Goal: Task Accomplishment & Management: Complete application form

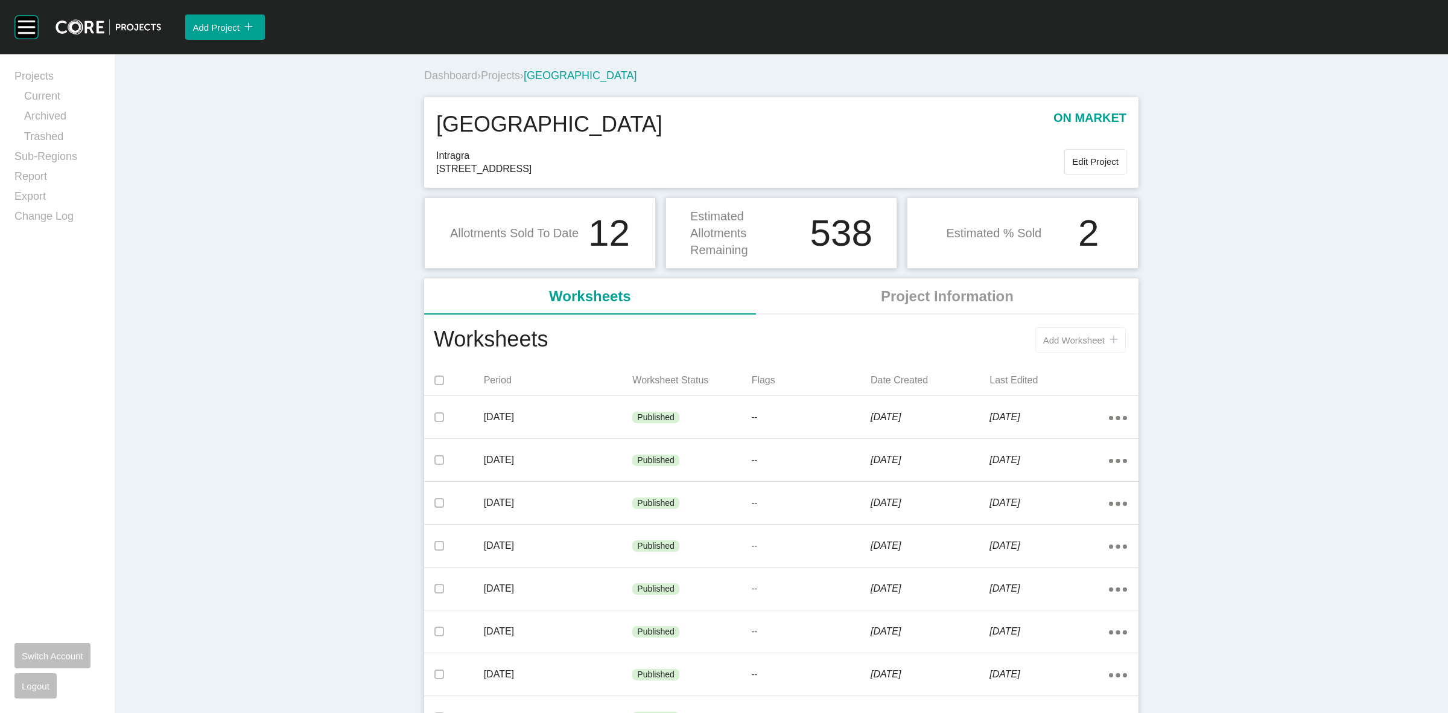
click at [1066, 344] on span "Add Worksheet" at bounding box center [1074, 340] width 62 height 10
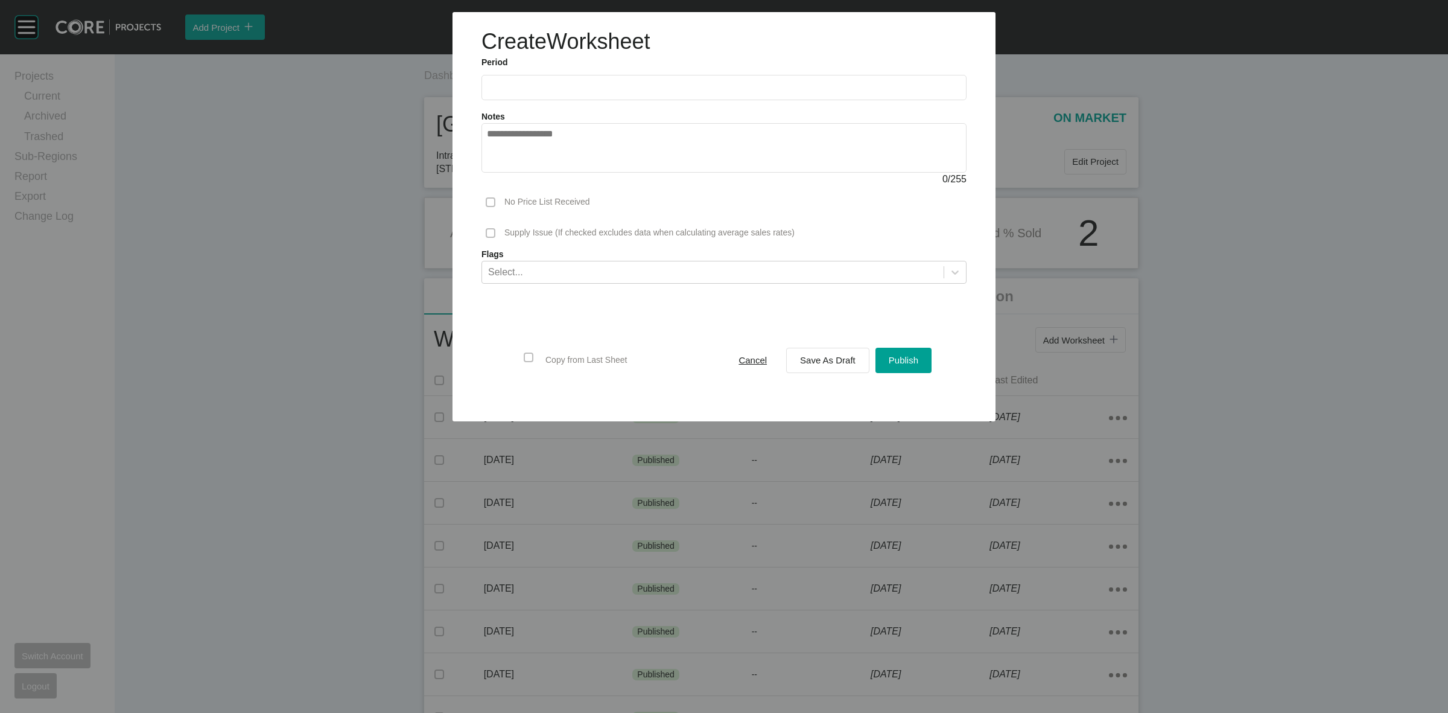
click at [610, 92] on input "text" at bounding box center [724, 87] width 474 height 10
click at [580, 178] on li "Sep" at bounding box center [585, 175] width 40 height 21
type input "**********"
click at [852, 362] on span "Save As Draft" at bounding box center [828, 360] width 56 height 10
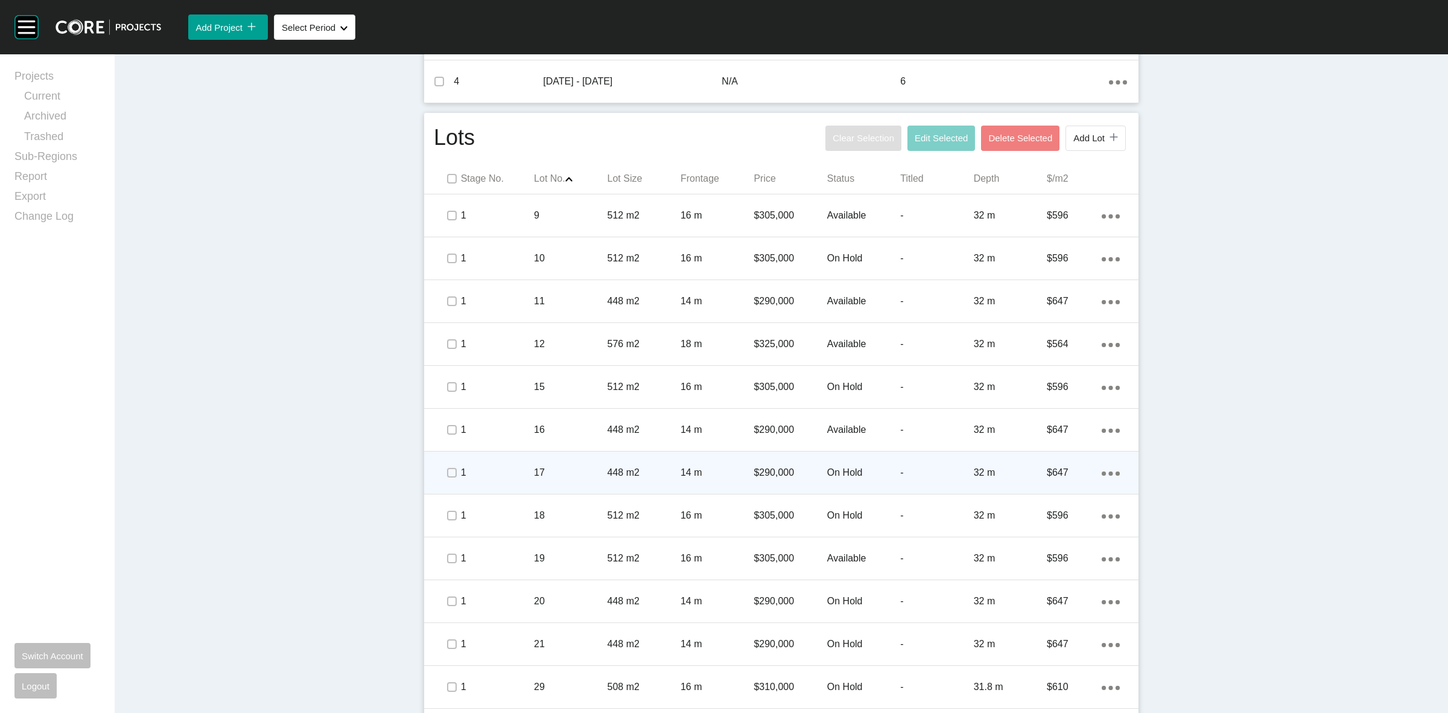
scroll to position [603, 0]
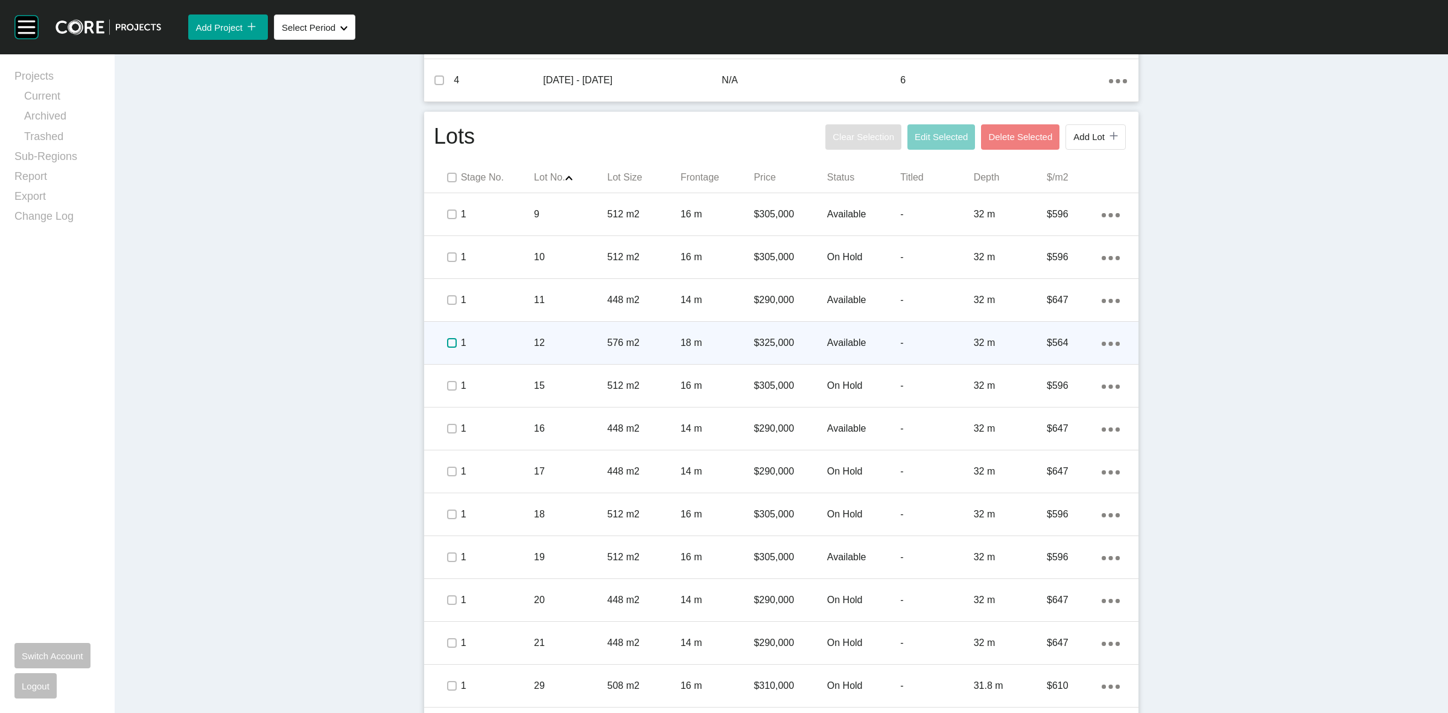
click at [448, 340] on label at bounding box center [452, 343] width 10 height 10
click at [586, 335] on div "12" at bounding box center [570, 342] width 73 height 37
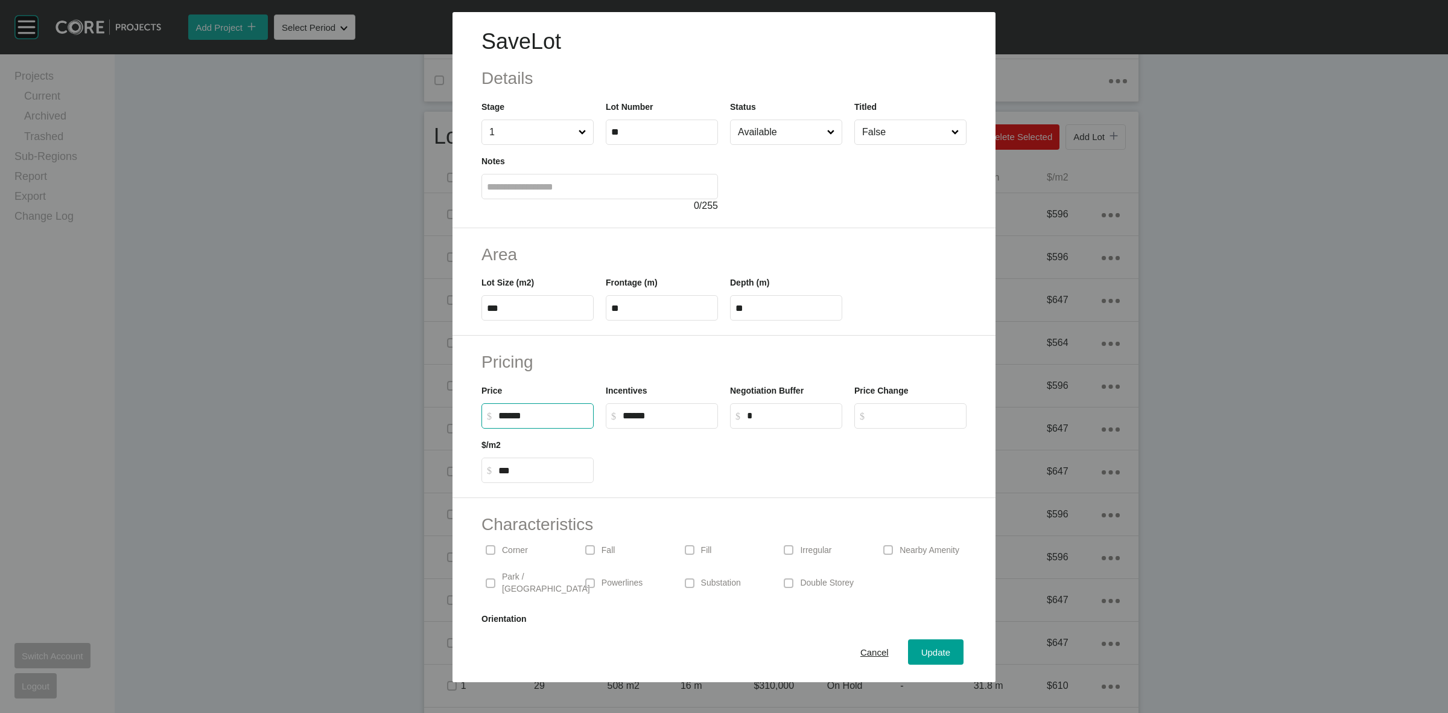
drag, startPoint x: 566, startPoint y: 412, endPoint x: 159, endPoint y: 407, distance: 407.3
click at [258, 410] on div "Save Lot Details Stage 1 Lot Number ** Status Available Titled False Notes 0 / …" at bounding box center [724, 341] width 1448 height 682
type input "*******"
type input "*****"
type input "*******"
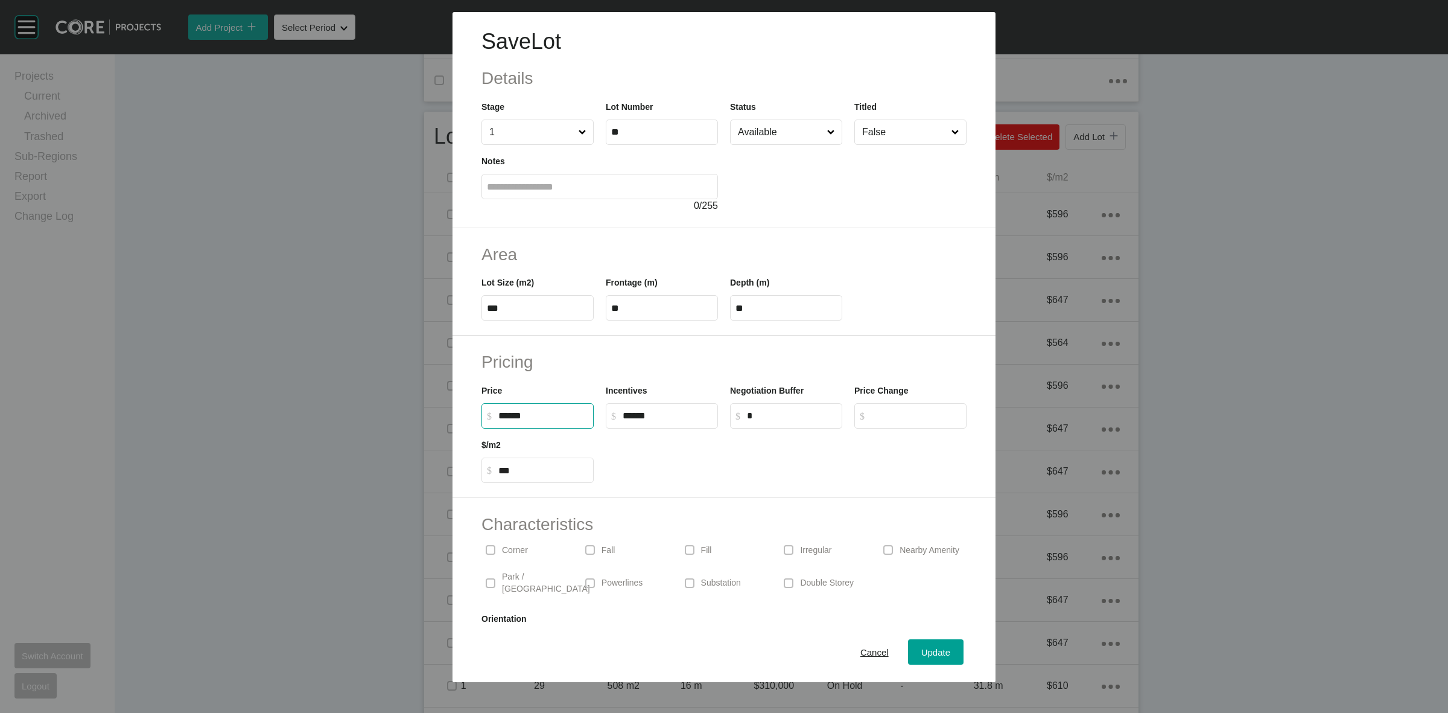
type input "***"
type input "*"
click at [927, 644] on div "Update" at bounding box center [935, 652] width 35 height 16
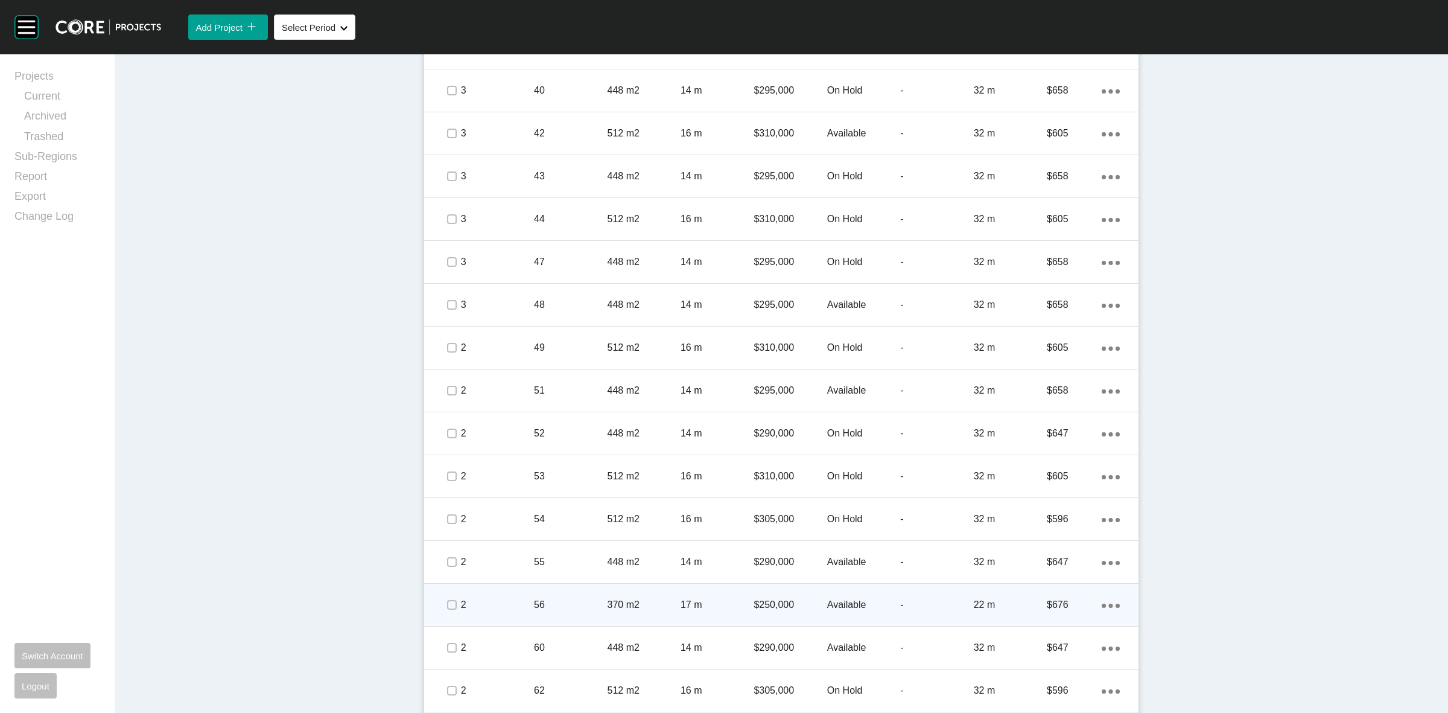
scroll to position [1735, 0]
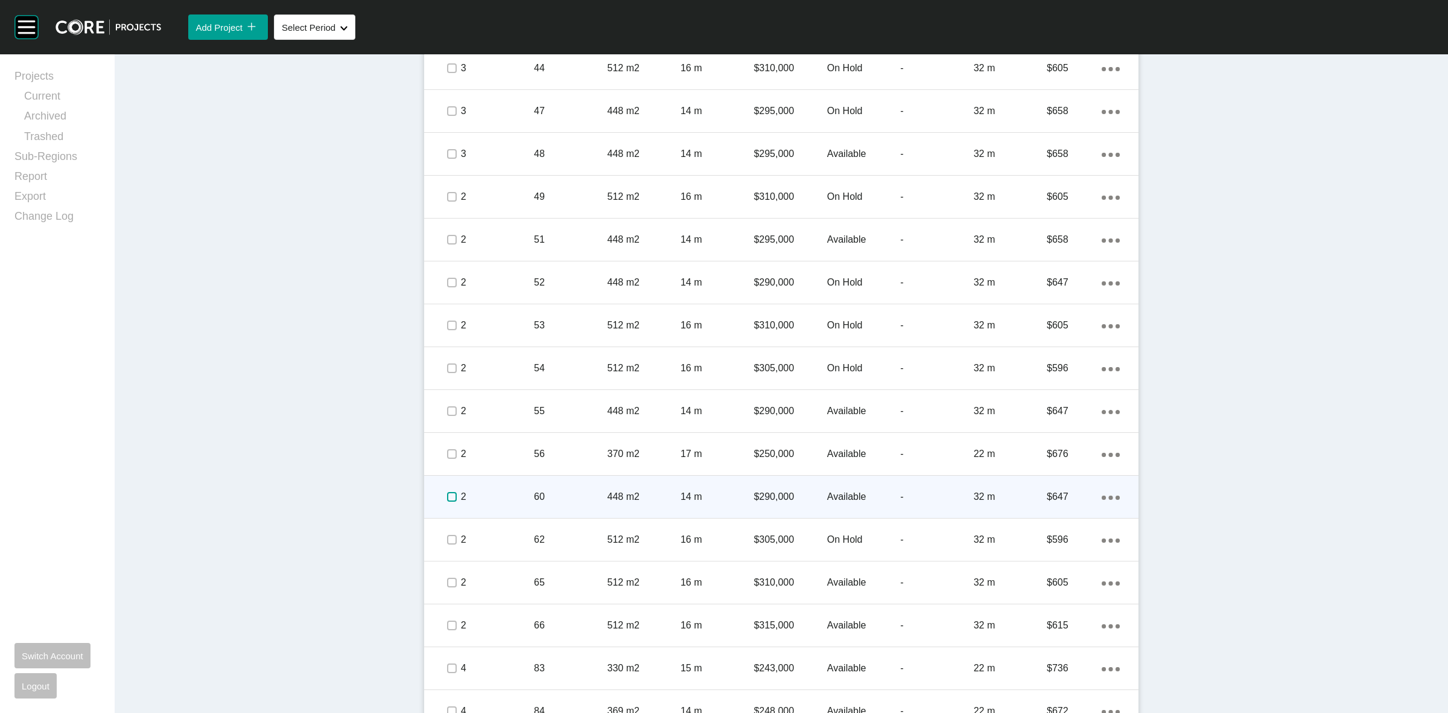
click at [447, 497] on label at bounding box center [452, 497] width 10 height 10
click at [495, 501] on p "2" at bounding box center [497, 496] width 73 height 13
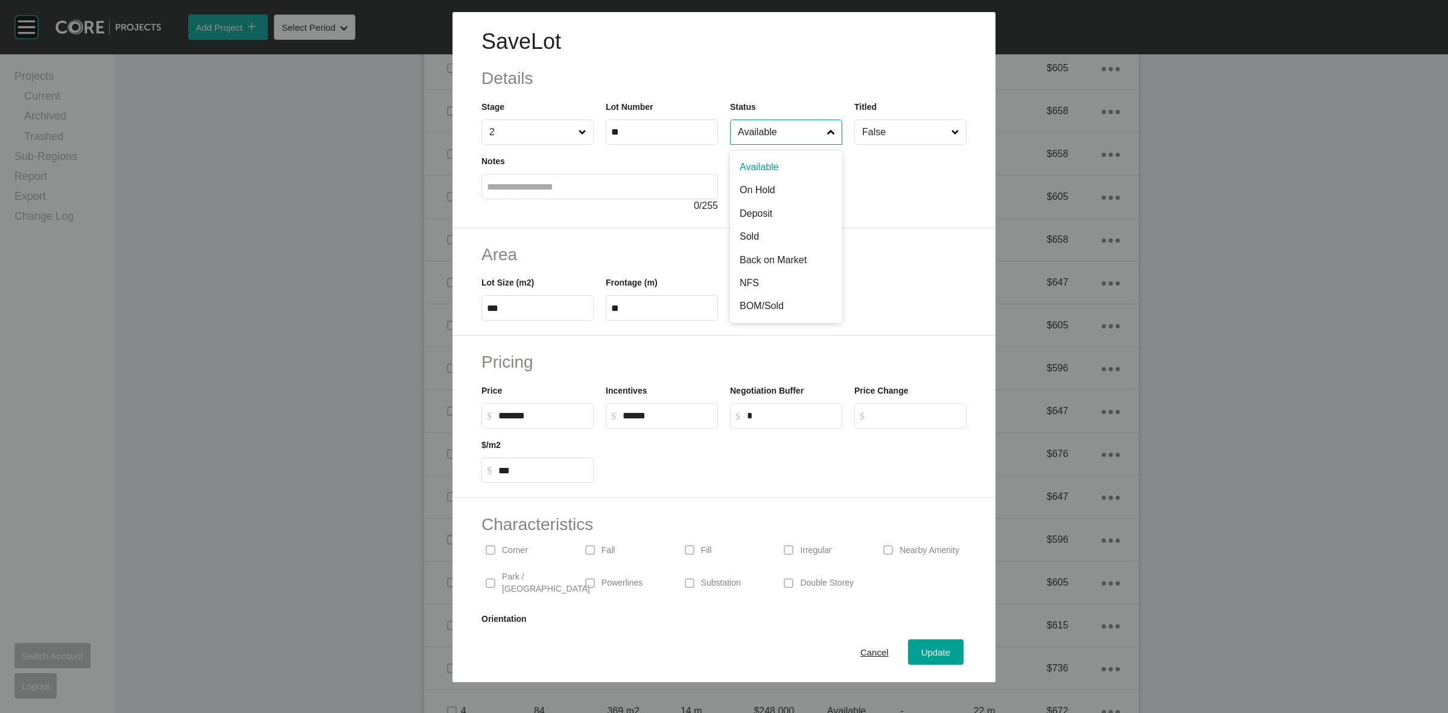
click at [760, 134] on input "Available" at bounding box center [779, 132] width 89 height 24
click at [457, 422] on div "Pricing Price $ Created with Sketch. $ ****** Incentives $ Created with Sketch.…" at bounding box center [724, 416] width 543 height 162
type input "*******"
type input "***"
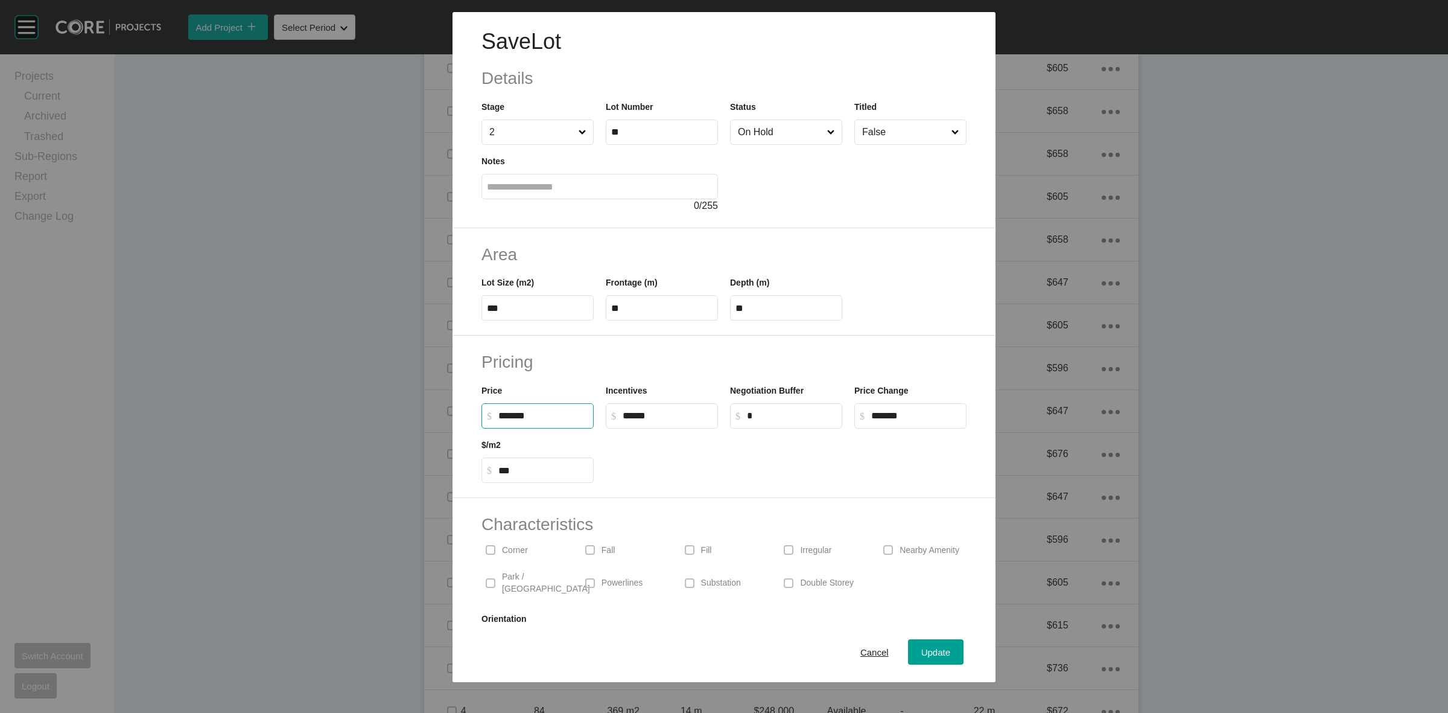
click at [701, 349] on div "Pricing Price $ Created with Sketch. $ ******* Incentives $ Created with Sketch…" at bounding box center [724, 416] width 543 height 162
click at [928, 650] on span "Update" at bounding box center [935, 652] width 29 height 10
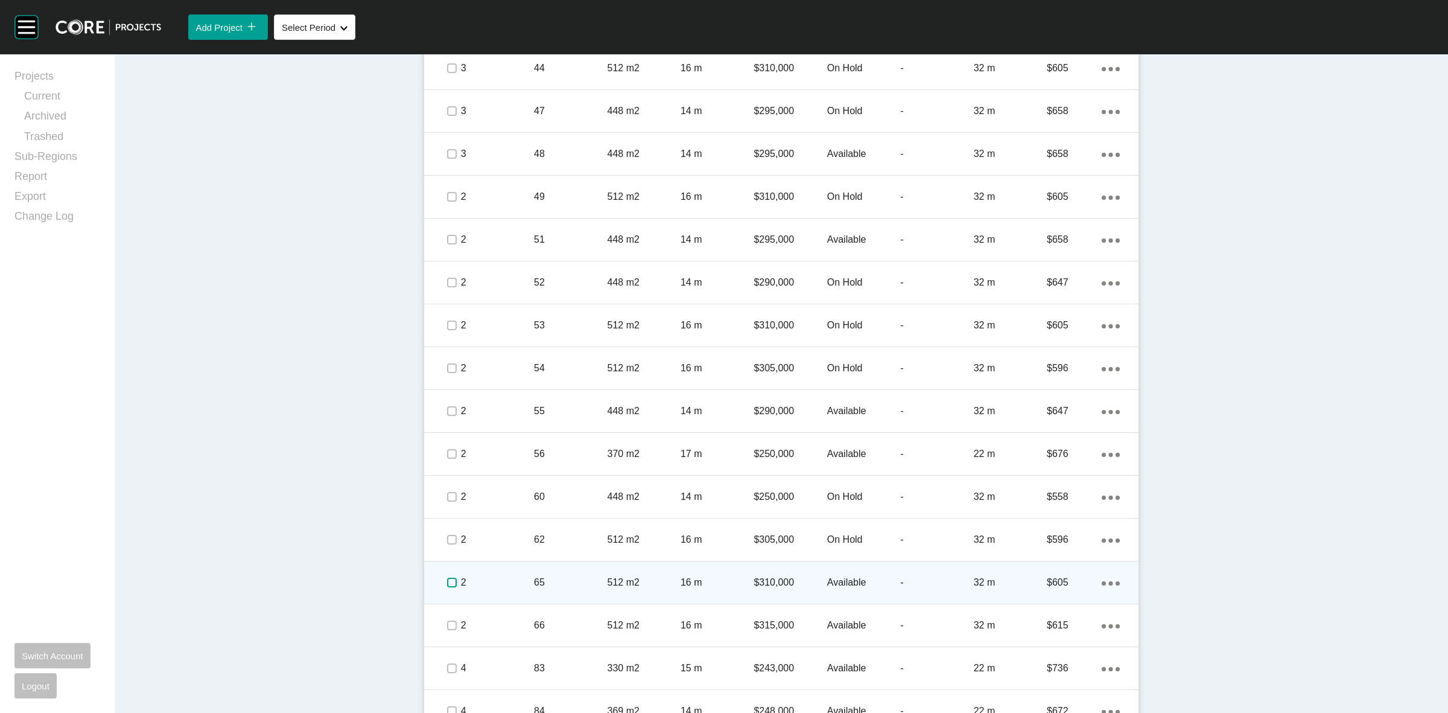
click at [447, 580] on label at bounding box center [452, 582] width 10 height 10
click at [510, 583] on p "2" at bounding box center [497, 582] width 73 height 13
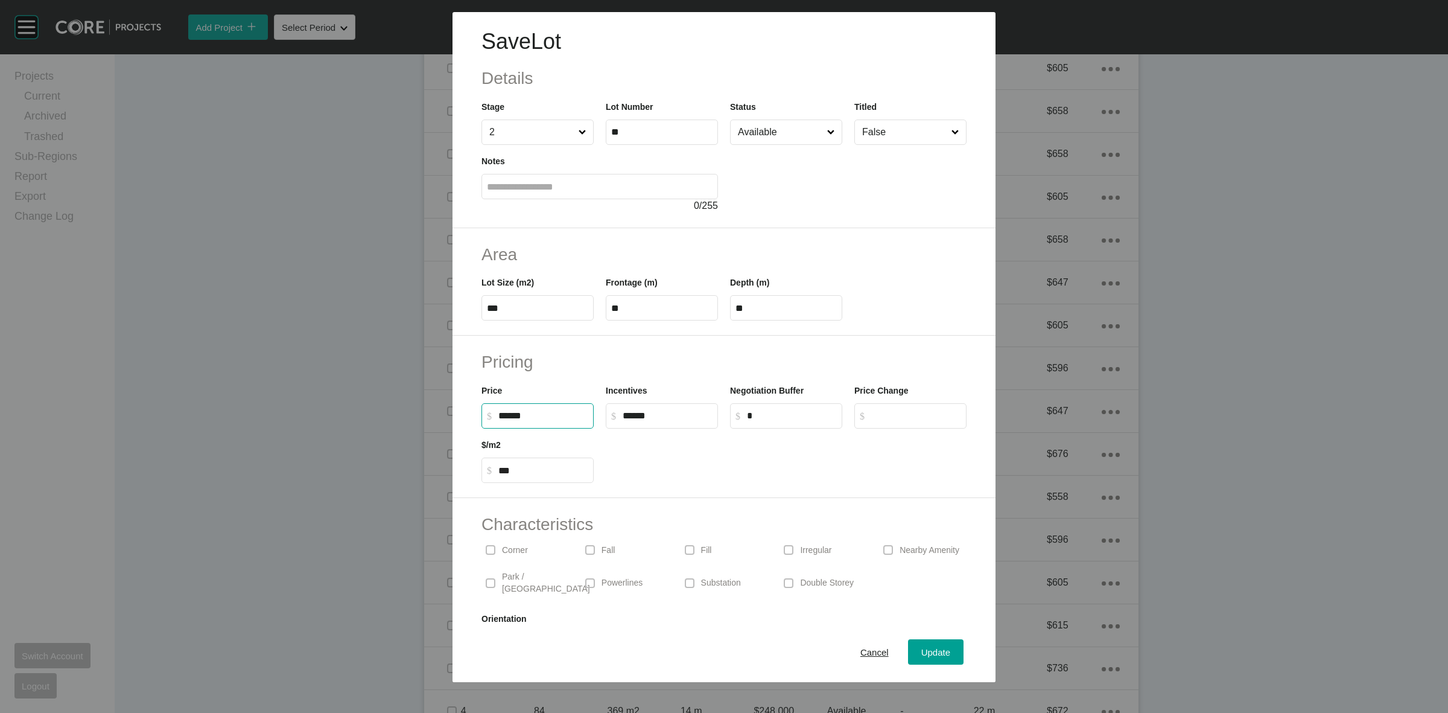
drag, startPoint x: 574, startPoint y: 412, endPoint x: 378, endPoint y: 421, distance: 196.3
click at [407, 421] on div "Save Lot Details Stage 2 Lot Number ** Status Available Titled False Notes 0 / …" at bounding box center [724, 341] width 1448 height 682
type input "*******"
type input "***"
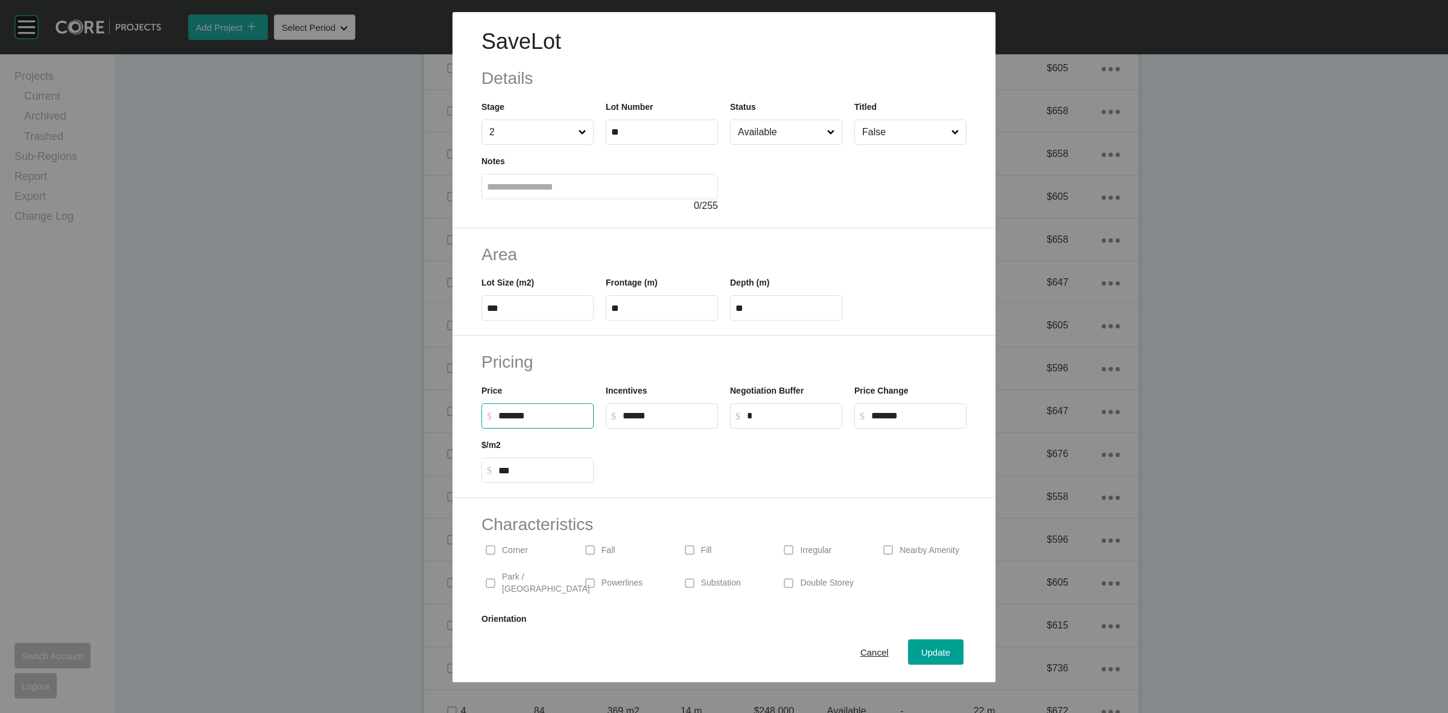
click at [761, 469] on div at bounding box center [786, 455] width 373 height 54
click at [921, 653] on span "Update" at bounding box center [935, 652] width 29 height 10
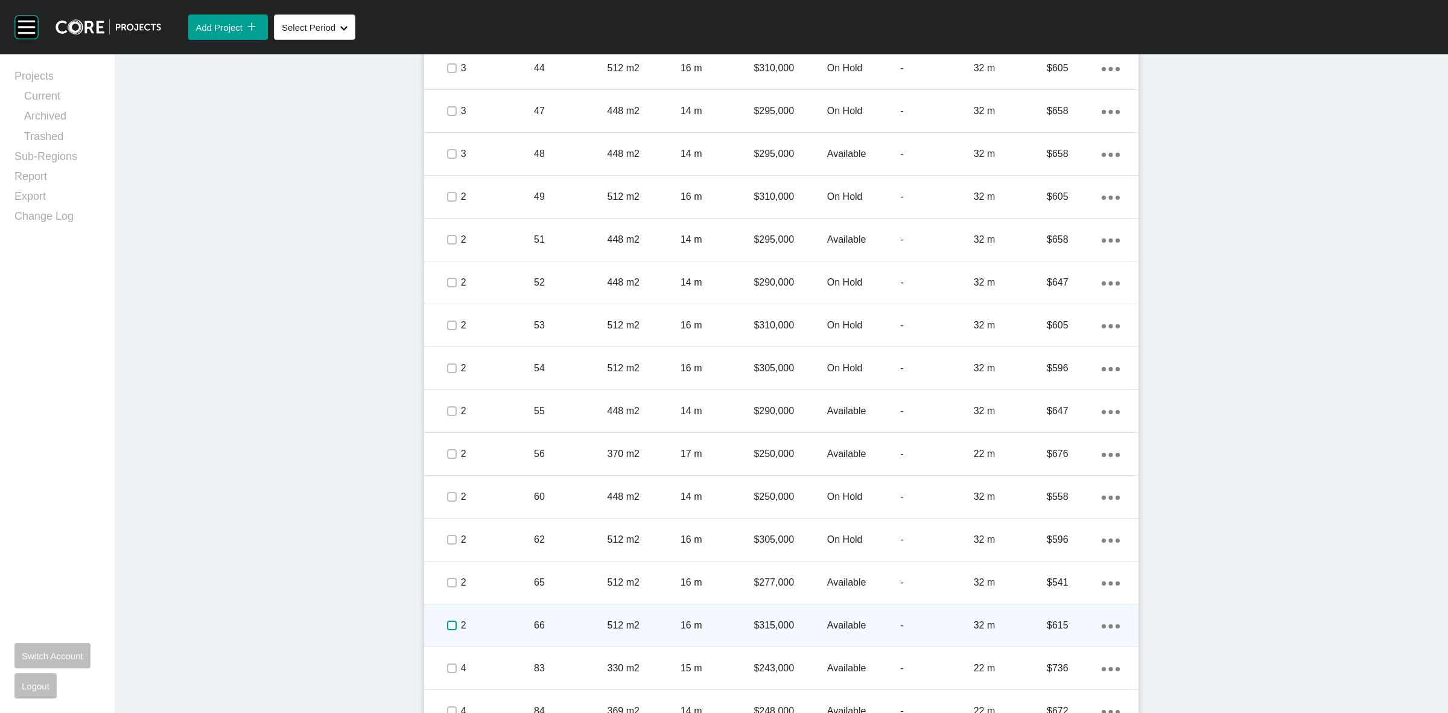
click at [447, 624] on label at bounding box center [452, 625] width 10 height 10
click at [513, 626] on p "2" at bounding box center [497, 624] width 73 height 13
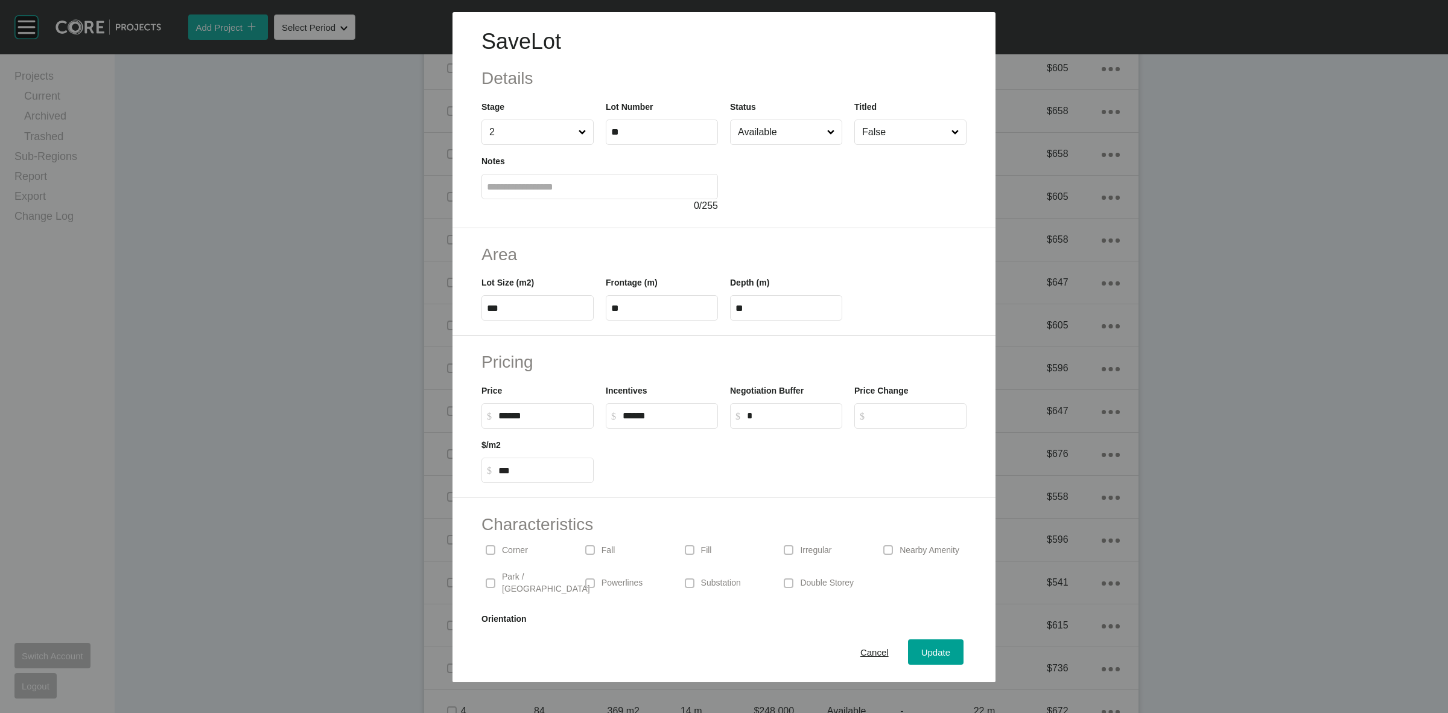
drag, startPoint x: 475, startPoint y: 413, endPoint x: 396, endPoint y: 396, distance: 80.2
click at [442, 412] on div "Save Lot Details Stage 2 Lot Number ** Status Available Titled False Notes 0 / …" at bounding box center [724, 341] width 1448 height 682
type input "*******"
type input "***"
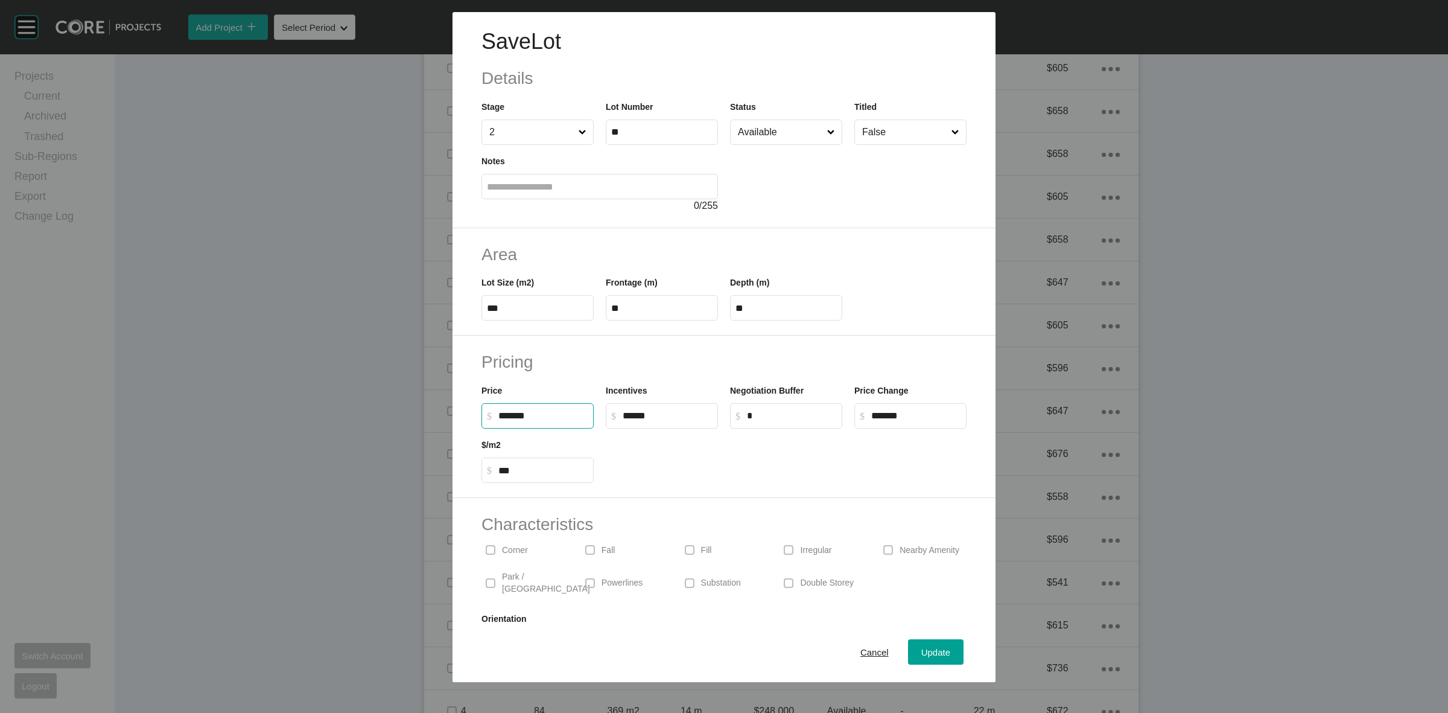
click at [644, 462] on div at bounding box center [786, 455] width 373 height 54
click at [925, 641] on button "Update" at bounding box center [936, 651] width 56 height 25
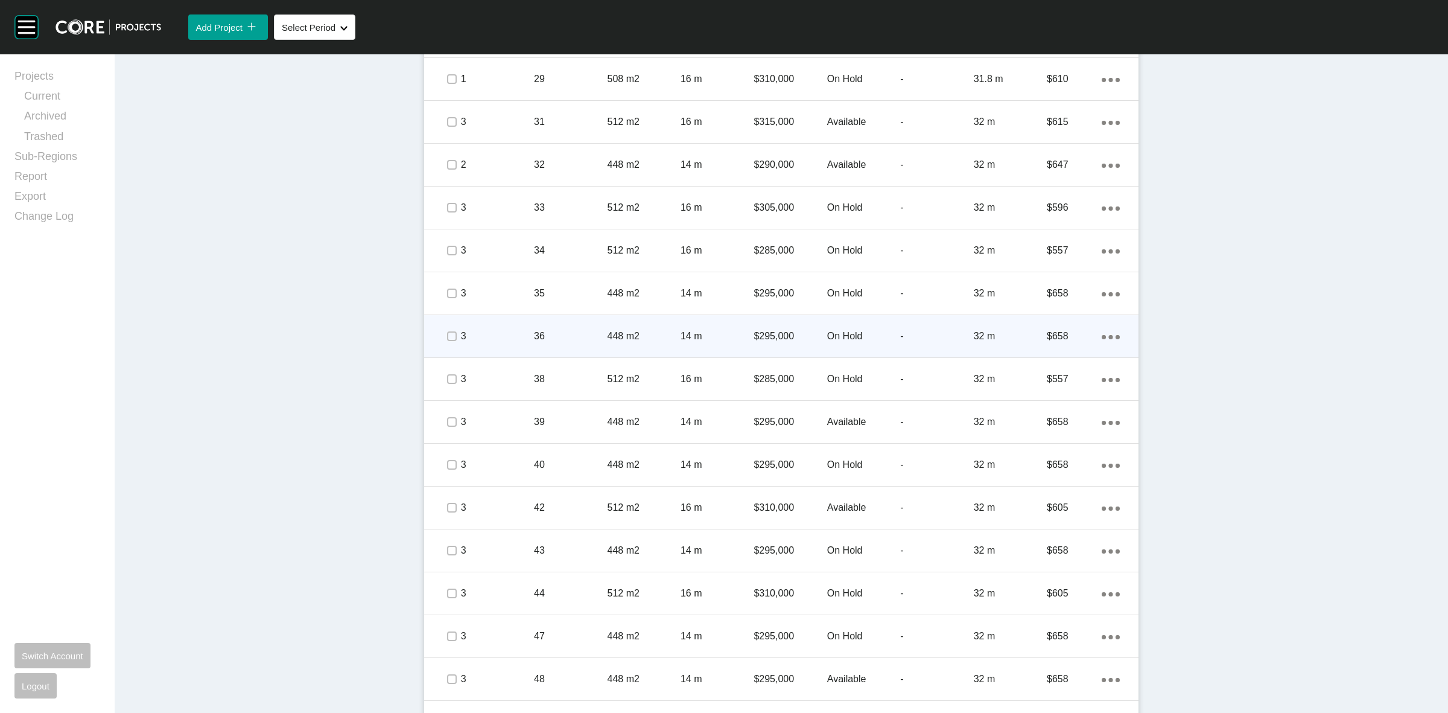
scroll to position [1207, 0]
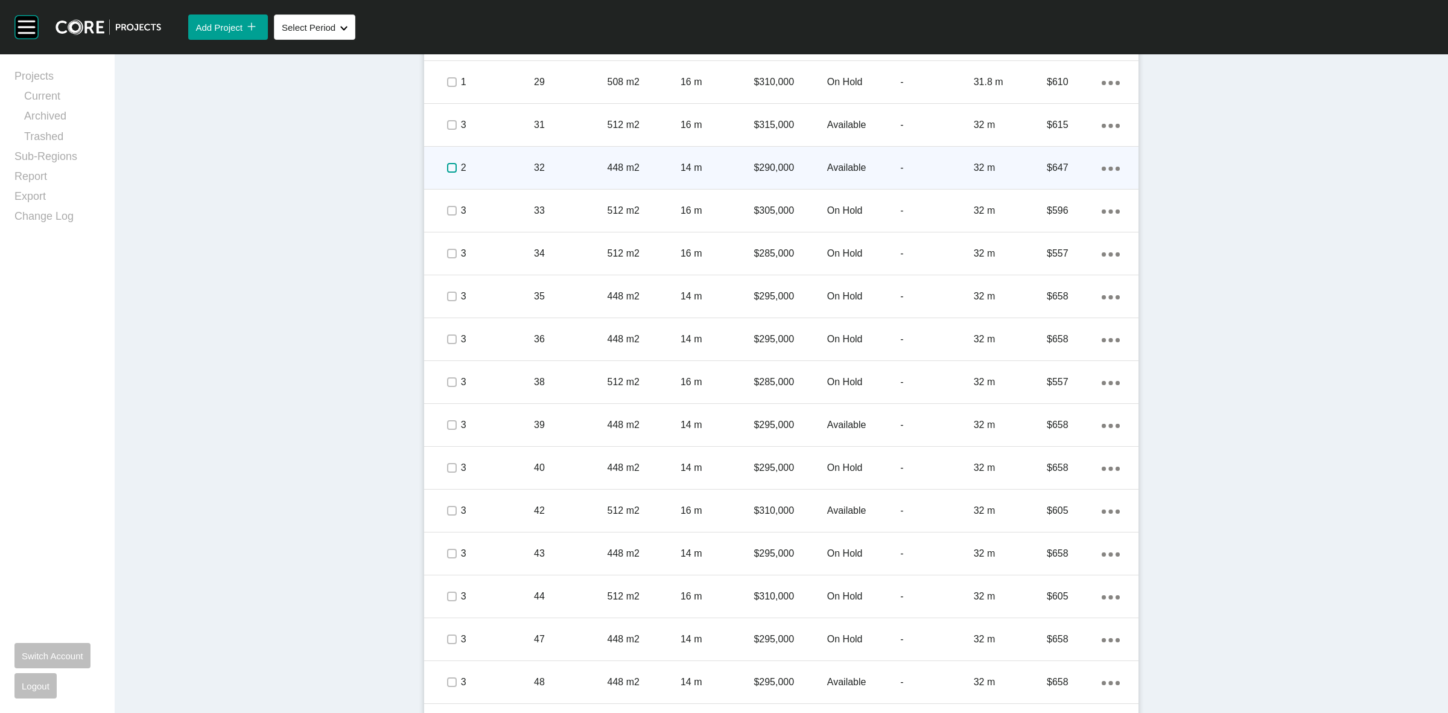
click at [447, 164] on label at bounding box center [452, 168] width 10 height 10
click at [514, 163] on p "2" at bounding box center [497, 167] width 73 height 13
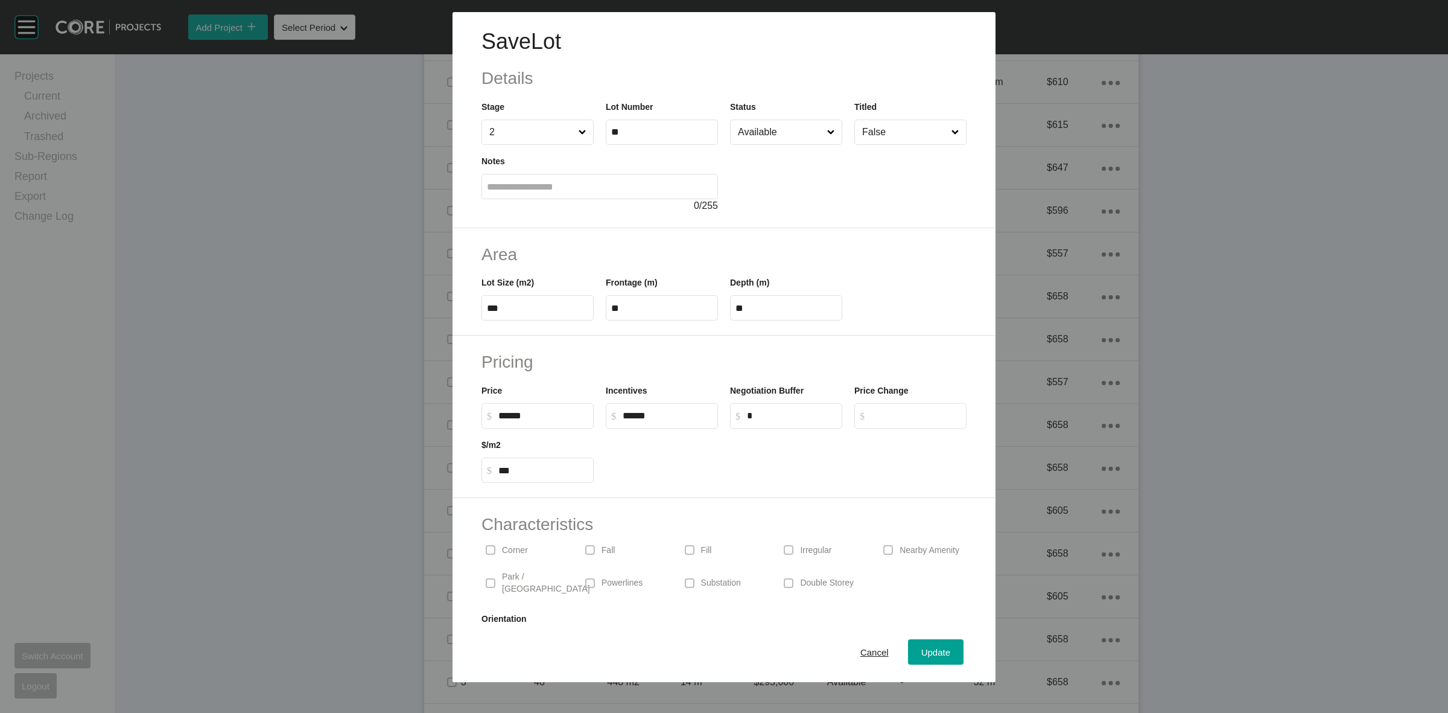
drag, startPoint x: 556, startPoint y: 419, endPoint x: 513, endPoint y: 414, distance: 43.1
click at [539, 419] on input "******" at bounding box center [543, 415] width 90 height 10
type input "*"
type input "*******"
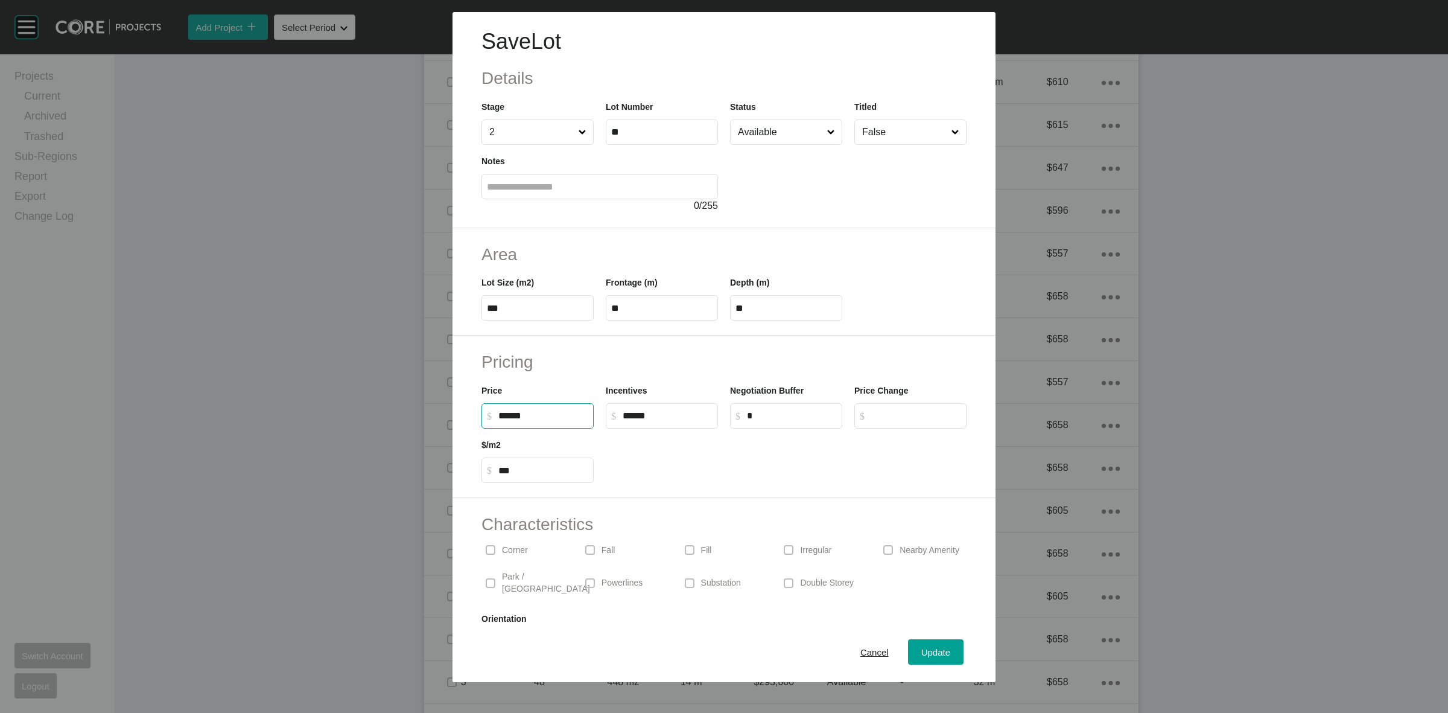
type input "***"
drag, startPoint x: 768, startPoint y: 202, endPoint x: 764, endPoint y: 155, distance: 47.2
click at [767, 197] on div at bounding box center [848, 179] width 237 height 68
click at [758, 134] on input "Available" at bounding box center [779, 132] width 89 height 24
click at [921, 640] on button "Update" at bounding box center [936, 651] width 56 height 25
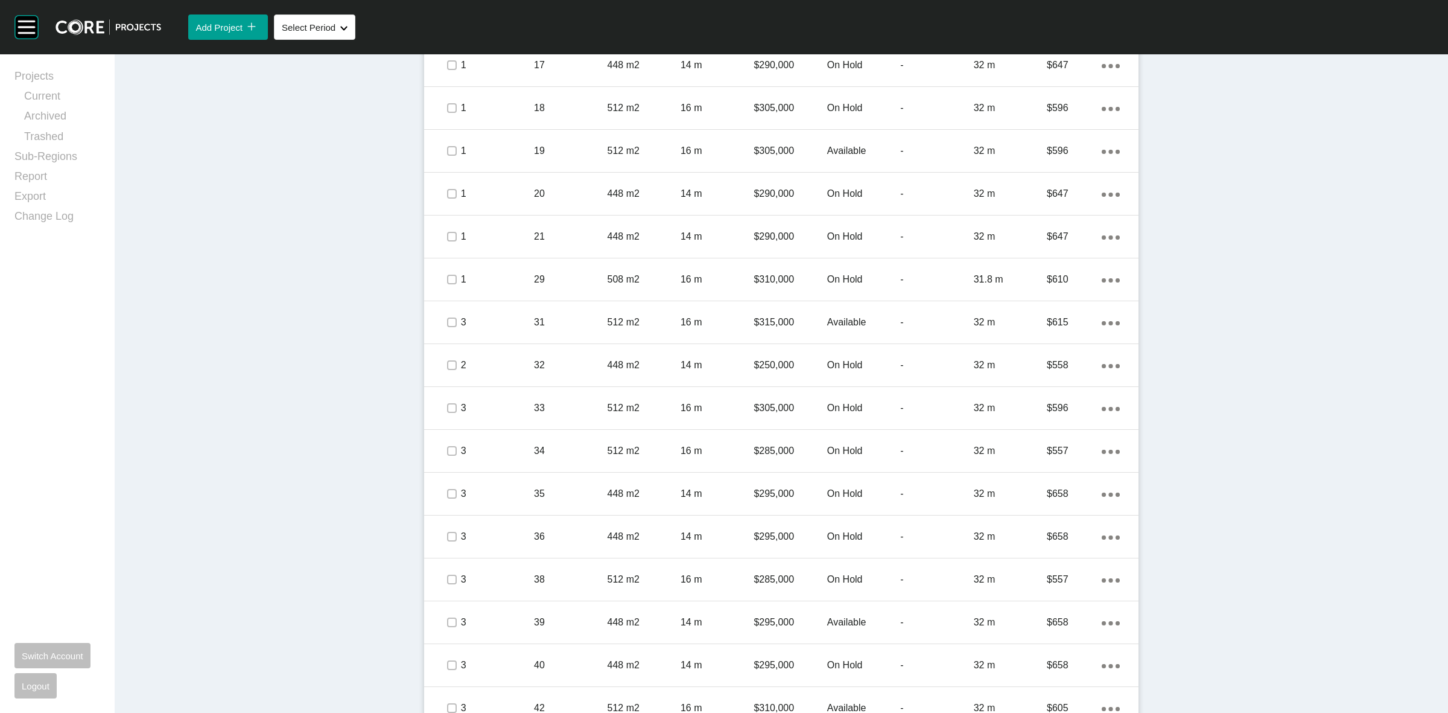
scroll to position [980, 0]
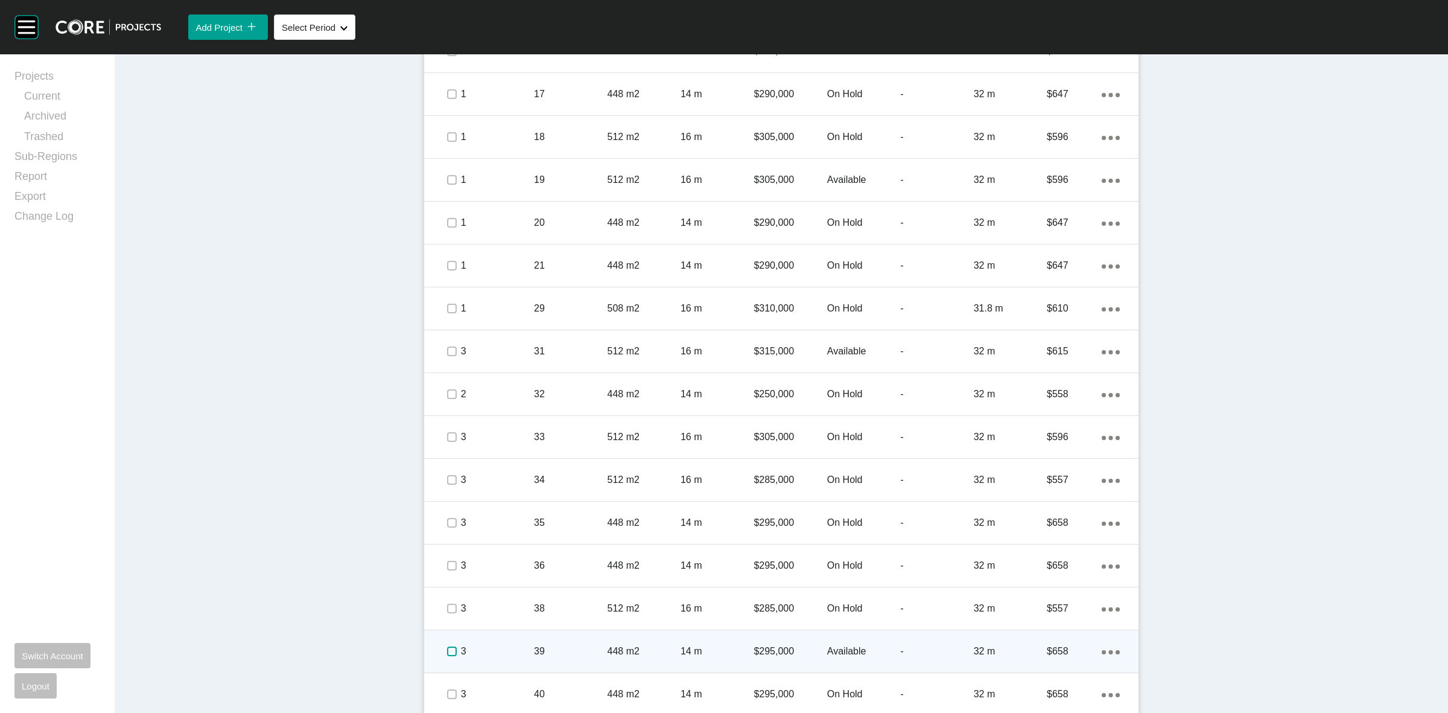
click at [447, 650] on label at bounding box center [452, 651] width 10 height 10
click at [498, 649] on p "3" at bounding box center [497, 650] width 73 height 13
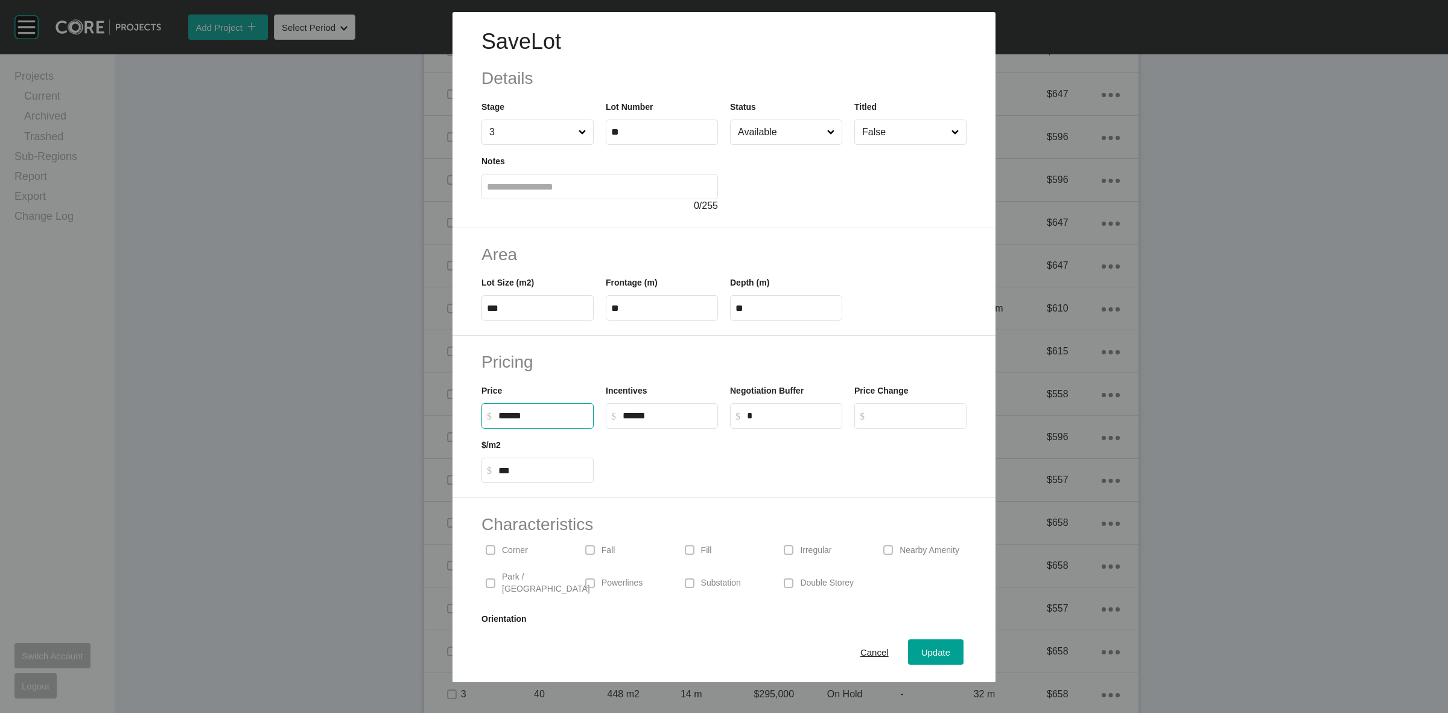
drag, startPoint x: 556, startPoint y: 419, endPoint x: 385, endPoint y: 393, distance: 172.8
click at [498, 424] on label "$ Created with Sketch. $ ******" at bounding box center [537, 415] width 112 height 25
type input "*******"
type input "***"
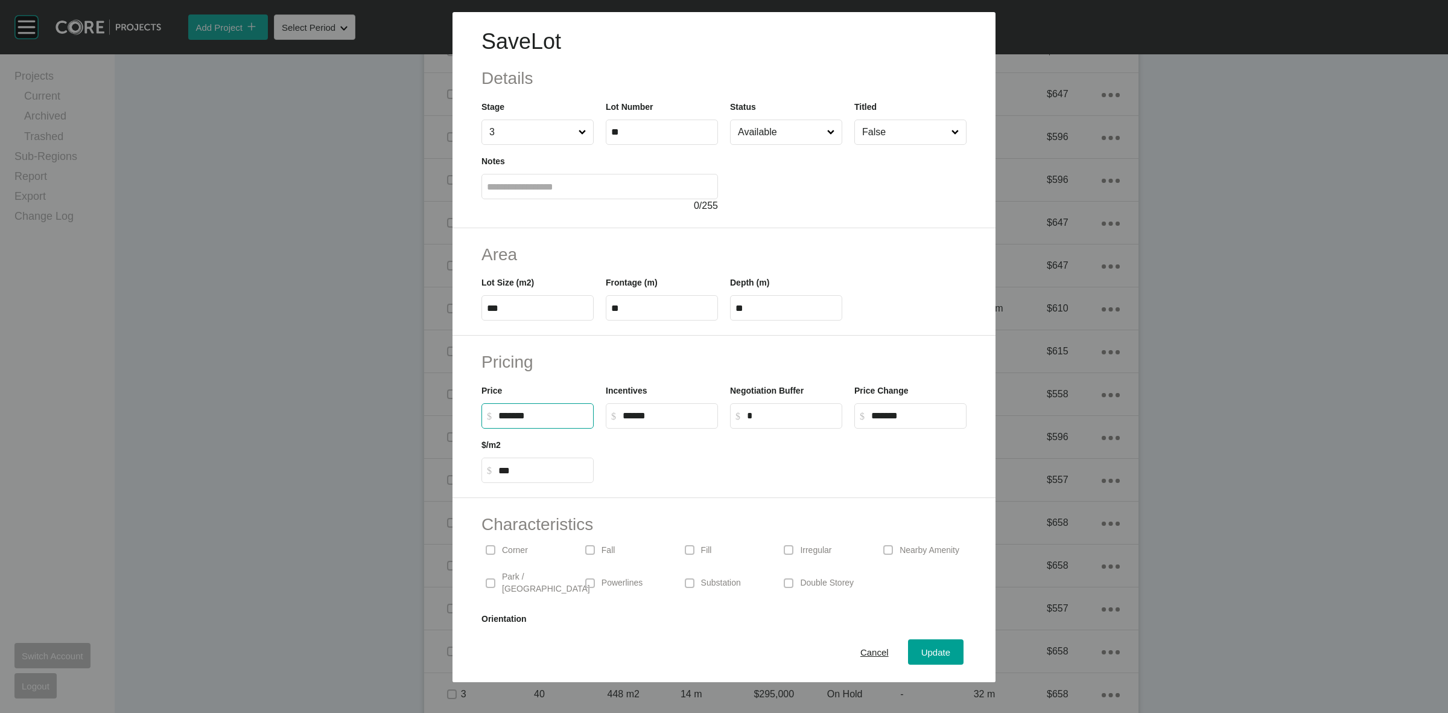
drag, startPoint x: 746, startPoint y: 456, endPoint x: 833, endPoint y: 515, distance: 105.6
click at [750, 457] on div at bounding box center [786, 455] width 373 height 54
click at [918, 644] on div "Update" at bounding box center [935, 652] width 35 height 16
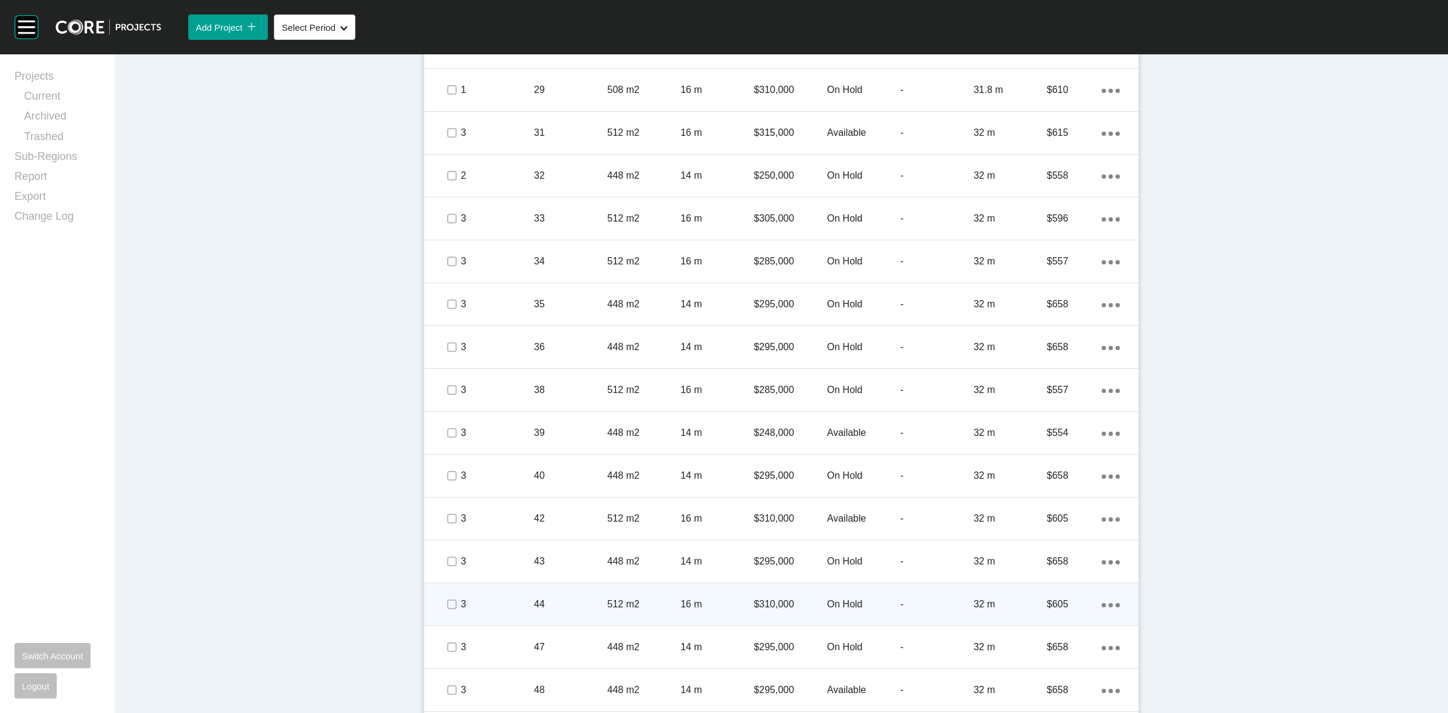
scroll to position [1207, 0]
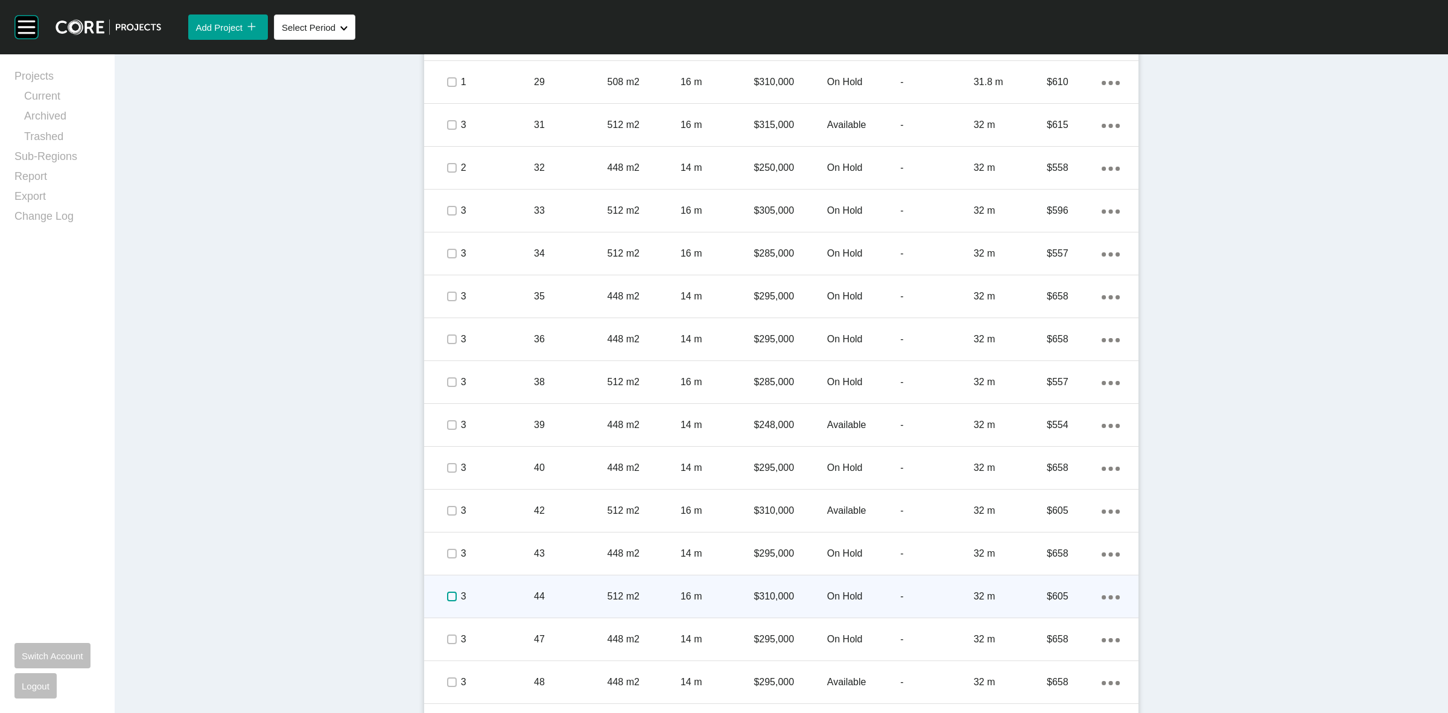
click at [447, 592] on label at bounding box center [452, 596] width 10 height 10
click at [511, 592] on p "3" at bounding box center [497, 595] width 73 height 13
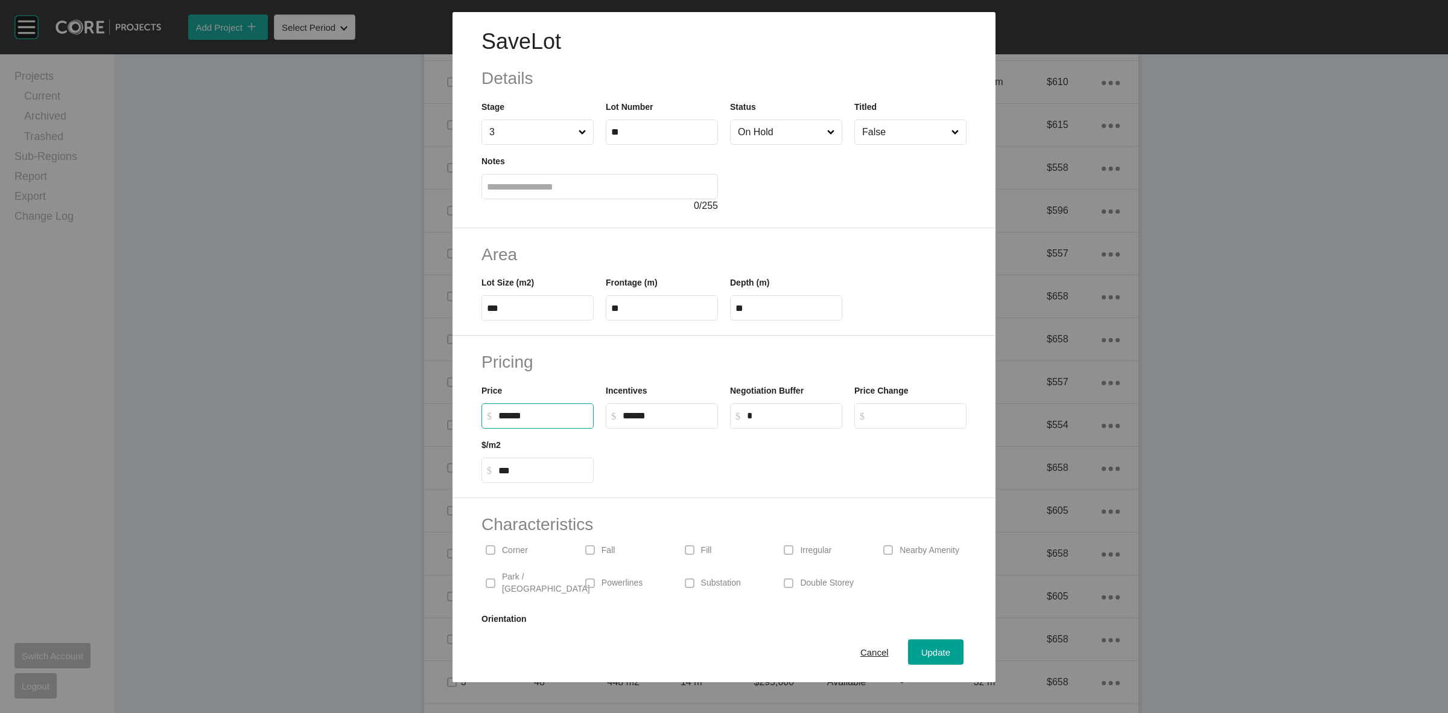
drag, startPoint x: 574, startPoint y: 412, endPoint x: 402, endPoint y: 416, distance: 172.0
click at [414, 416] on div "Save Lot Details Stage 3 Lot Number ** Status On Hold Titled False Notes 0 / 25…" at bounding box center [724, 341] width 1448 height 682
type input "*******"
type input "***"
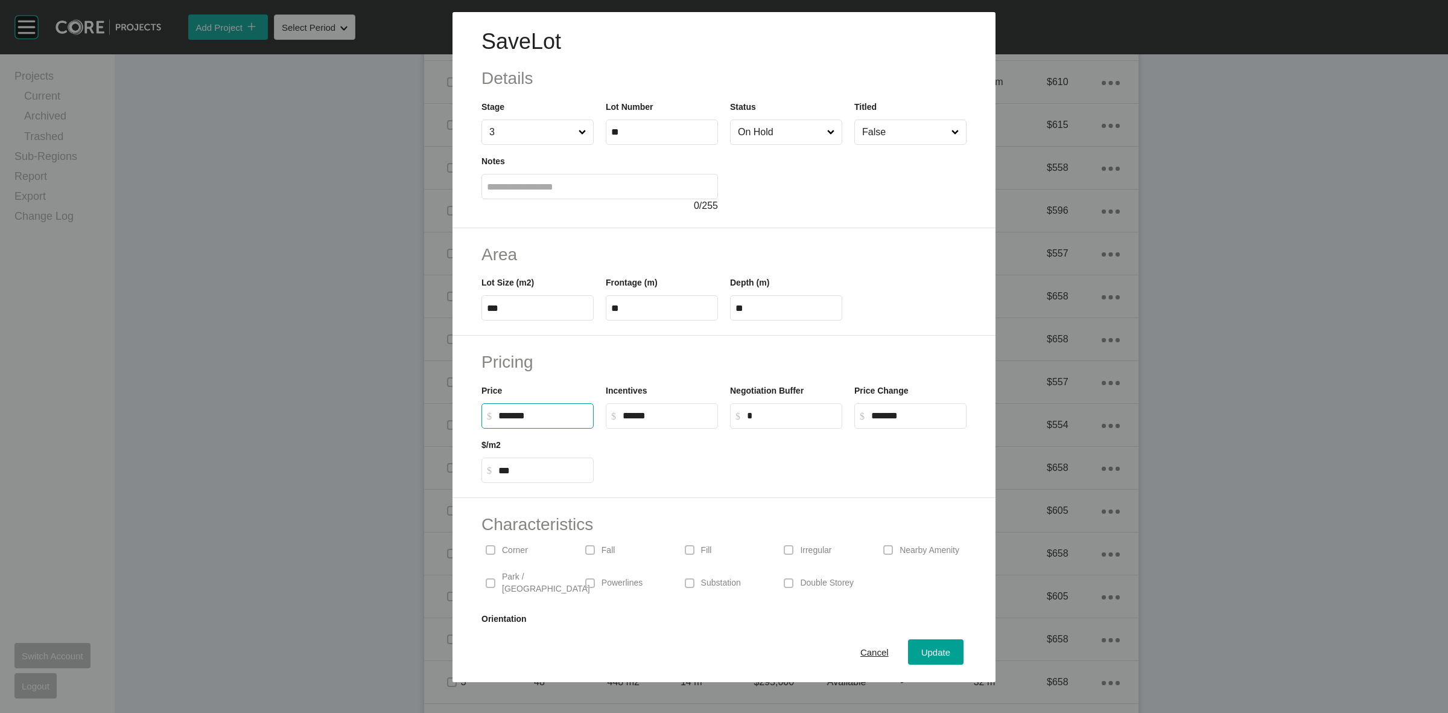
click at [609, 378] on div "Incentives $ Created with Sketch. $ ******" at bounding box center [662, 401] width 124 height 54
click at [777, 138] on input "On Hold" at bounding box center [779, 132] width 89 height 24
click at [921, 652] on span "Update" at bounding box center [935, 652] width 29 height 10
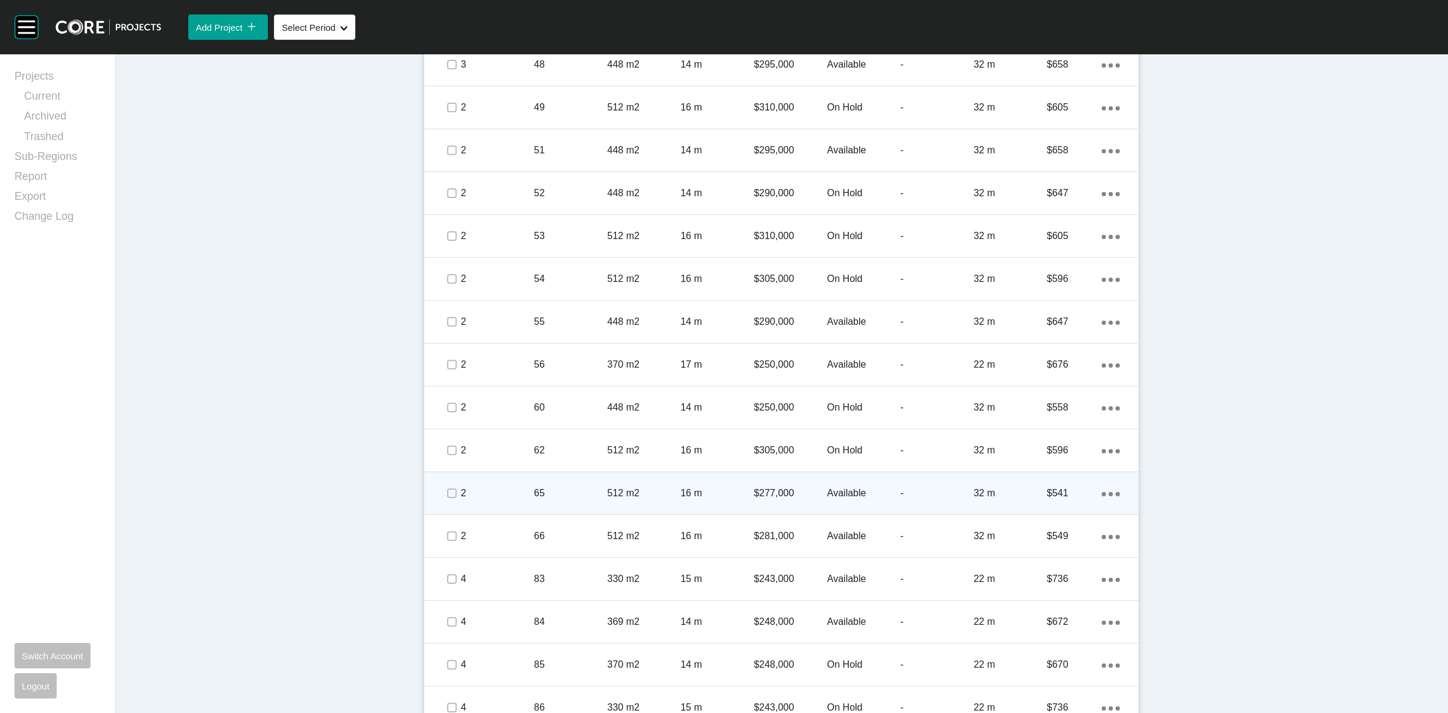
scroll to position [1930, 0]
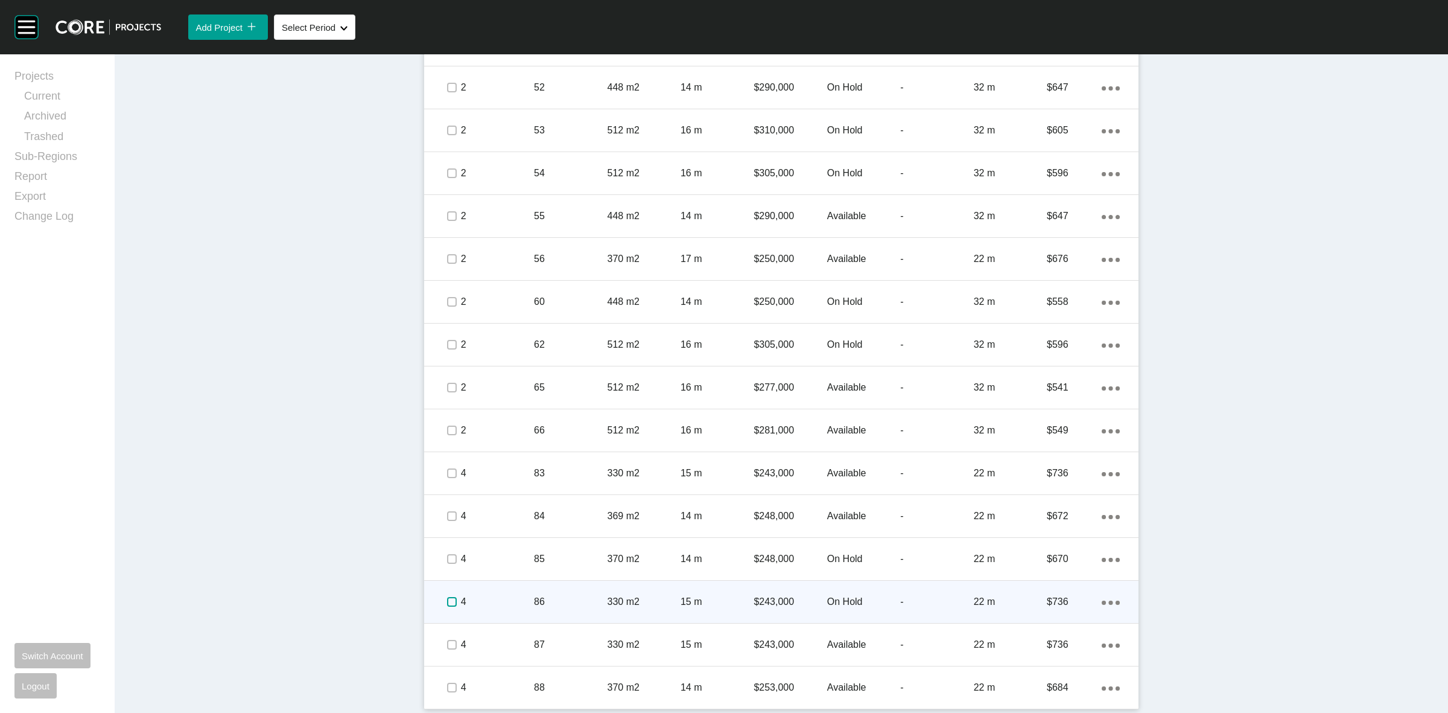
click at [447, 599] on label at bounding box center [452, 602] width 10 height 10
click at [487, 592] on div "4" at bounding box center [497, 601] width 73 height 37
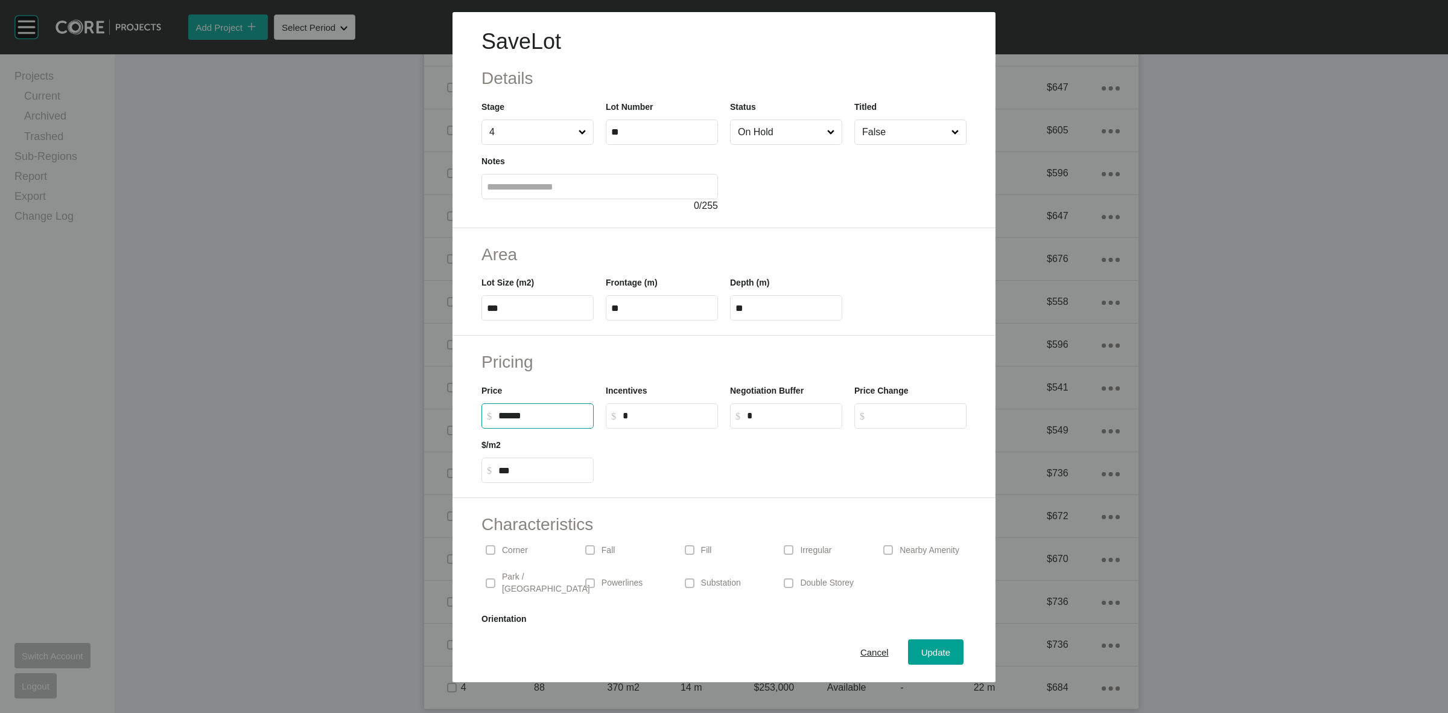
drag, startPoint x: 544, startPoint y: 414, endPoint x: 388, endPoint y: 384, distance: 159.2
click at [471, 412] on div "Pricing Price $ Created with Sketch. $ ****** Incentives $ Created with Sketch.…" at bounding box center [724, 416] width 543 height 162
type input "*******"
type input "***"
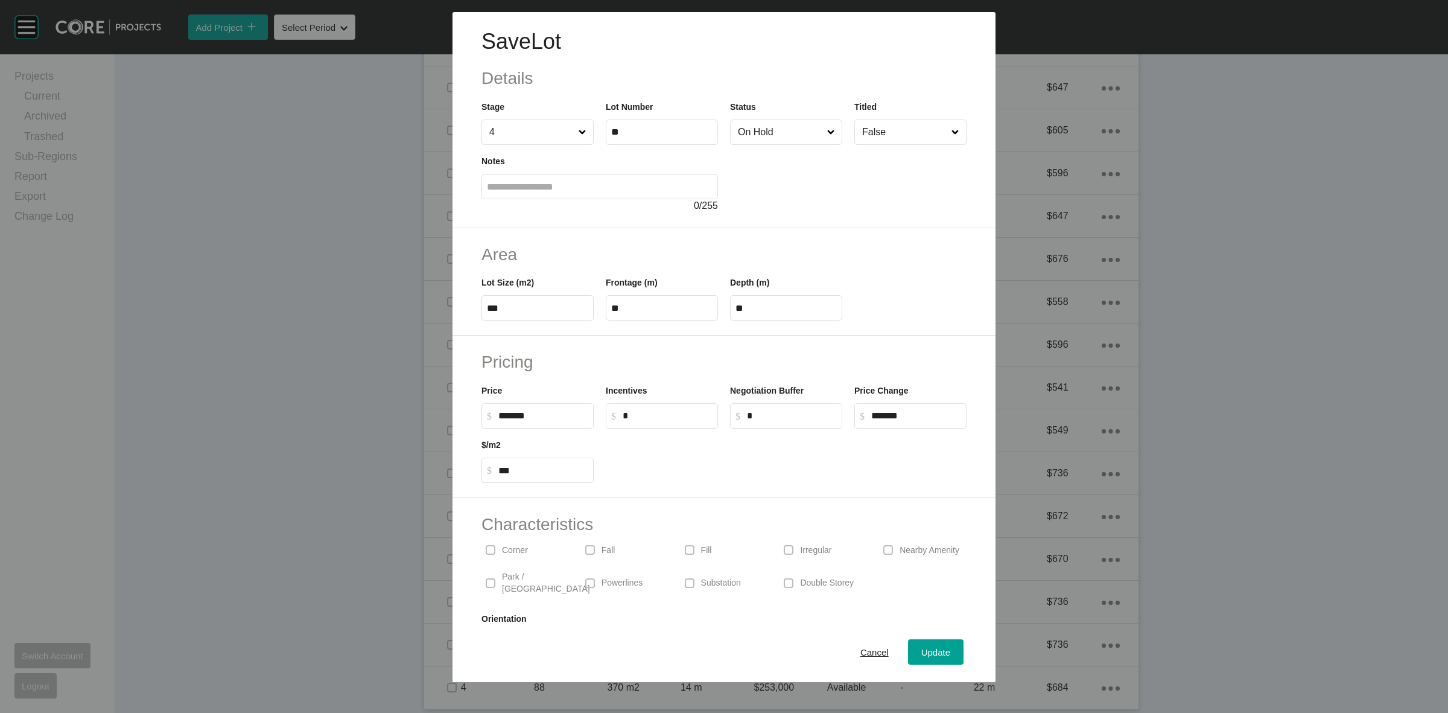
click at [623, 356] on h2 "Pricing" at bounding box center [723, 362] width 485 height 24
click at [918, 649] on div "Update" at bounding box center [935, 652] width 35 height 16
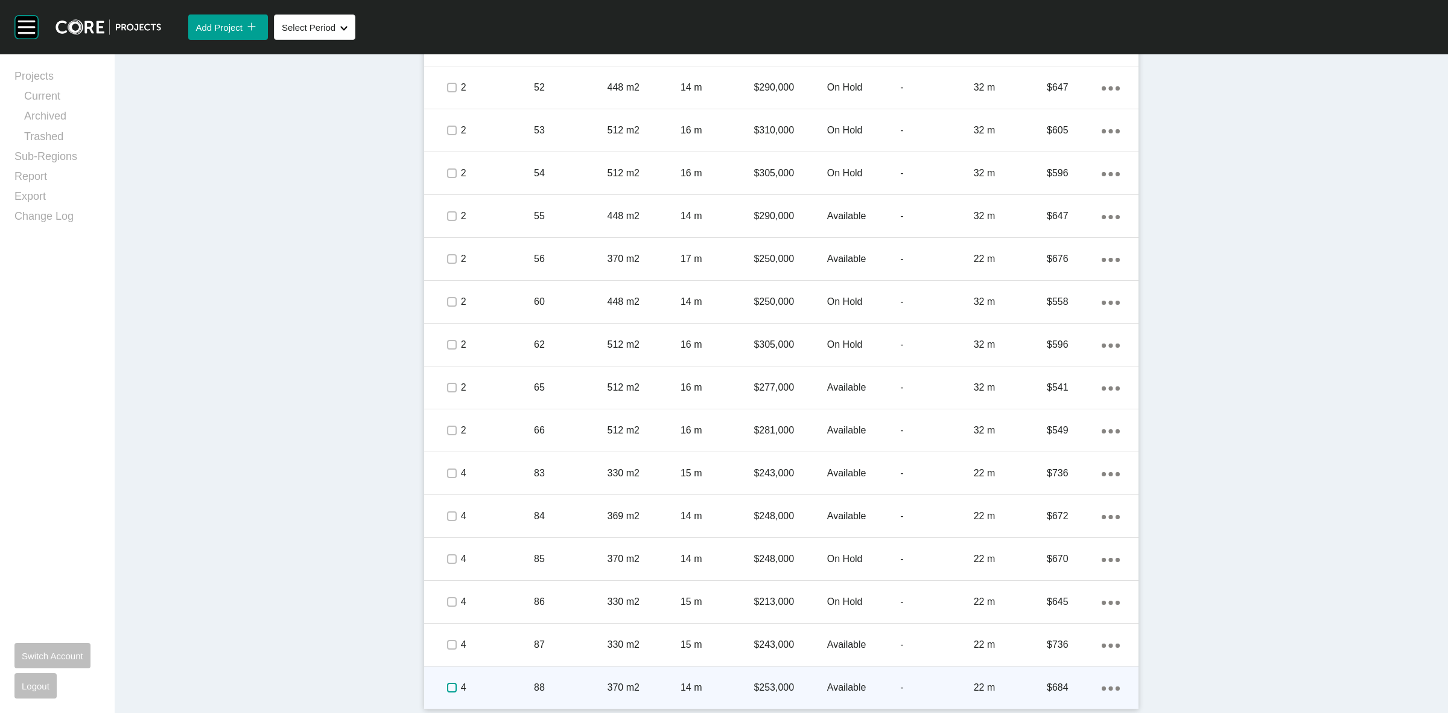
click at [447, 685] on label at bounding box center [452, 687] width 10 height 10
click at [508, 679] on div "4" at bounding box center [497, 687] width 73 height 37
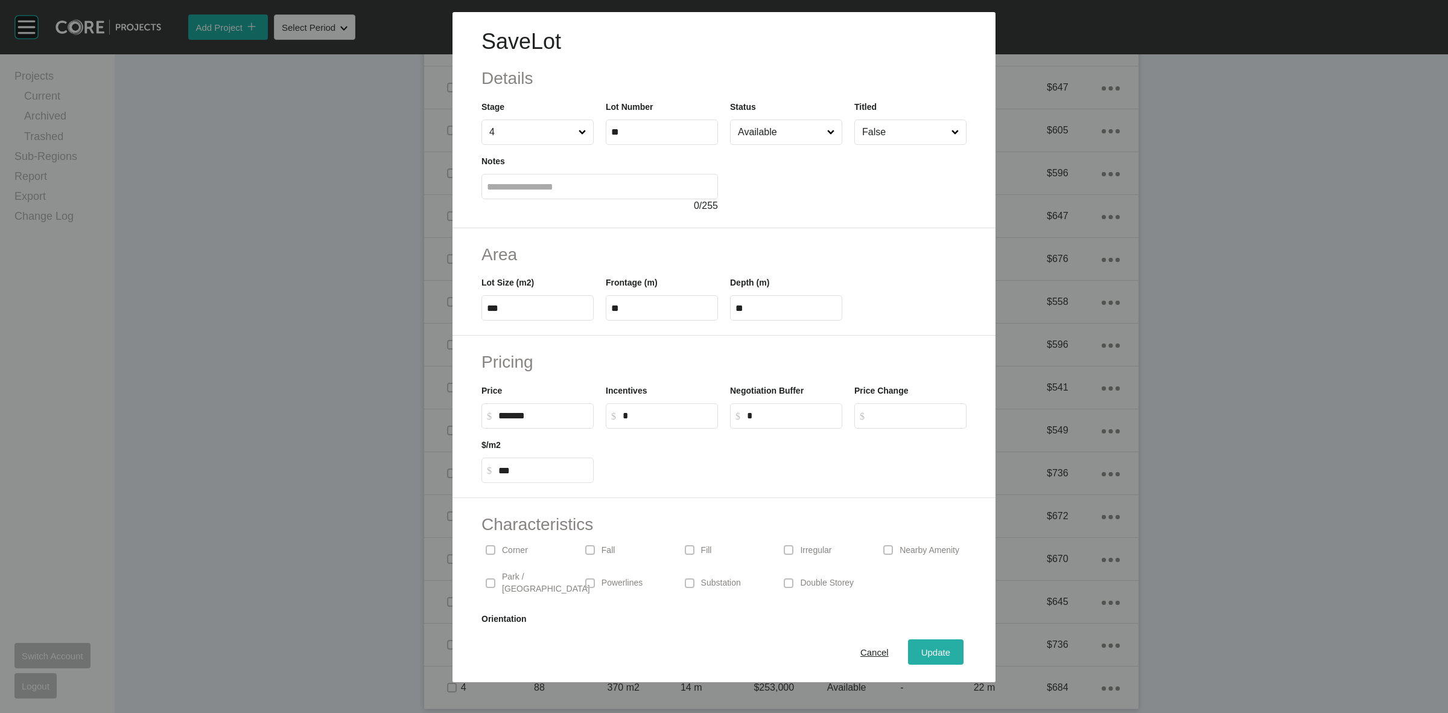
click at [928, 653] on span "Update" at bounding box center [935, 652] width 29 height 10
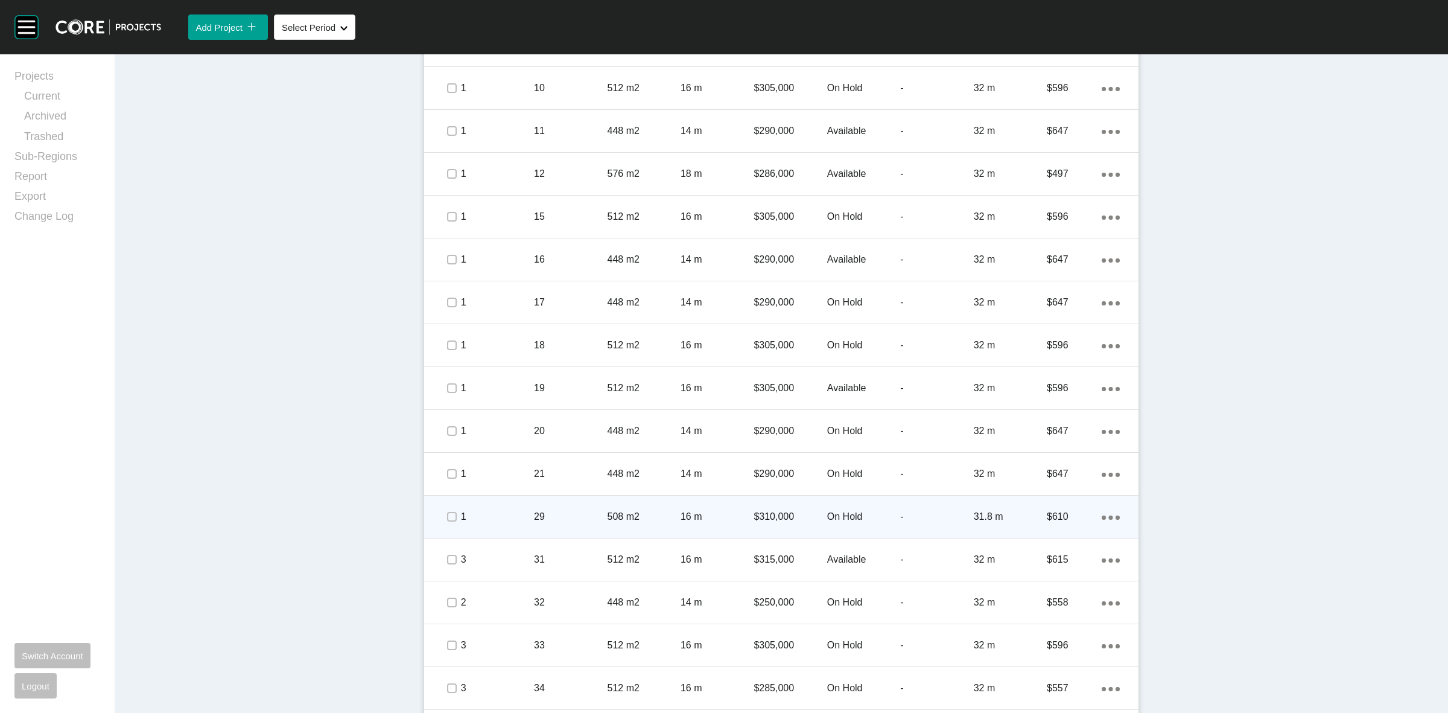
scroll to position [798, 0]
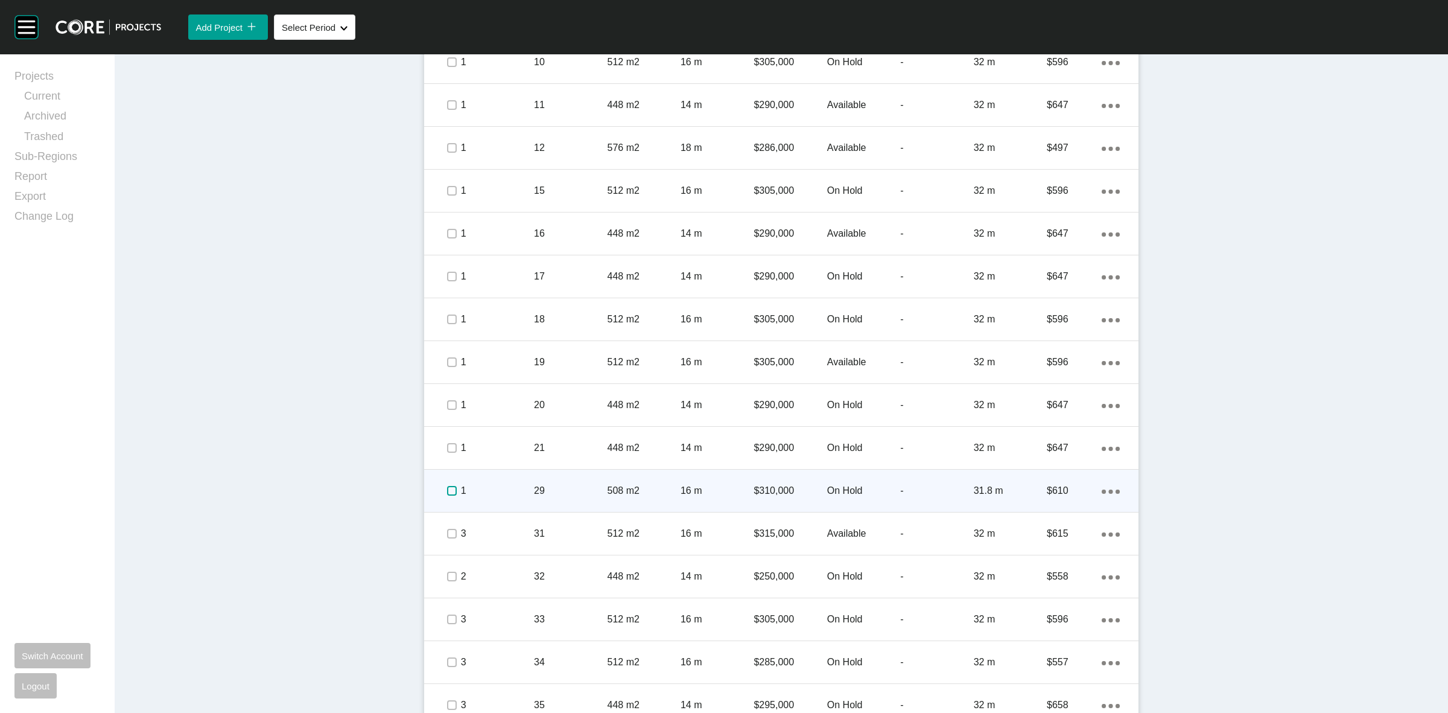
click at [447, 489] on label at bounding box center [452, 491] width 10 height 10
click at [492, 489] on p "1" at bounding box center [497, 490] width 73 height 13
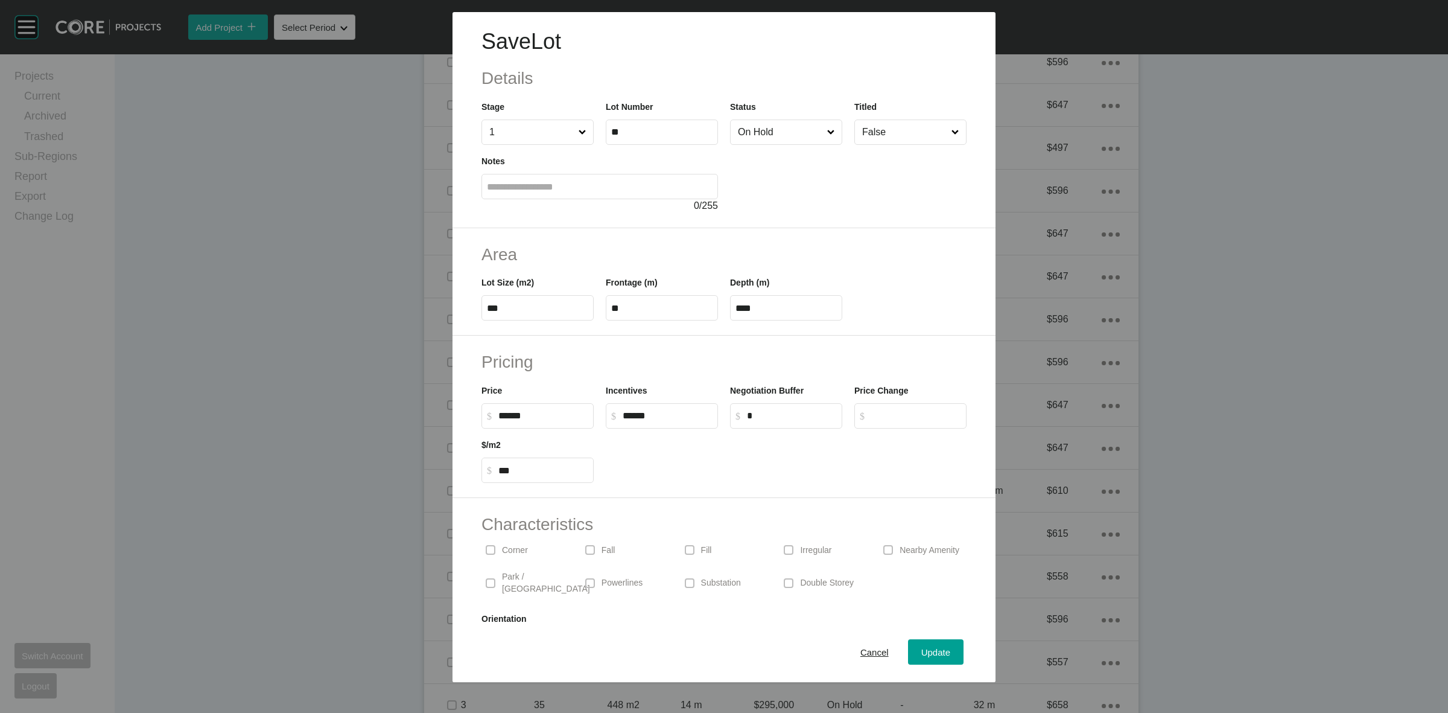
drag, startPoint x: 562, startPoint y: 418, endPoint x: 156, endPoint y: 390, distance: 407.0
click at [282, 402] on div "Save Lot Details Stage 1 Lot Number ** Status On Hold Titled False Notes 0 / 25…" at bounding box center [724, 341] width 1448 height 682
type input "*******"
type input "***"
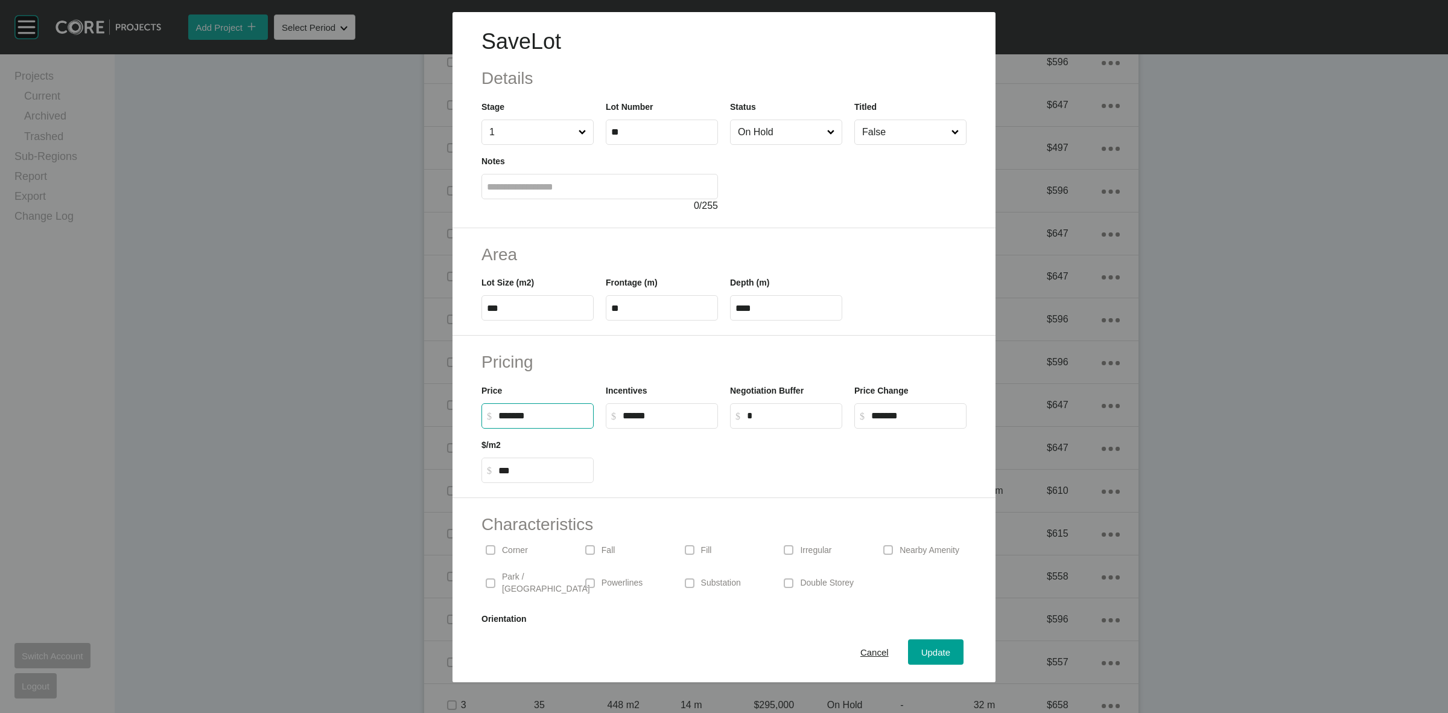
click at [786, 352] on h2 "Pricing" at bounding box center [723, 362] width 485 height 24
click at [930, 646] on div "Update" at bounding box center [935, 652] width 35 height 16
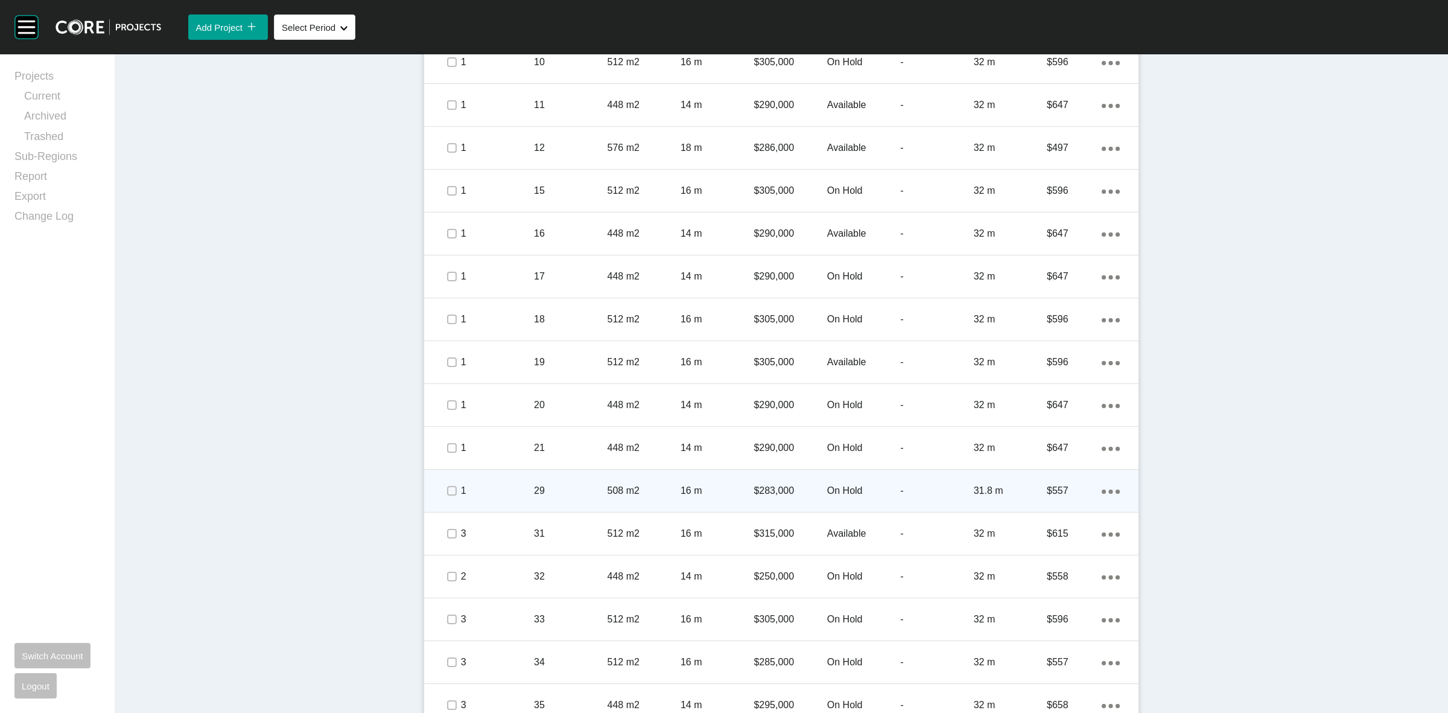
click at [1102, 489] on icon "Action Menu Dots Copy 6 Created with Sketch." at bounding box center [1111, 491] width 18 height 4
click at [1051, 490] on link "Duplicate" at bounding box center [1055, 492] width 45 height 18
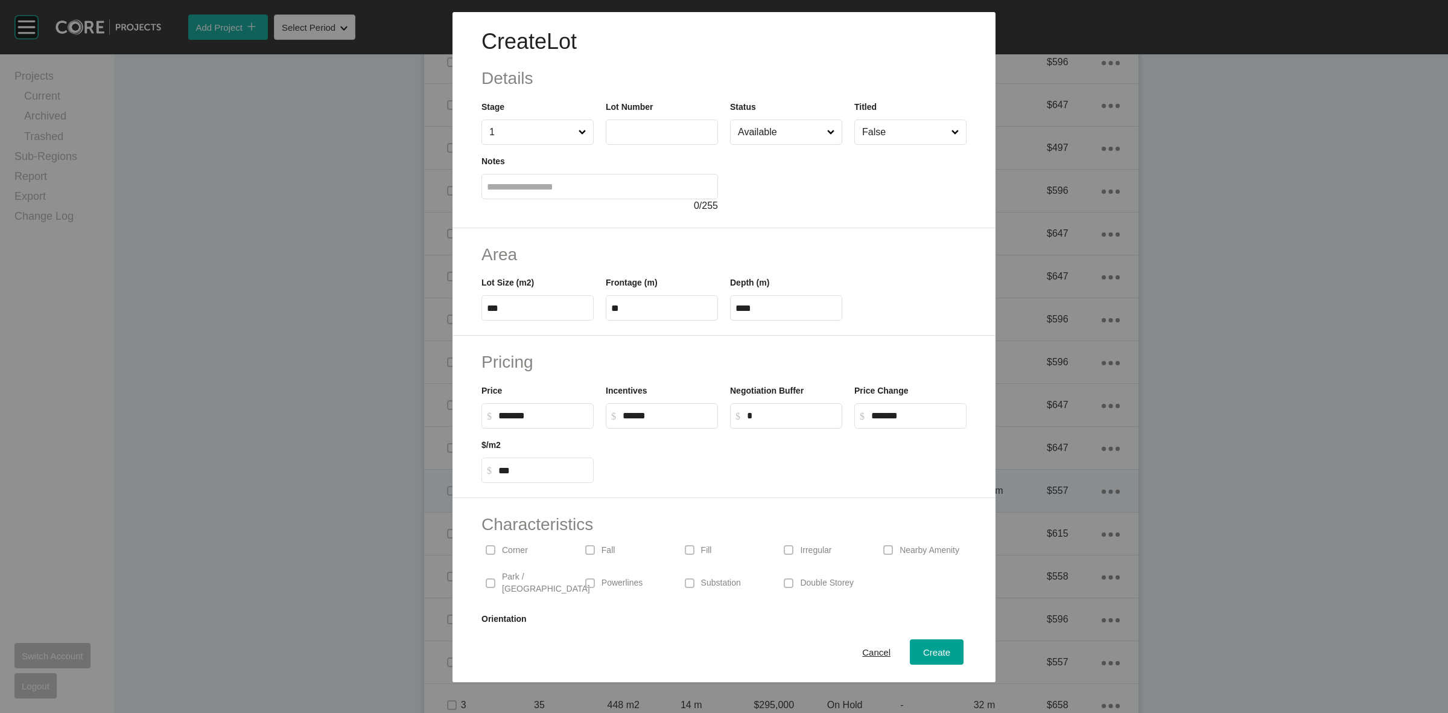
click at [647, 134] on input "text" at bounding box center [661, 132] width 101 height 10
type input "**"
click at [730, 167] on div at bounding box center [848, 179] width 237 height 68
click at [758, 140] on input "Available" at bounding box center [779, 132] width 89 height 24
drag, startPoint x: 761, startPoint y: 188, endPoint x: 849, endPoint y: 364, distance: 196.2
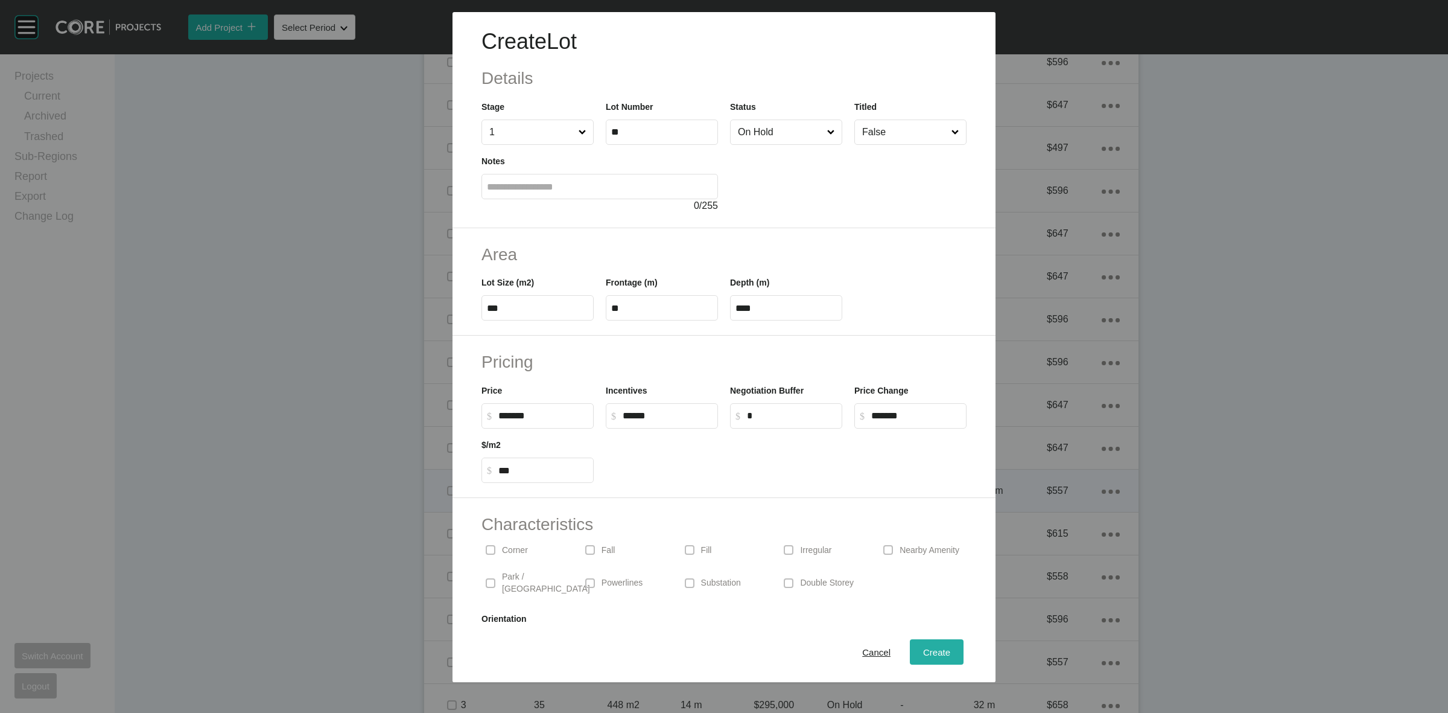
click at [923, 649] on span "Create" at bounding box center [936, 652] width 27 height 10
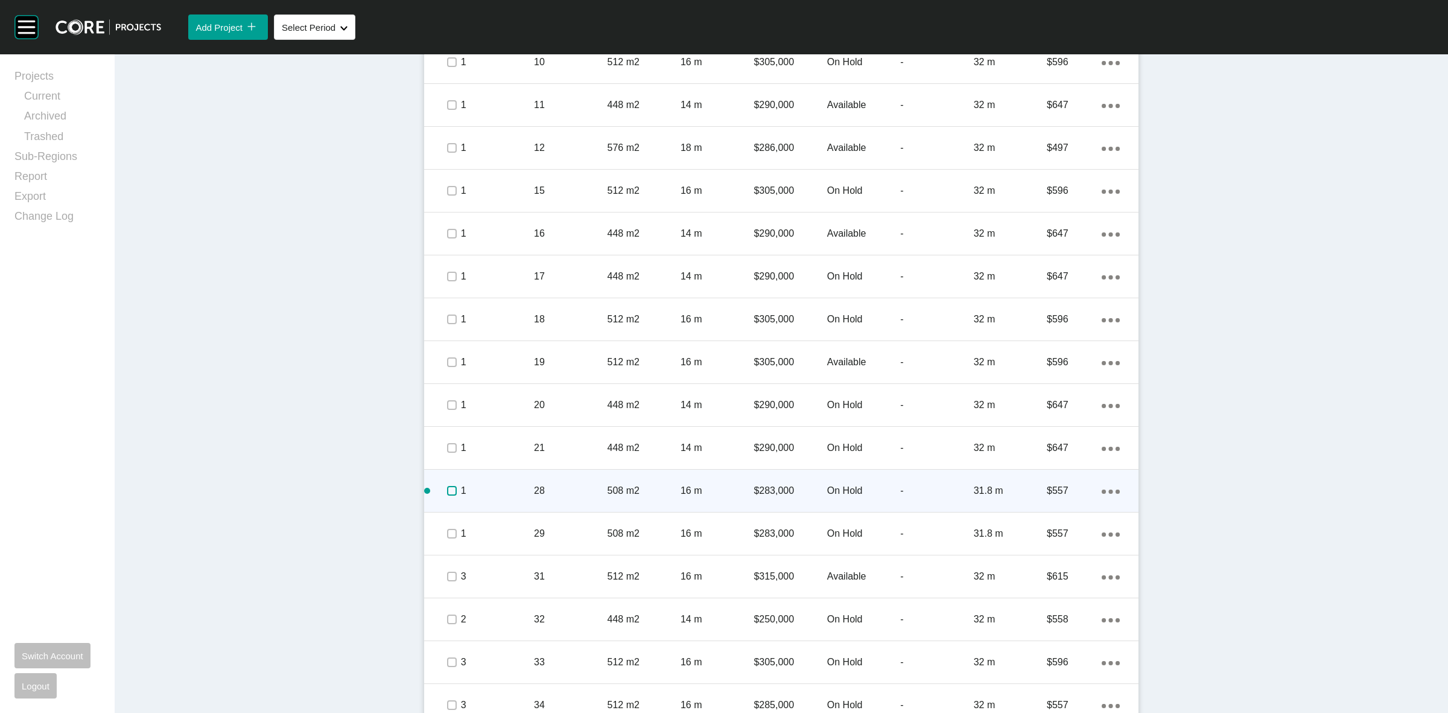
click at [447, 489] on label at bounding box center [452, 491] width 10 height 10
click at [496, 480] on div "1" at bounding box center [497, 490] width 73 height 37
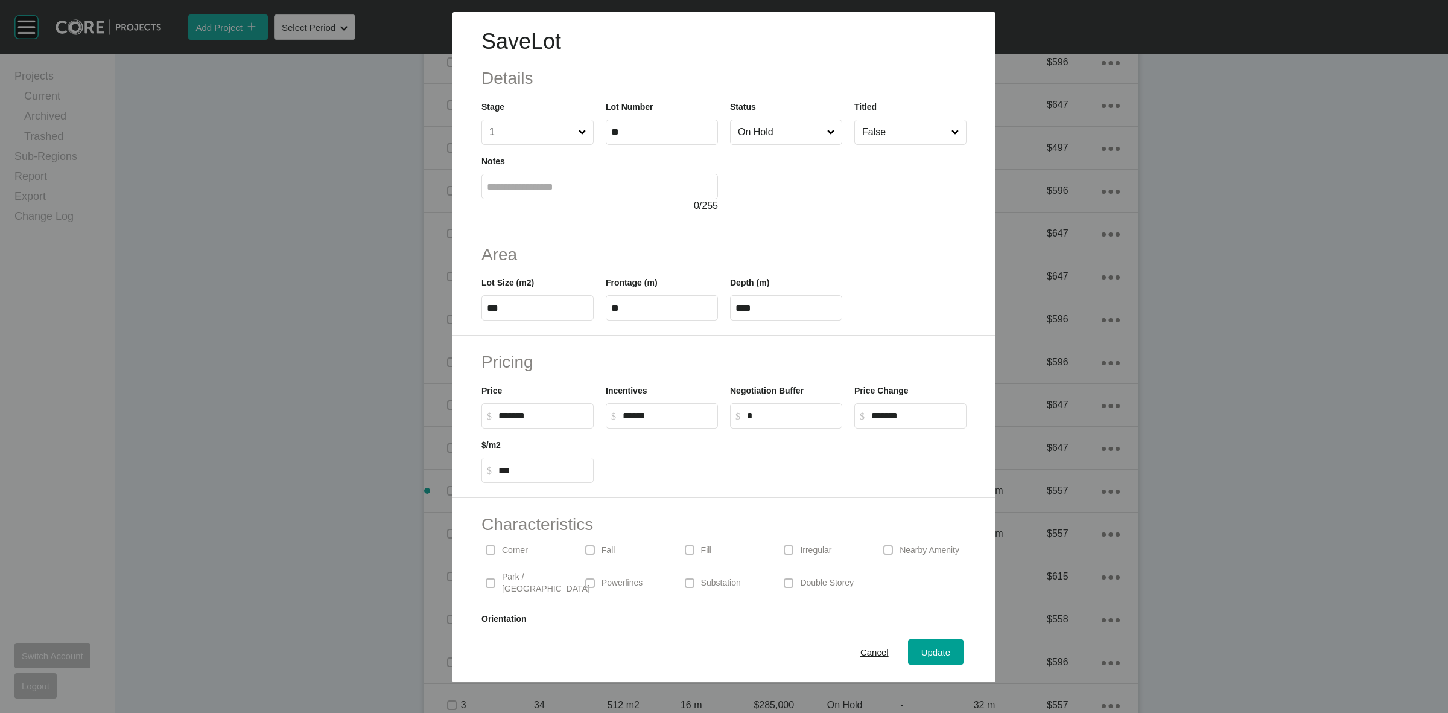
type input "******"
drag, startPoint x: 922, startPoint y: 411, endPoint x: 763, endPoint y: 421, distance: 159.0
click at [786, 420] on div "Price $ Created with Sketch. $ ******* Incentives $ Created with Sketch. $ ****…" at bounding box center [723, 401] width 497 height 54
click at [871, 472] on div at bounding box center [786, 455] width 373 height 54
click at [930, 647] on span "Update" at bounding box center [935, 652] width 29 height 10
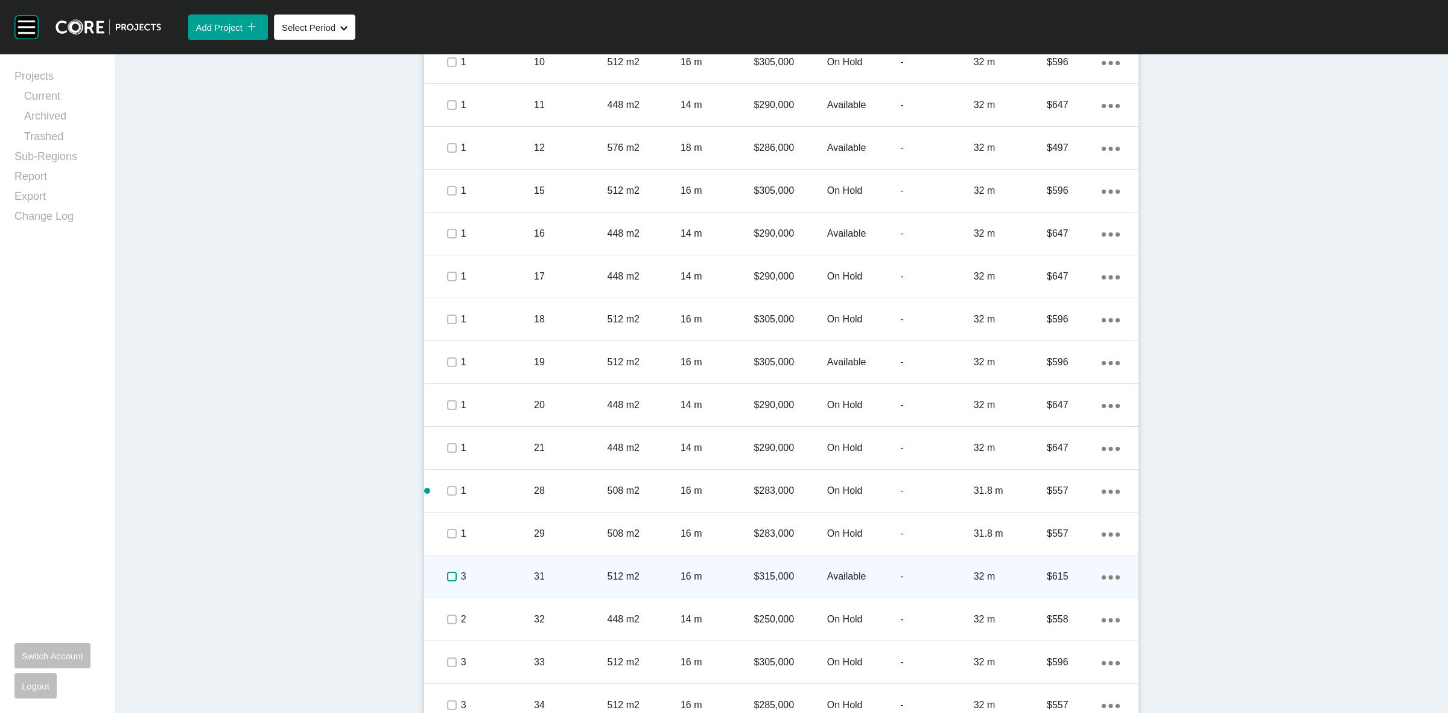
click at [447, 572] on label at bounding box center [452, 576] width 10 height 10
click at [489, 574] on p "3" at bounding box center [497, 576] width 73 height 13
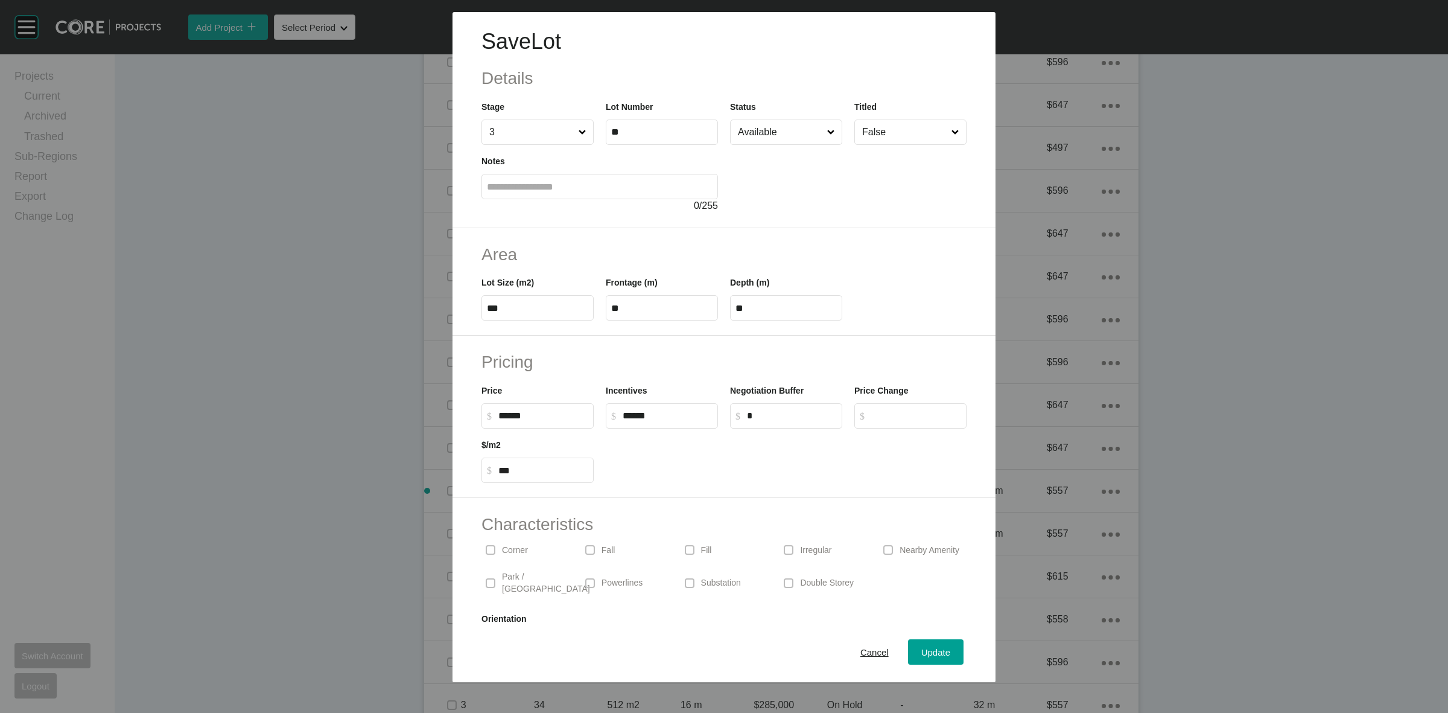
drag, startPoint x: 556, startPoint y: 411, endPoint x: 375, endPoint y: 418, distance: 180.5
click at [386, 418] on div "Save Lot Details Stage 3 Lot Number ** Status Available Titled False Notes 0 / …" at bounding box center [724, 341] width 1448 height 682
type input "*******"
type input "***"
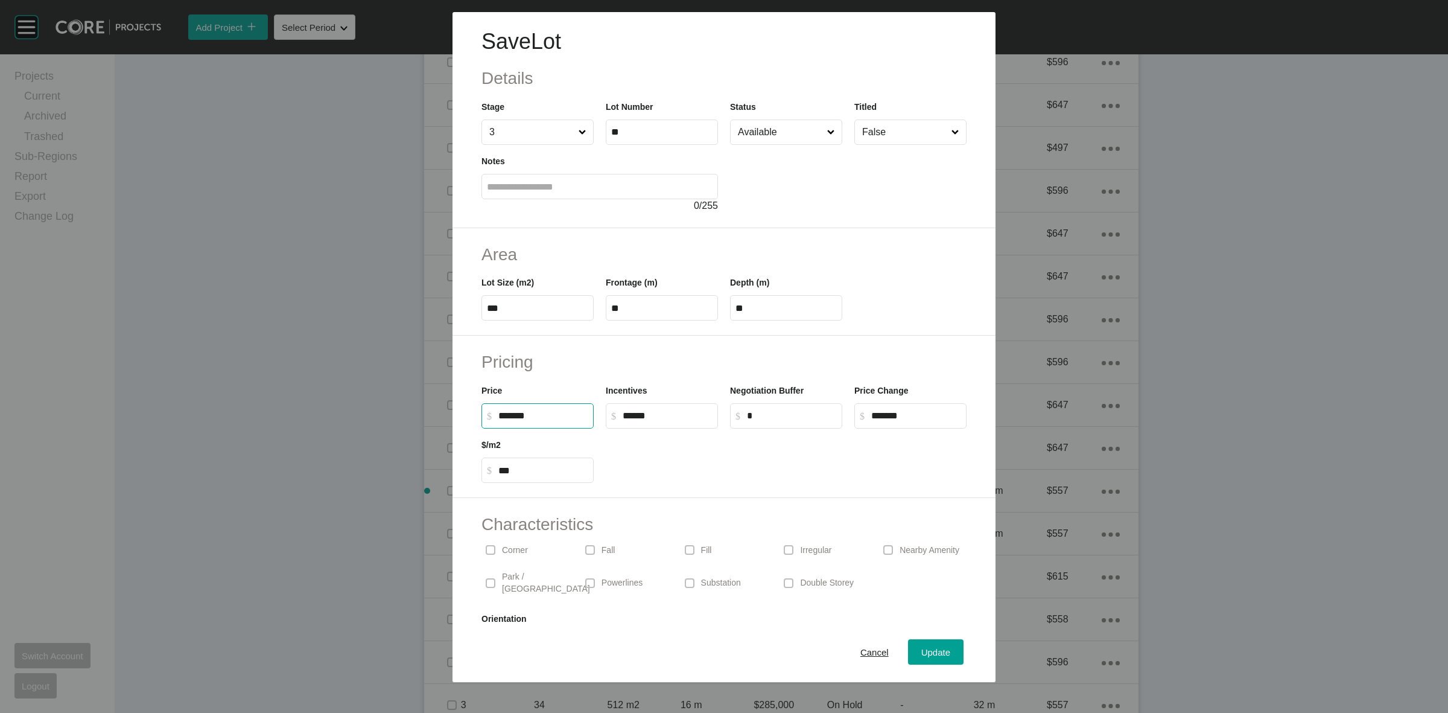
click at [676, 466] on div at bounding box center [786, 455] width 373 height 54
click at [921, 647] on span "Update" at bounding box center [935, 652] width 29 height 10
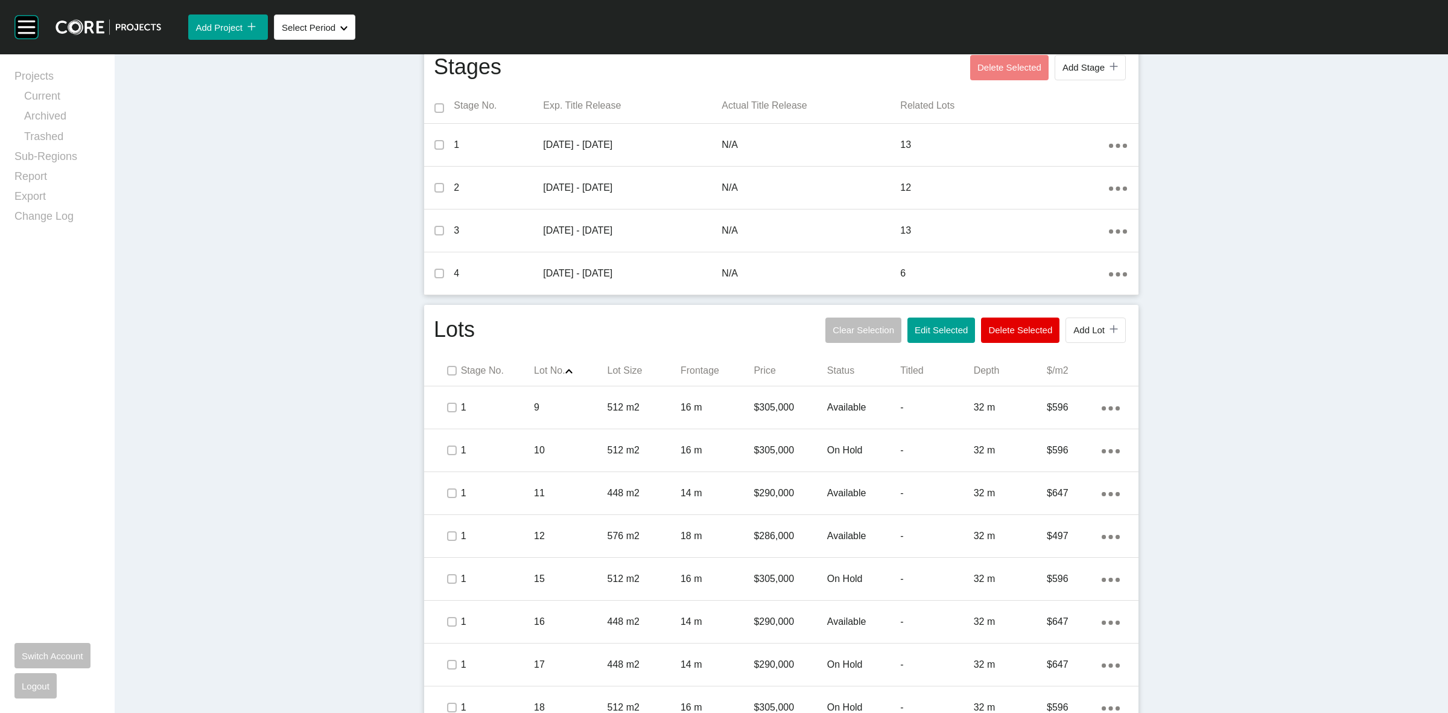
scroll to position [421, 0]
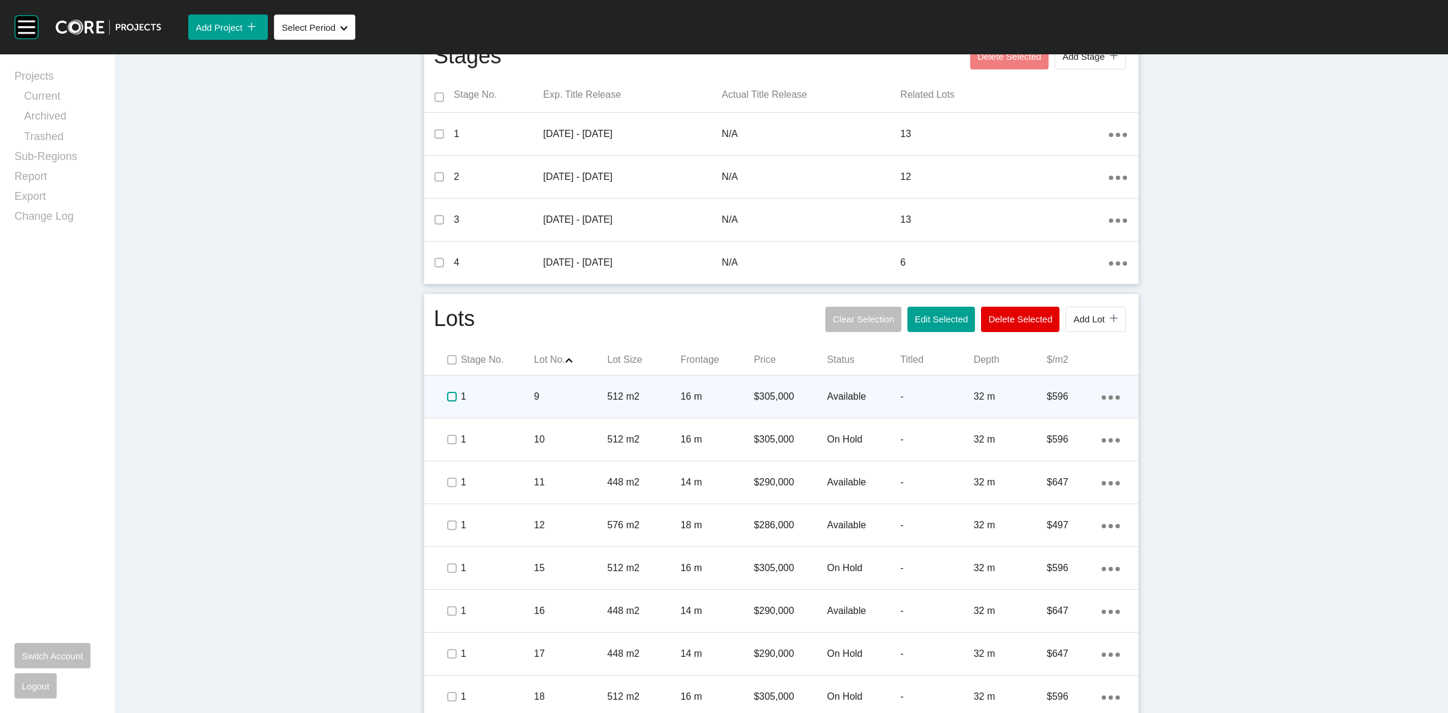
click at [447, 396] on label at bounding box center [452, 397] width 10 height 10
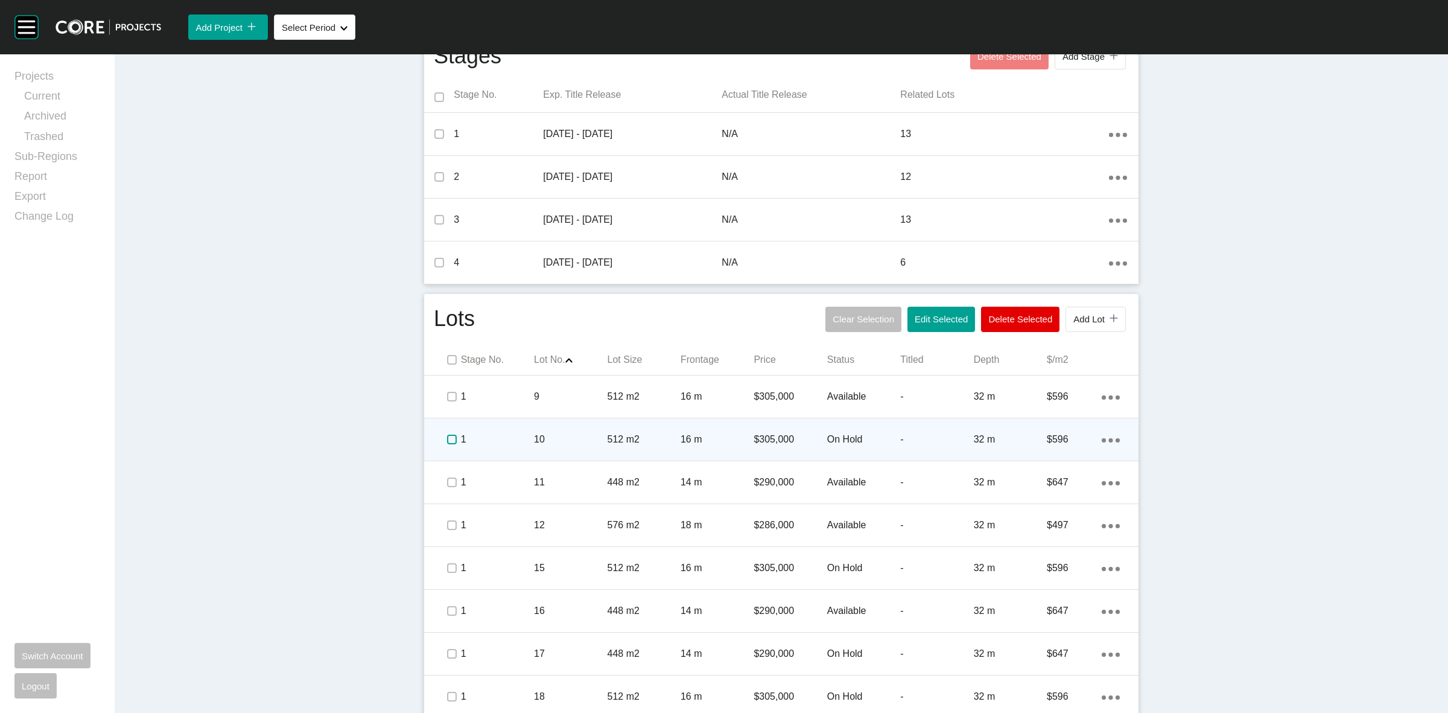
click at [447, 441] on label at bounding box center [452, 439] width 10 height 10
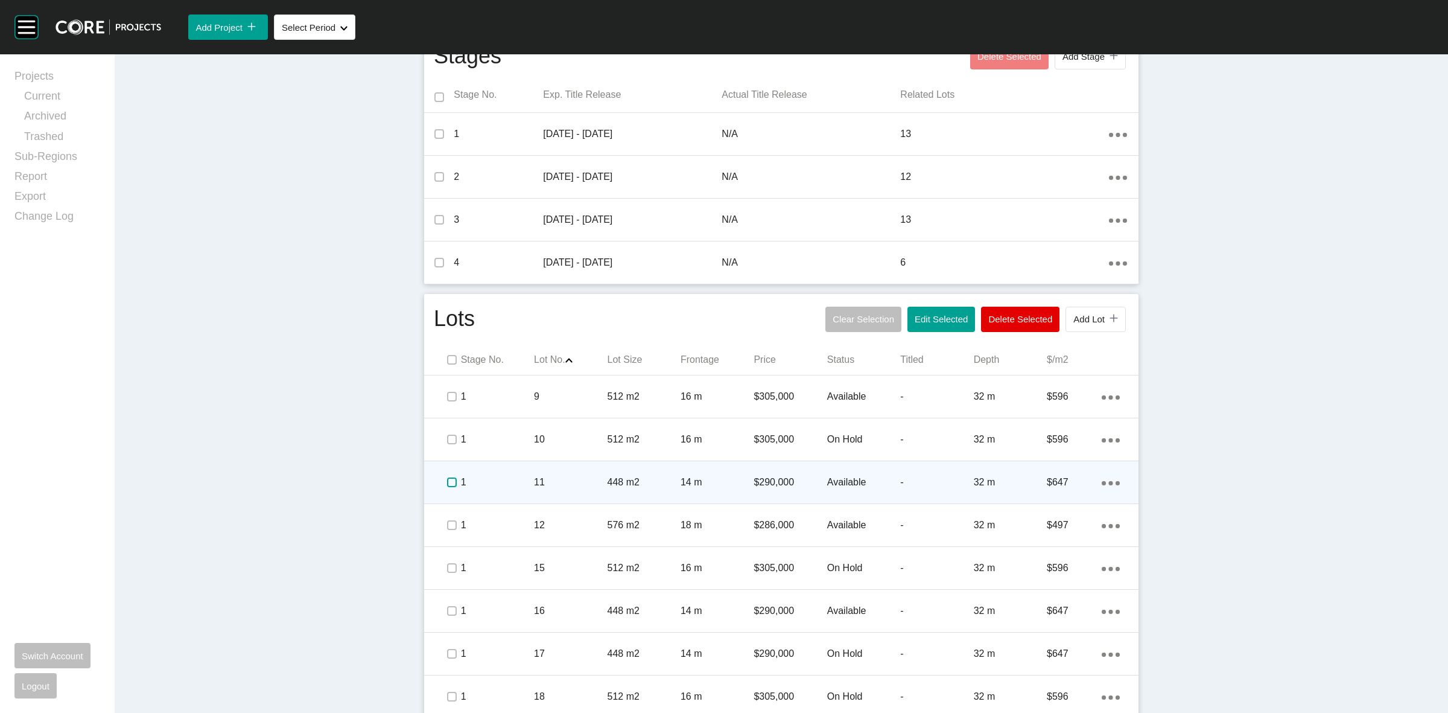
click at [447, 478] on label at bounding box center [452, 482] width 10 height 10
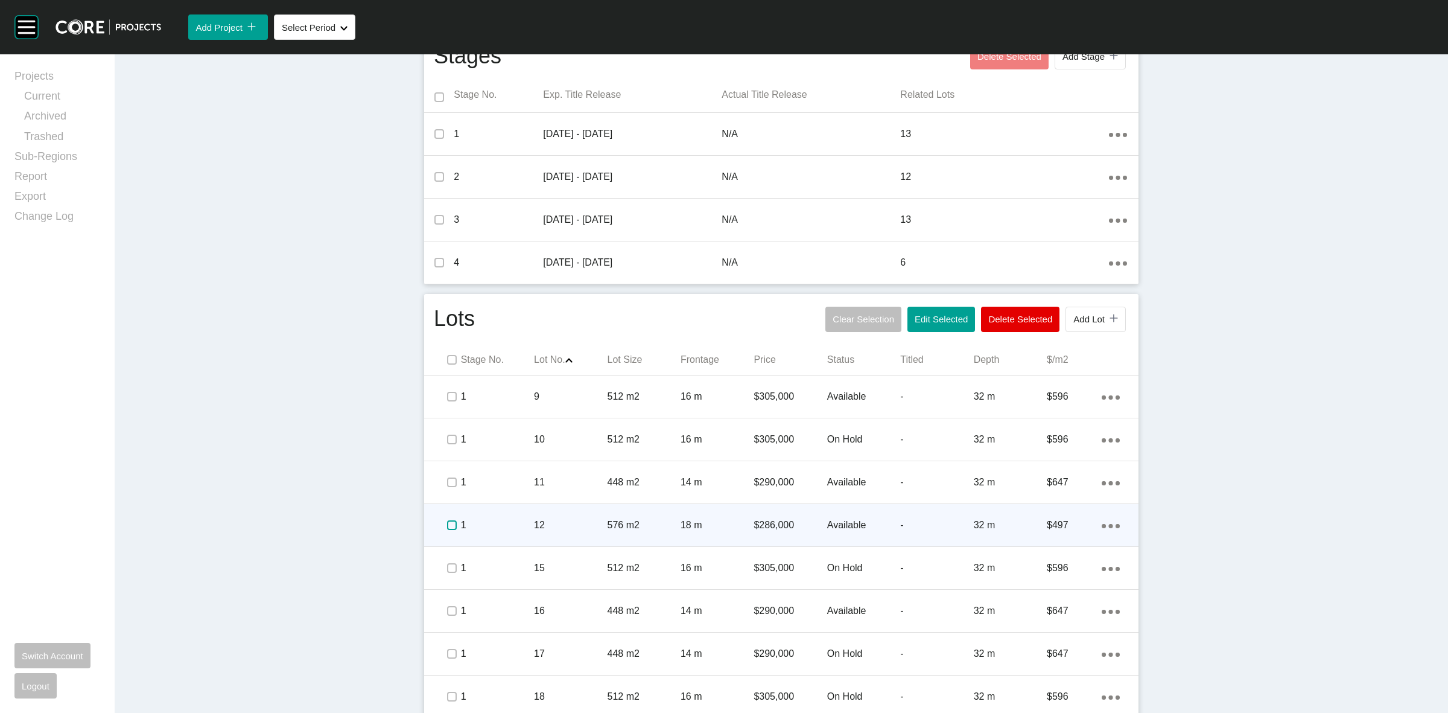
click at [447, 527] on label at bounding box center [452, 525] width 10 height 10
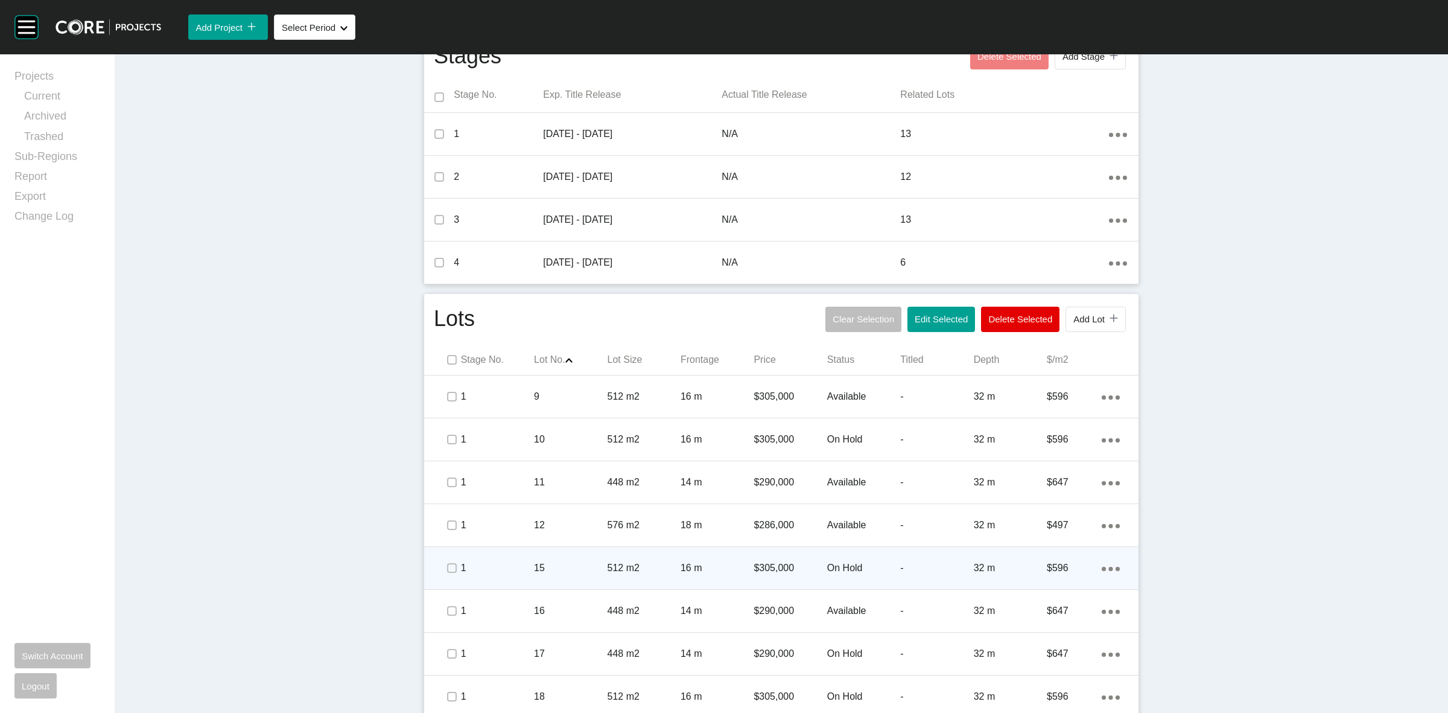
click at [444, 575] on span at bounding box center [451, 568] width 18 height 18
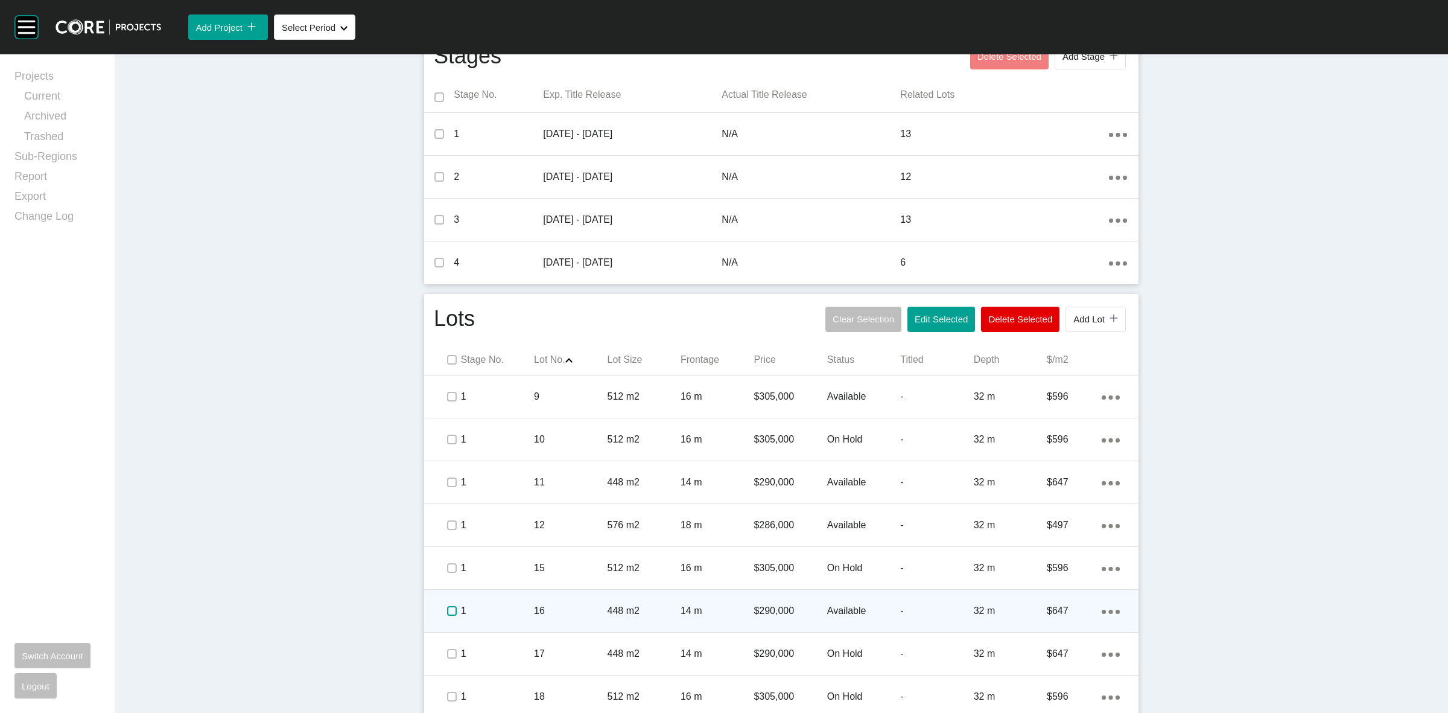
click at [447, 606] on label at bounding box center [452, 611] width 10 height 10
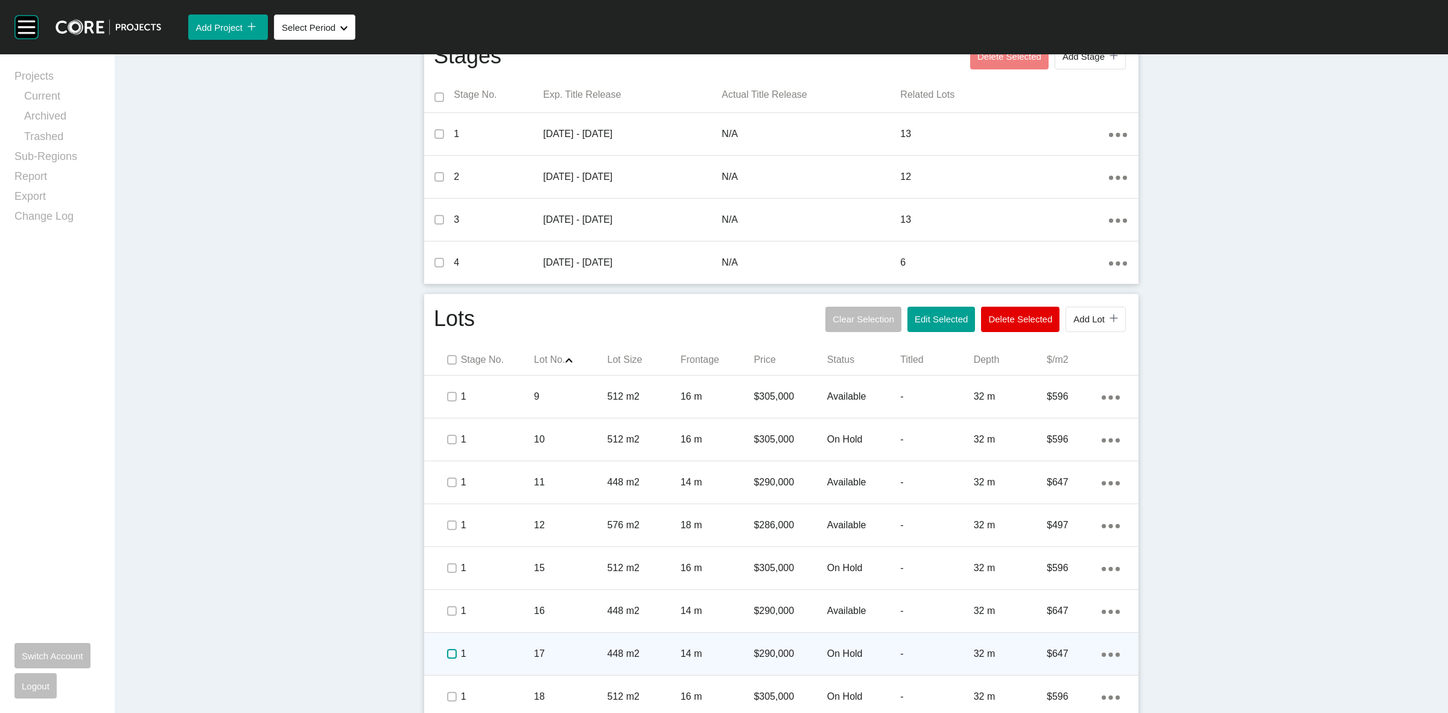
click at [447, 649] on label at bounding box center [452, 654] width 10 height 10
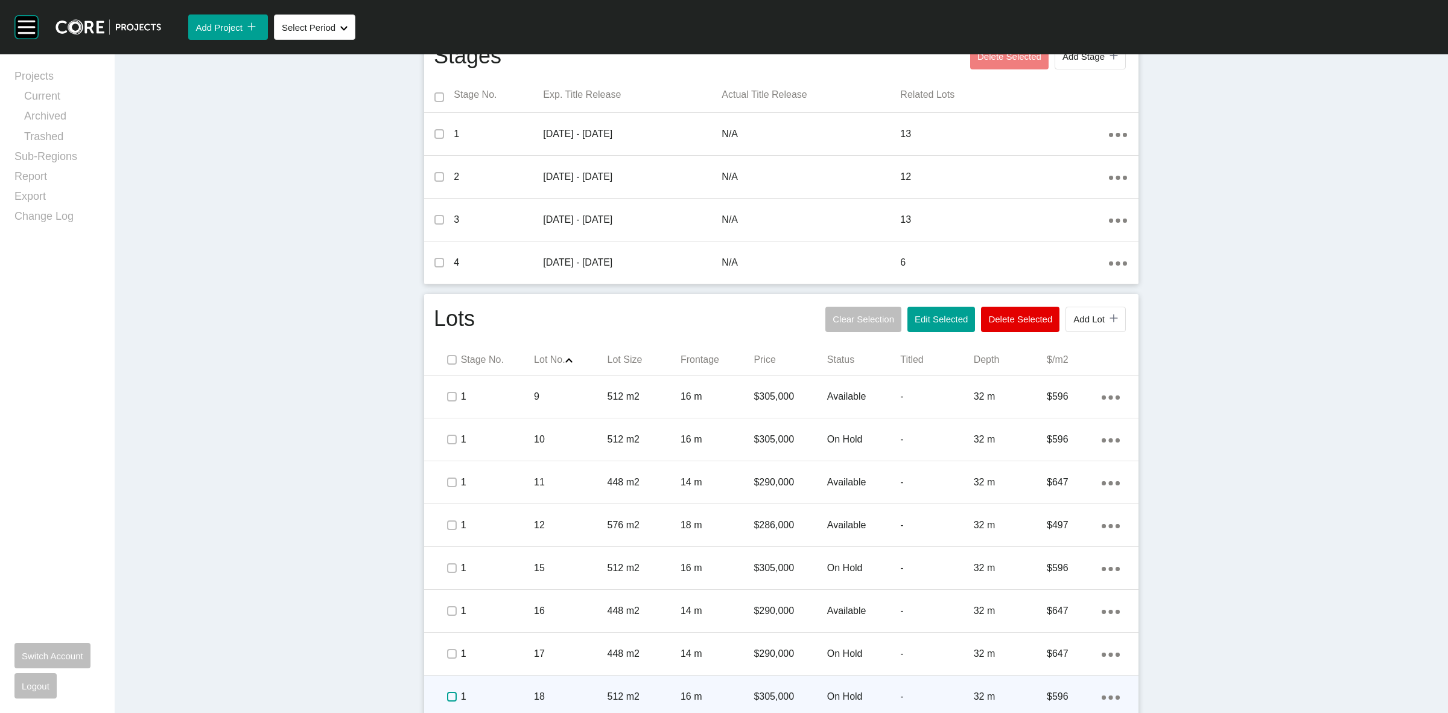
click at [448, 691] on label at bounding box center [452, 696] width 10 height 10
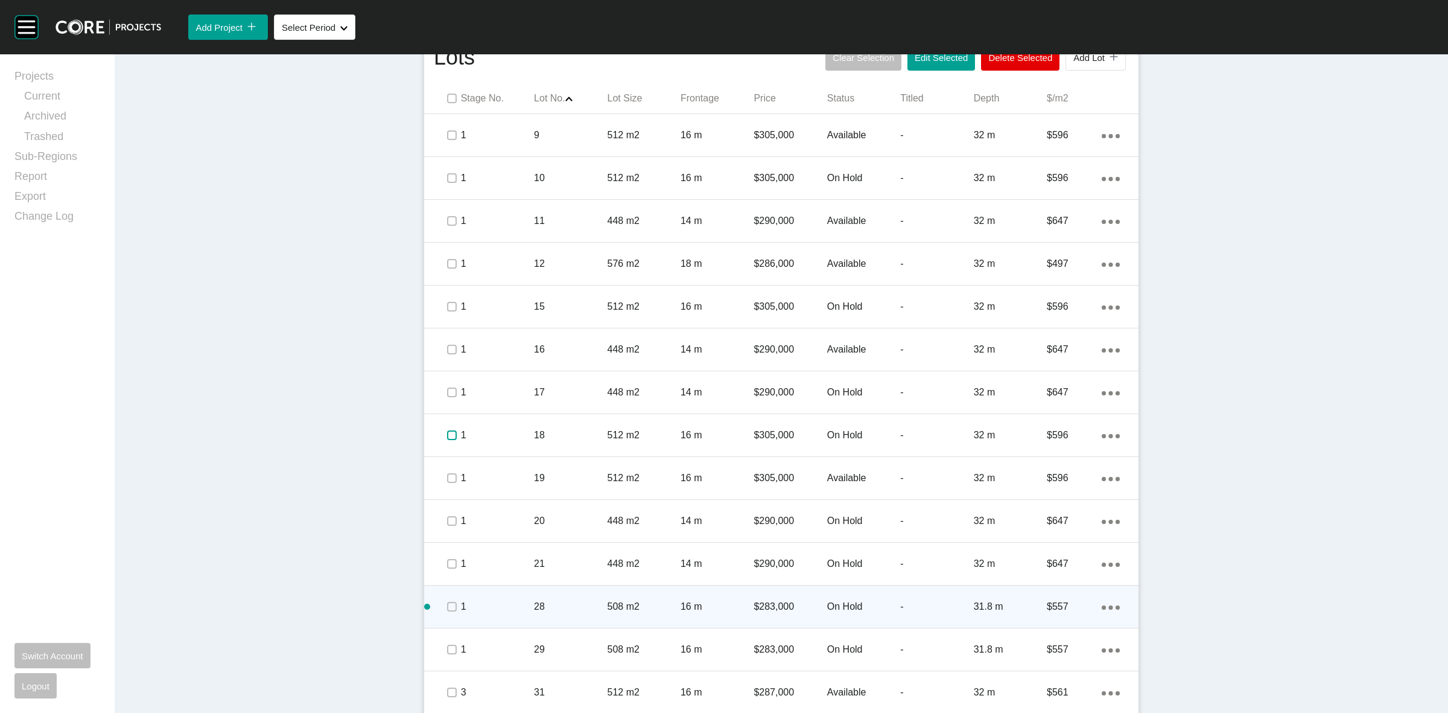
scroll to position [723, 0]
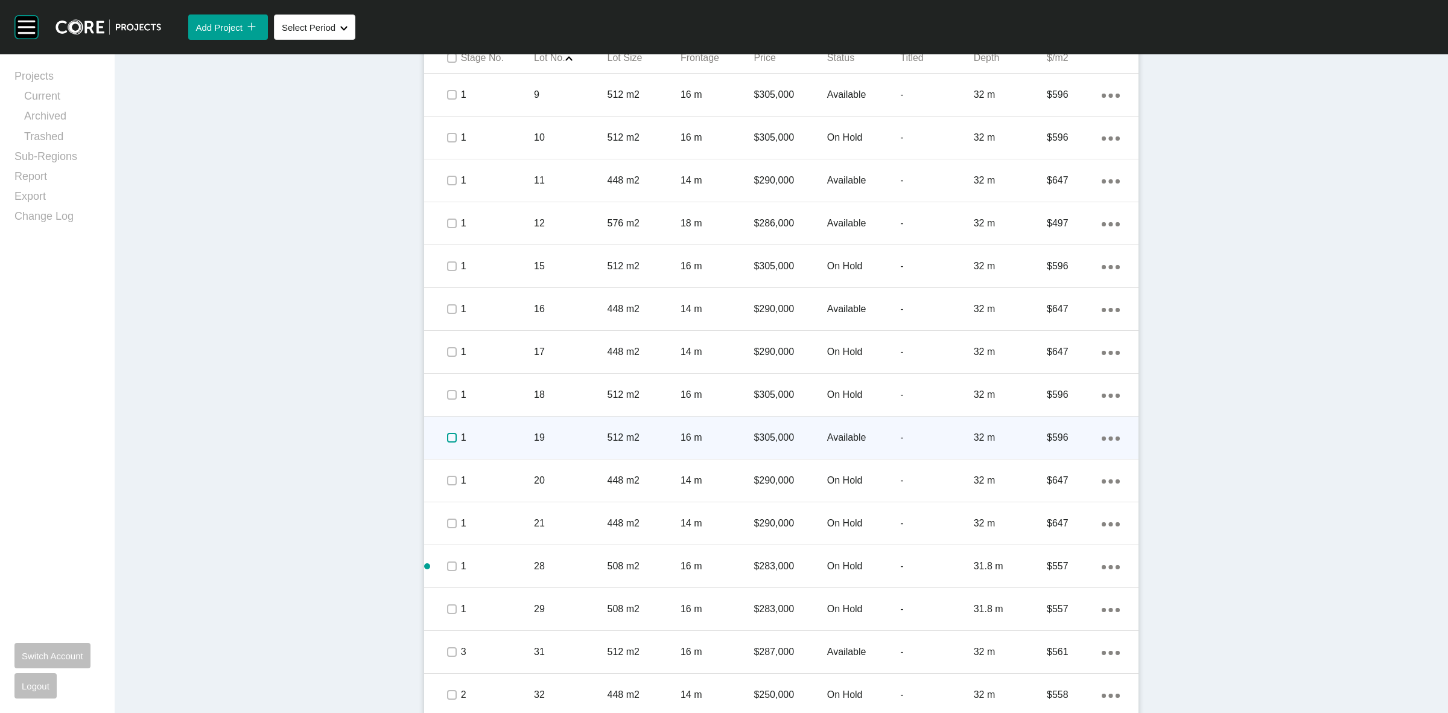
click at [448, 434] on label at bounding box center [452, 438] width 10 height 10
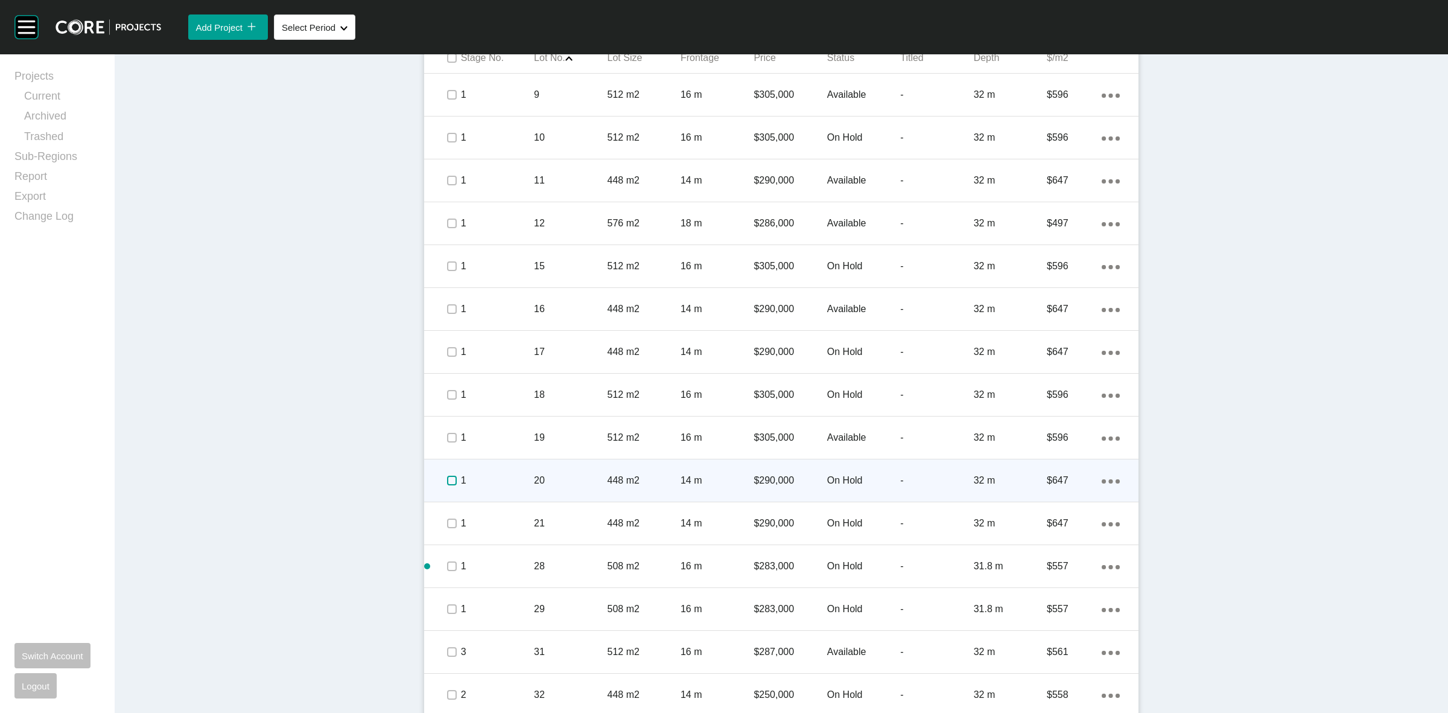
click at [447, 481] on label at bounding box center [452, 480] width 10 height 10
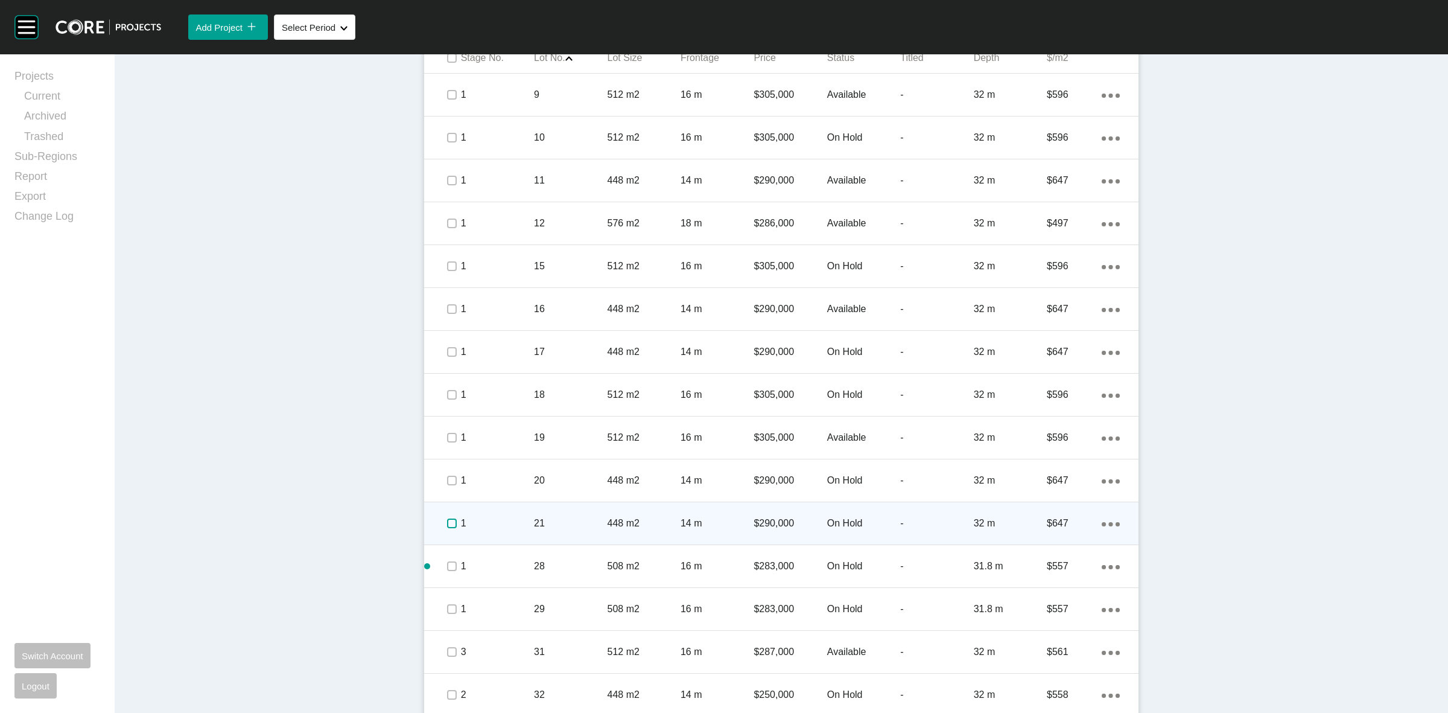
click at [447, 524] on label at bounding box center [452, 523] width 10 height 10
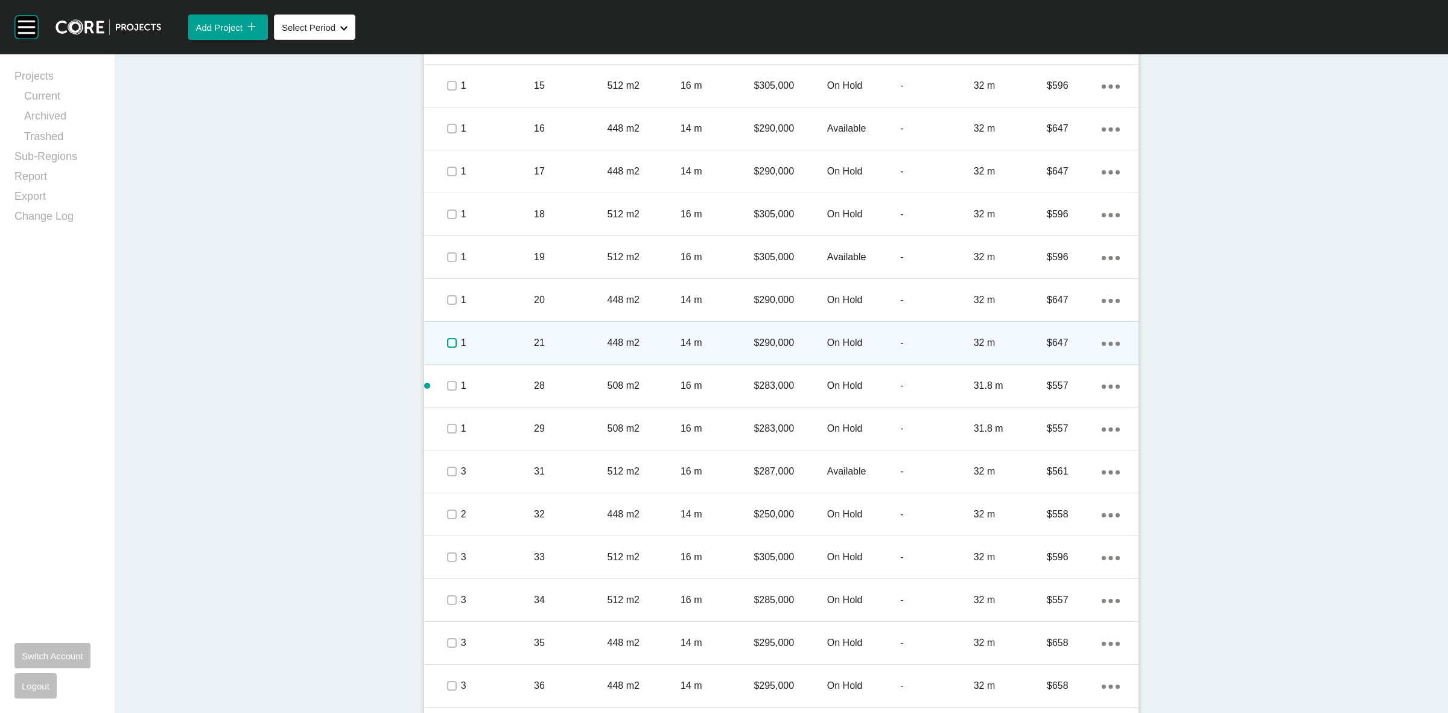
scroll to position [949, 0]
click at [447, 340] on label at bounding box center [452, 340] width 10 height 10
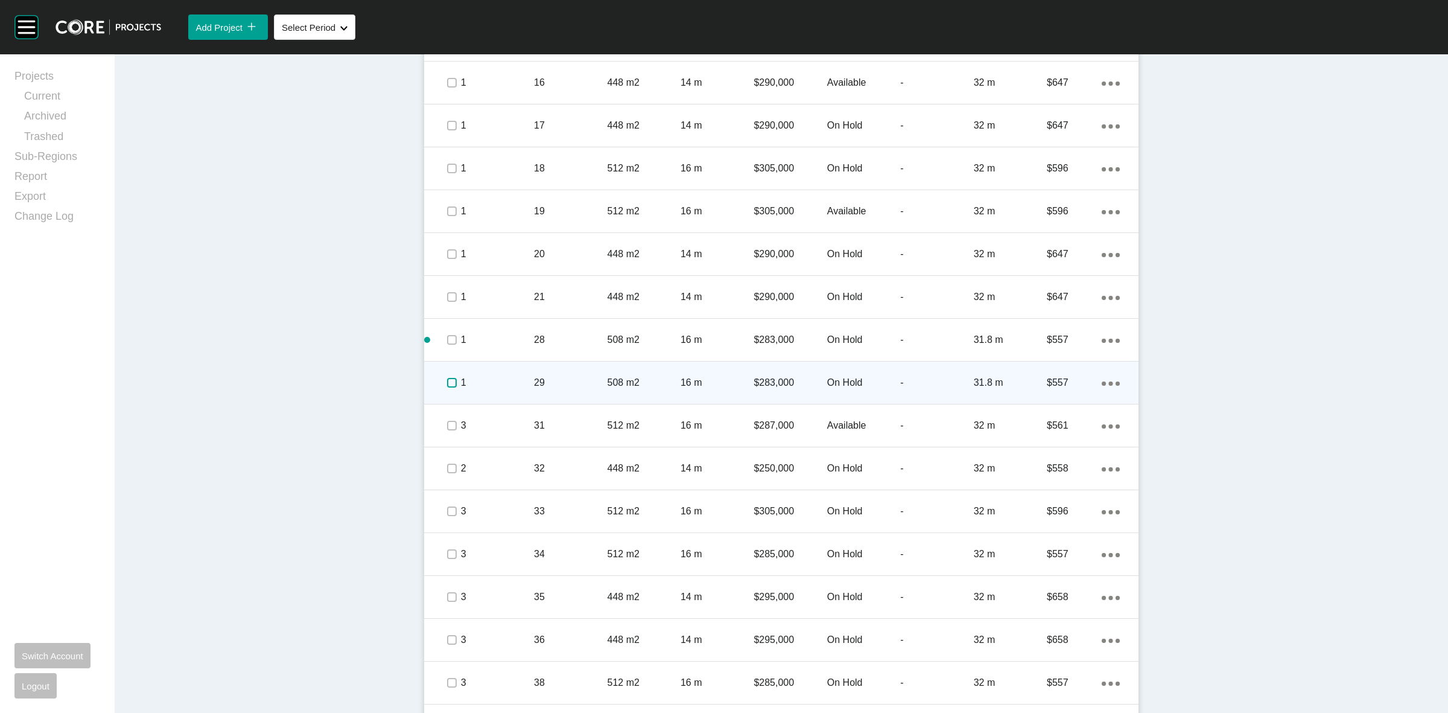
click at [447, 378] on label at bounding box center [452, 383] width 10 height 10
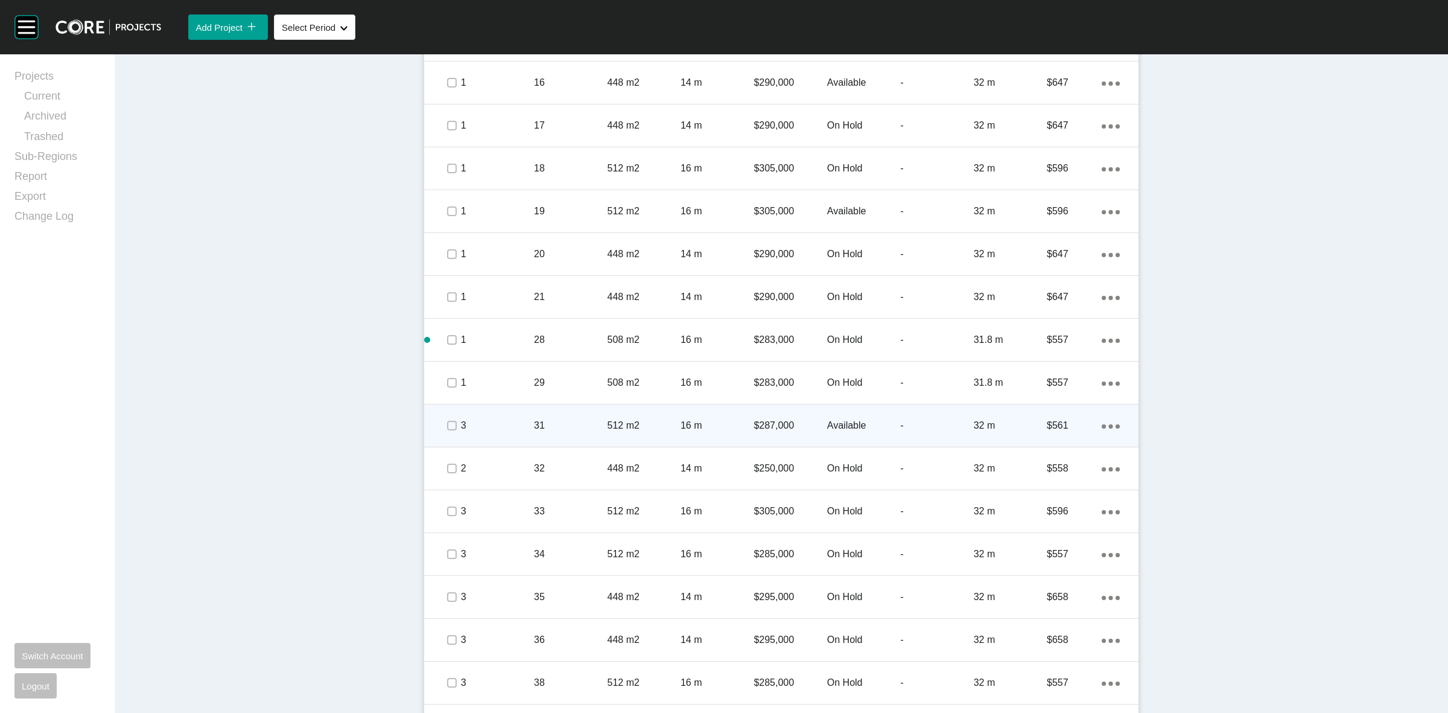
click at [448, 416] on span at bounding box center [451, 425] width 18 height 18
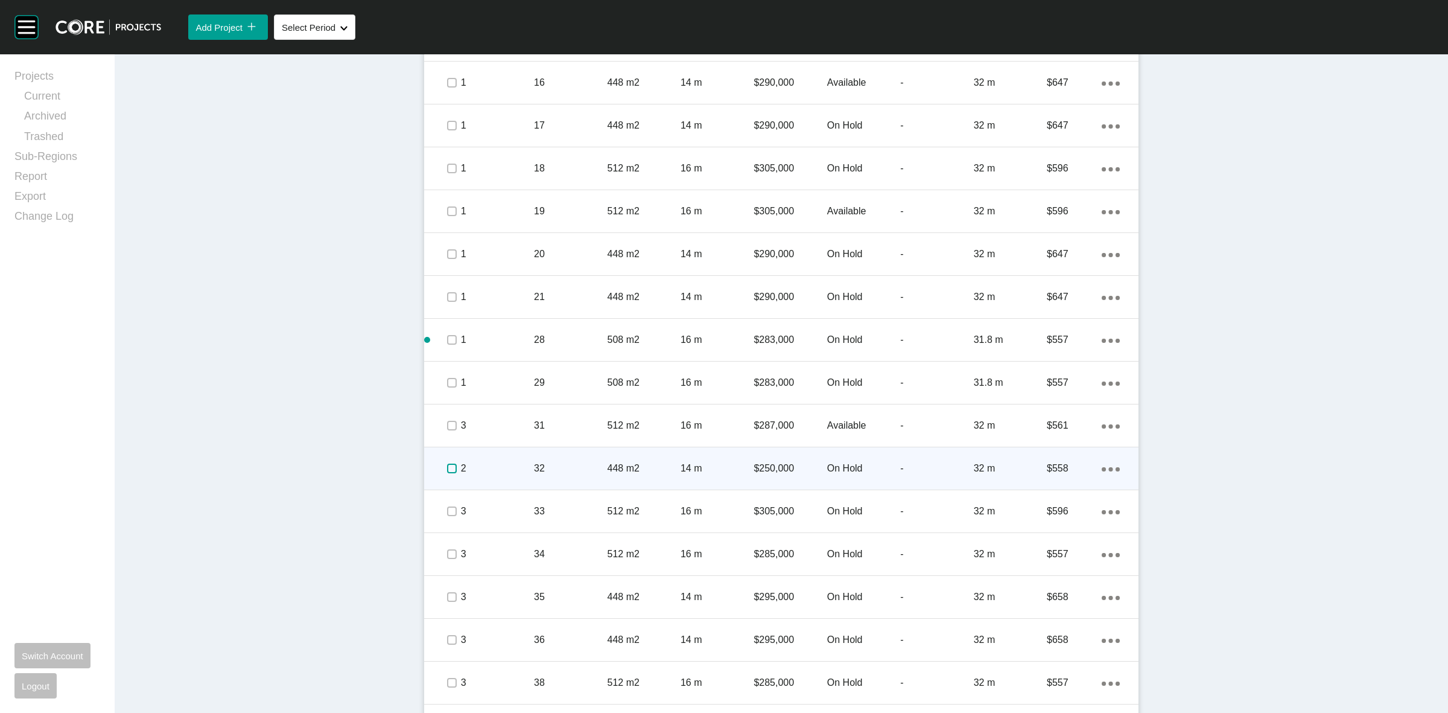
click at [447, 468] on label at bounding box center [452, 468] width 10 height 10
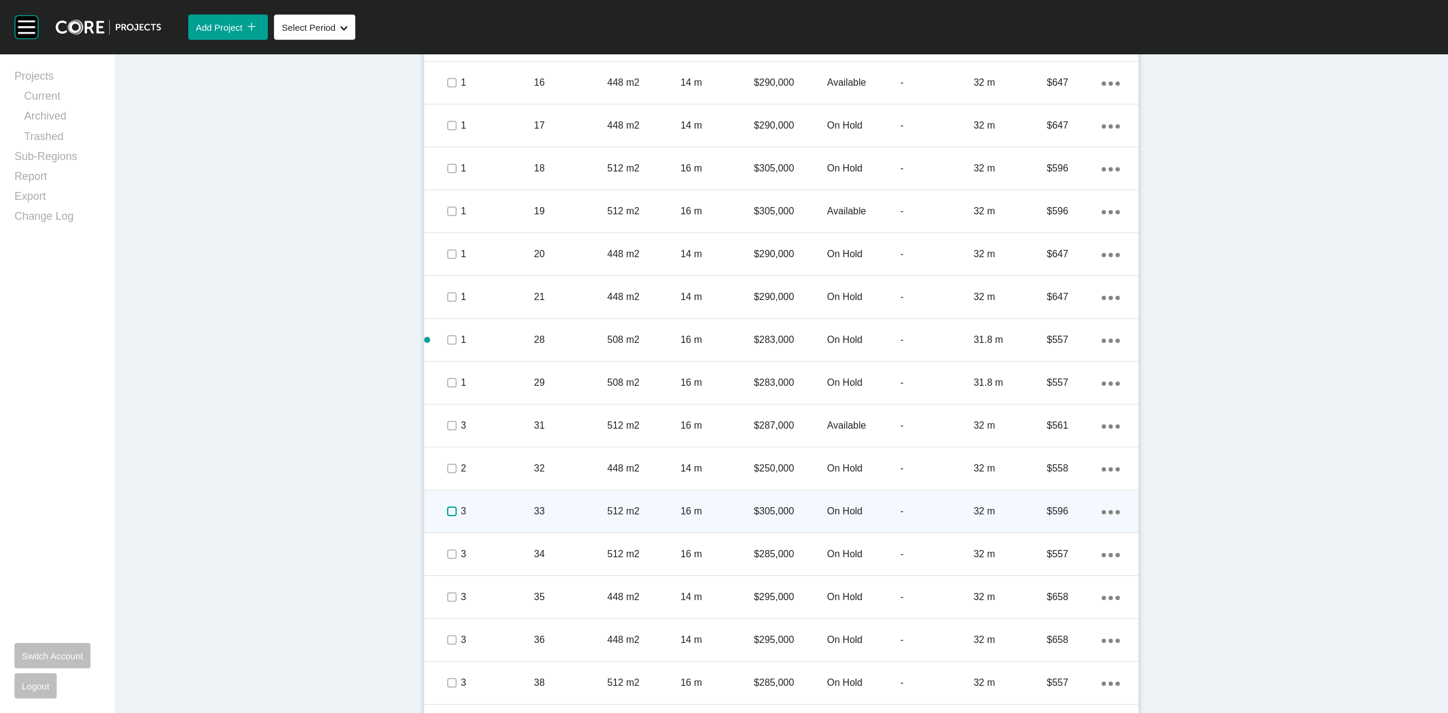
click at [448, 513] on label at bounding box center [452, 511] width 10 height 10
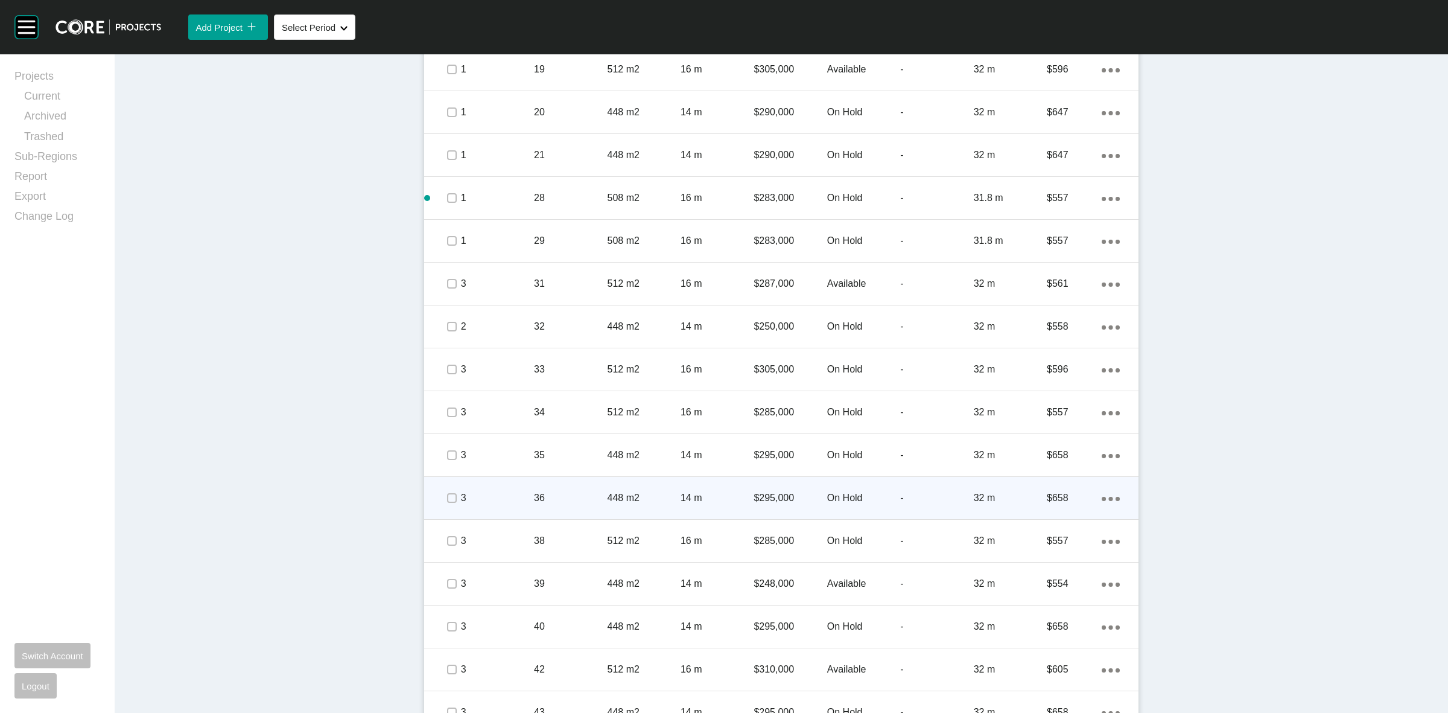
scroll to position [1100, 0]
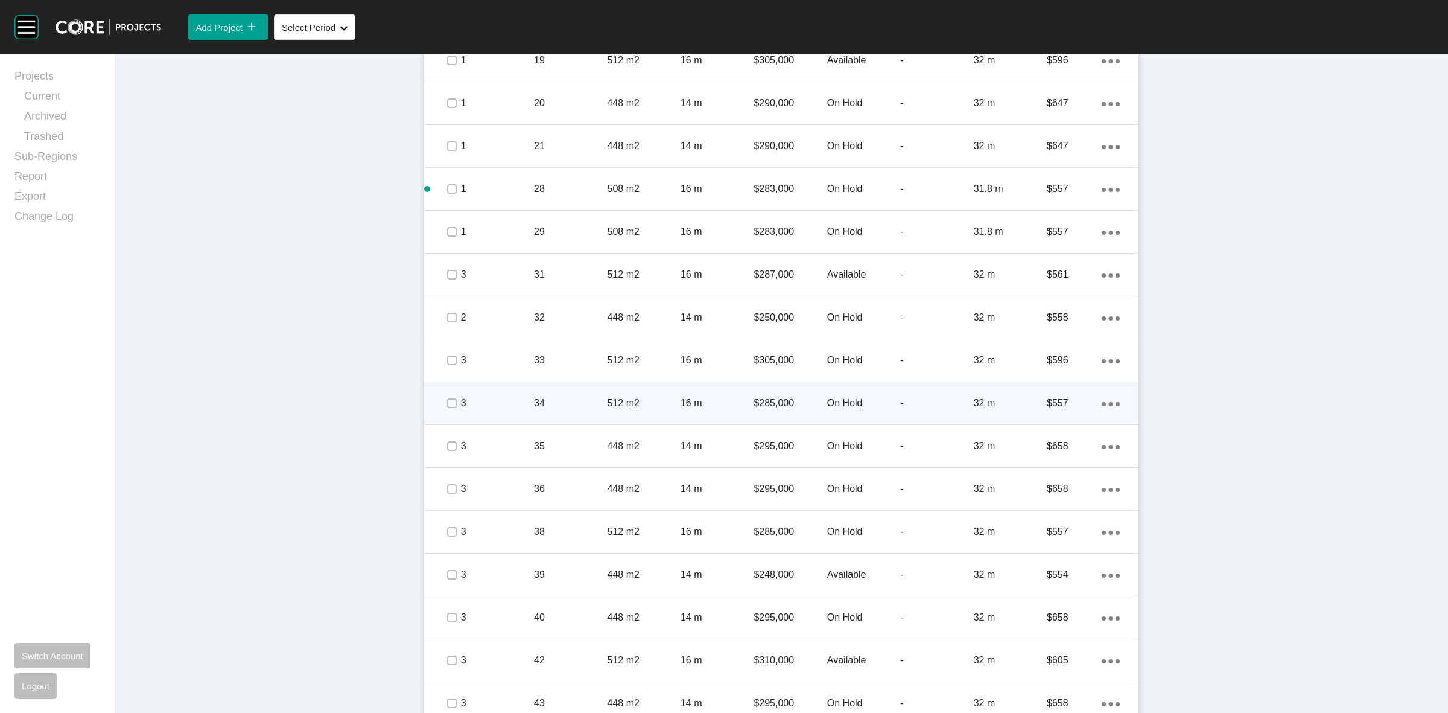
click at [513, 396] on p "3" at bounding box center [497, 402] width 73 height 13
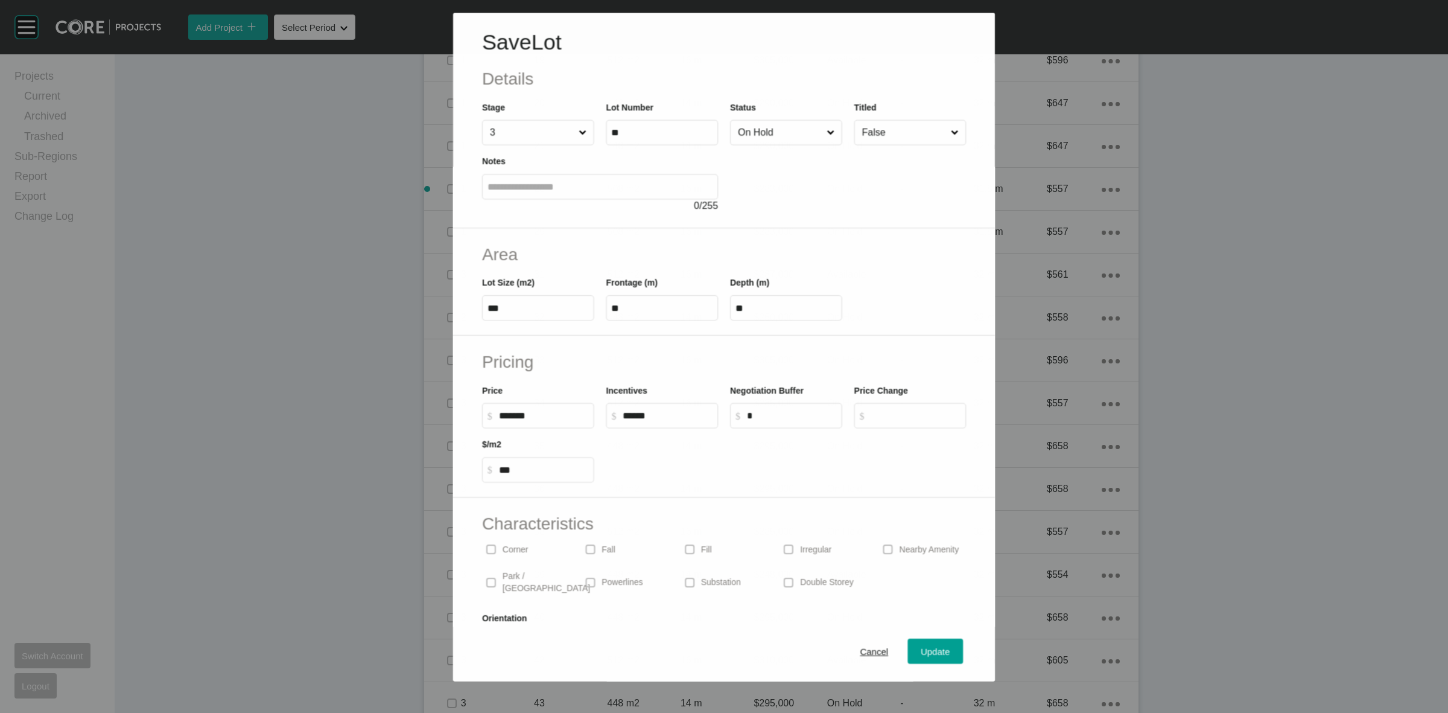
click at [761, 136] on input "On Hold" at bounding box center [779, 133] width 89 height 24
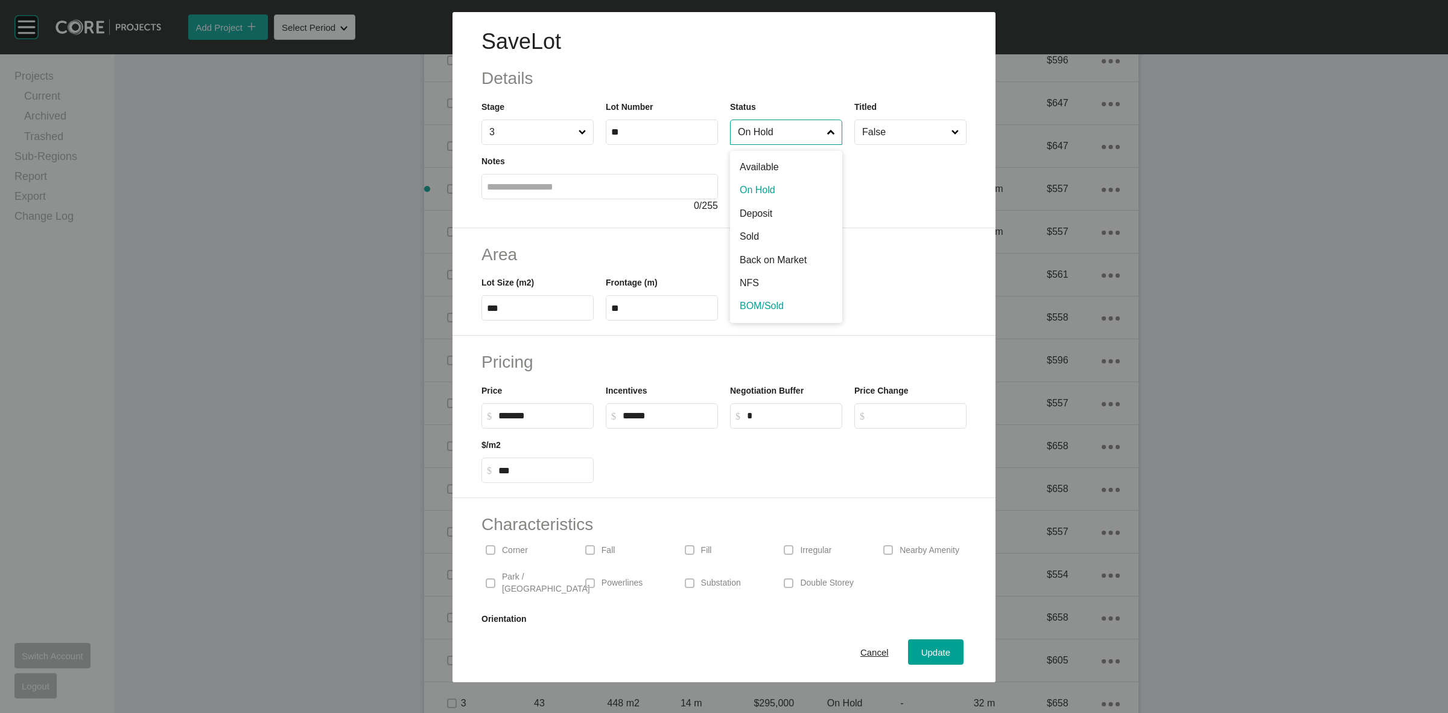
drag, startPoint x: 738, startPoint y: 296, endPoint x: 736, endPoint y: 285, distance: 10.4
click at [753, 139] on input "BOM/Sold" at bounding box center [779, 132] width 89 height 24
click at [921, 656] on span "Update" at bounding box center [935, 652] width 29 height 10
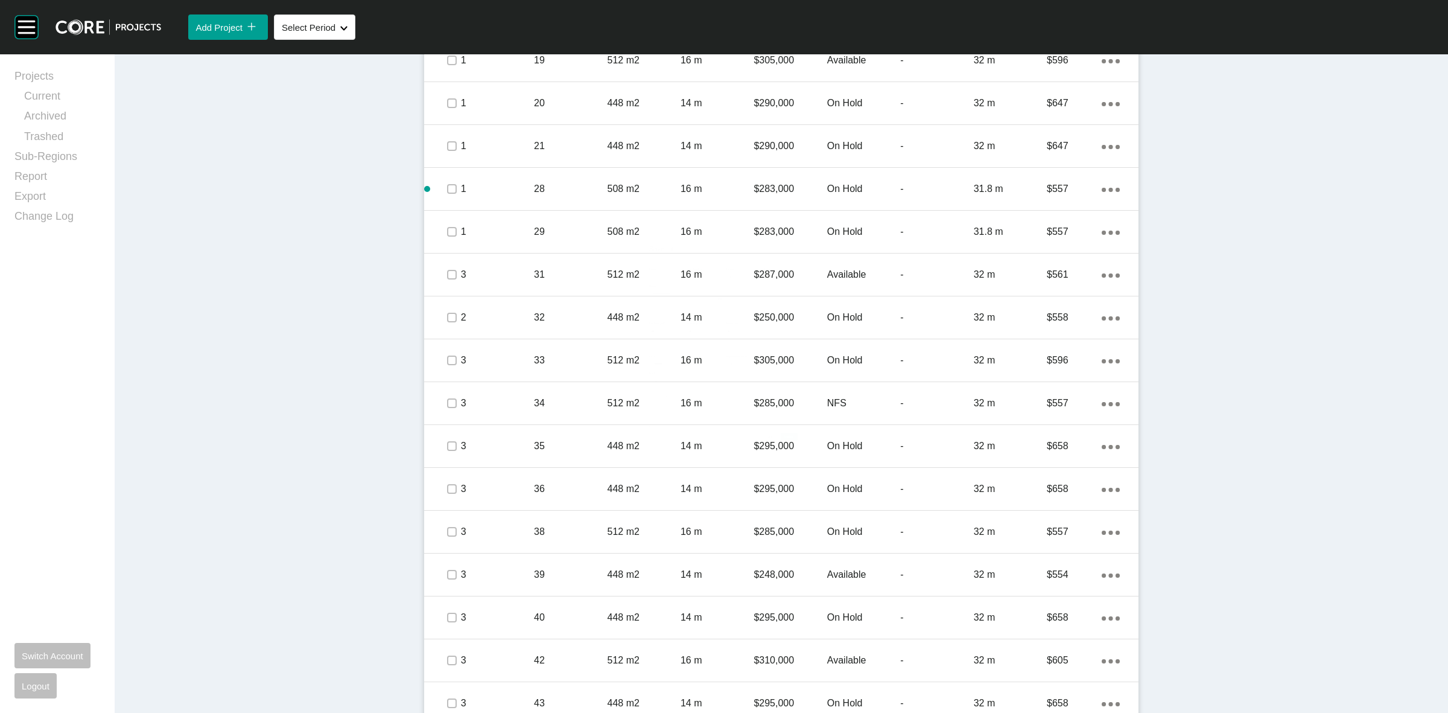
click at [540, 450] on p "35" at bounding box center [570, 445] width 73 height 13
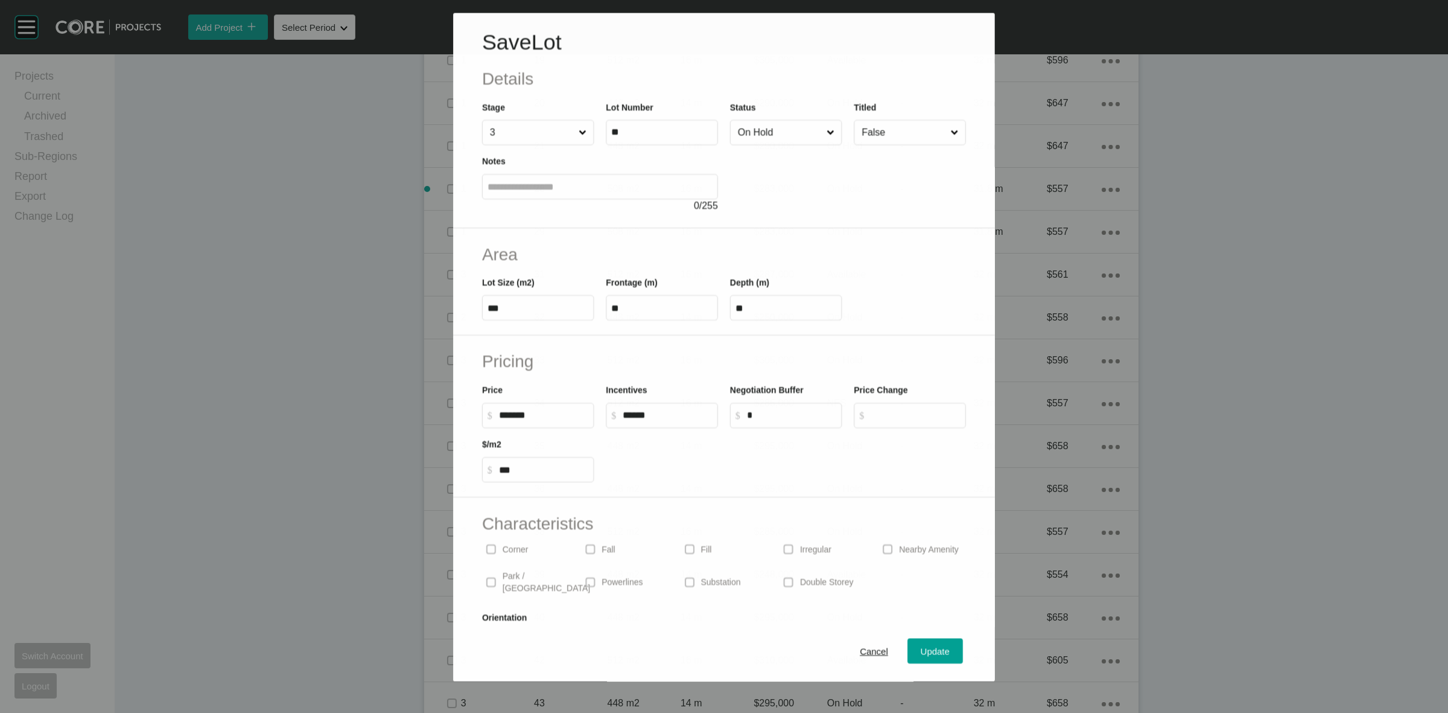
click at [741, 131] on input "On Hold" at bounding box center [779, 133] width 89 height 24
click at [918, 661] on button "Update" at bounding box center [936, 651] width 56 height 25
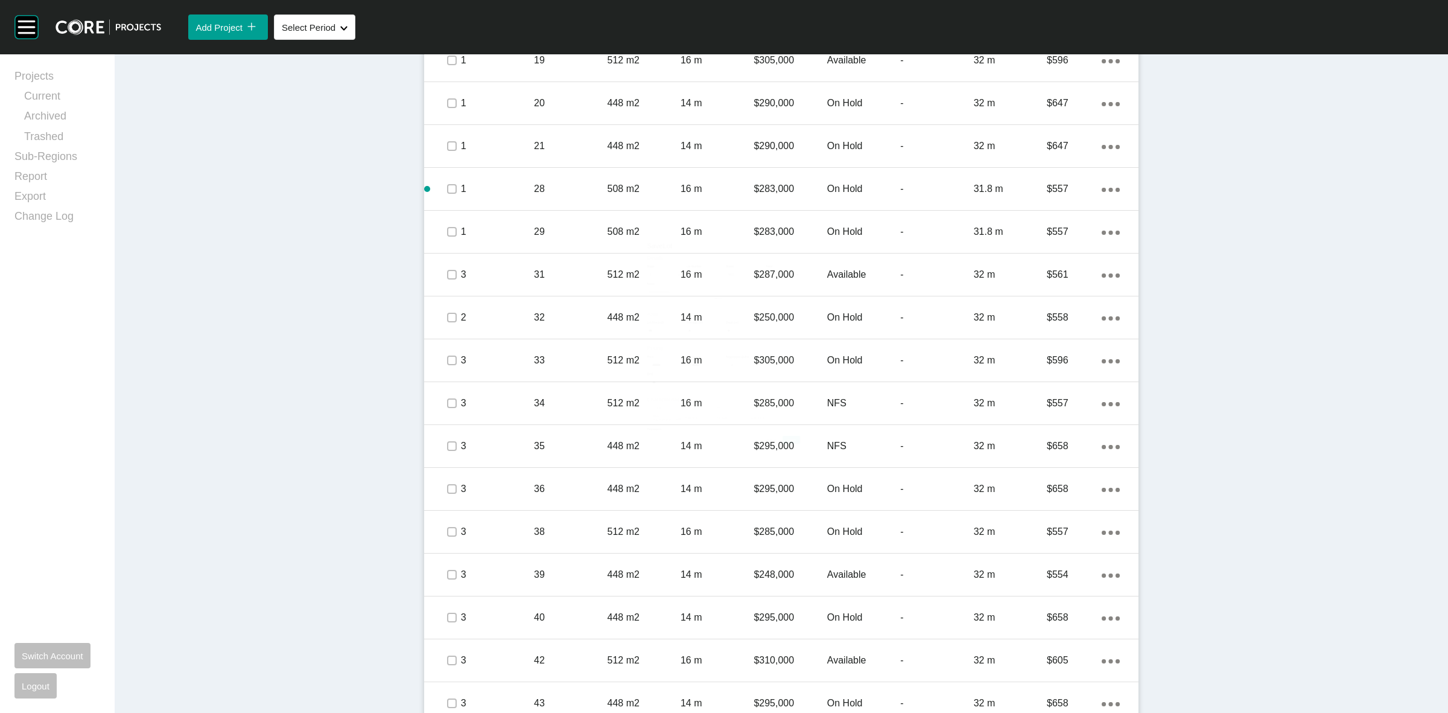
drag, startPoint x: 558, startPoint y: 489, endPoint x: 664, endPoint y: 405, distance: 134.8
click at [559, 489] on p "36" at bounding box center [570, 488] width 73 height 13
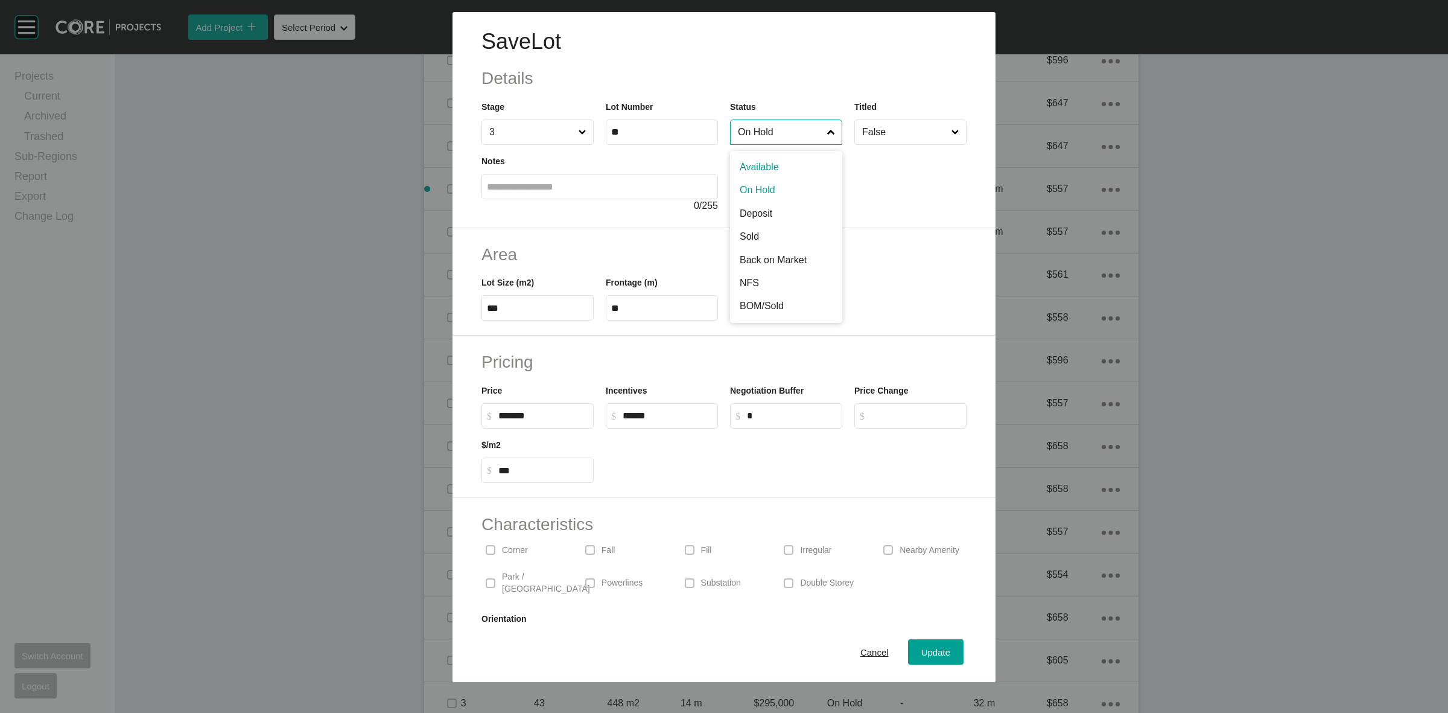
click at [767, 130] on input "On Hold" at bounding box center [779, 132] width 89 height 24
drag, startPoint x: 756, startPoint y: 282, endPoint x: 785, endPoint y: 351, distance: 74.1
click at [921, 650] on span "Update" at bounding box center [935, 652] width 29 height 10
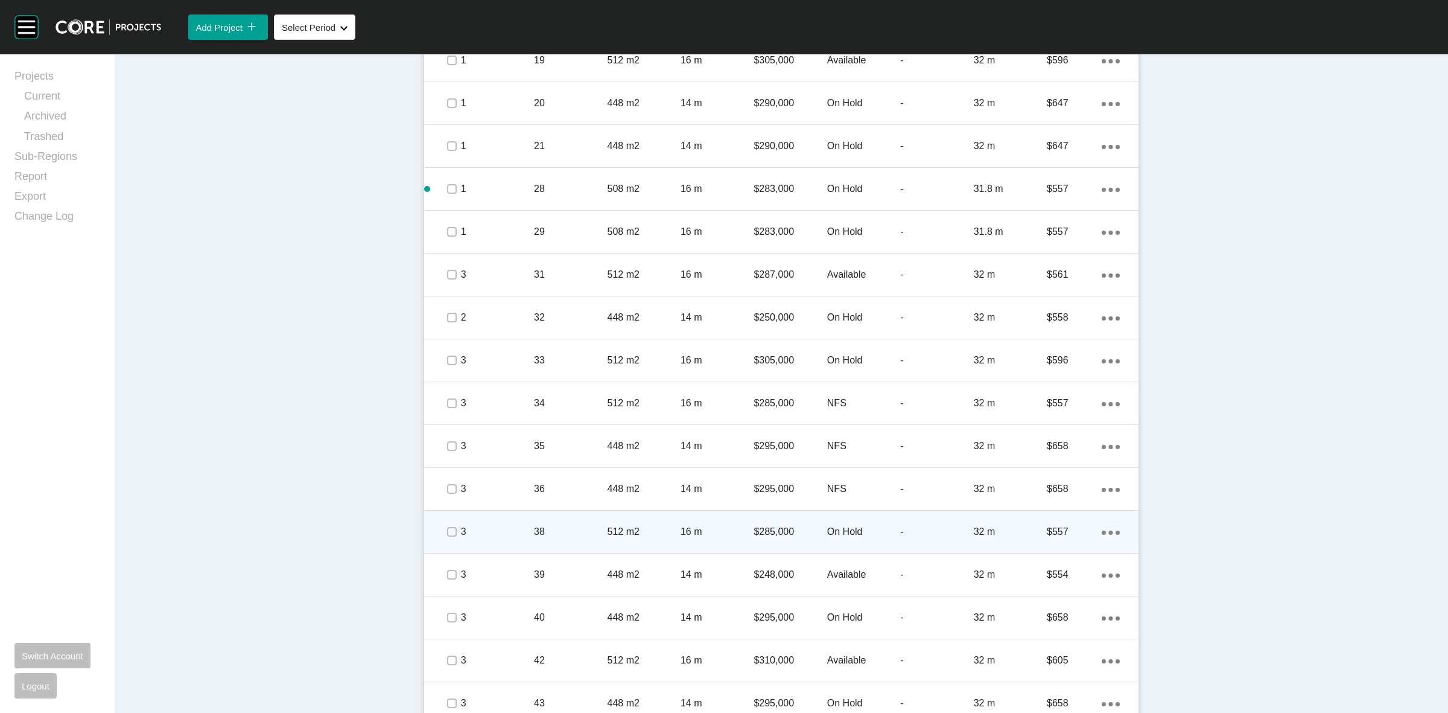
click at [577, 532] on p "38" at bounding box center [570, 531] width 73 height 13
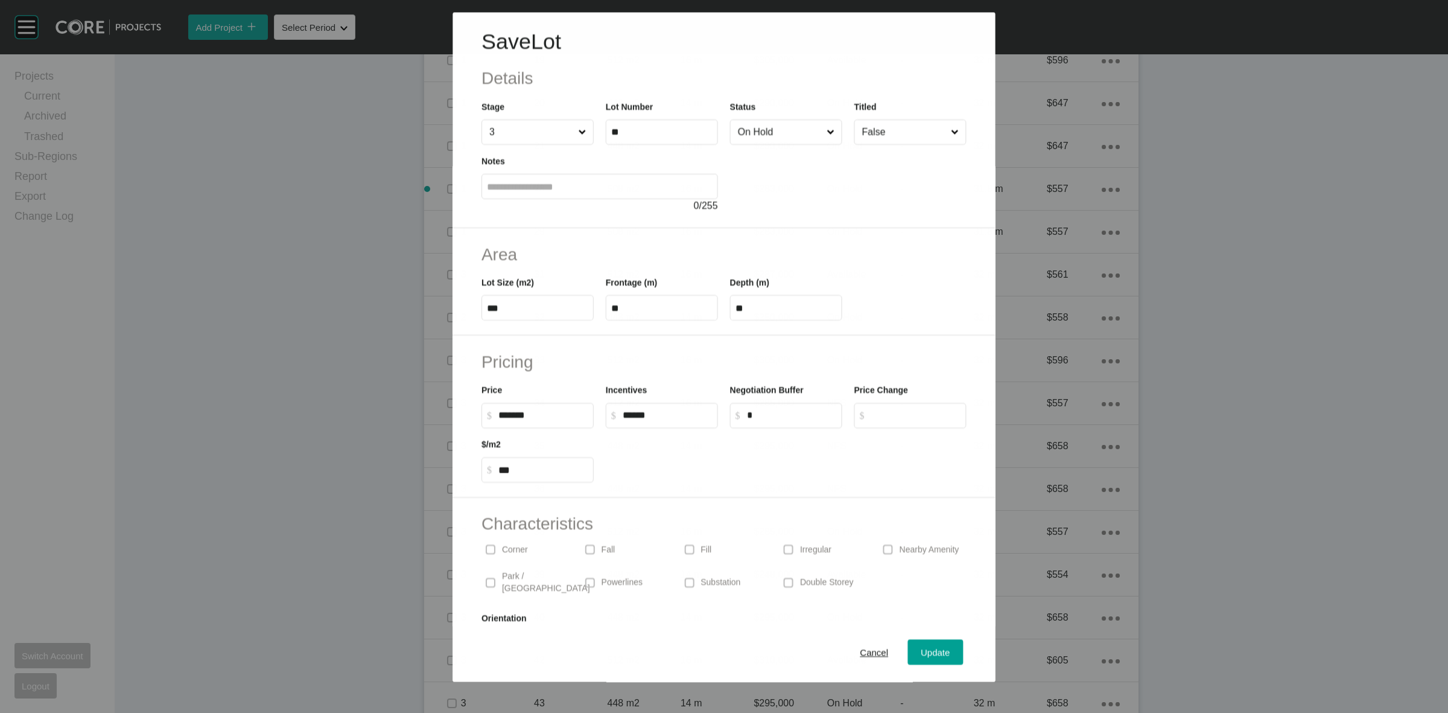
click at [804, 128] on input "On Hold" at bounding box center [779, 132] width 89 height 24
click at [927, 647] on span "Update" at bounding box center [935, 652] width 29 height 10
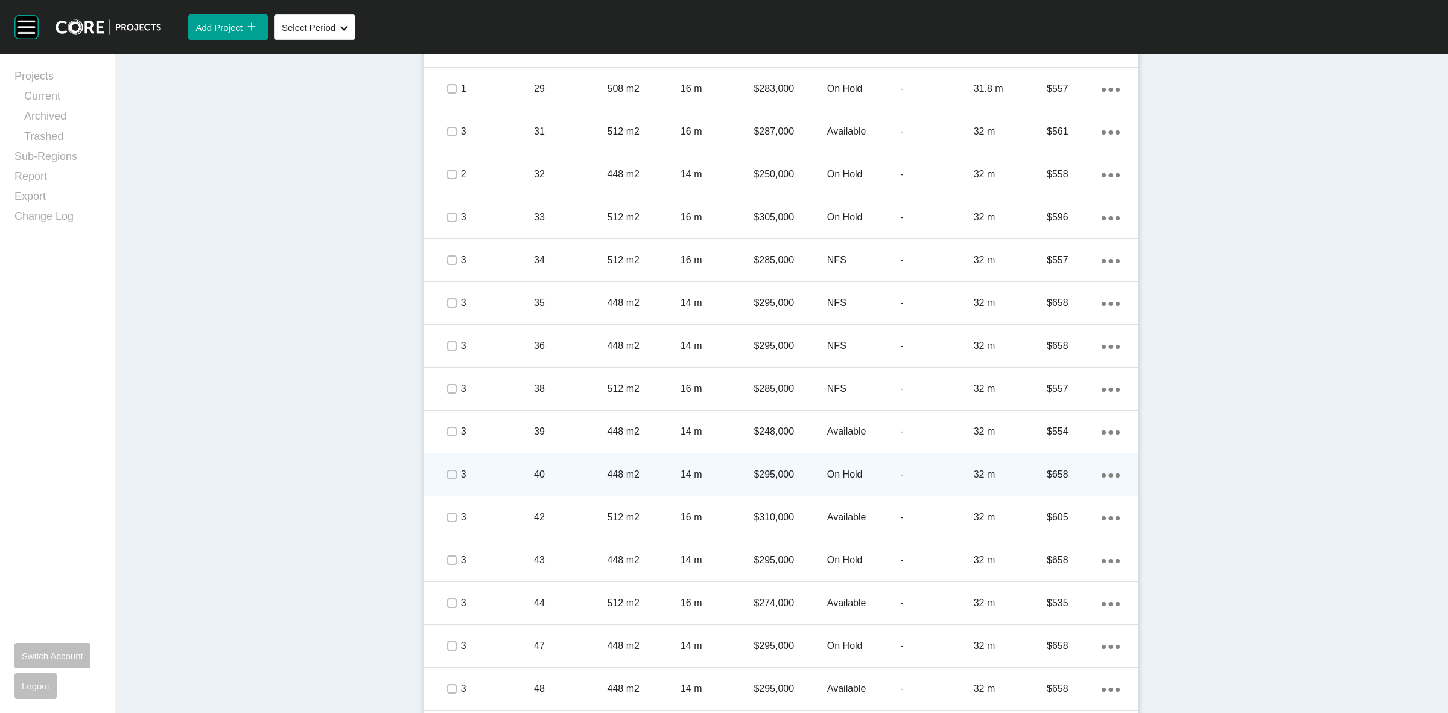
scroll to position [1251, 0]
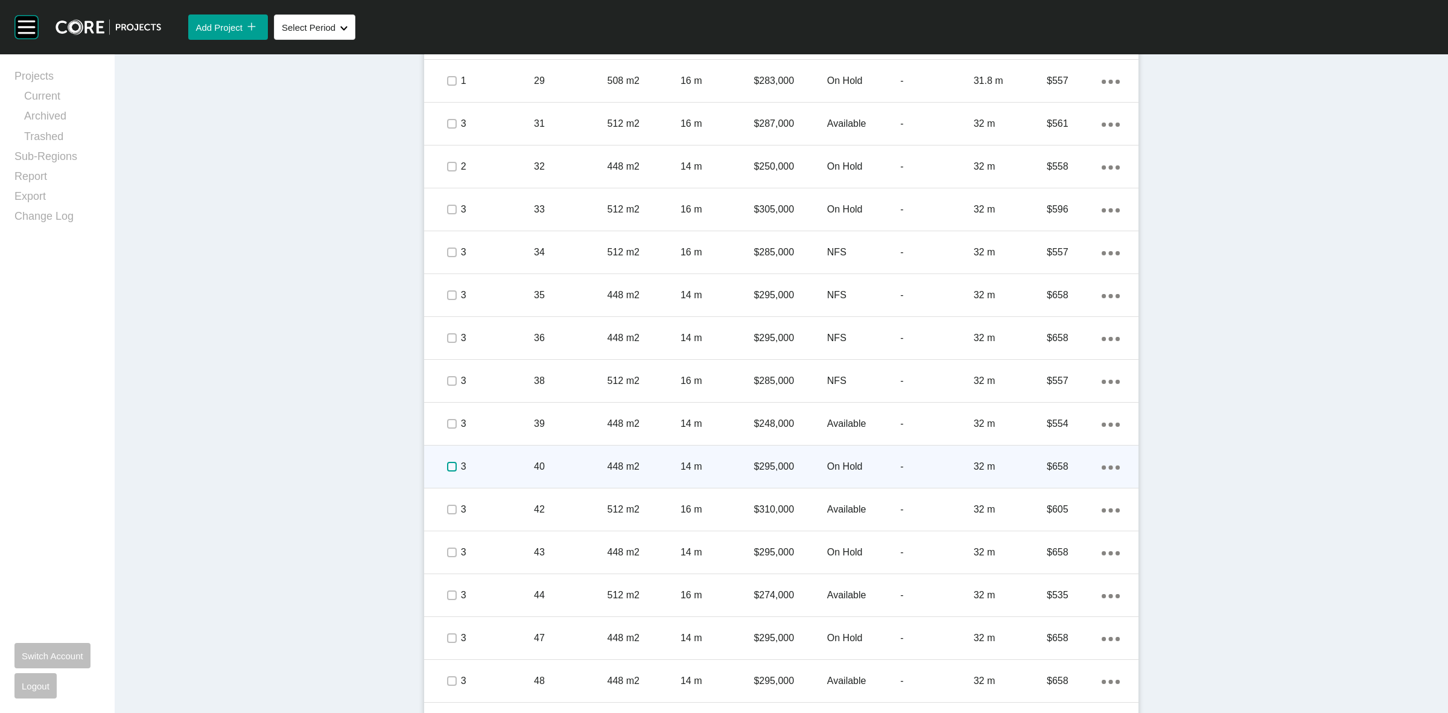
click at [447, 463] on label at bounding box center [452, 467] width 10 height 10
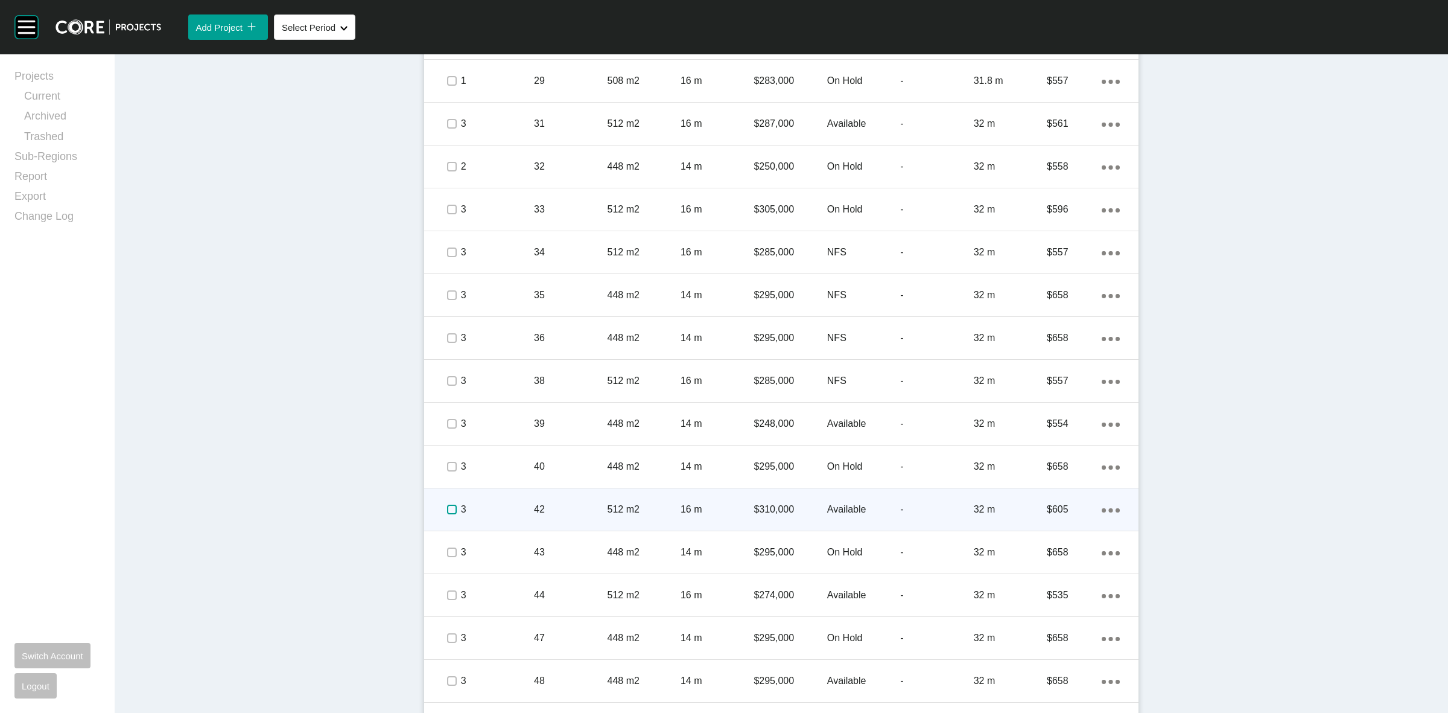
click at [447, 509] on label at bounding box center [452, 509] width 10 height 10
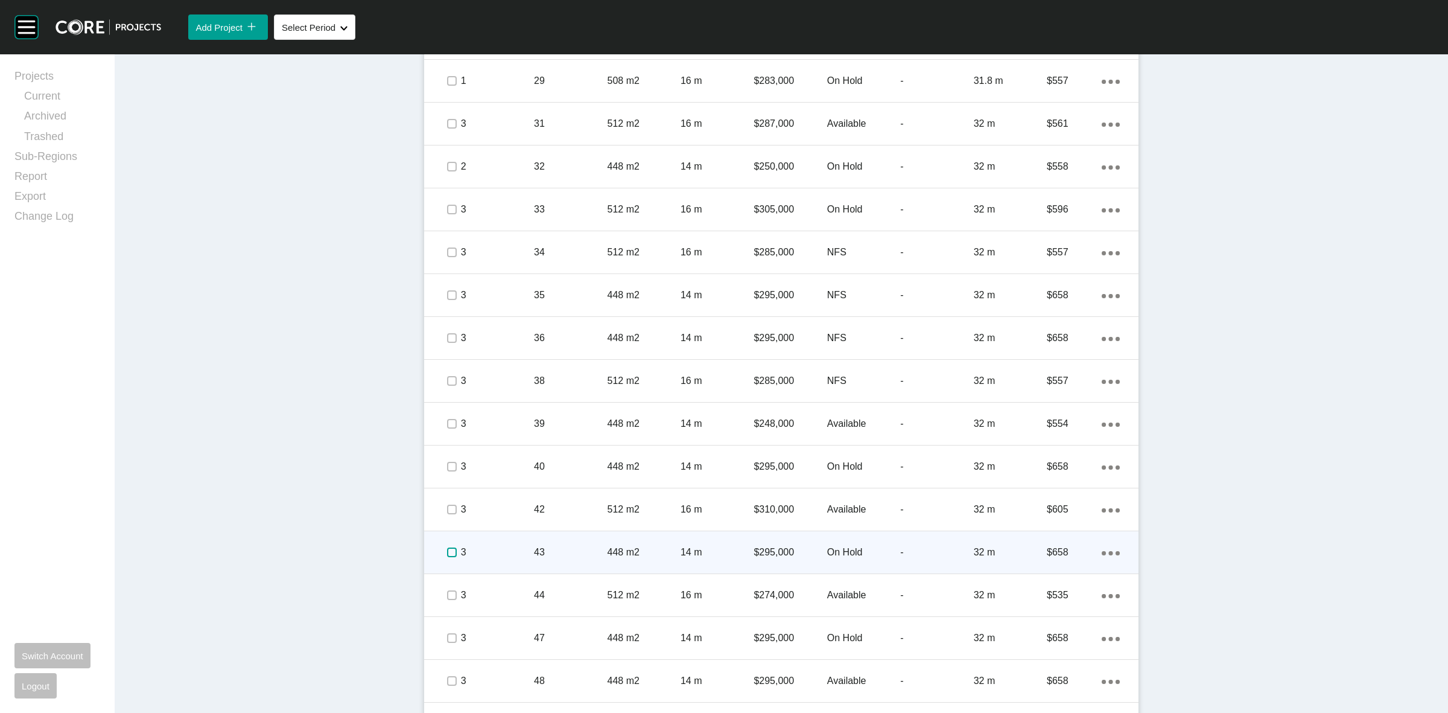
click at [447, 554] on label at bounding box center [452, 552] width 10 height 10
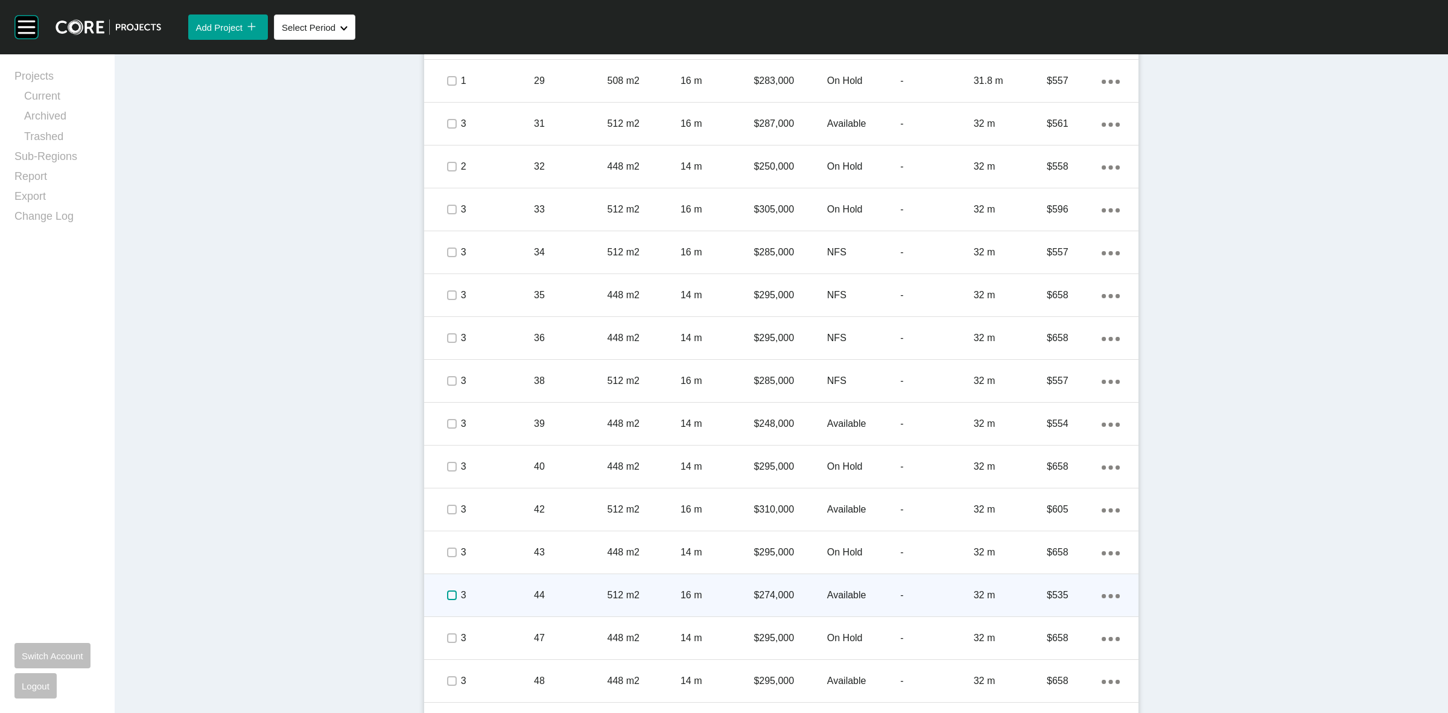
click at [447, 598] on label at bounding box center [452, 595] width 10 height 10
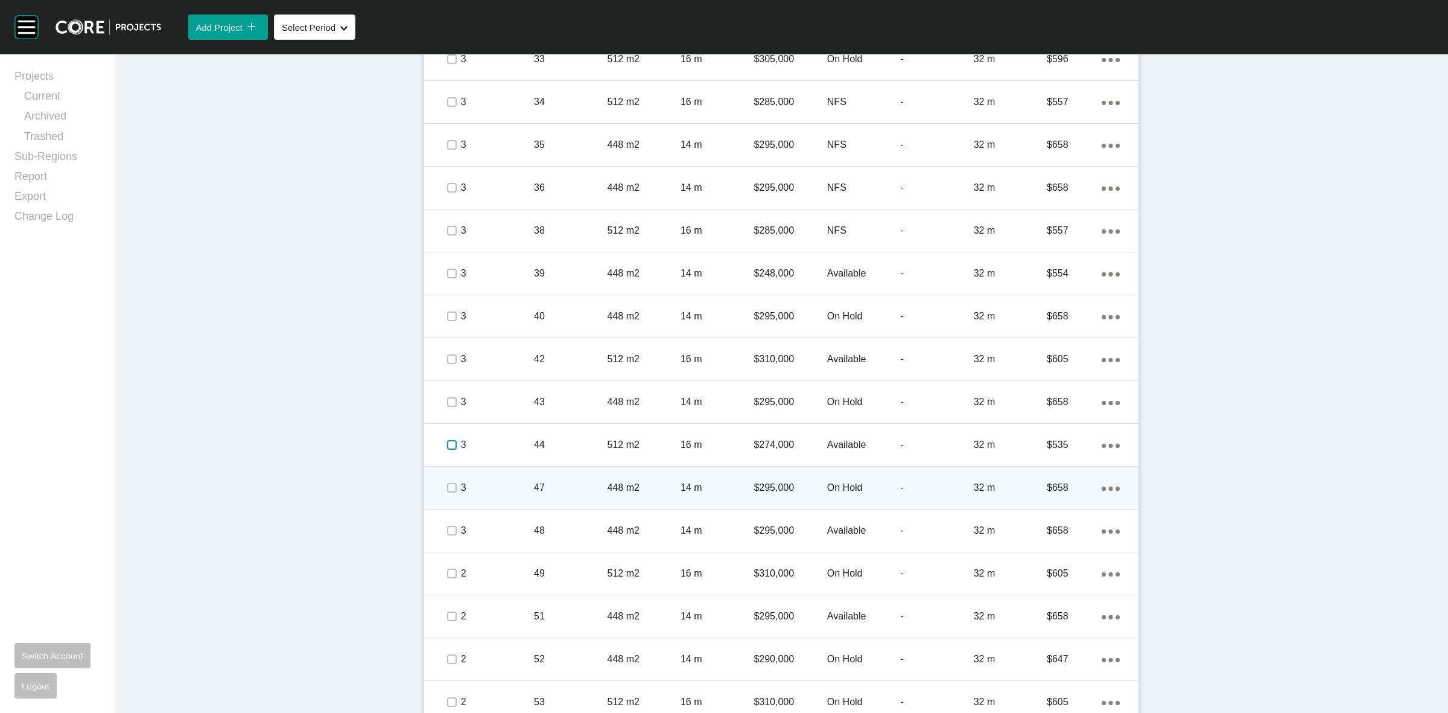
scroll to position [1402, 0]
click at [447, 483] on label at bounding box center [452, 487] width 10 height 10
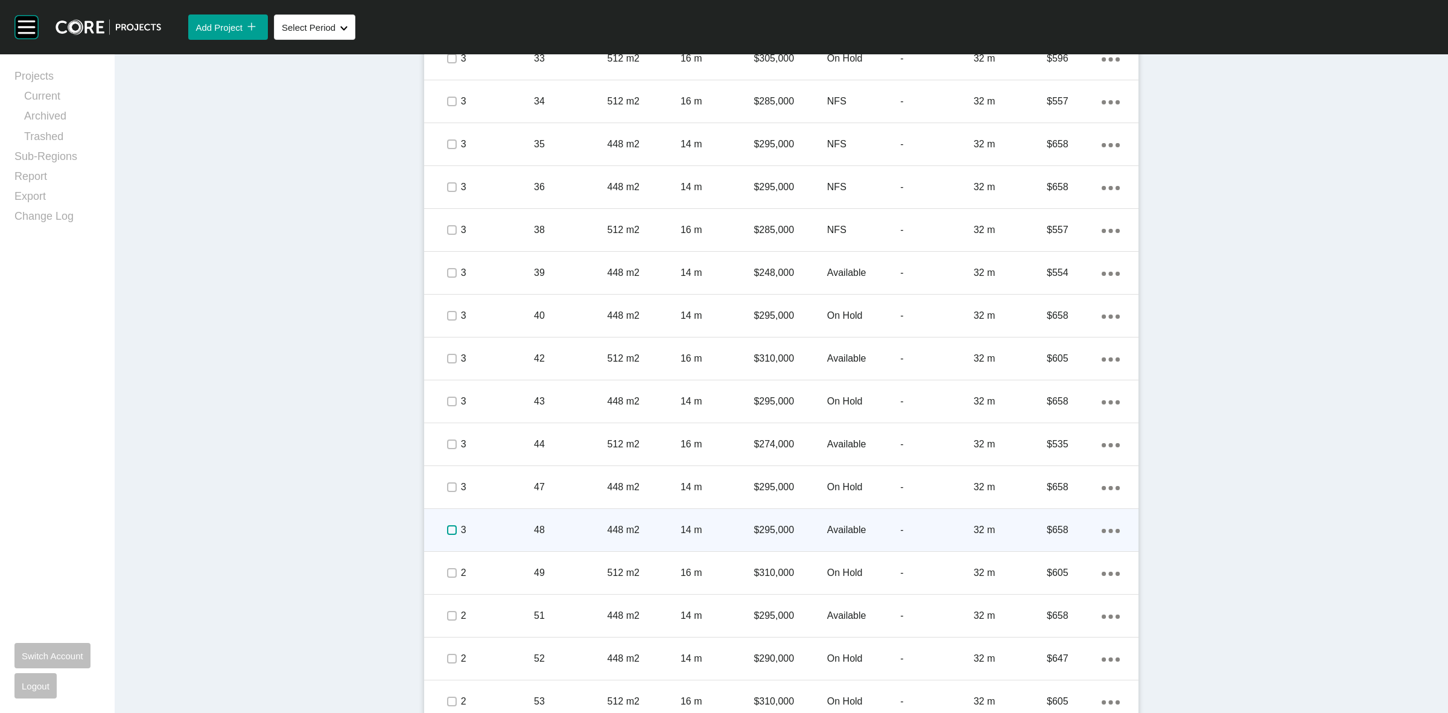
click at [447, 532] on label at bounding box center [452, 530] width 10 height 10
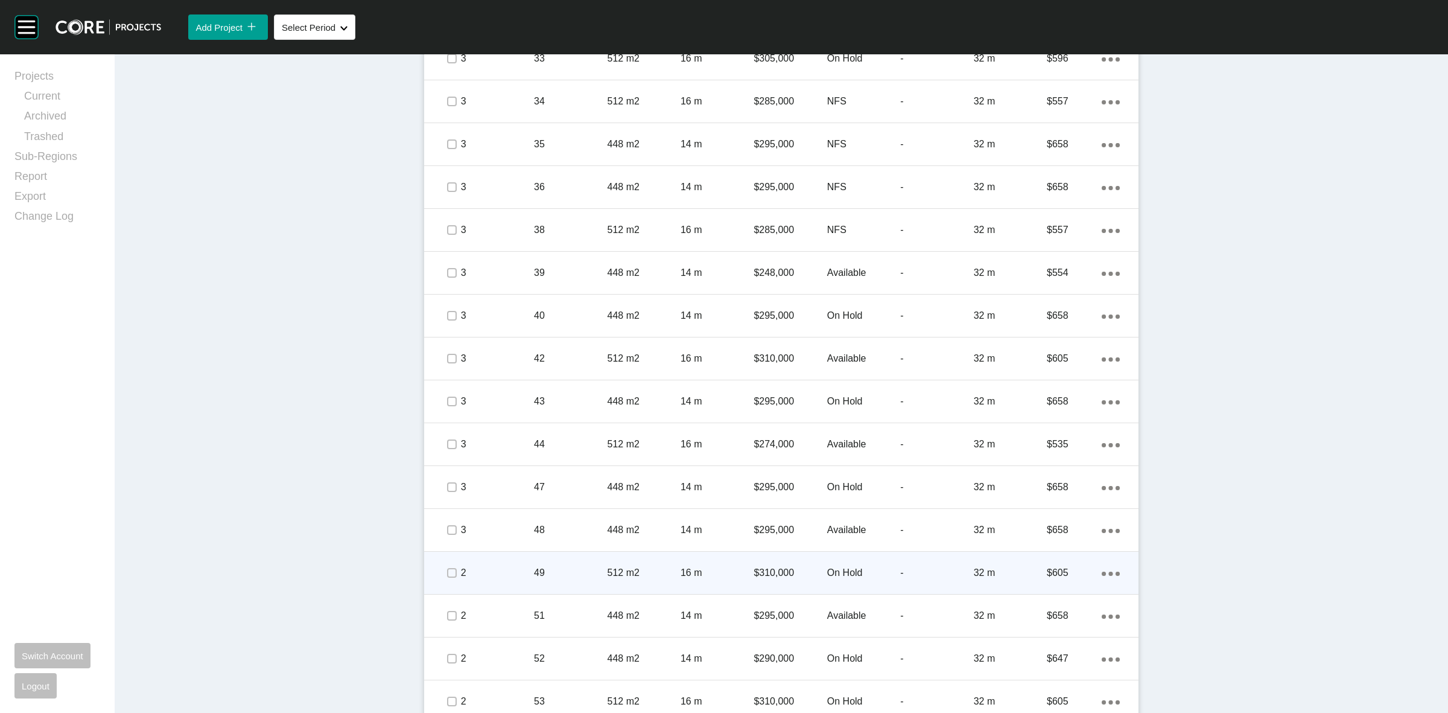
click at [491, 567] on p "2" at bounding box center [497, 572] width 73 height 13
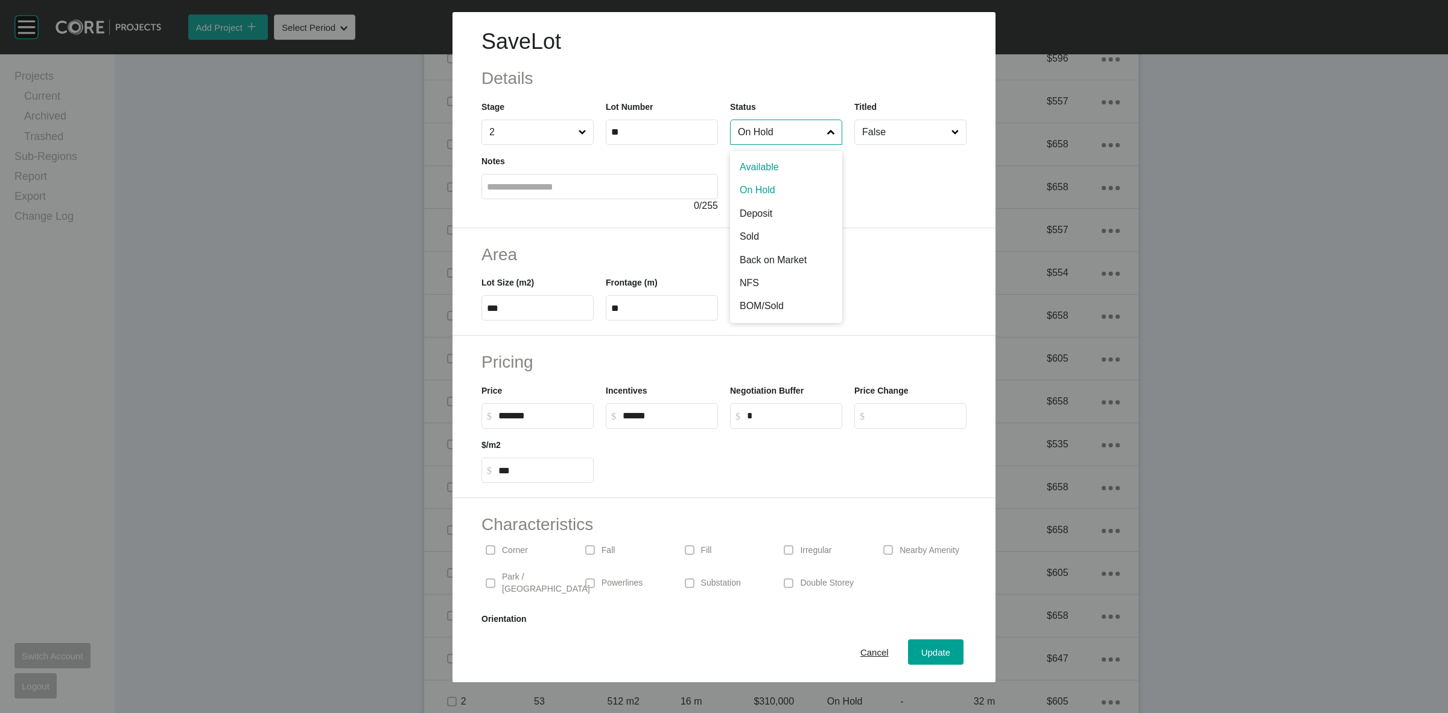
click at [758, 139] on input "On Hold" at bounding box center [779, 132] width 89 height 24
drag, startPoint x: 751, startPoint y: 278, endPoint x: 761, endPoint y: 314, distance: 36.9
click at [921, 653] on span "Update" at bounding box center [935, 652] width 29 height 10
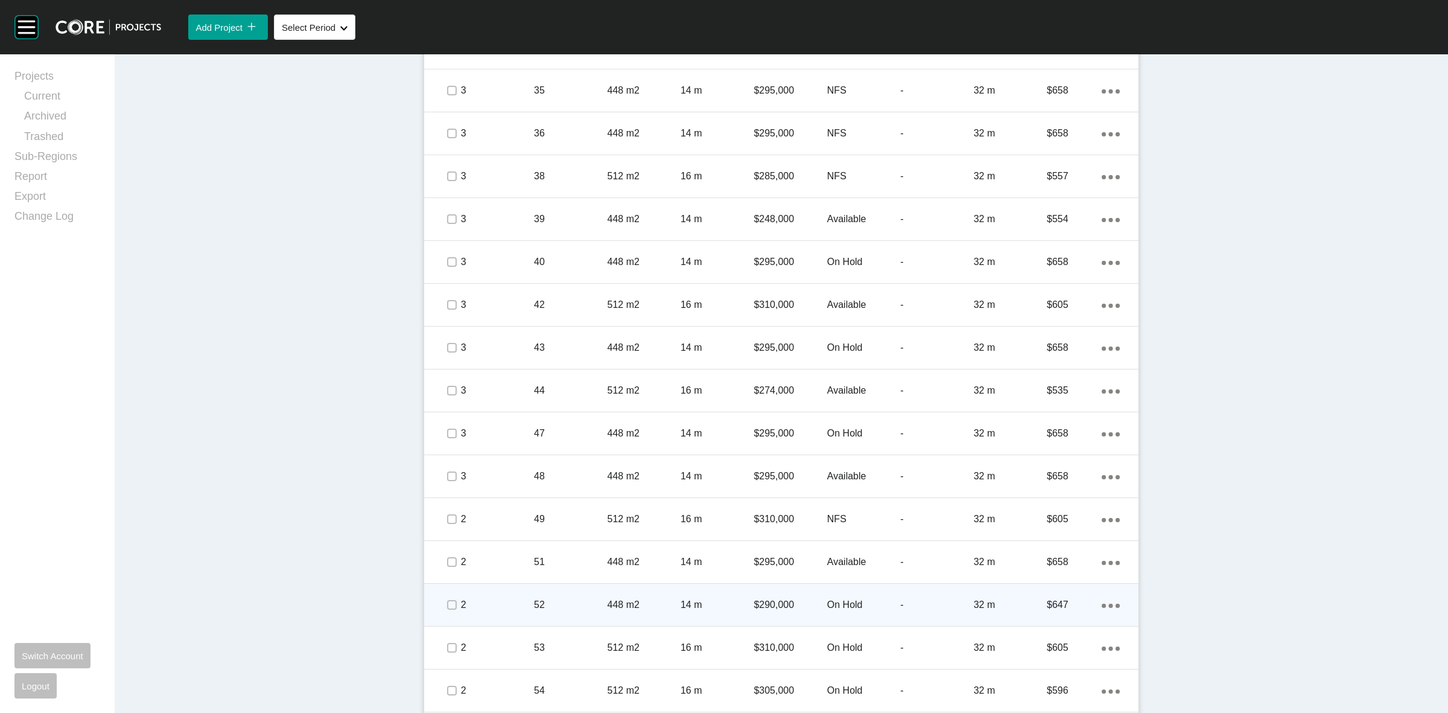
scroll to position [1552, 0]
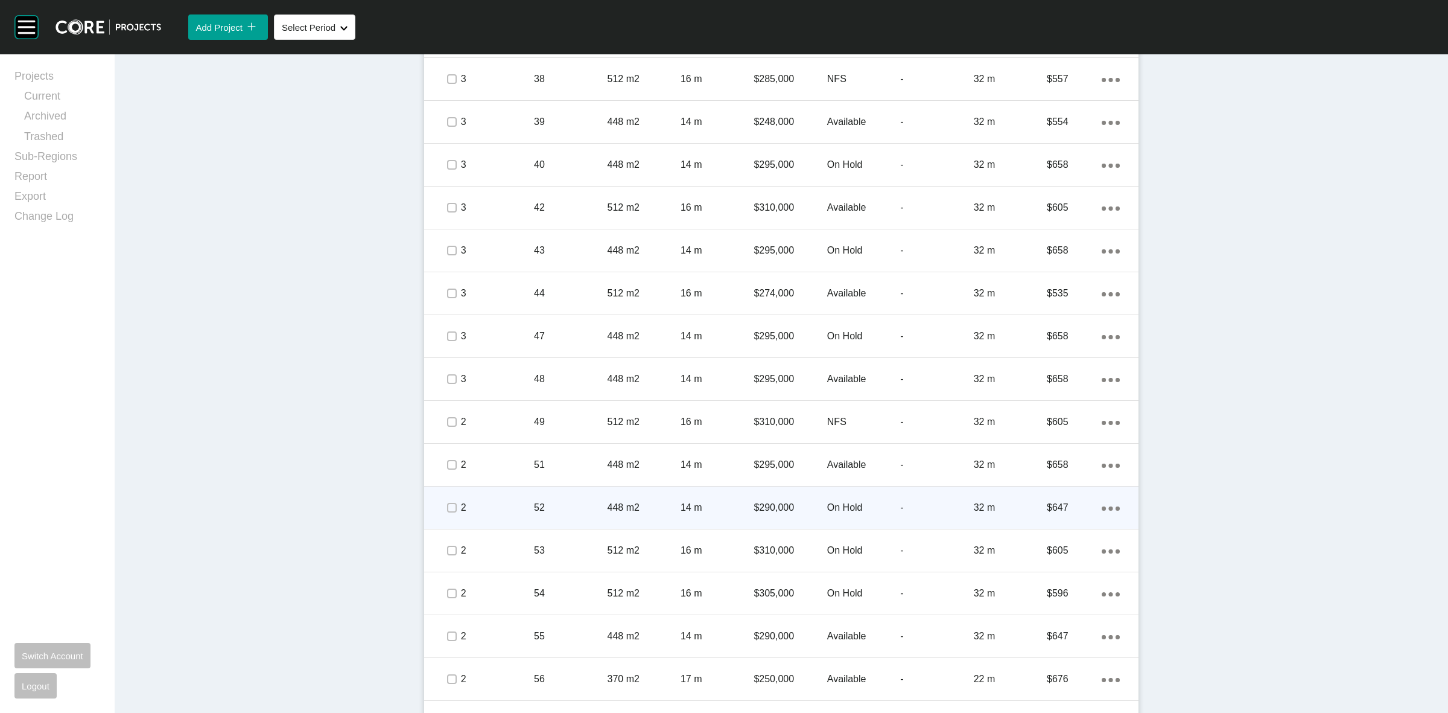
click at [505, 507] on p "2" at bounding box center [497, 507] width 73 height 13
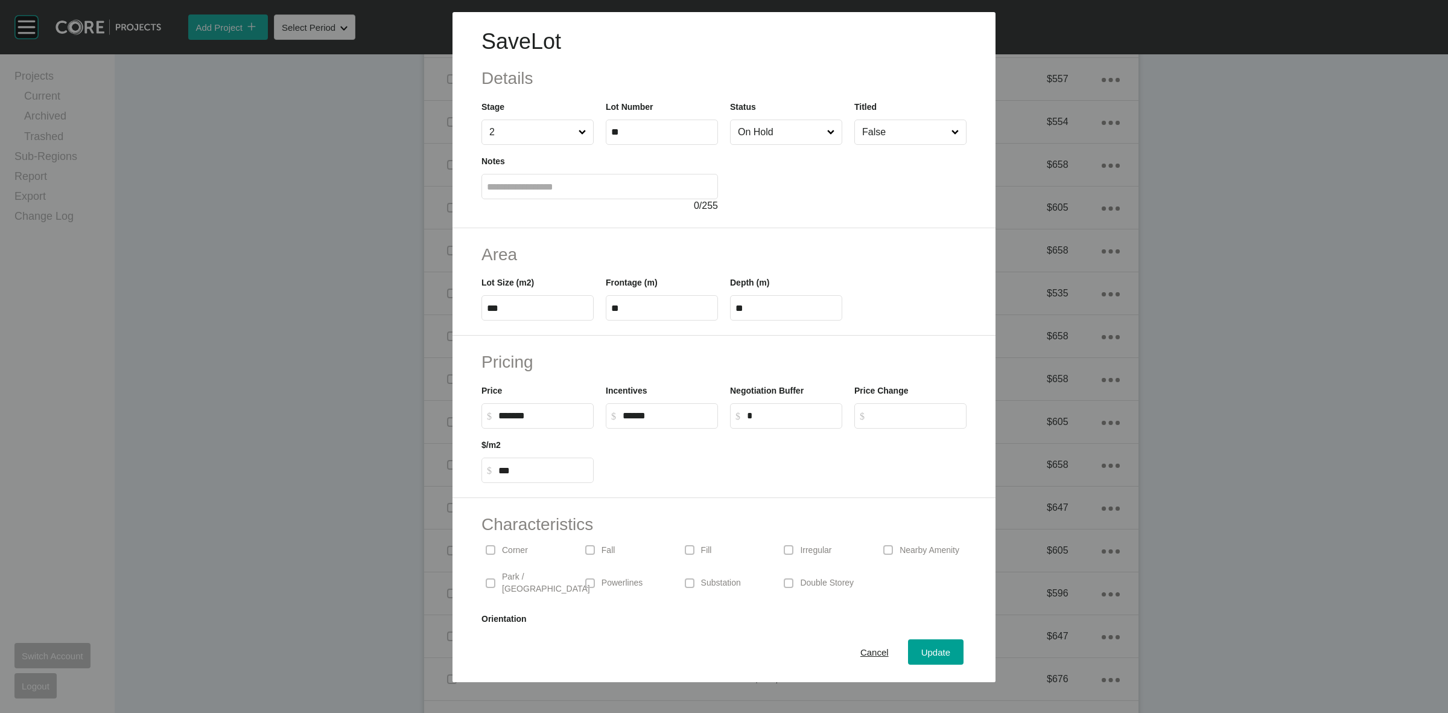
click at [774, 136] on input "On Hold" at bounding box center [779, 132] width 89 height 24
click at [926, 650] on span "Update" at bounding box center [935, 652] width 29 height 10
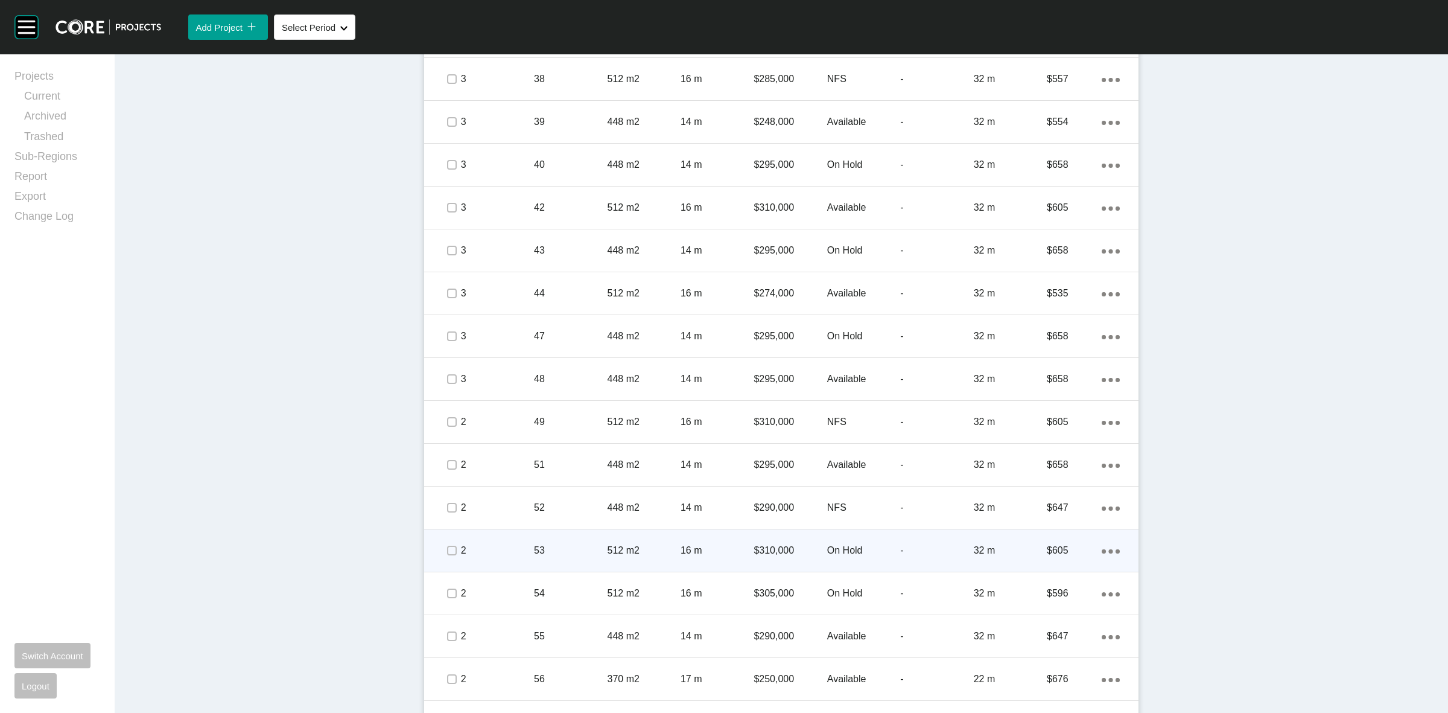
click at [558, 555] on p "53" at bounding box center [570, 550] width 73 height 13
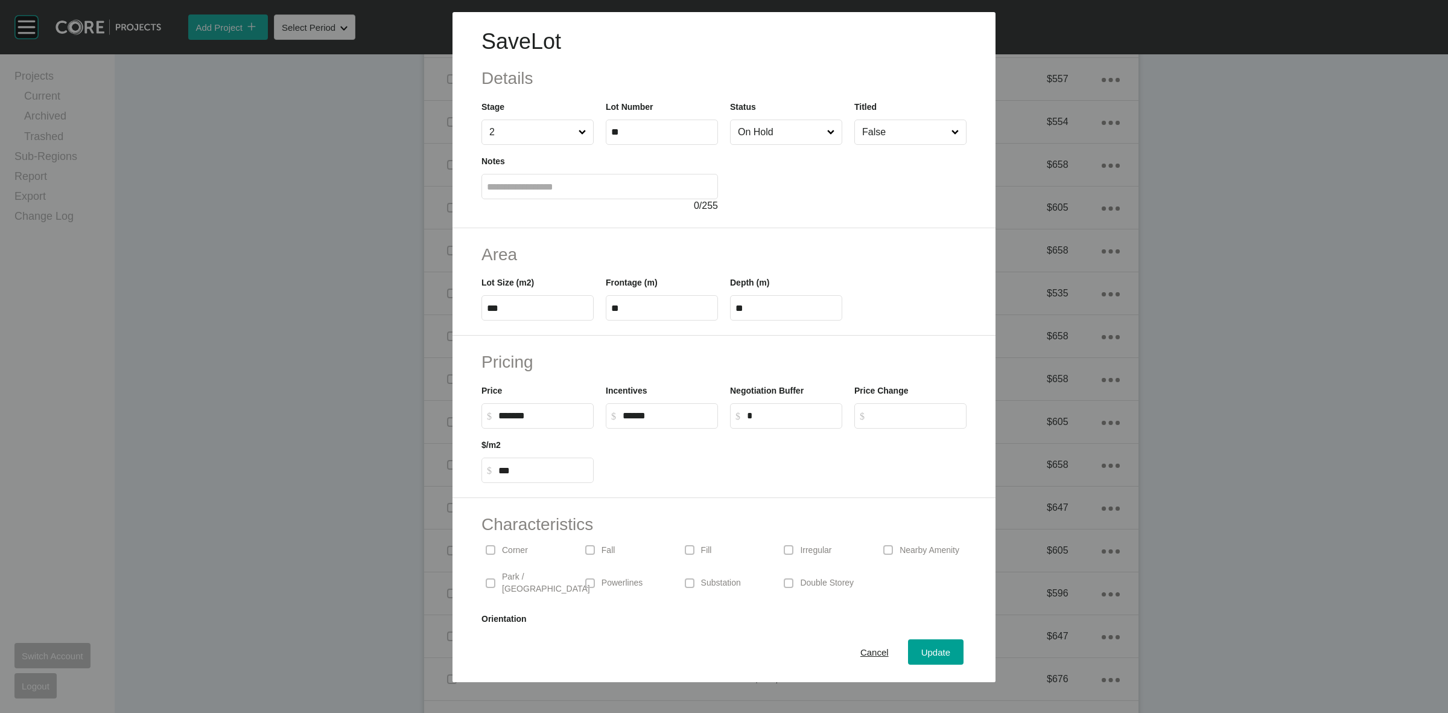
click at [779, 139] on input "On Hold" at bounding box center [779, 132] width 89 height 24
click at [927, 653] on span "Update" at bounding box center [935, 652] width 29 height 10
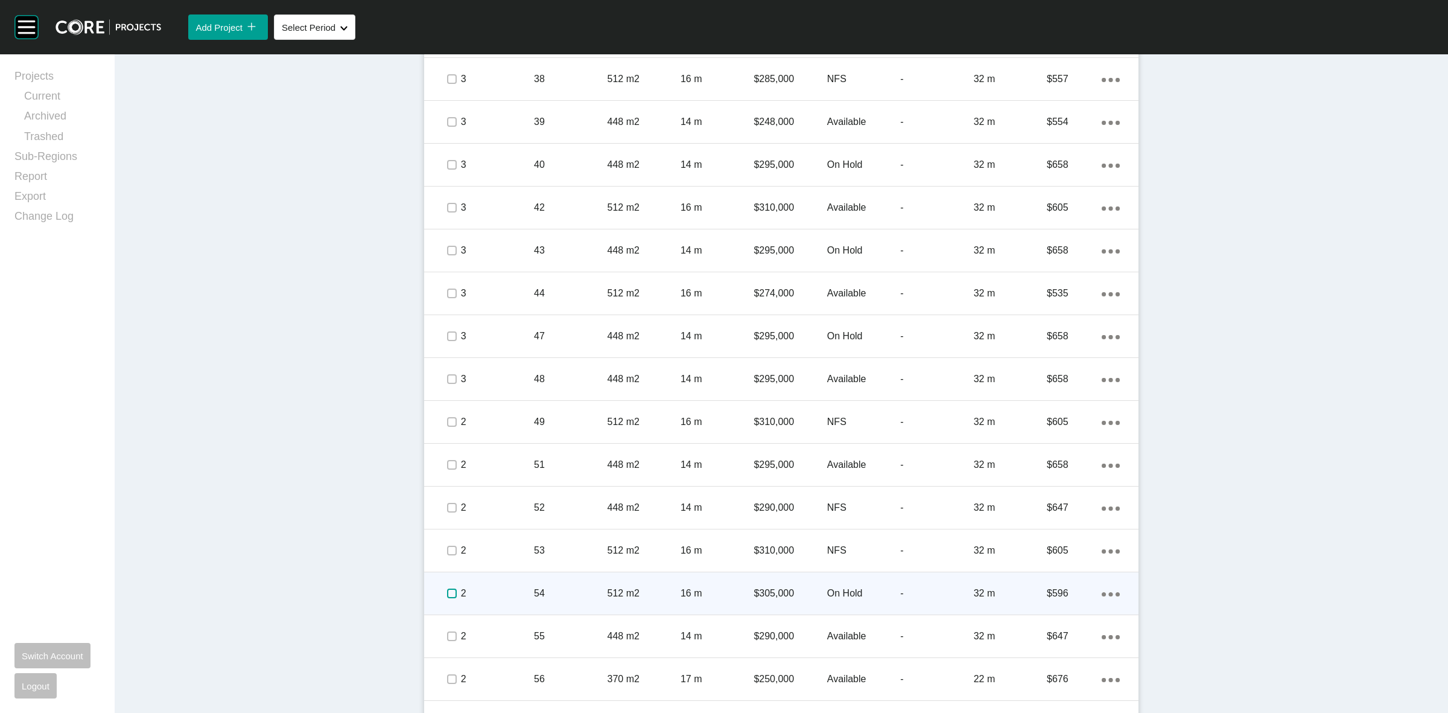
click at [447, 590] on label at bounding box center [452, 593] width 10 height 10
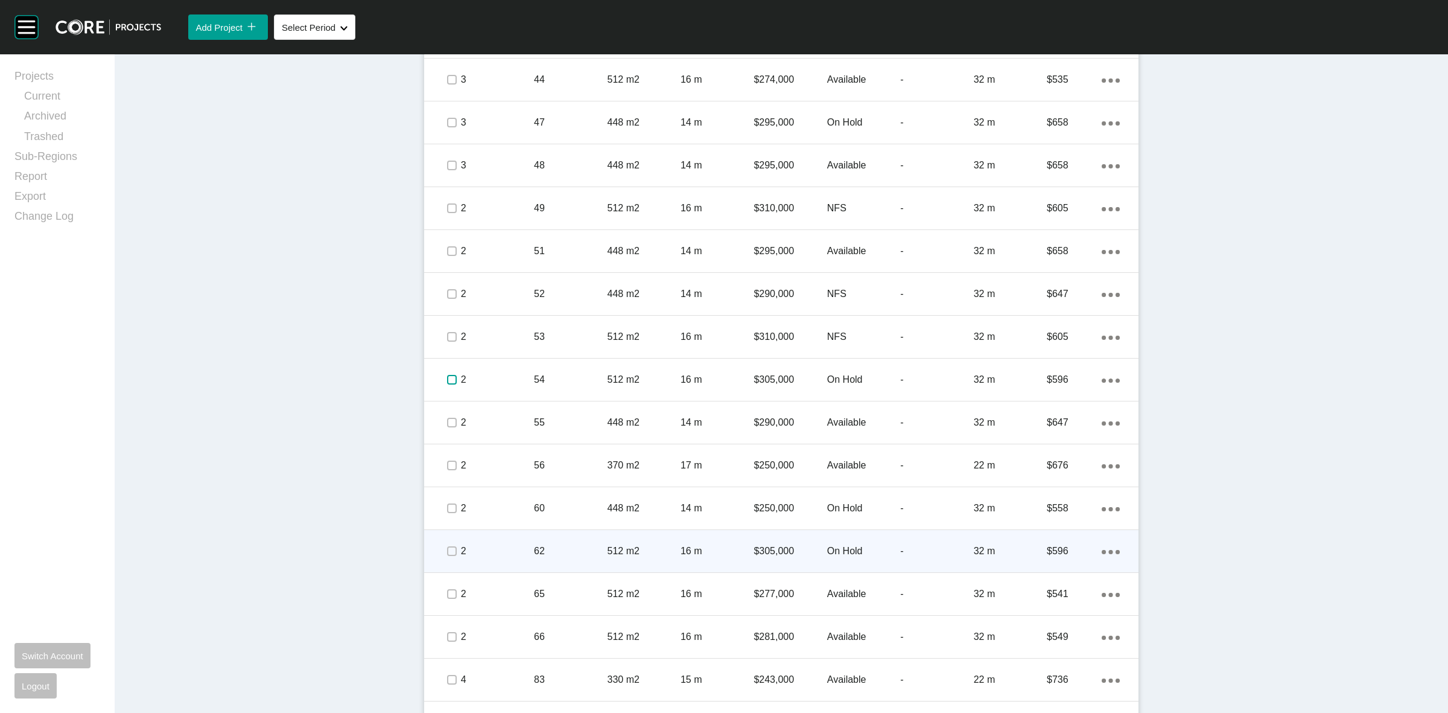
scroll to position [1779, 0]
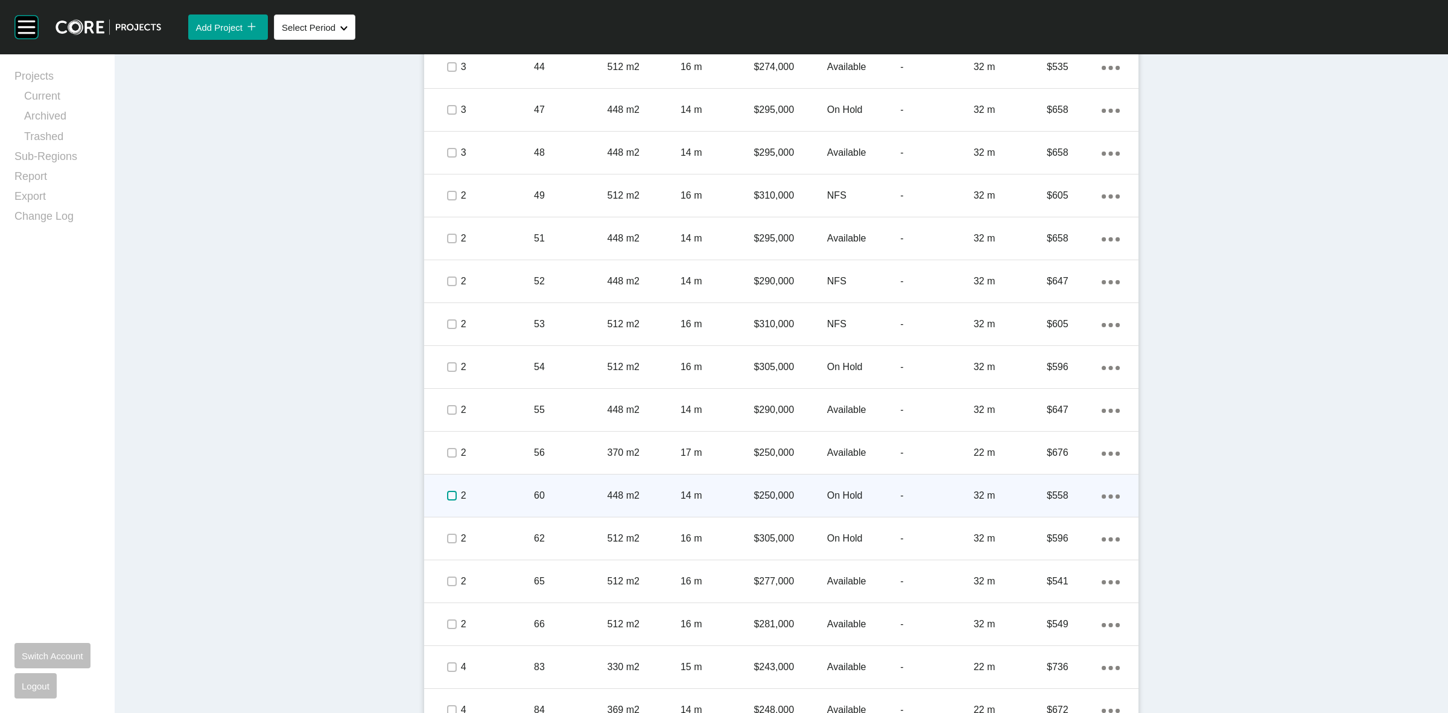
drag, startPoint x: 442, startPoint y: 495, endPoint x: 447, endPoint y: 510, distance: 15.8
click at [447, 495] on label at bounding box center [452, 496] width 10 height 10
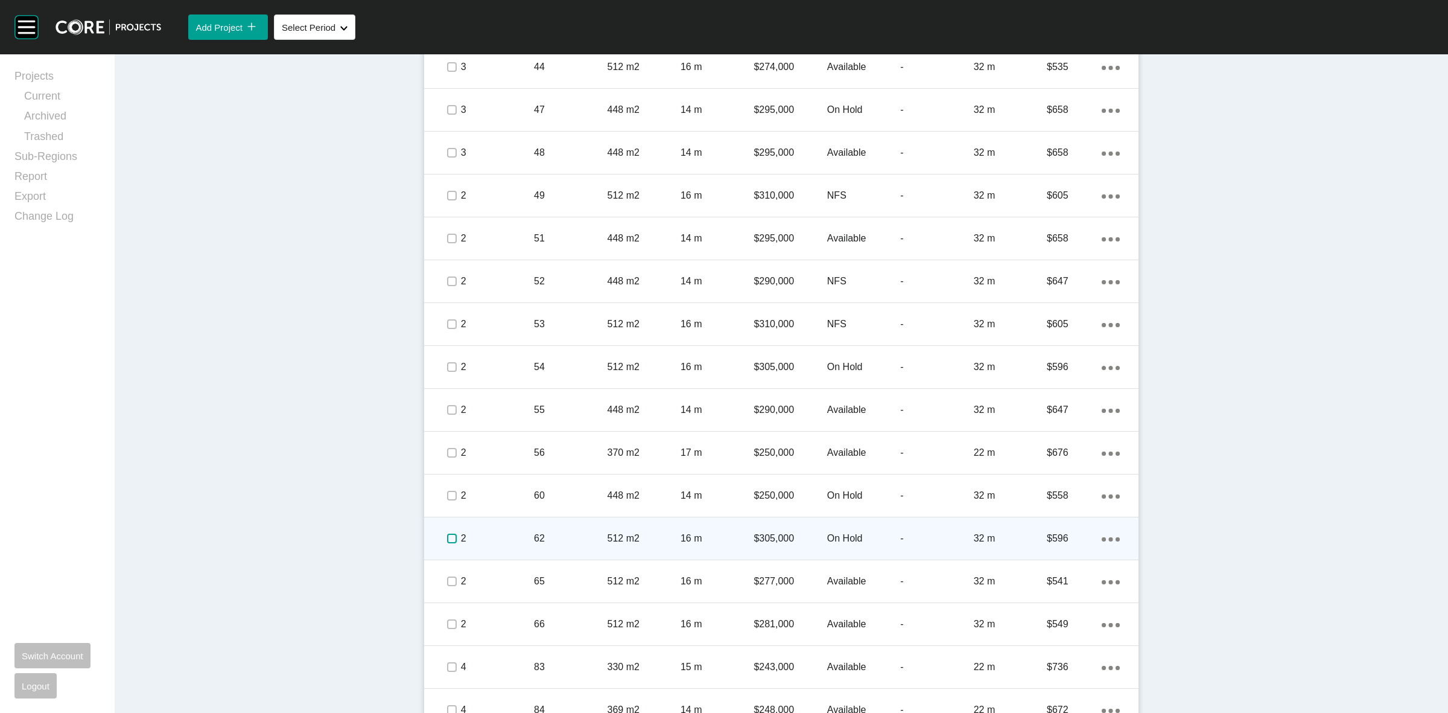
click at [447, 535] on label at bounding box center [452, 538] width 10 height 10
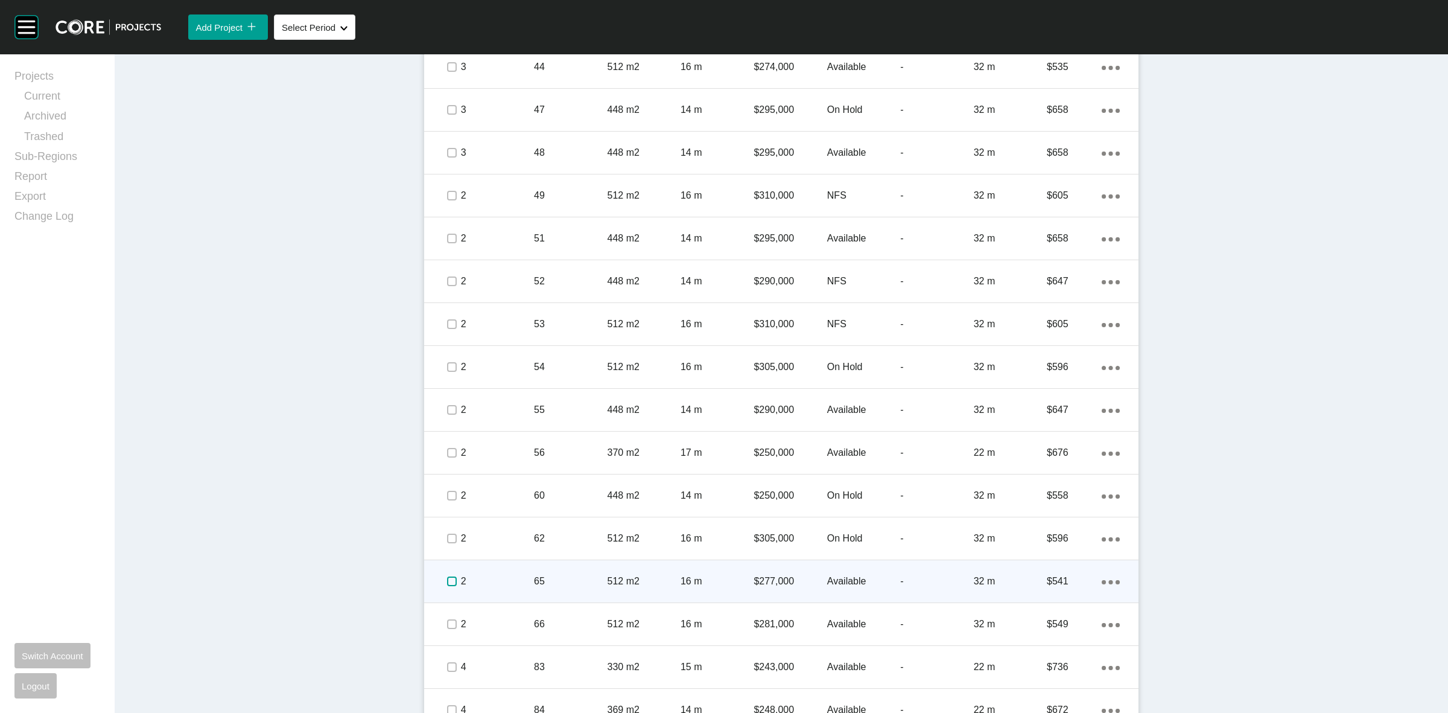
click at [447, 577] on label at bounding box center [452, 581] width 10 height 10
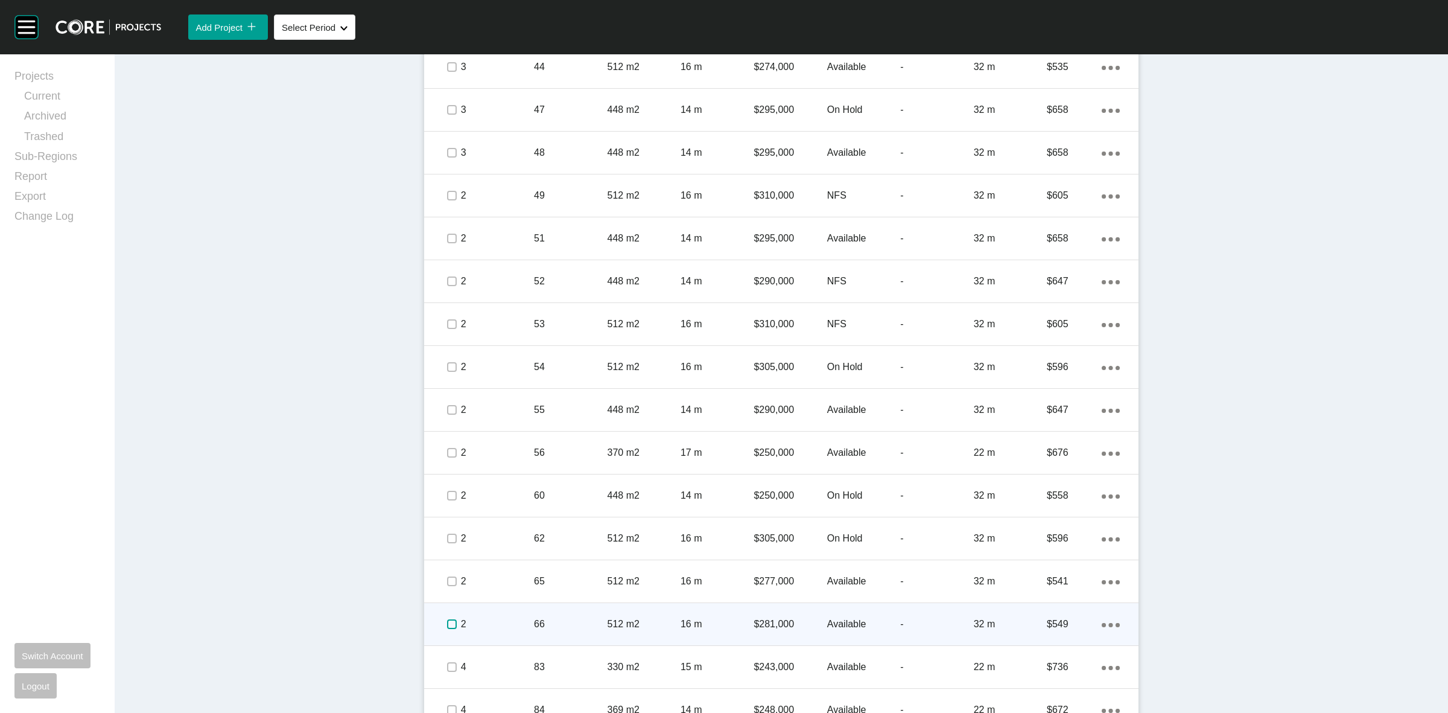
click at [447, 619] on label at bounding box center [452, 624] width 10 height 10
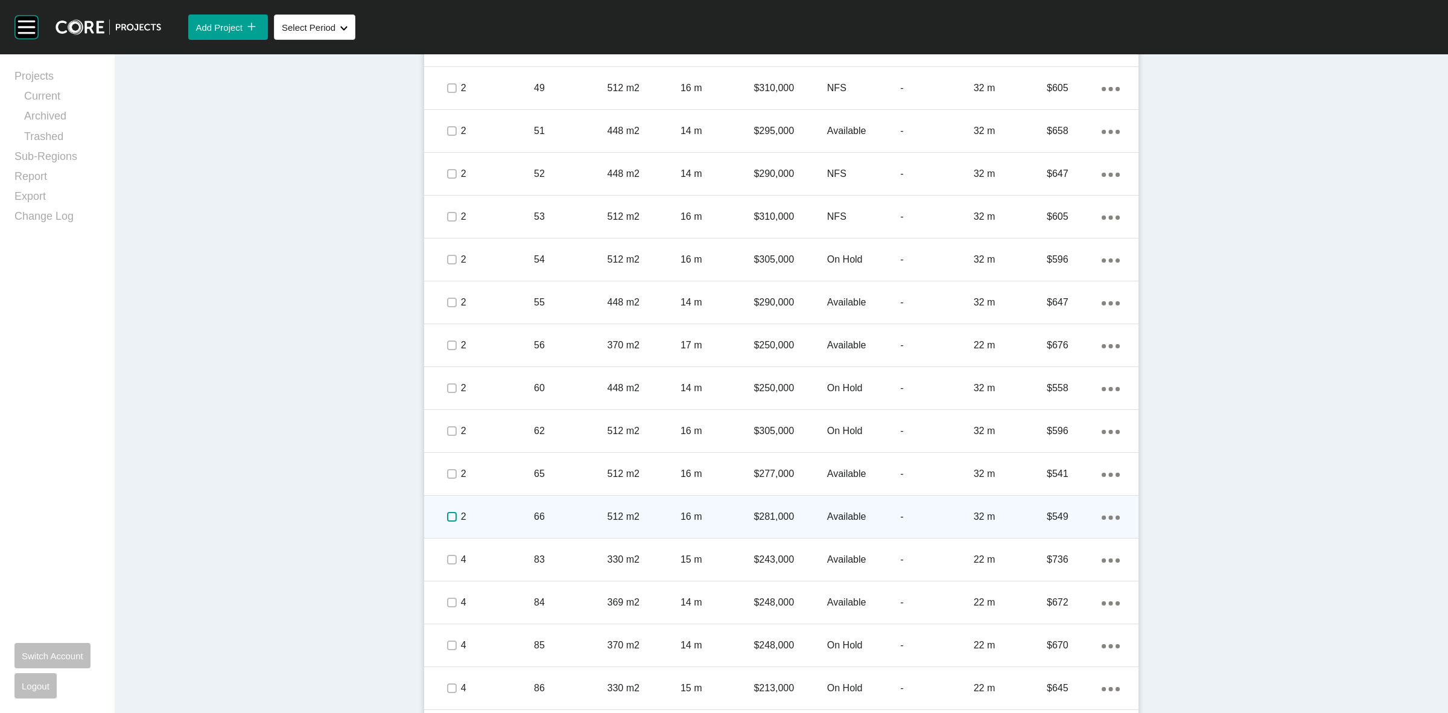
scroll to position [1930, 0]
click at [483, 512] on p "4" at bounding box center [497, 515] width 73 height 13
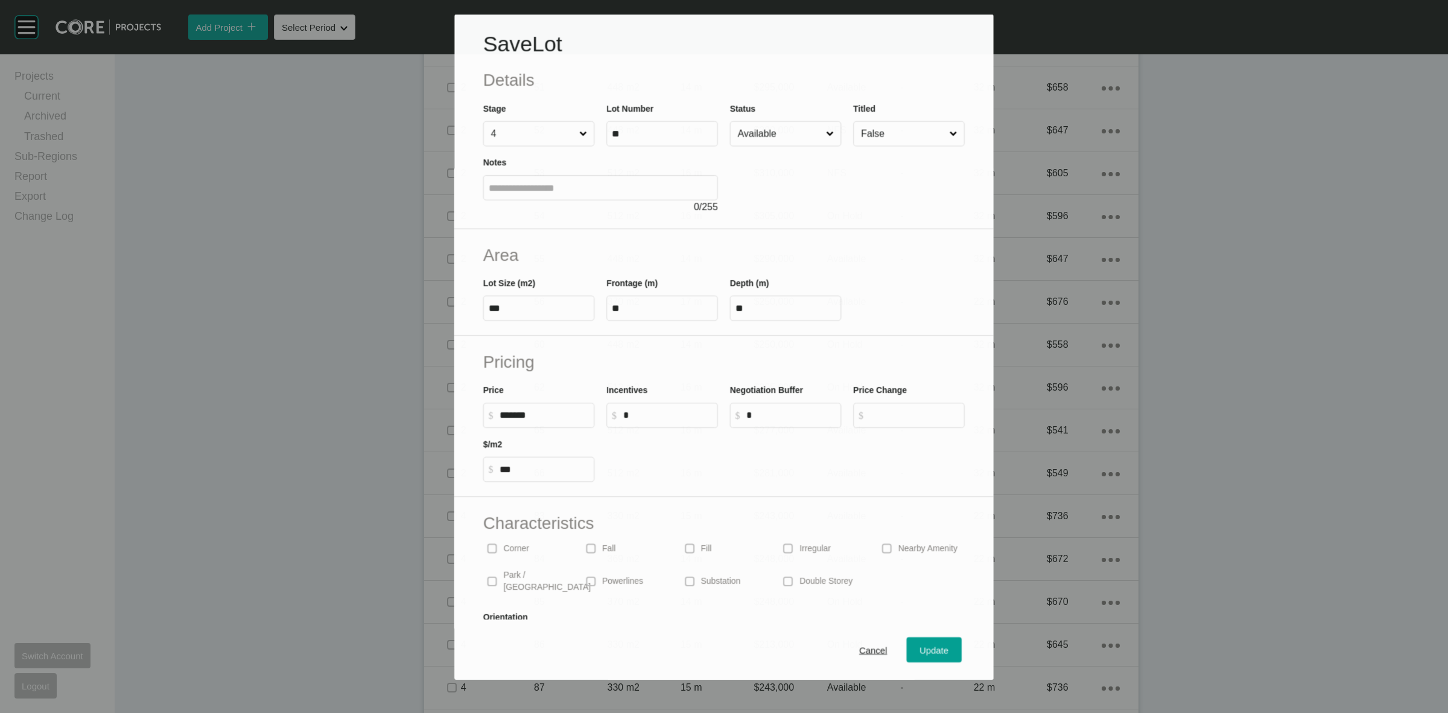
click at [755, 122] on input "Available" at bounding box center [779, 134] width 88 height 24
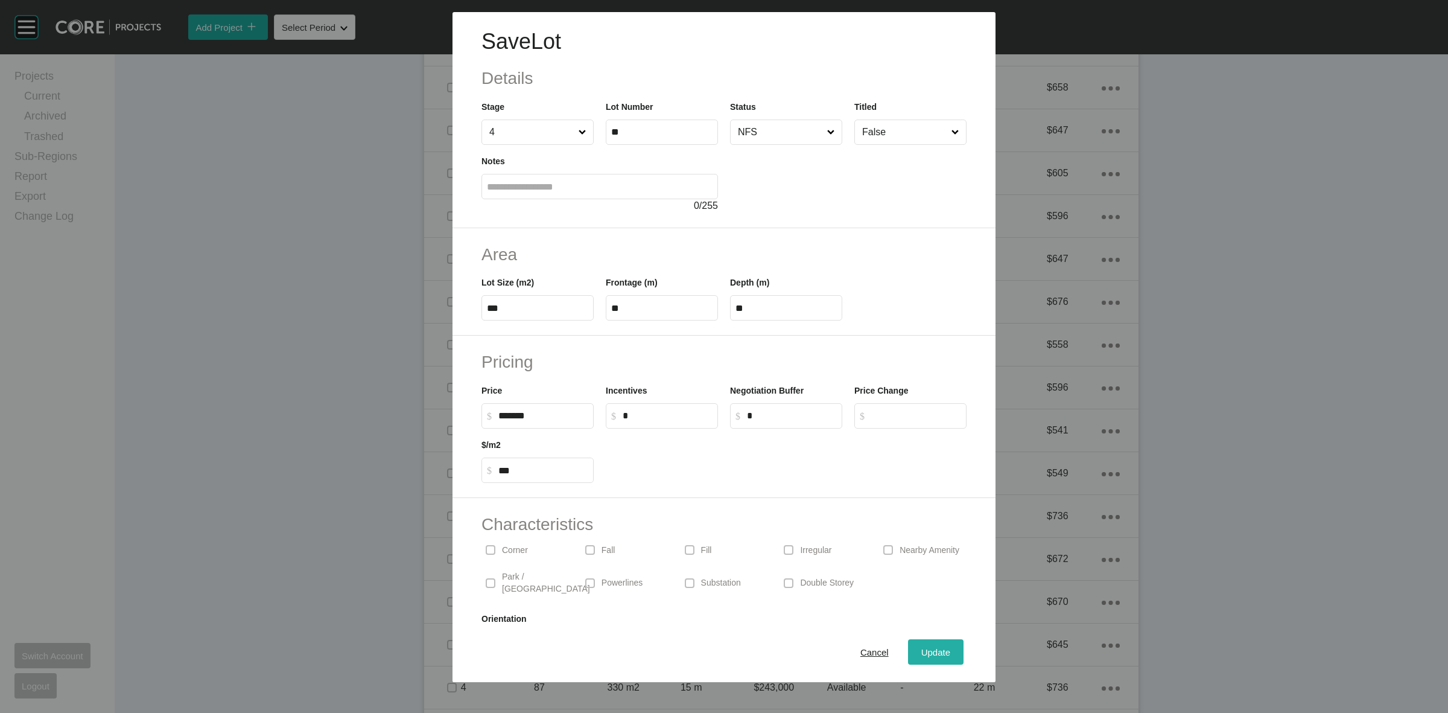
click at [927, 650] on span "Update" at bounding box center [935, 652] width 29 height 10
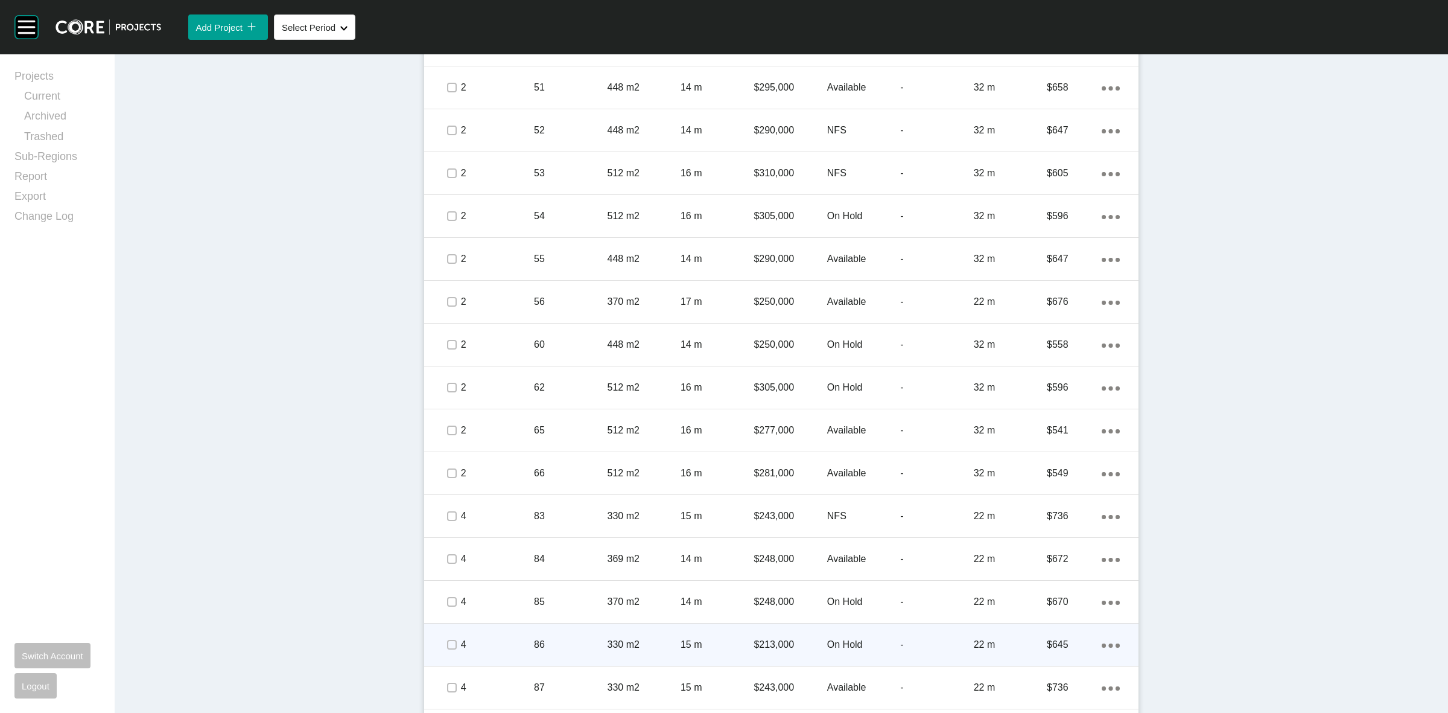
scroll to position [1973, 0]
click at [448, 643] on label at bounding box center [452, 644] width 10 height 10
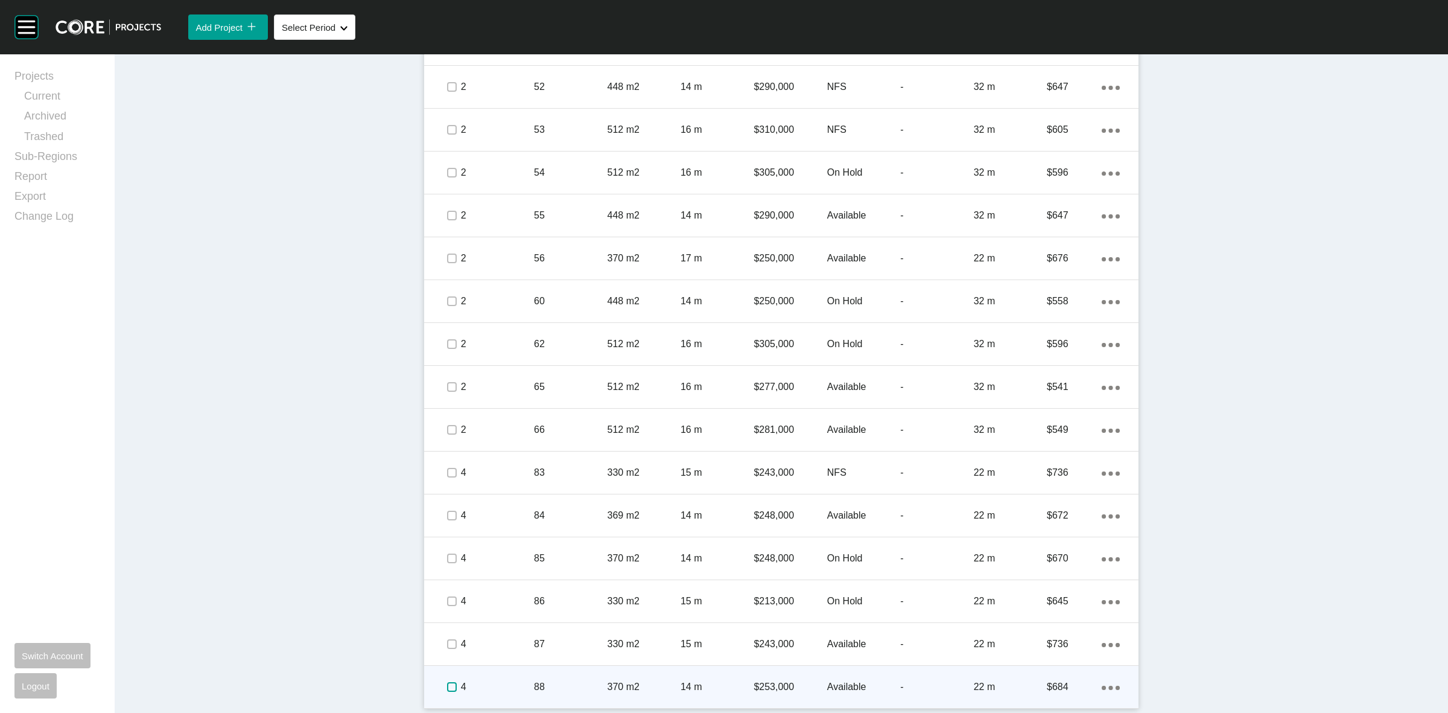
click at [447, 685] on label at bounding box center [452, 687] width 10 height 10
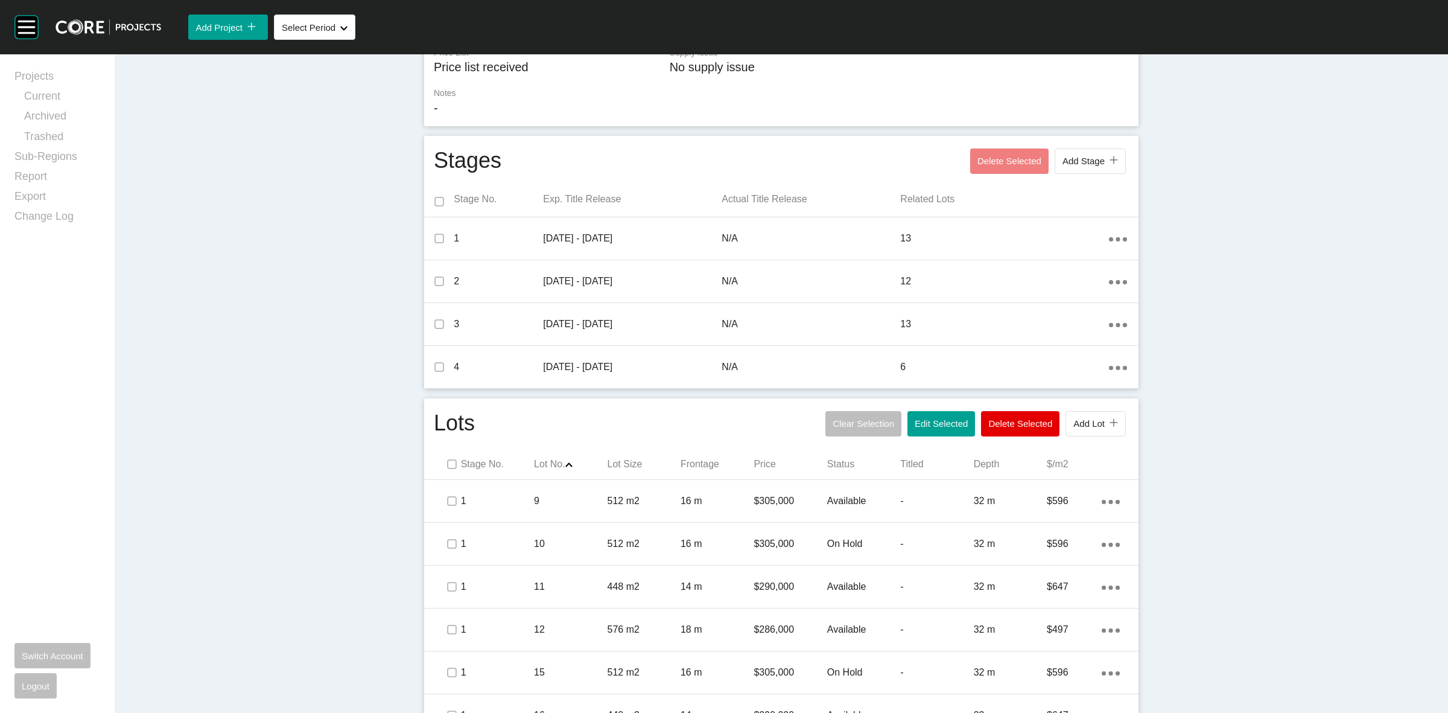
scroll to position [163, 0]
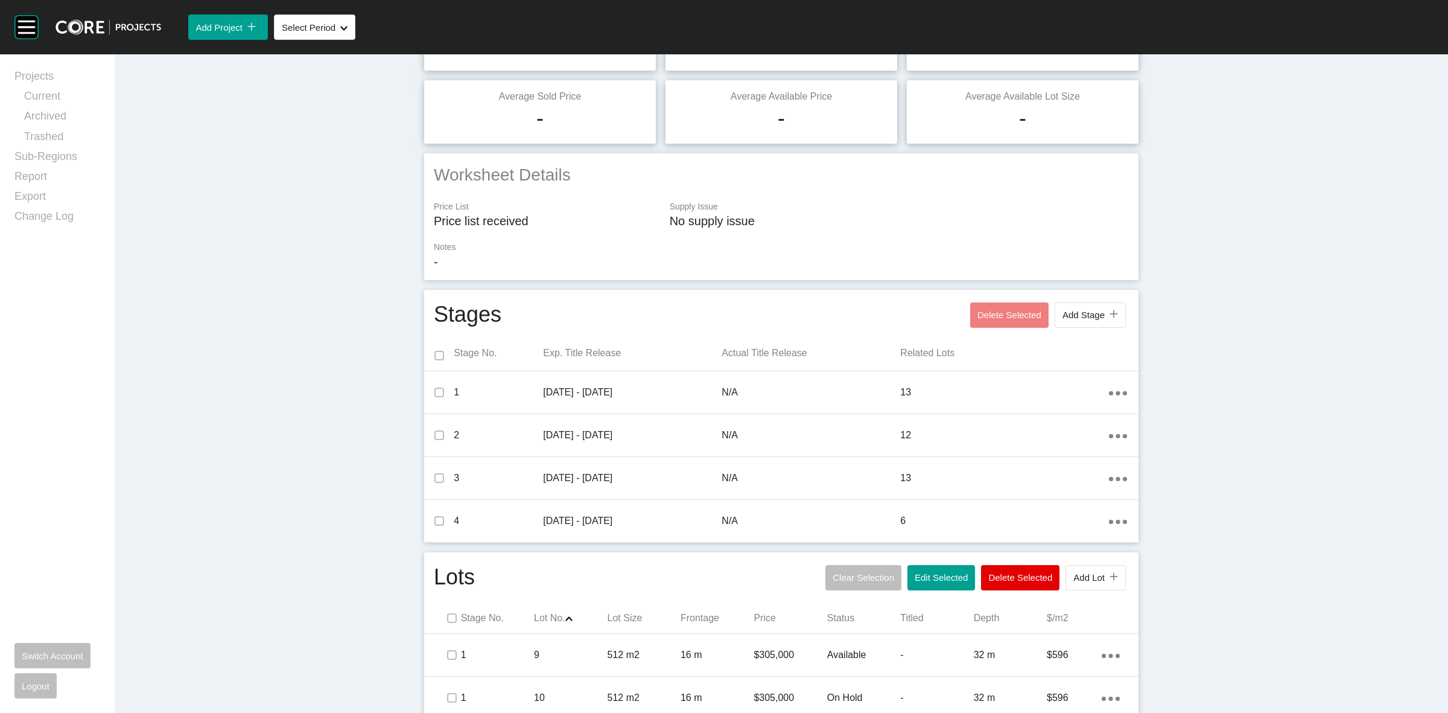
drag, startPoint x: 927, startPoint y: 577, endPoint x: 926, endPoint y: 524, distance: 53.1
click at [927, 576] on span "Edit Selected" at bounding box center [941, 577] width 53 height 10
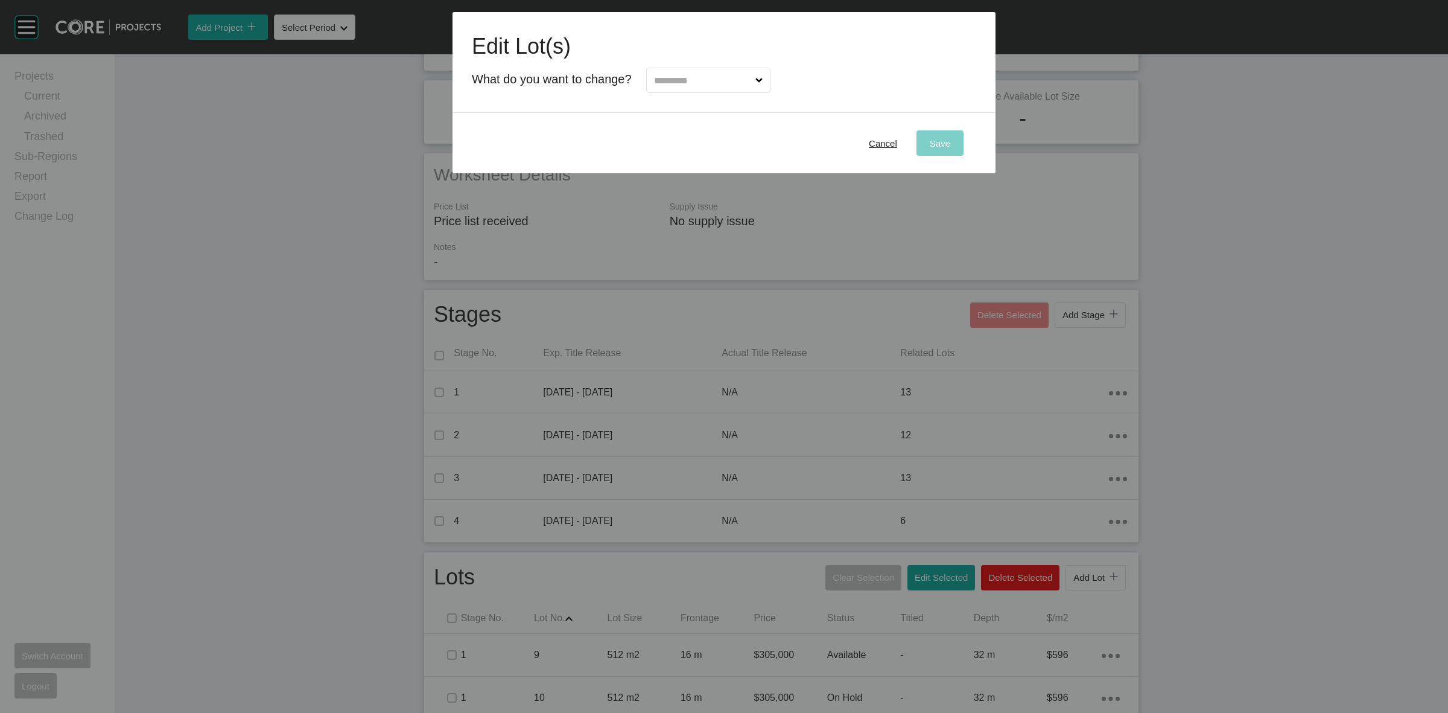
click at [717, 77] on input "text" at bounding box center [702, 80] width 101 height 24
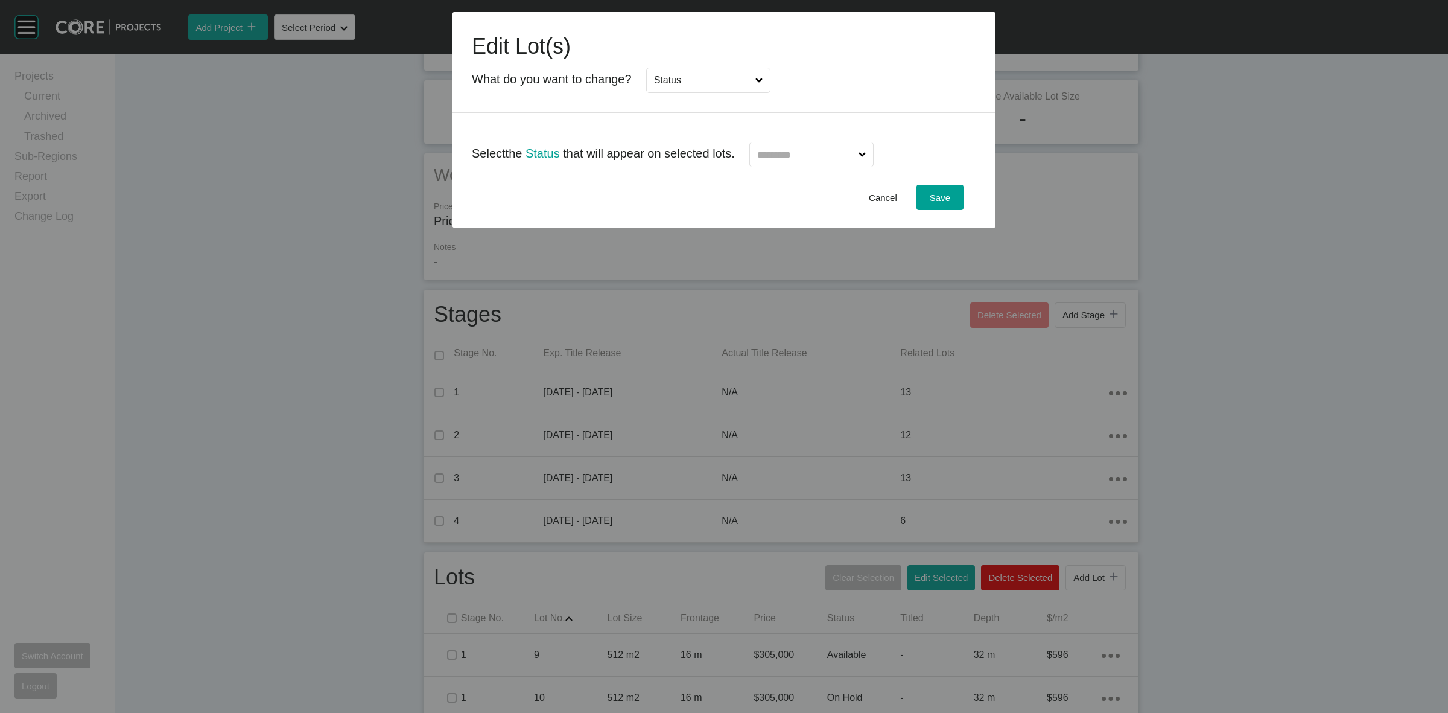
click at [798, 155] on input "text" at bounding box center [805, 154] width 101 height 24
click at [936, 197] on span "Save" at bounding box center [940, 197] width 21 height 10
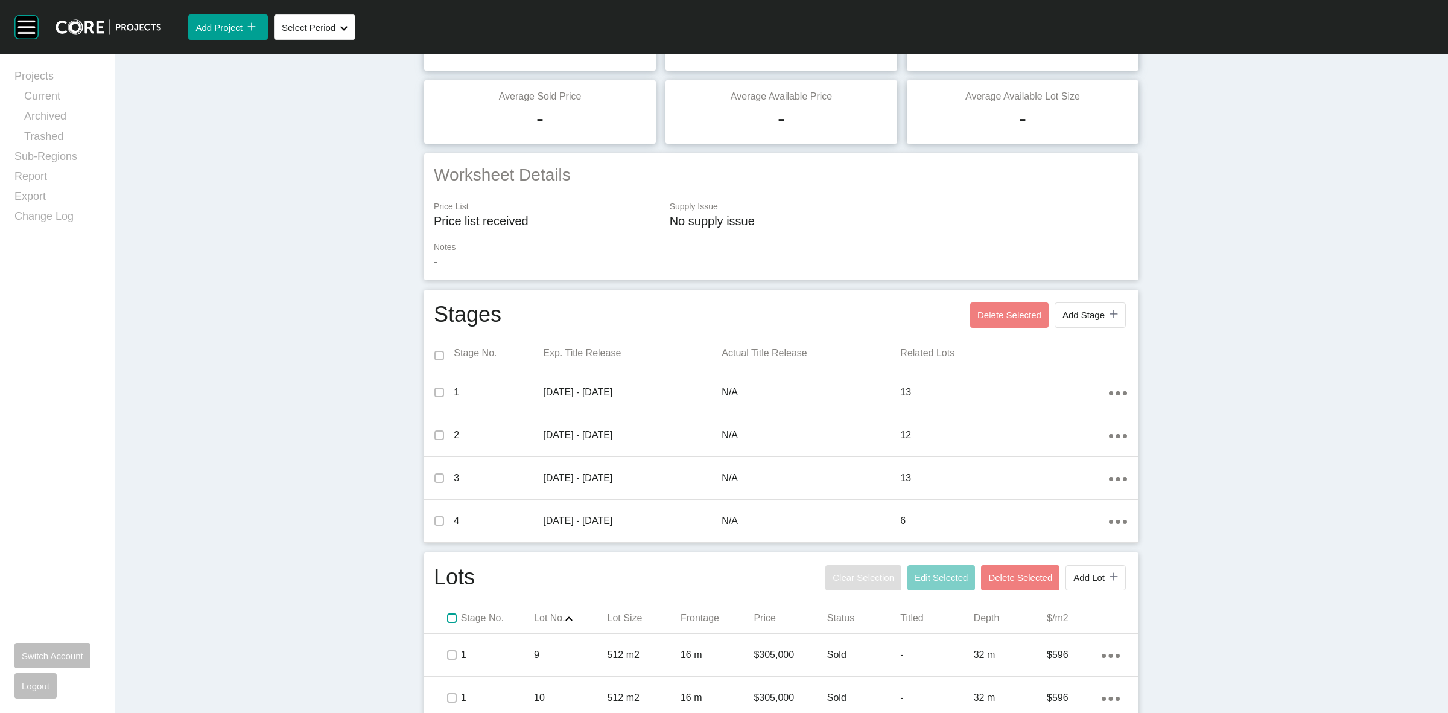
click at [443, 611] on span at bounding box center [451, 618] width 18 height 18
drag, startPoint x: 958, startPoint y: 575, endPoint x: 918, endPoint y: 457, distance: 124.8
click at [958, 573] on span "Edit Selected" at bounding box center [941, 577] width 53 height 10
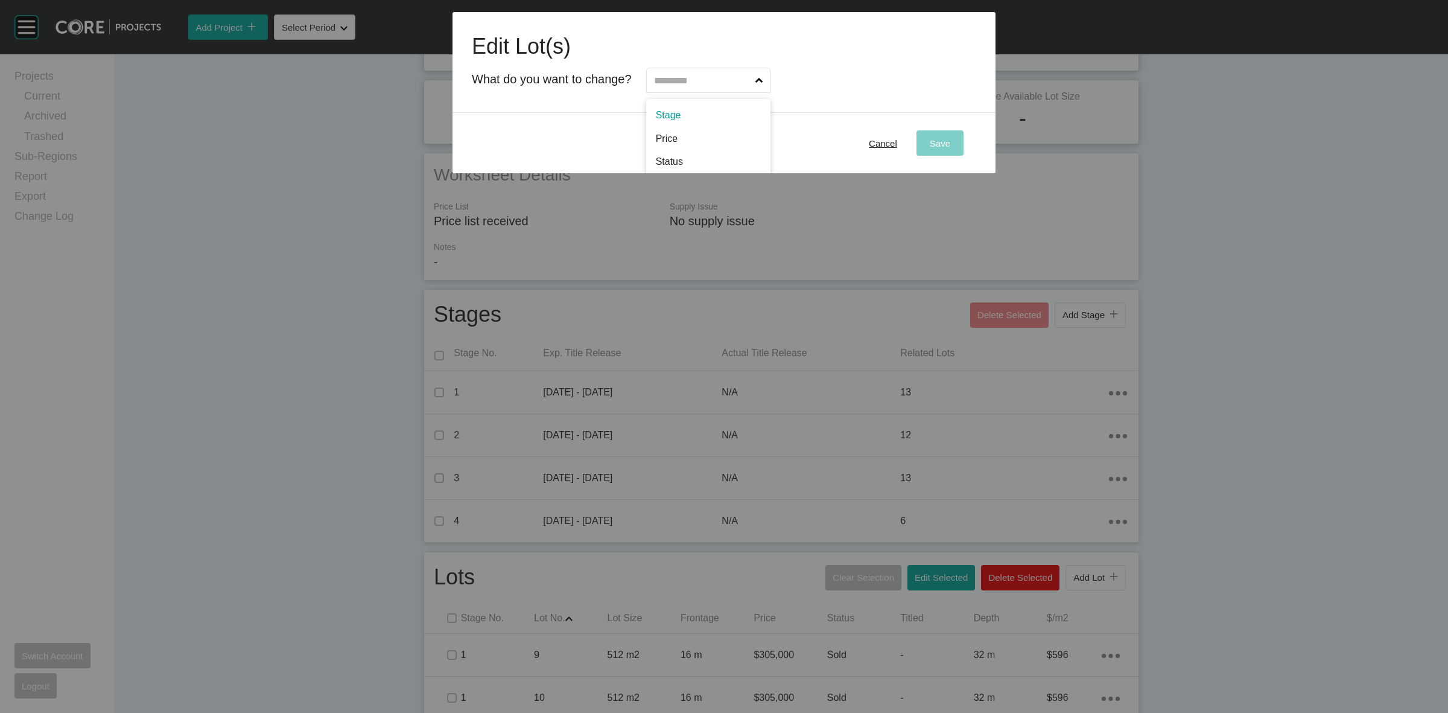
drag, startPoint x: 697, startPoint y: 85, endPoint x: 704, endPoint y: 127, distance: 42.8
click at [694, 83] on input "text" at bounding box center [702, 80] width 101 height 24
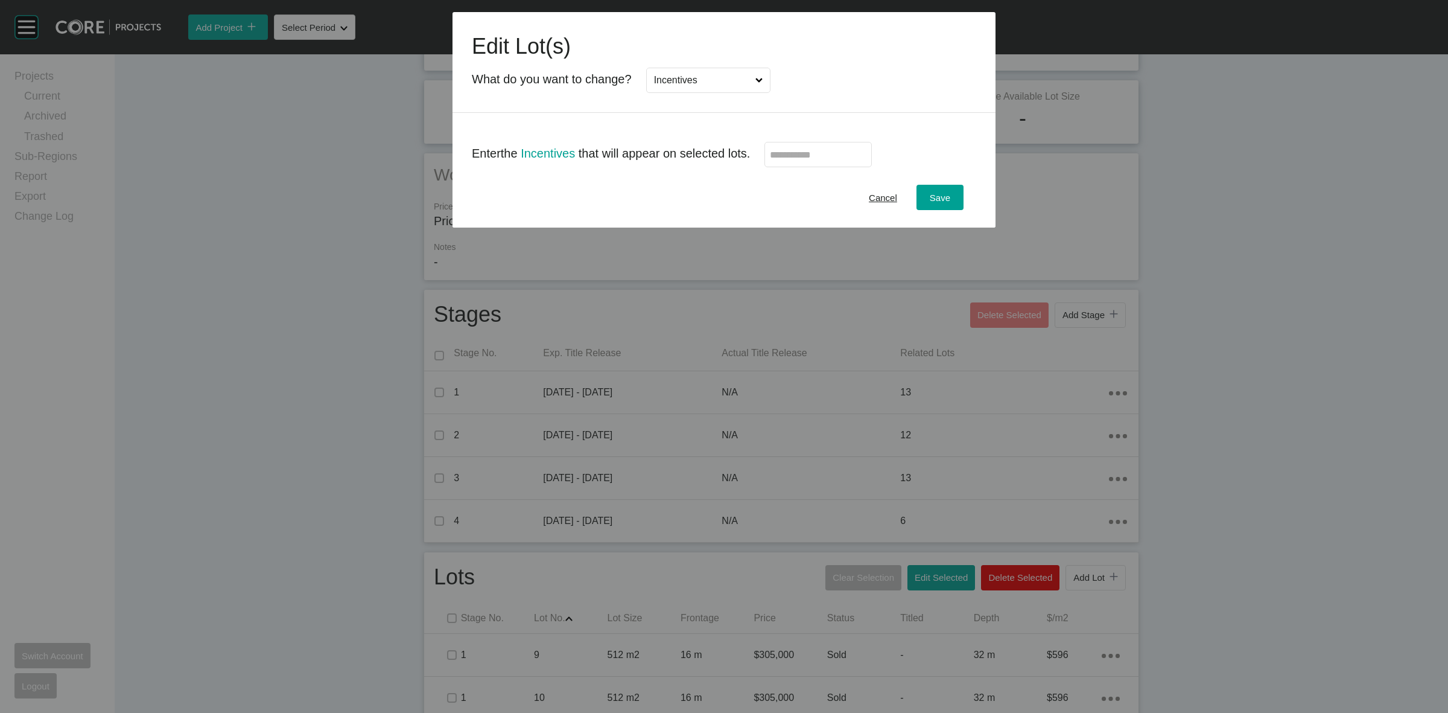
click at [842, 152] on input "text" at bounding box center [818, 155] width 97 height 10
type input "*"
click at [941, 202] on span "Save" at bounding box center [940, 197] width 21 height 10
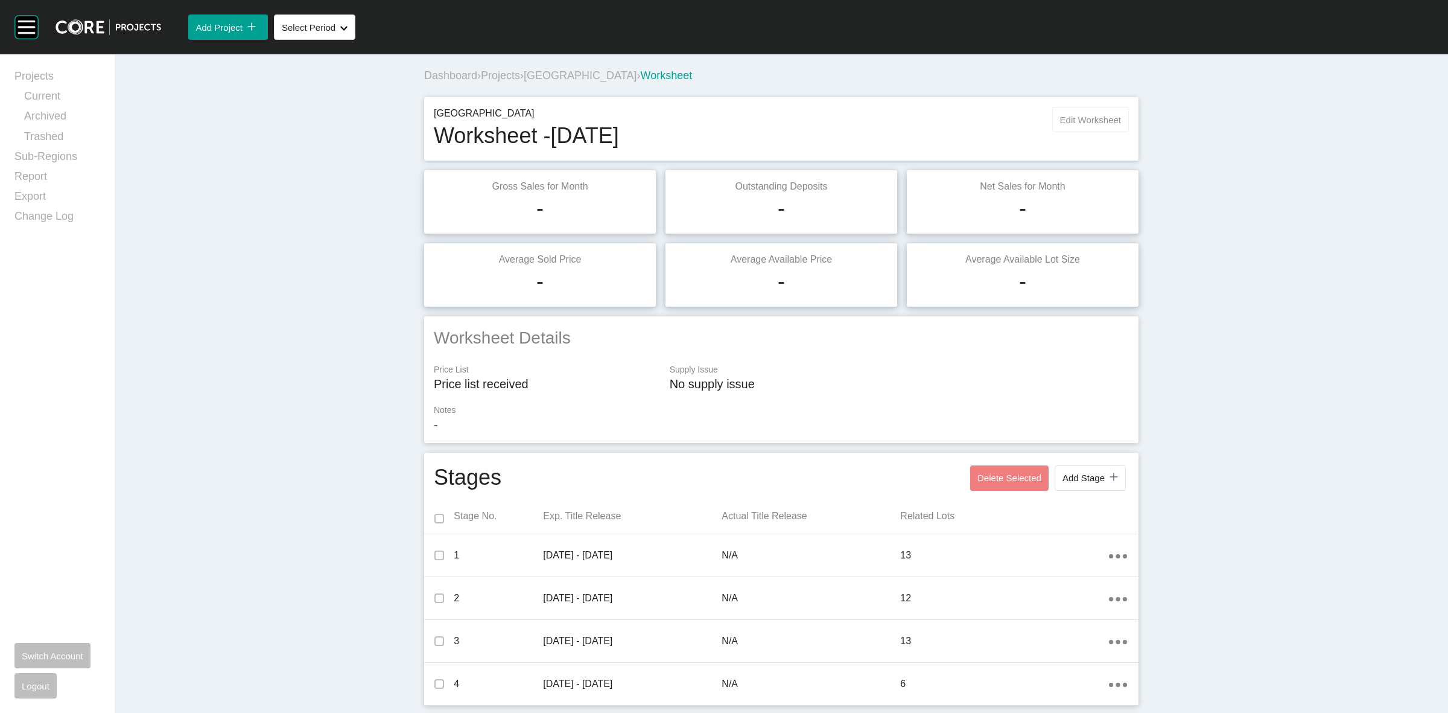
click at [1089, 115] on span "Edit Worksheet" at bounding box center [1090, 120] width 61 height 10
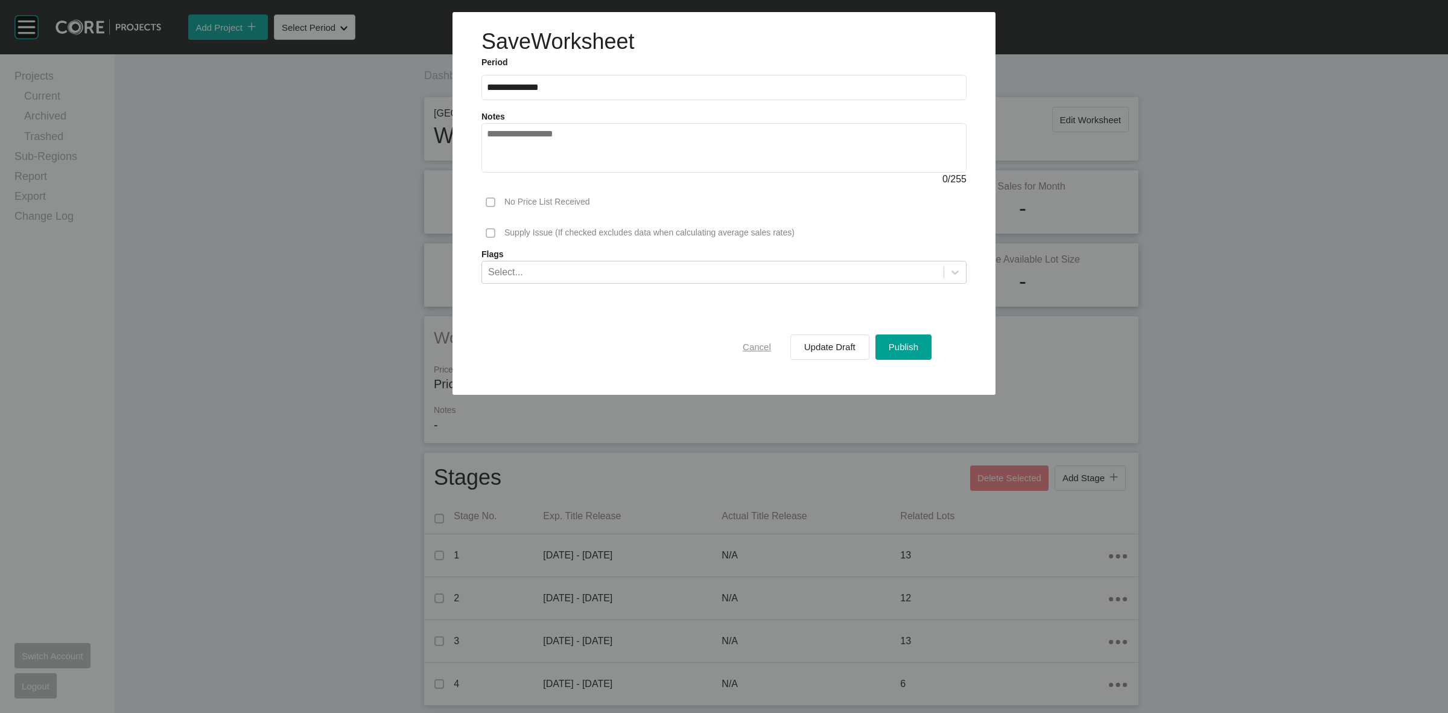
click at [763, 347] on span "Cancel" at bounding box center [757, 346] width 28 height 10
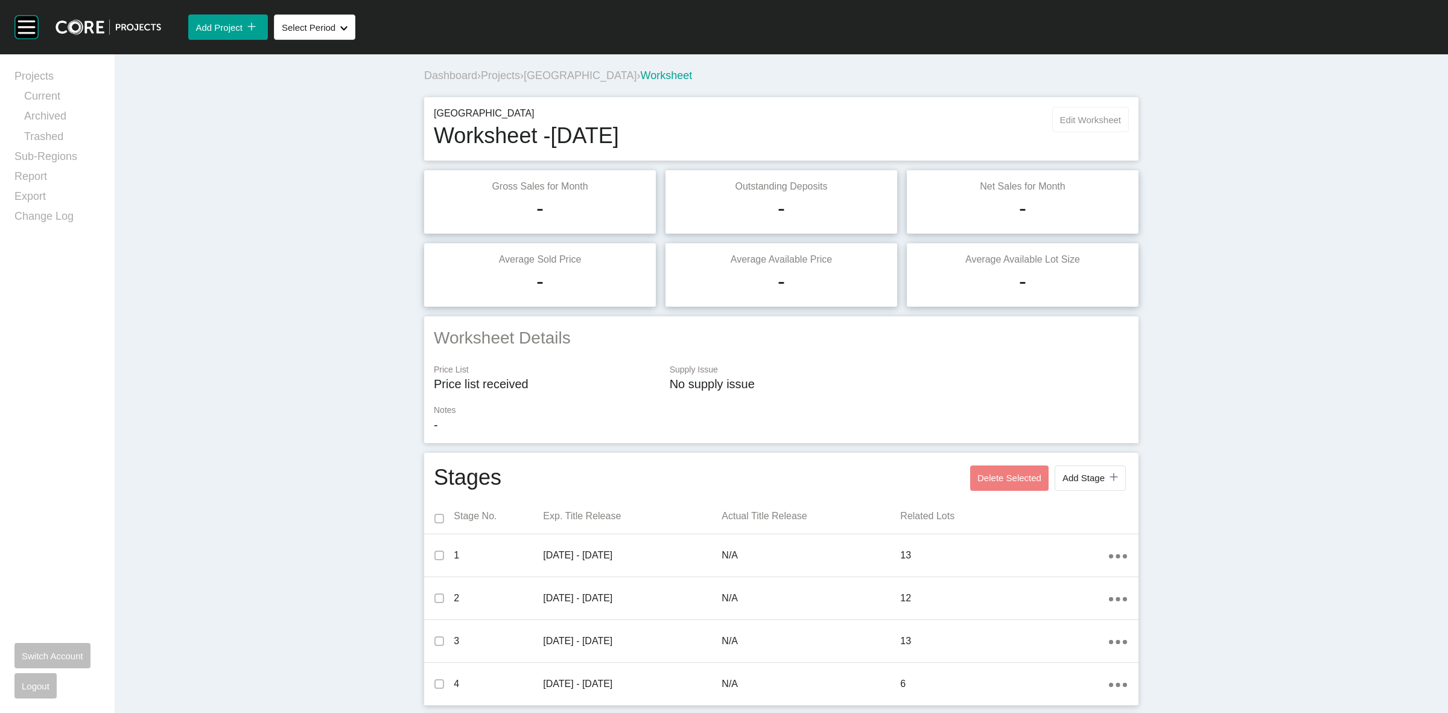
click at [1068, 112] on button "Edit Worksheet" at bounding box center [1090, 119] width 77 height 25
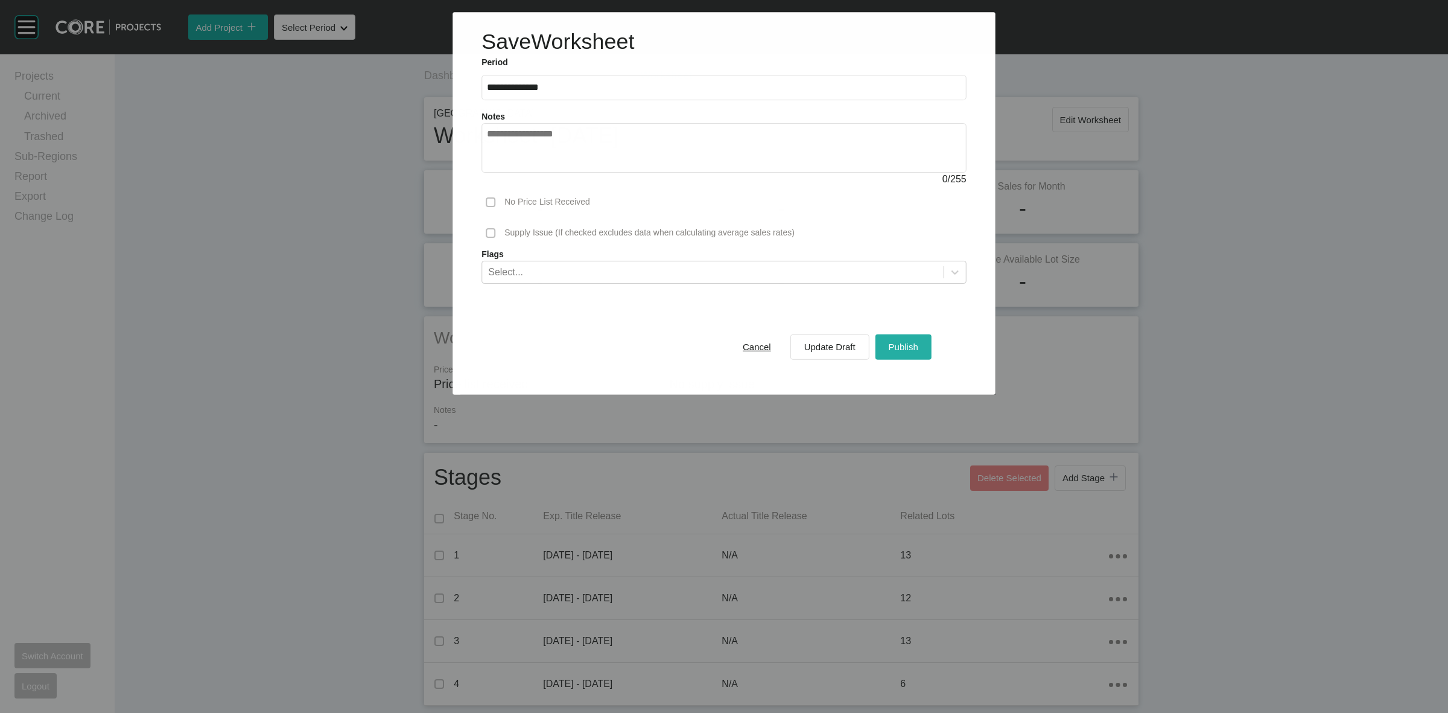
click at [895, 335] on button "Publish" at bounding box center [903, 346] width 56 height 25
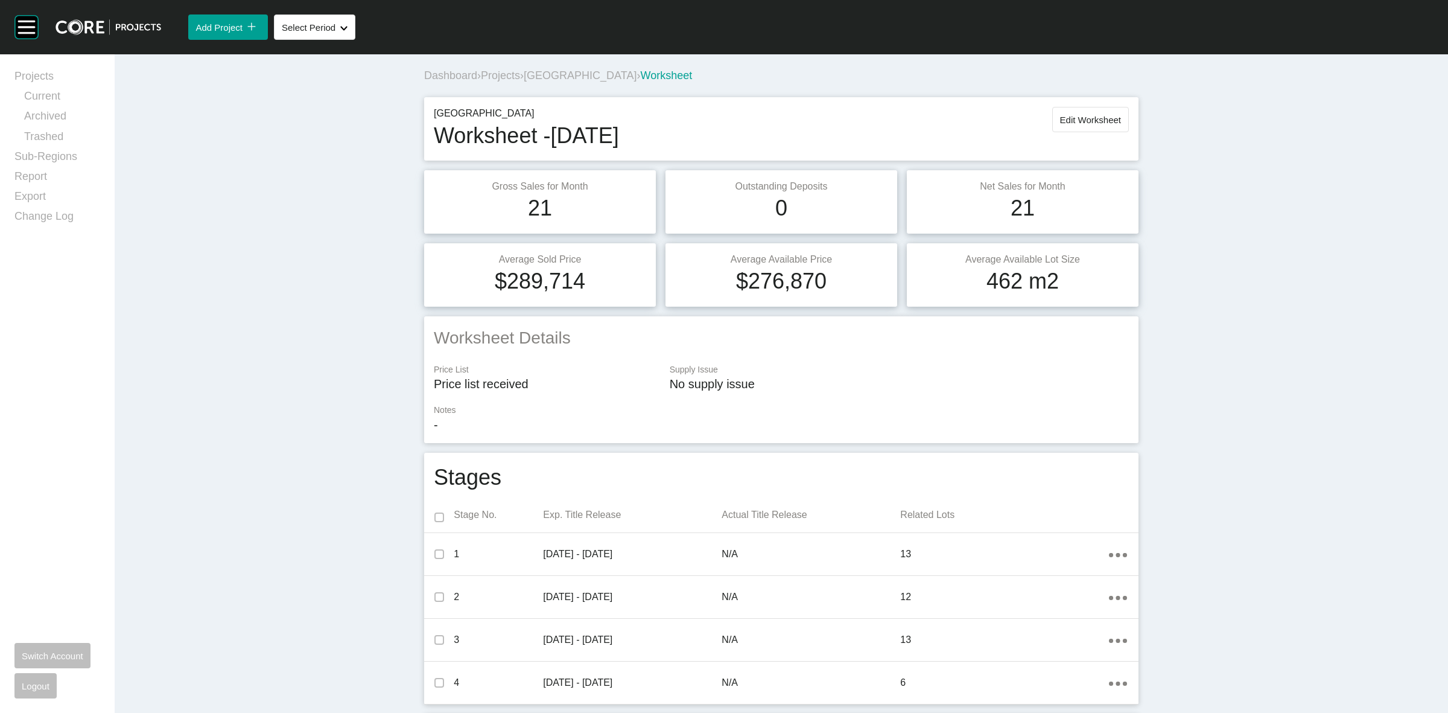
drag, startPoint x: 1255, startPoint y: 98, endPoint x: 1240, endPoint y: 109, distance: 18.2
click at [507, 77] on span "Projects" at bounding box center [500, 75] width 39 height 12
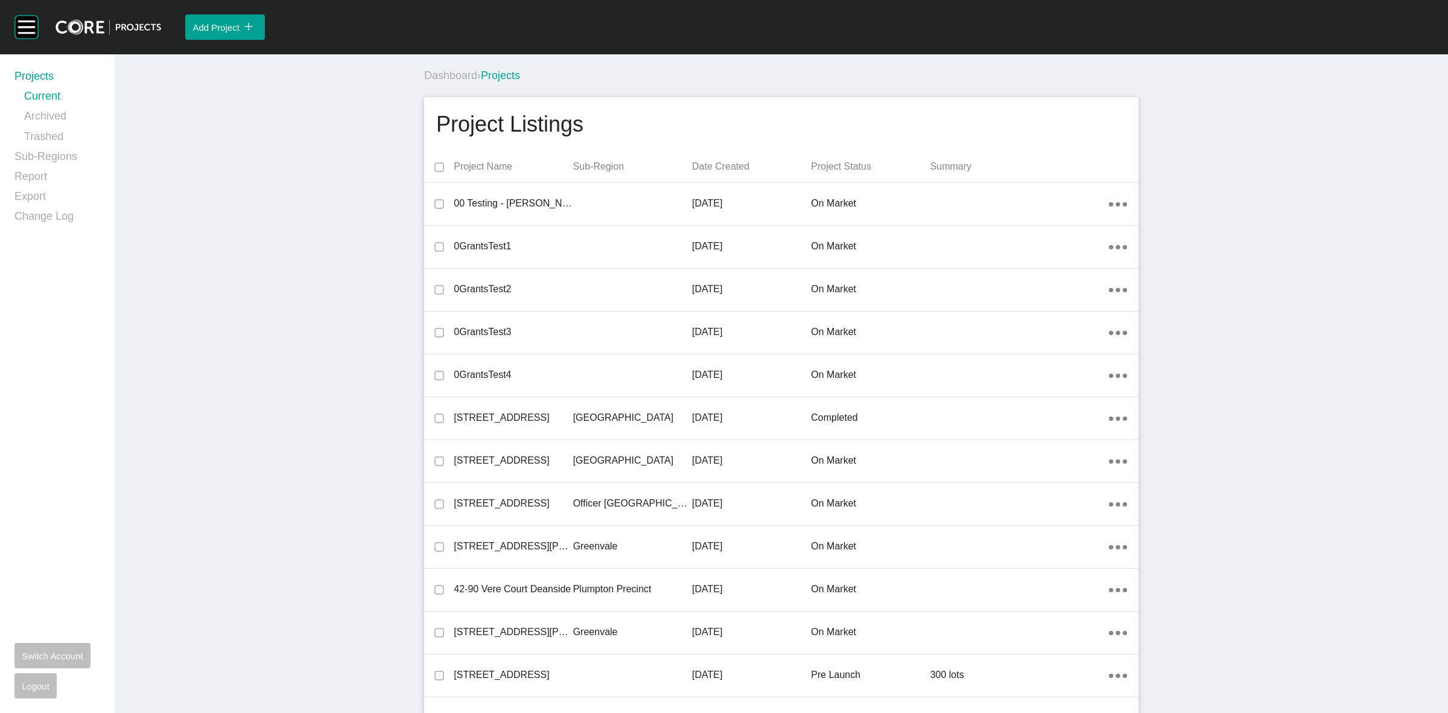
scroll to position [489, 0]
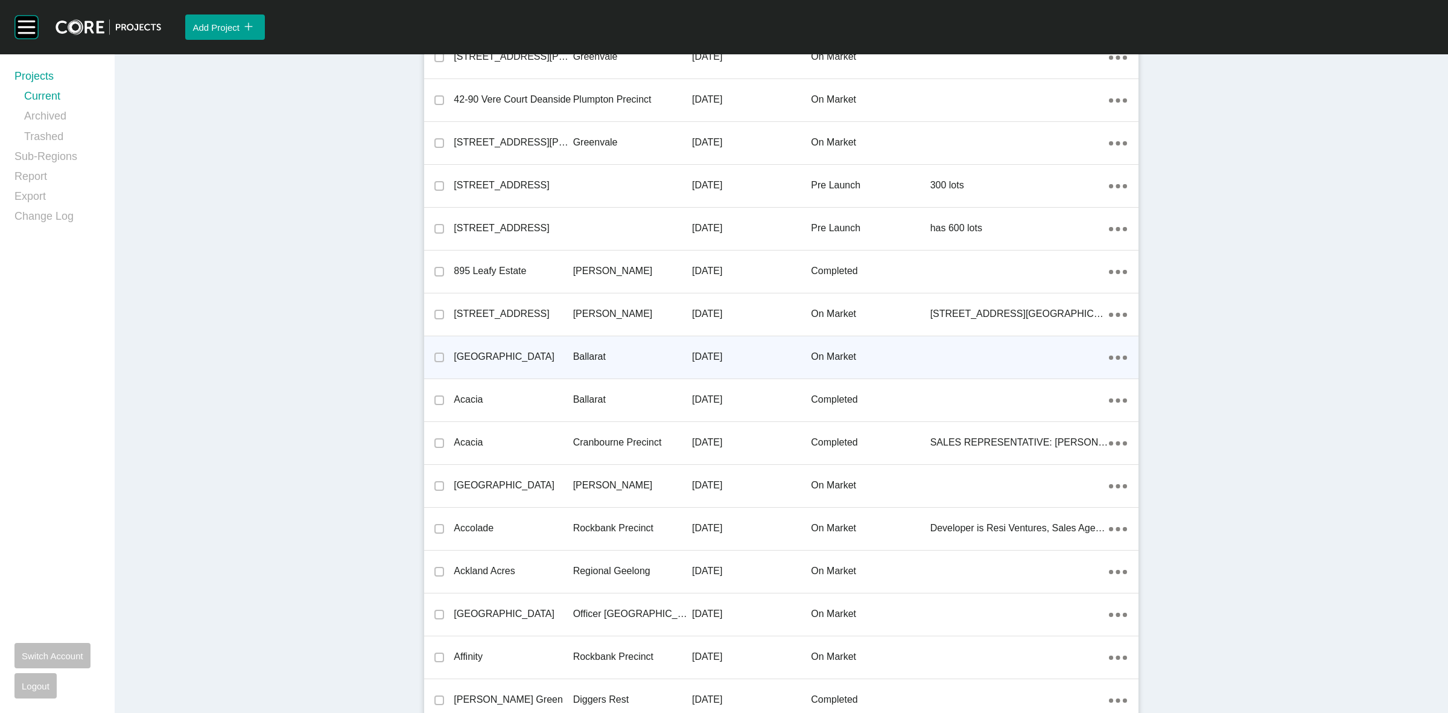
click at [734, 355] on p "[DATE]" at bounding box center [751, 356] width 119 height 13
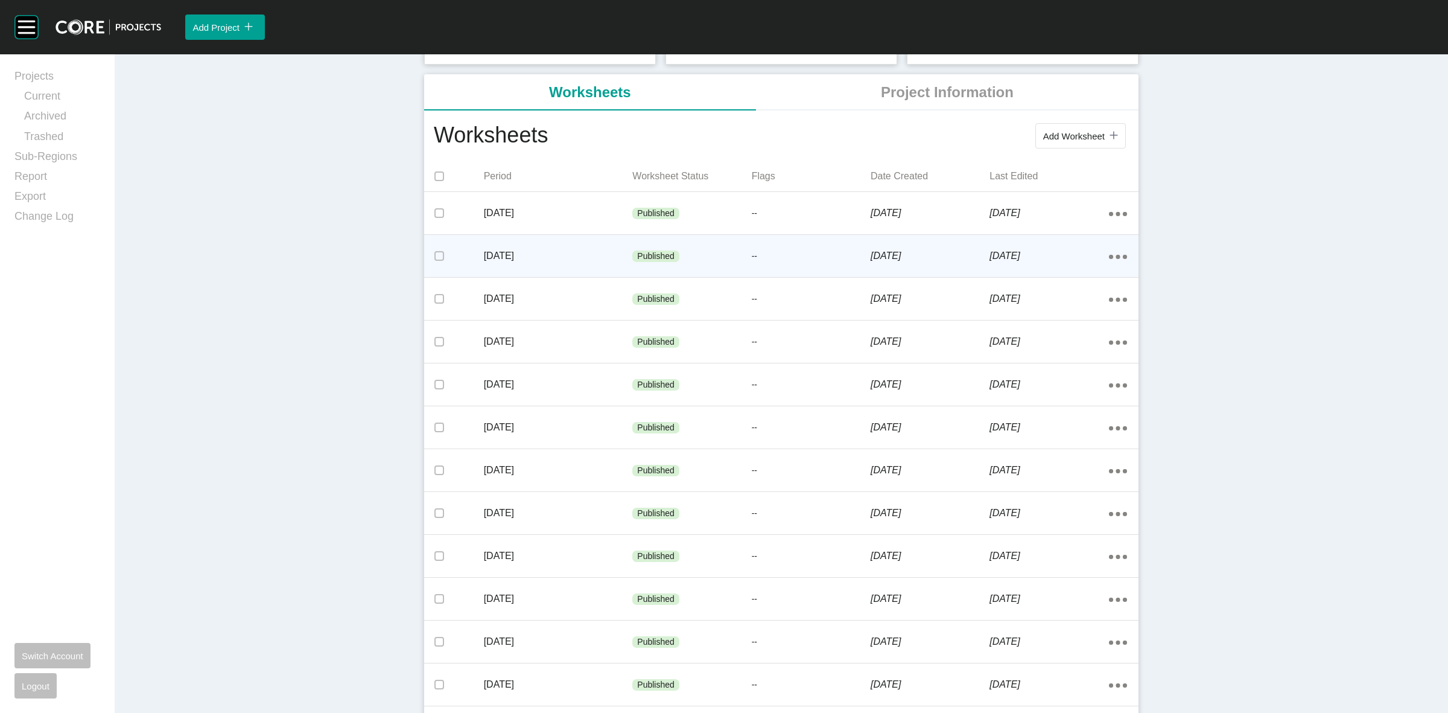
scroll to position [226, 0]
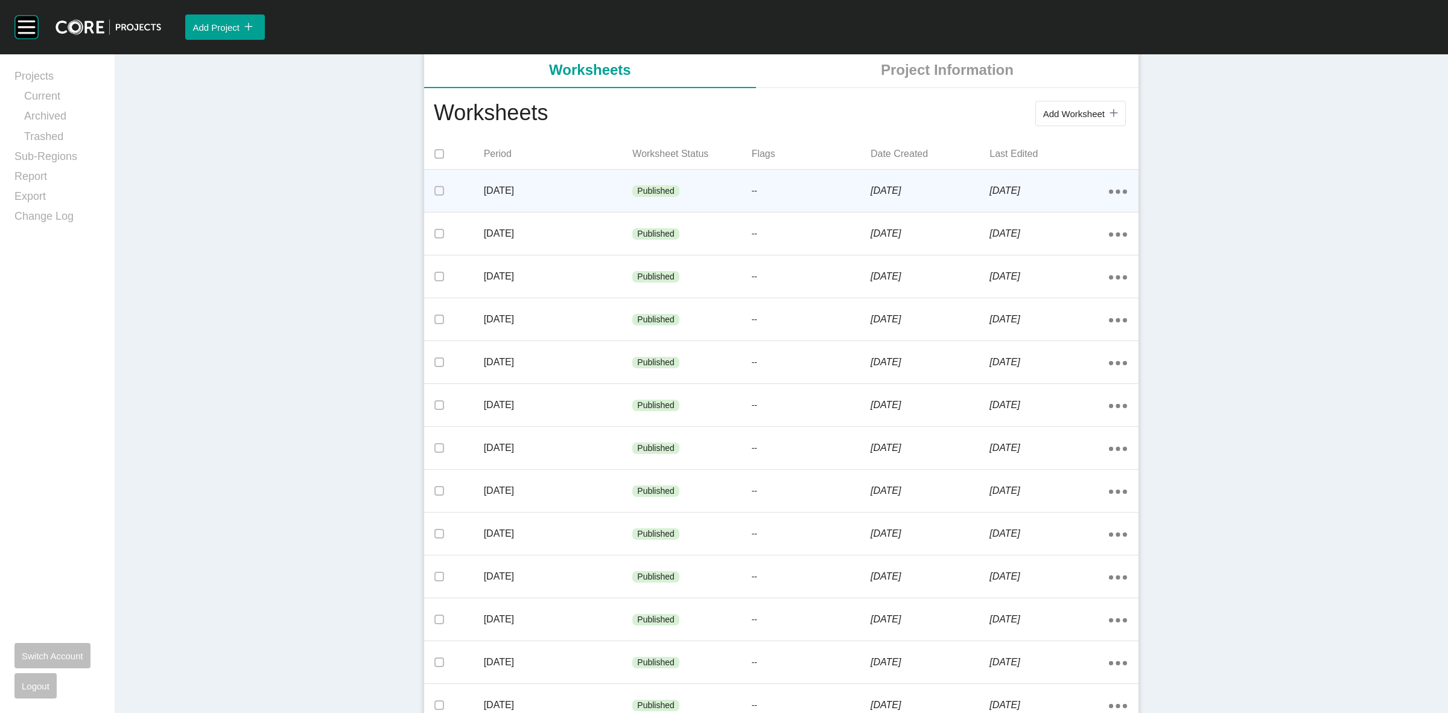
click at [1109, 193] on icon "Action Menu Dots Copy 6 Created with Sketch." at bounding box center [1118, 191] width 18 height 4
click at [1062, 194] on link "Edit" at bounding box center [1068, 194] width 33 height 18
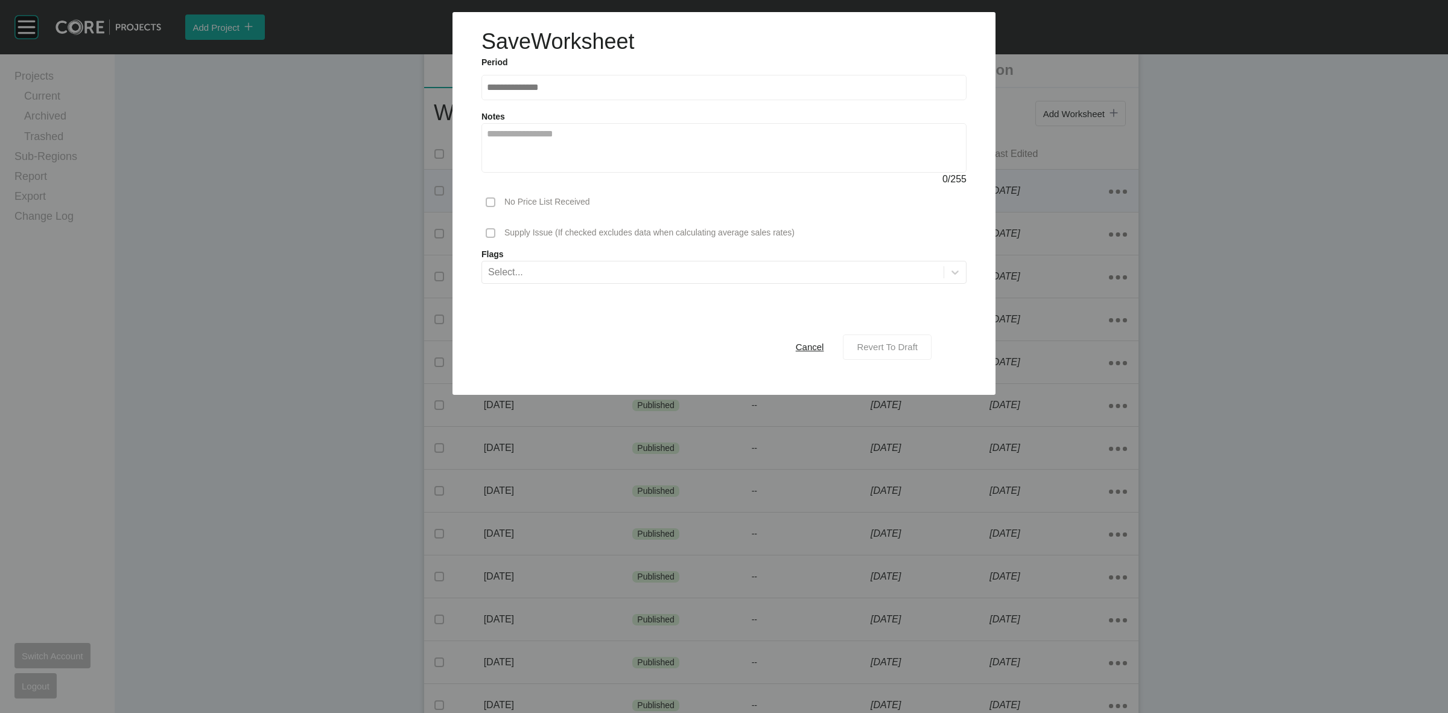
click at [877, 348] on span "Revert To Draft" at bounding box center [887, 346] width 61 height 10
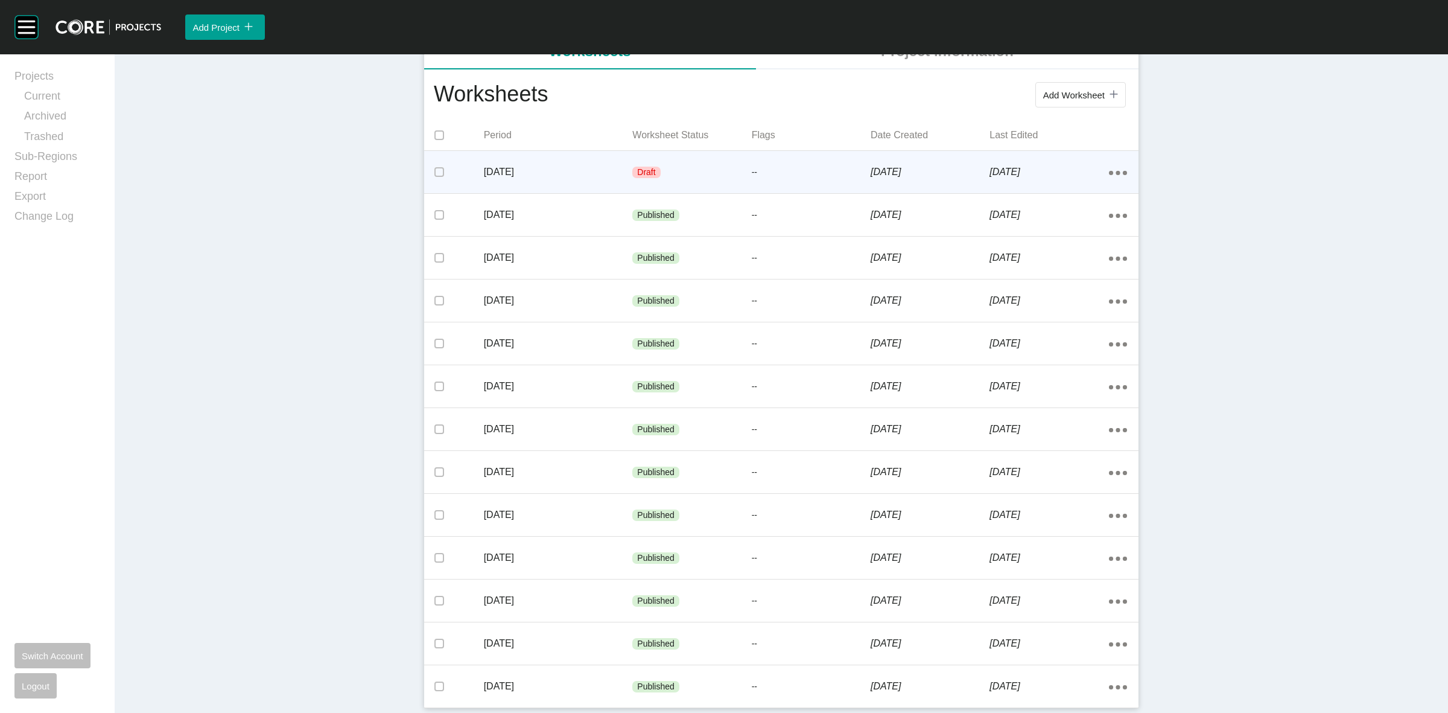
click at [575, 176] on p "[DATE]" at bounding box center [558, 171] width 149 height 13
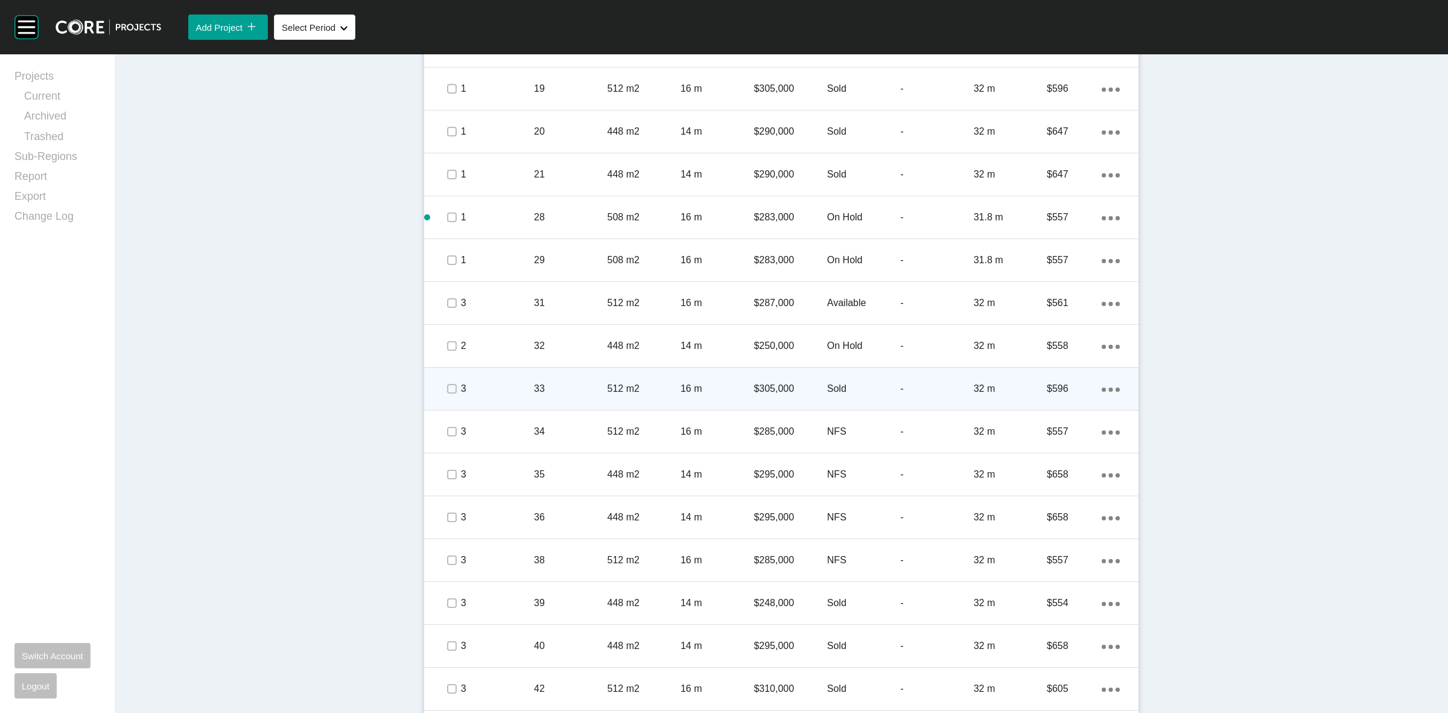
scroll to position [1075, 0]
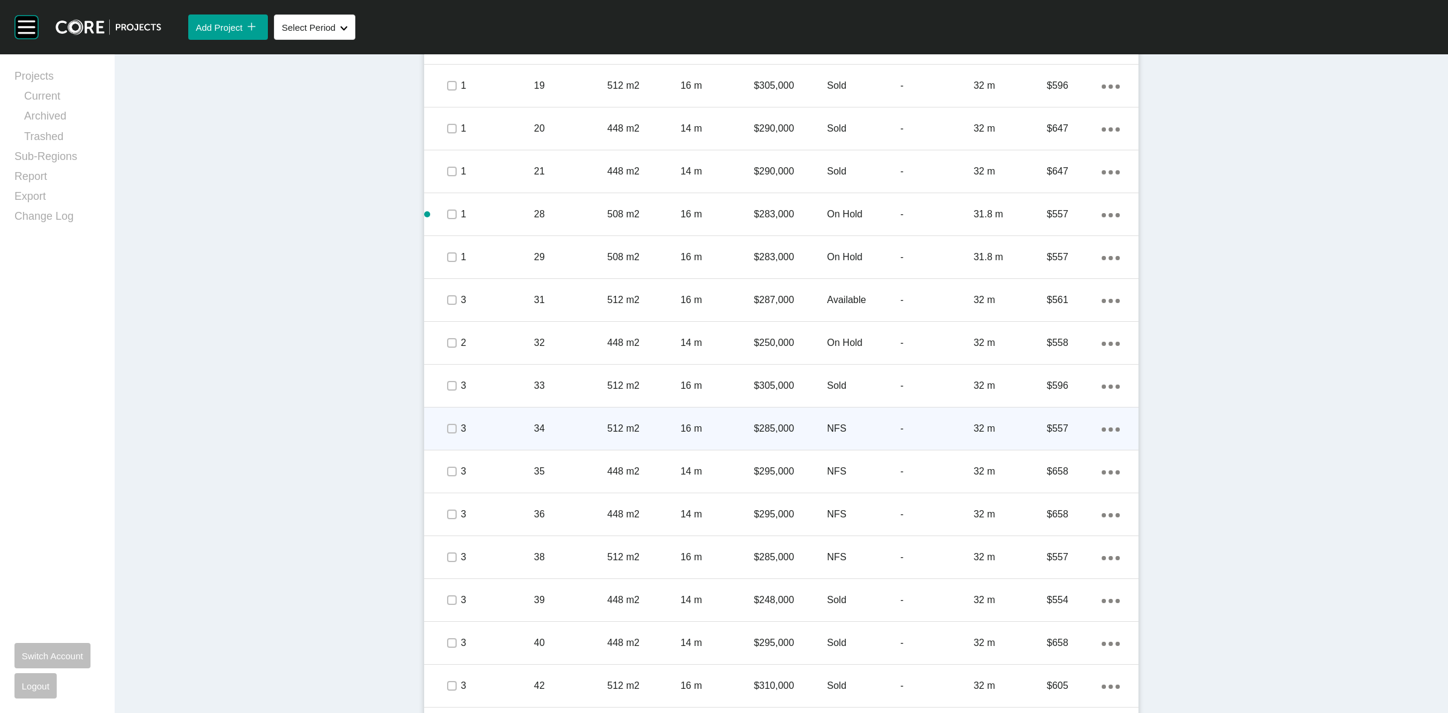
click at [442, 426] on span at bounding box center [451, 428] width 18 height 18
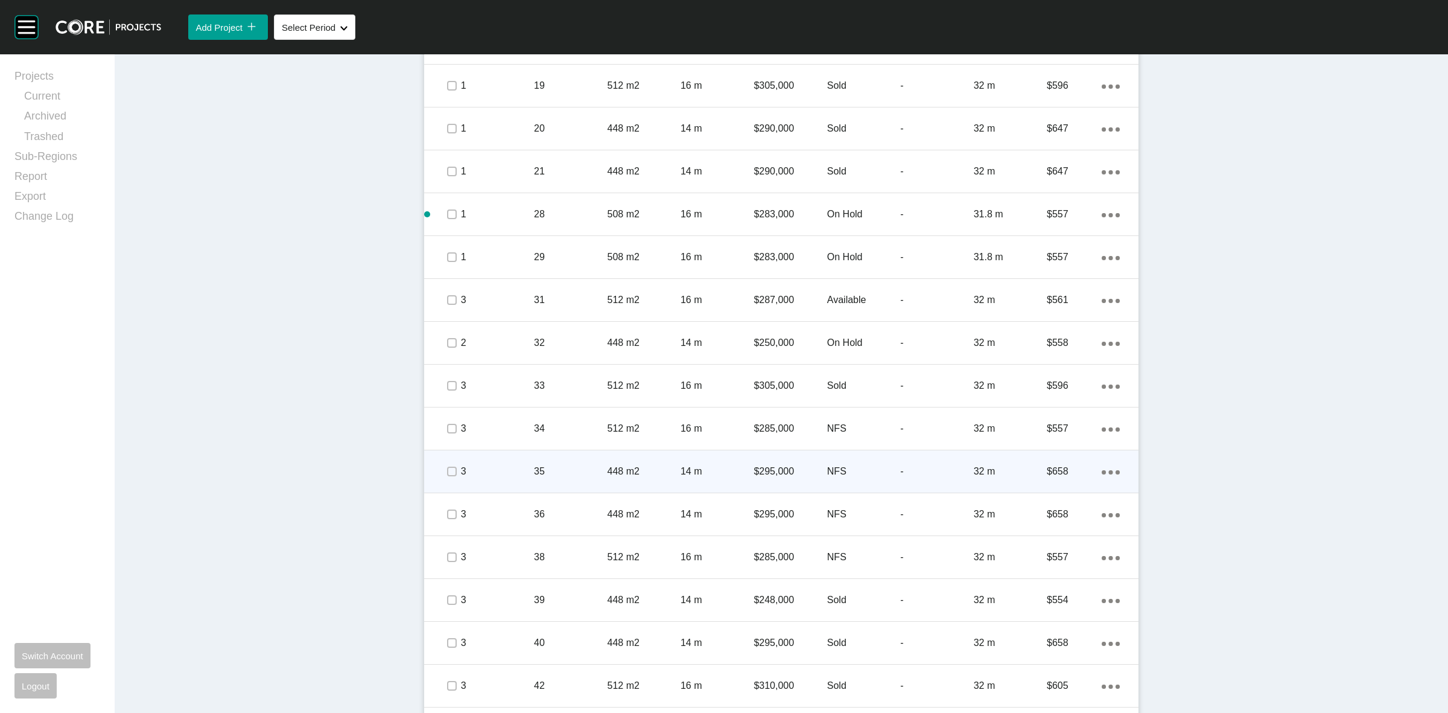
click at [445, 459] on div at bounding box center [451, 471] width 18 height 42
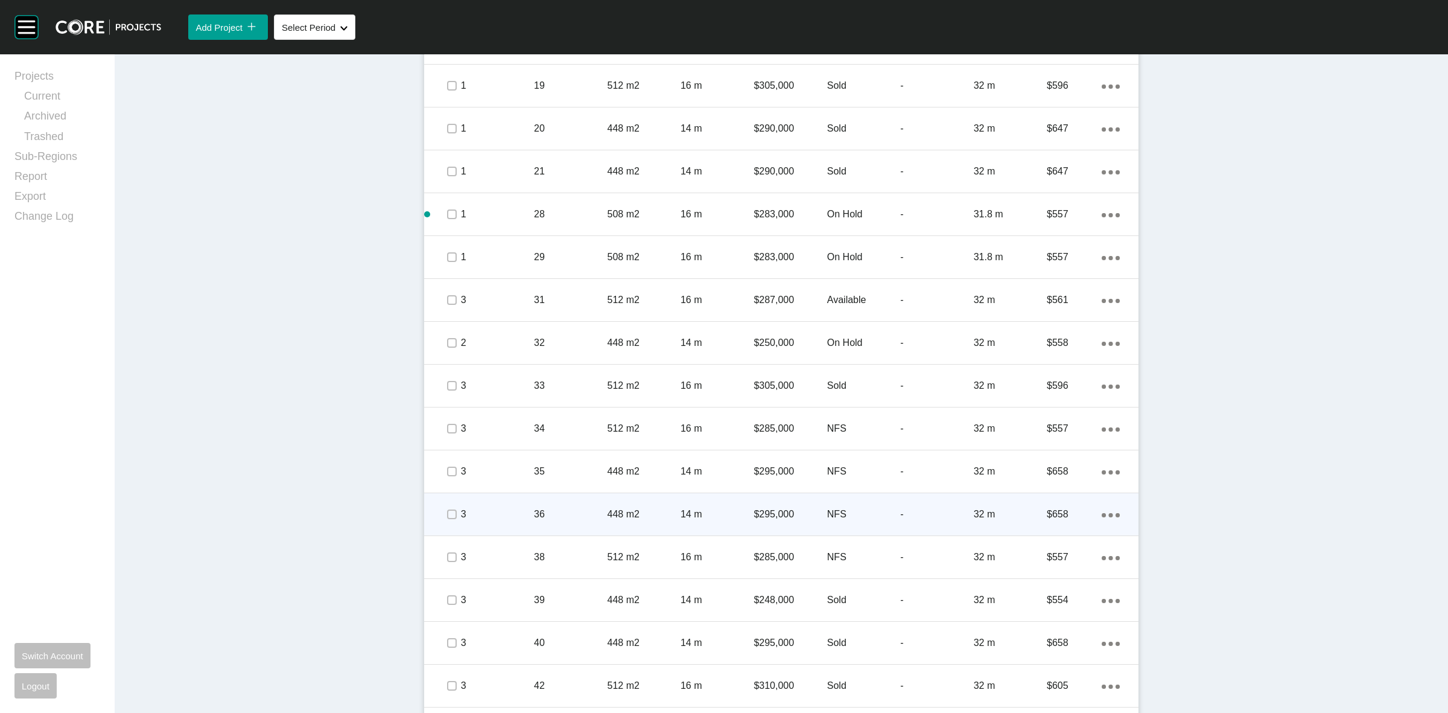
click at [444, 507] on div at bounding box center [451, 514] width 18 height 42
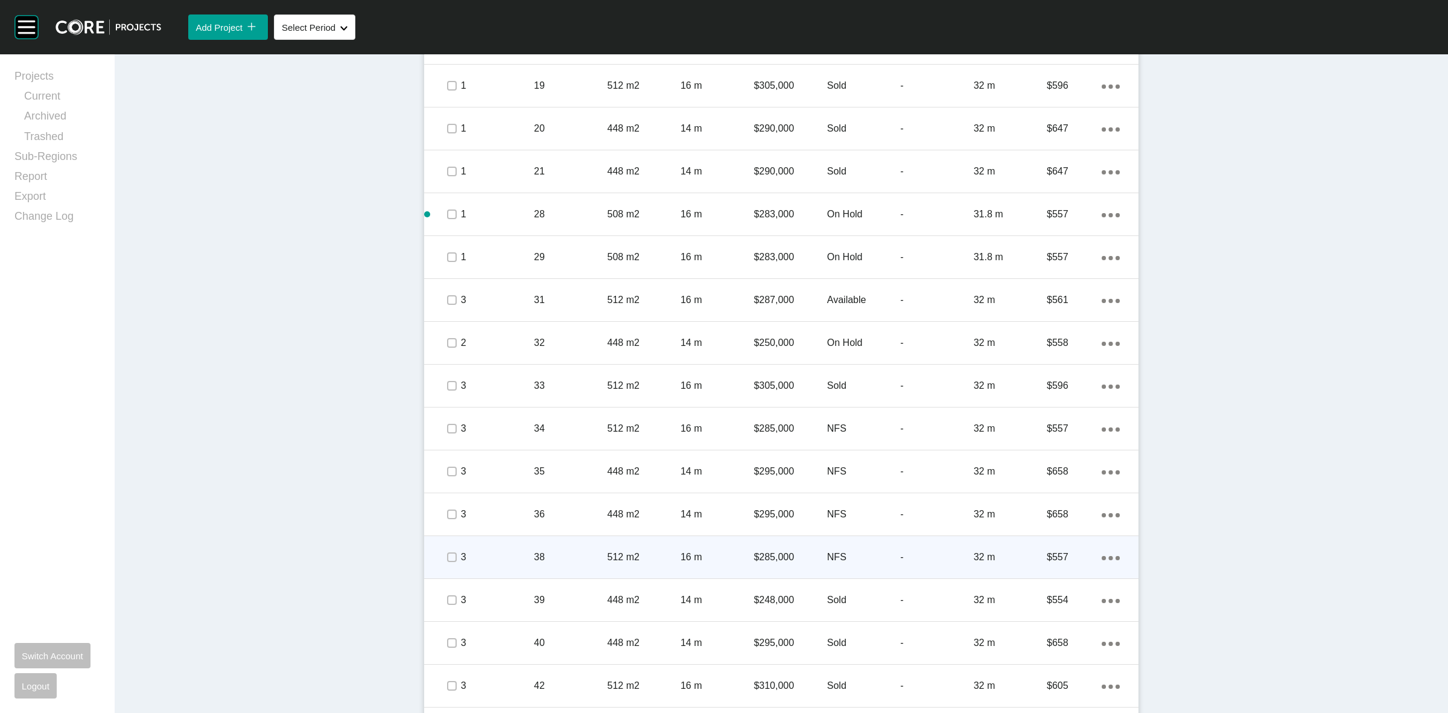
click at [444, 544] on div at bounding box center [451, 557] width 18 height 42
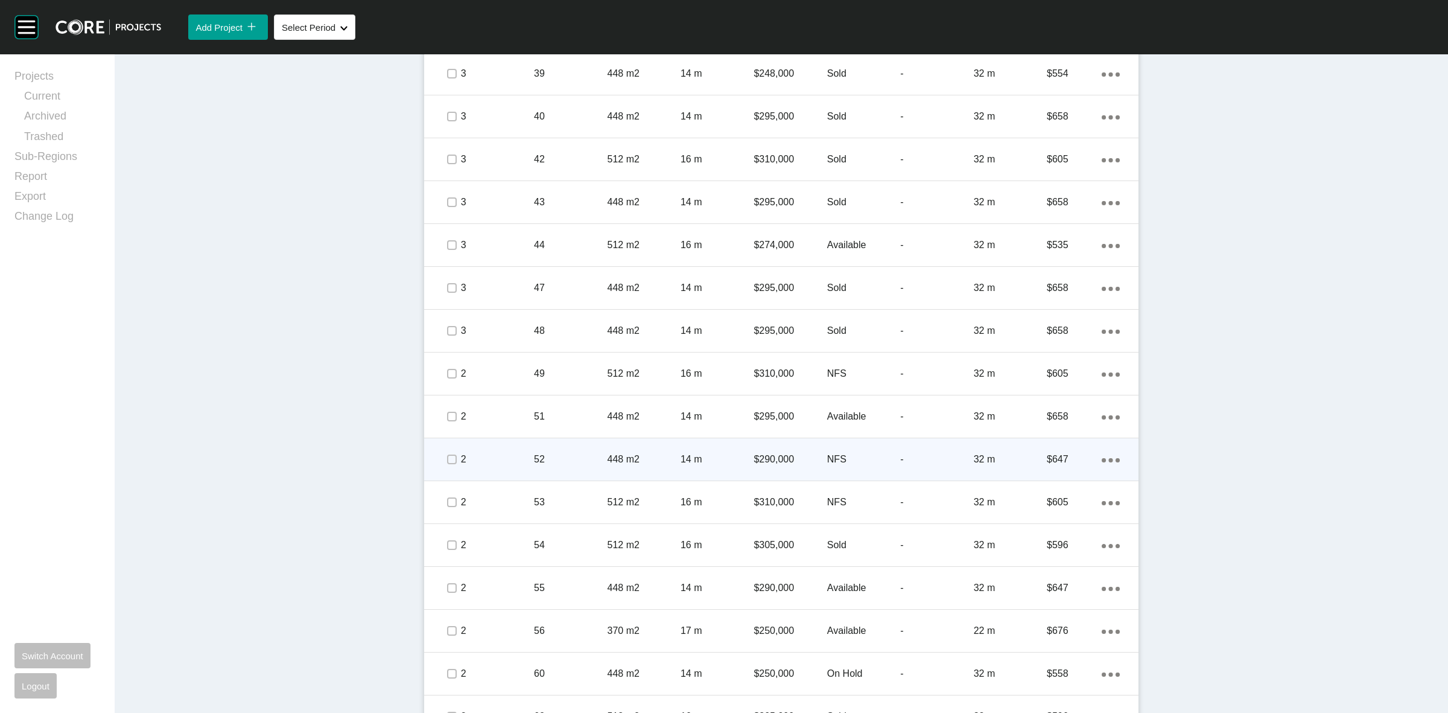
scroll to position [1602, 0]
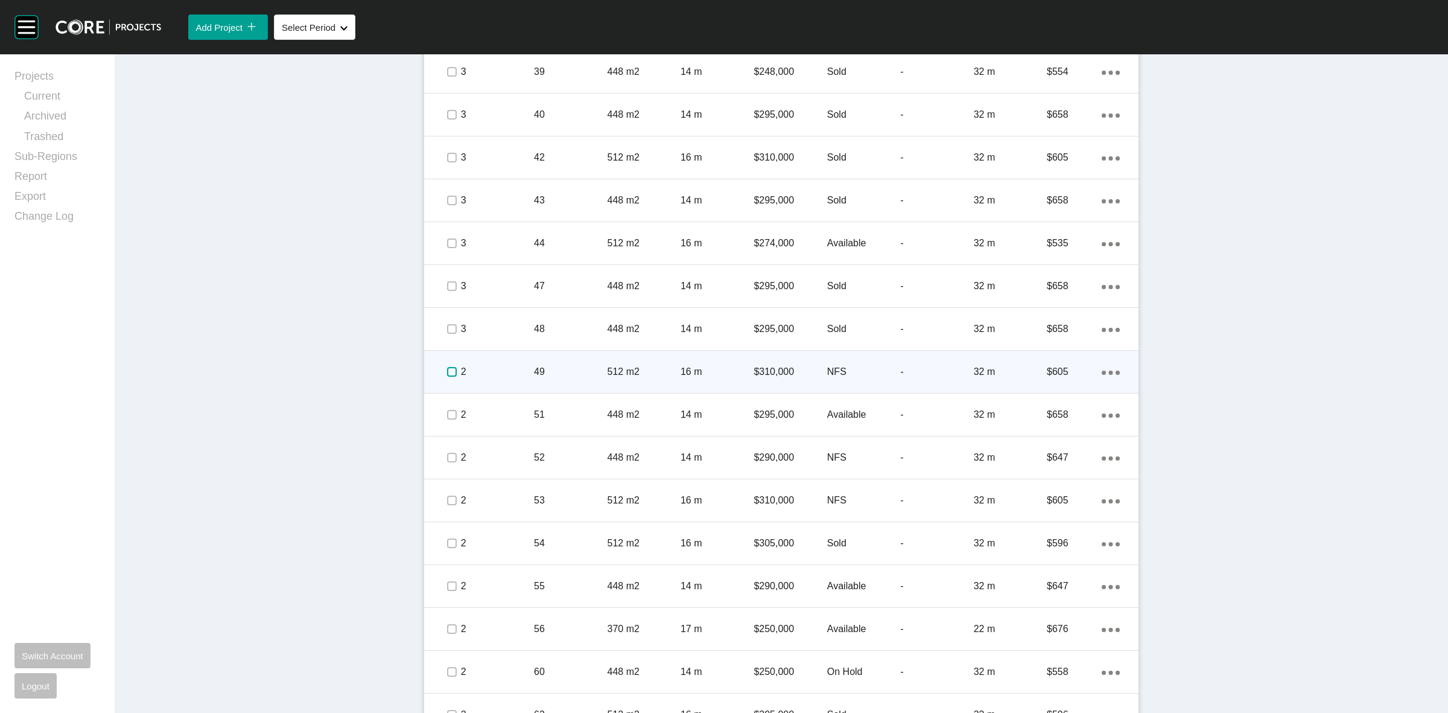
click at [447, 371] on label at bounding box center [452, 372] width 10 height 10
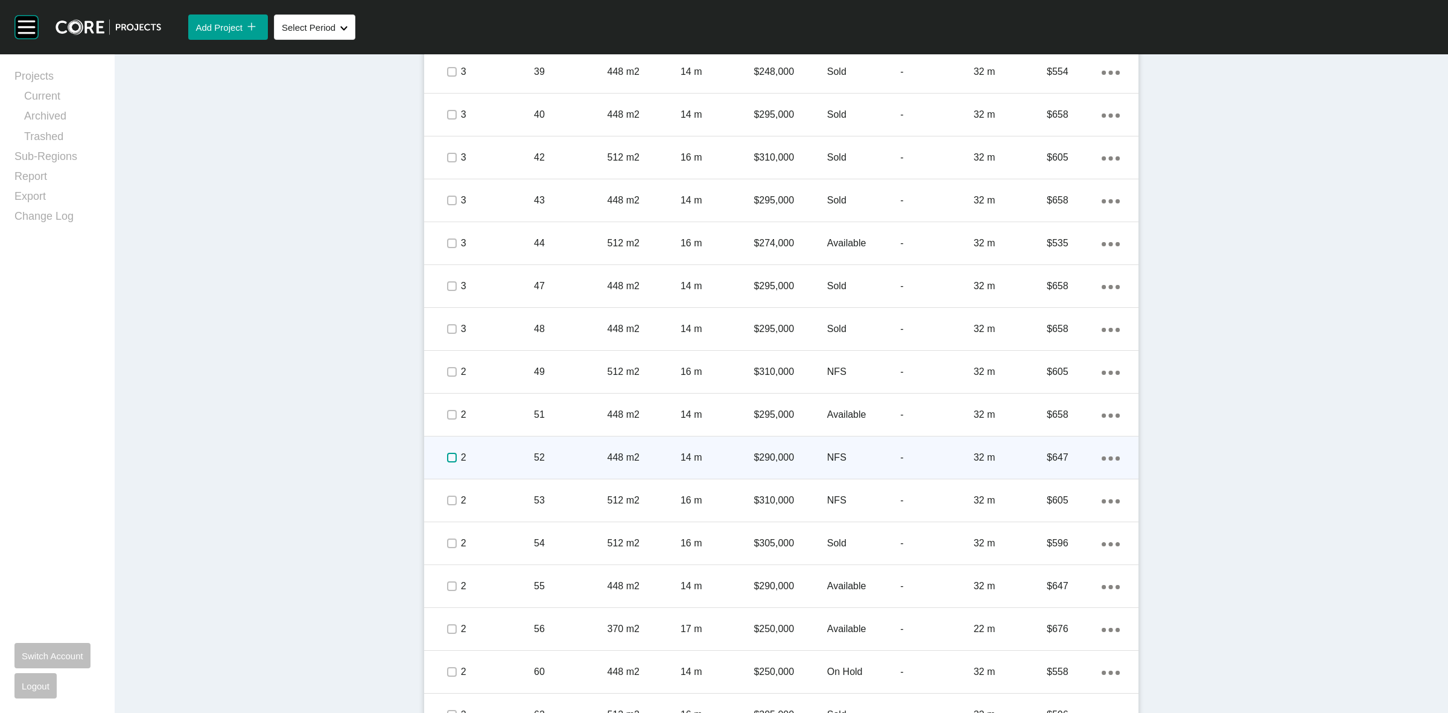
click at [451, 459] on label at bounding box center [452, 458] width 10 height 10
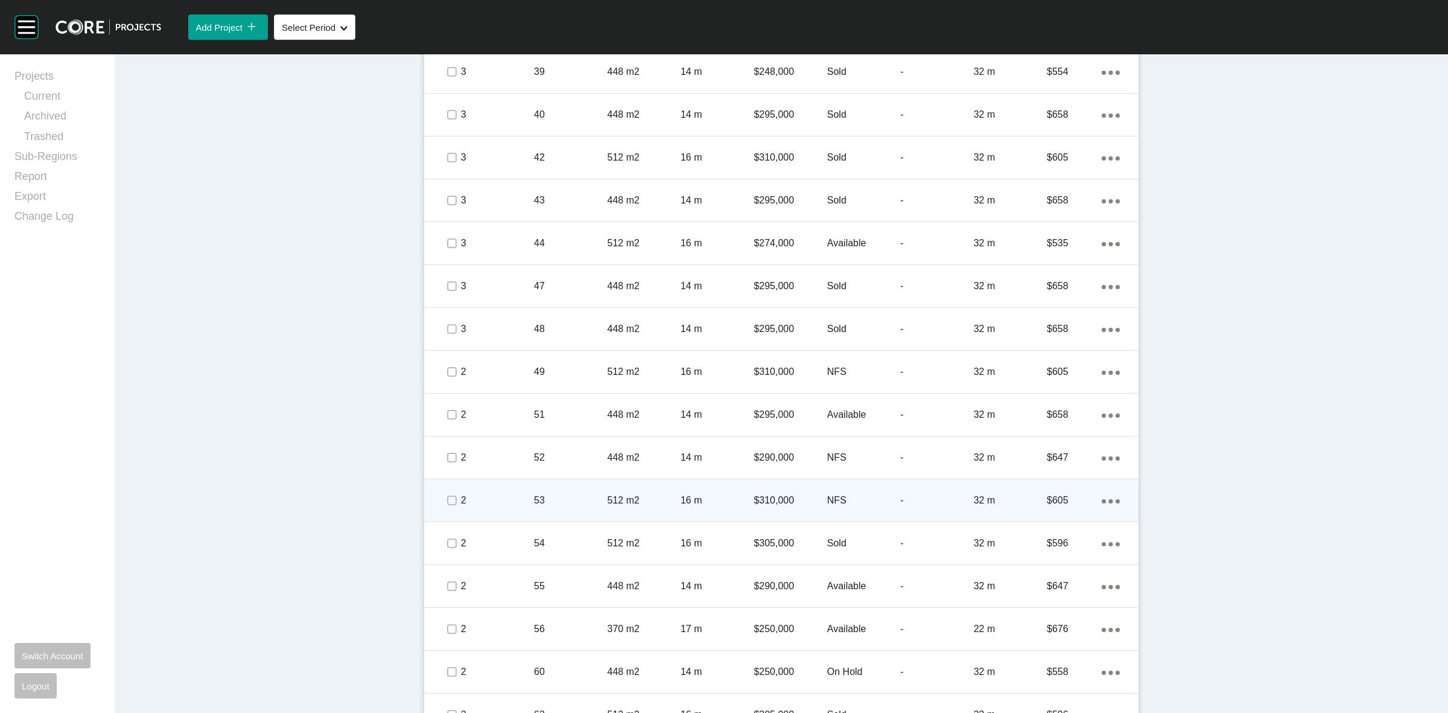
click at [461, 495] on p "2" at bounding box center [497, 500] width 73 height 13
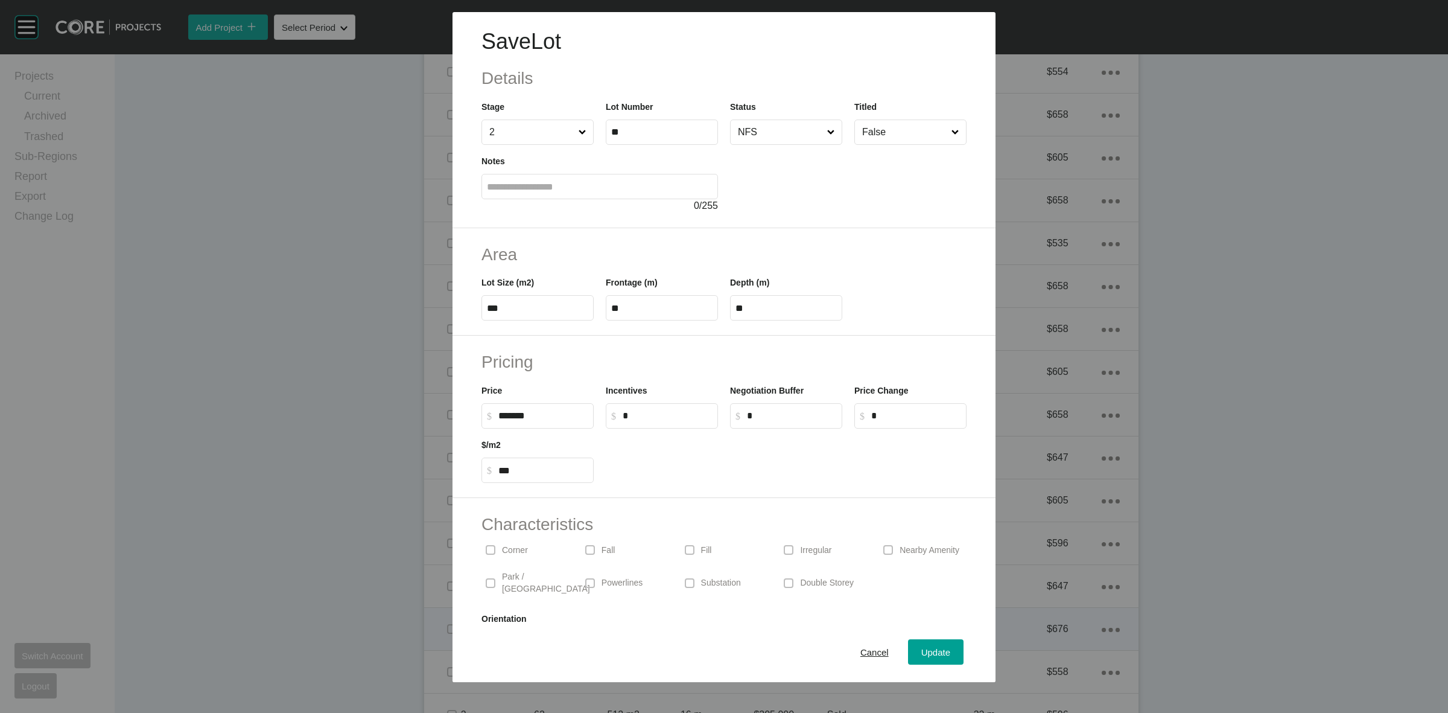
click at [863, 644] on div "Cancel" at bounding box center [874, 652] width 34 height 16
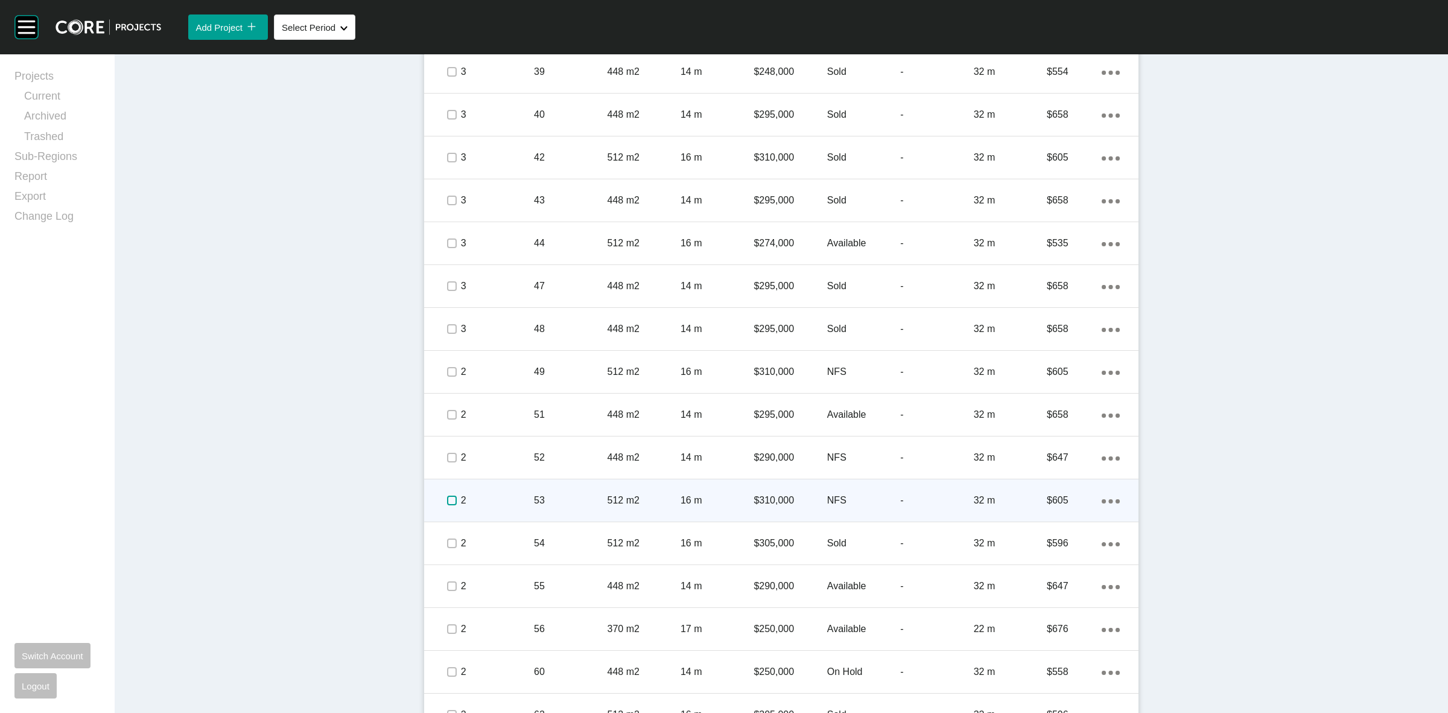
click at [447, 499] on label at bounding box center [452, 500] width 10 height 10
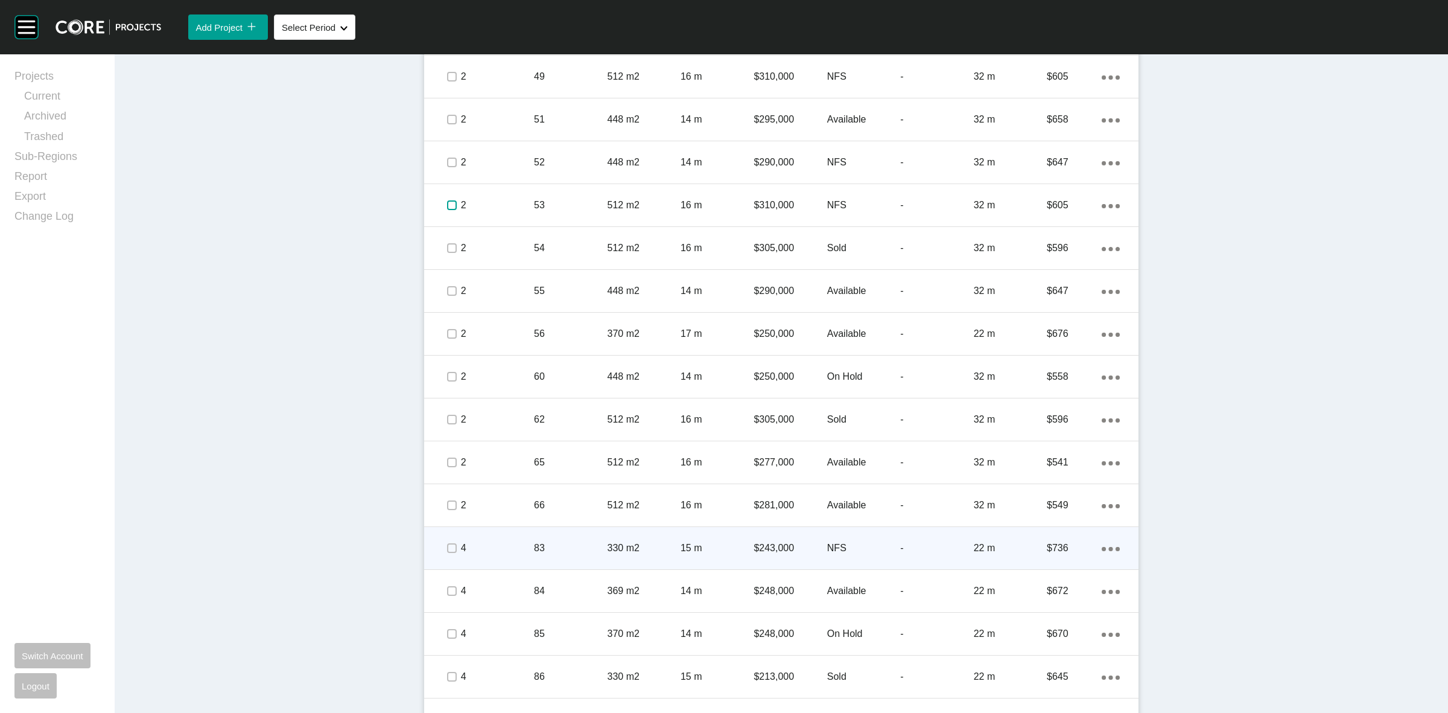
scroll to position [1904, 0]
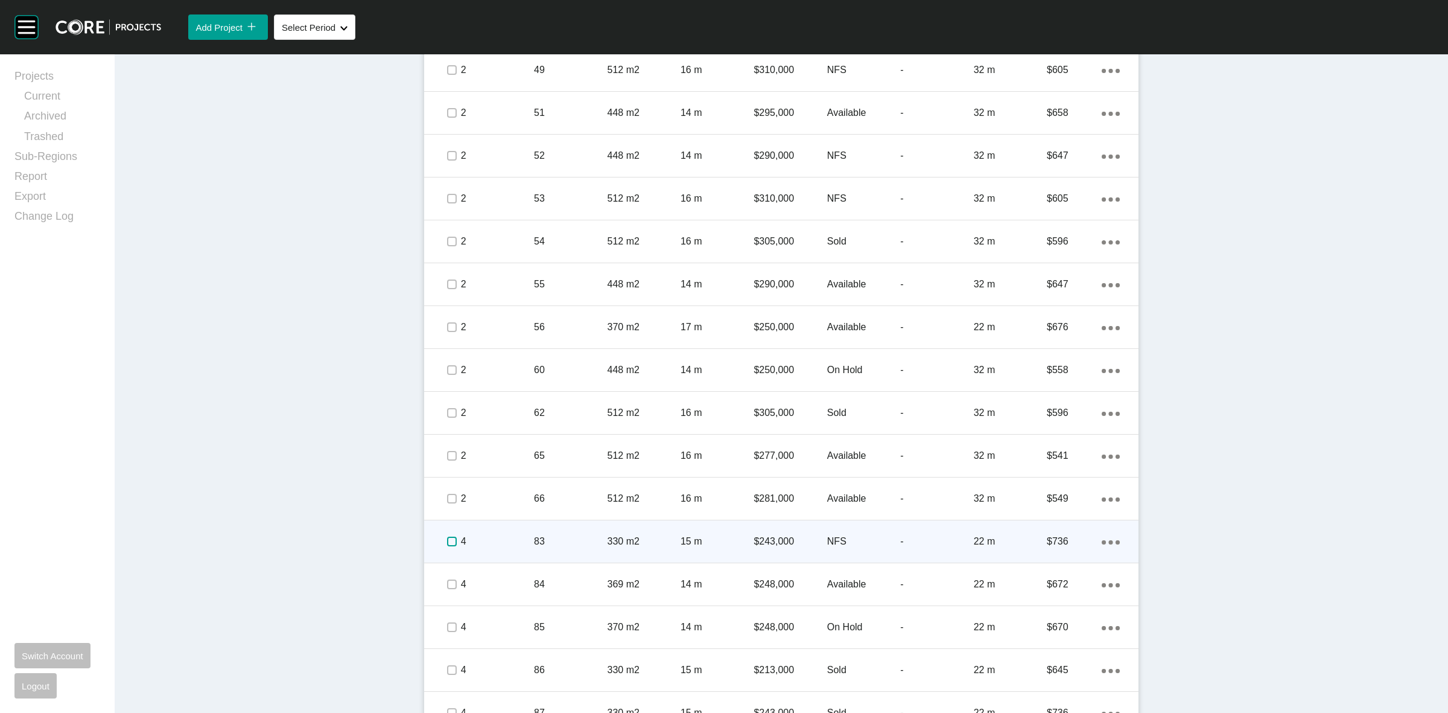
click at [447, 543] on label at bounding box center [452, 541] width 10 height 10
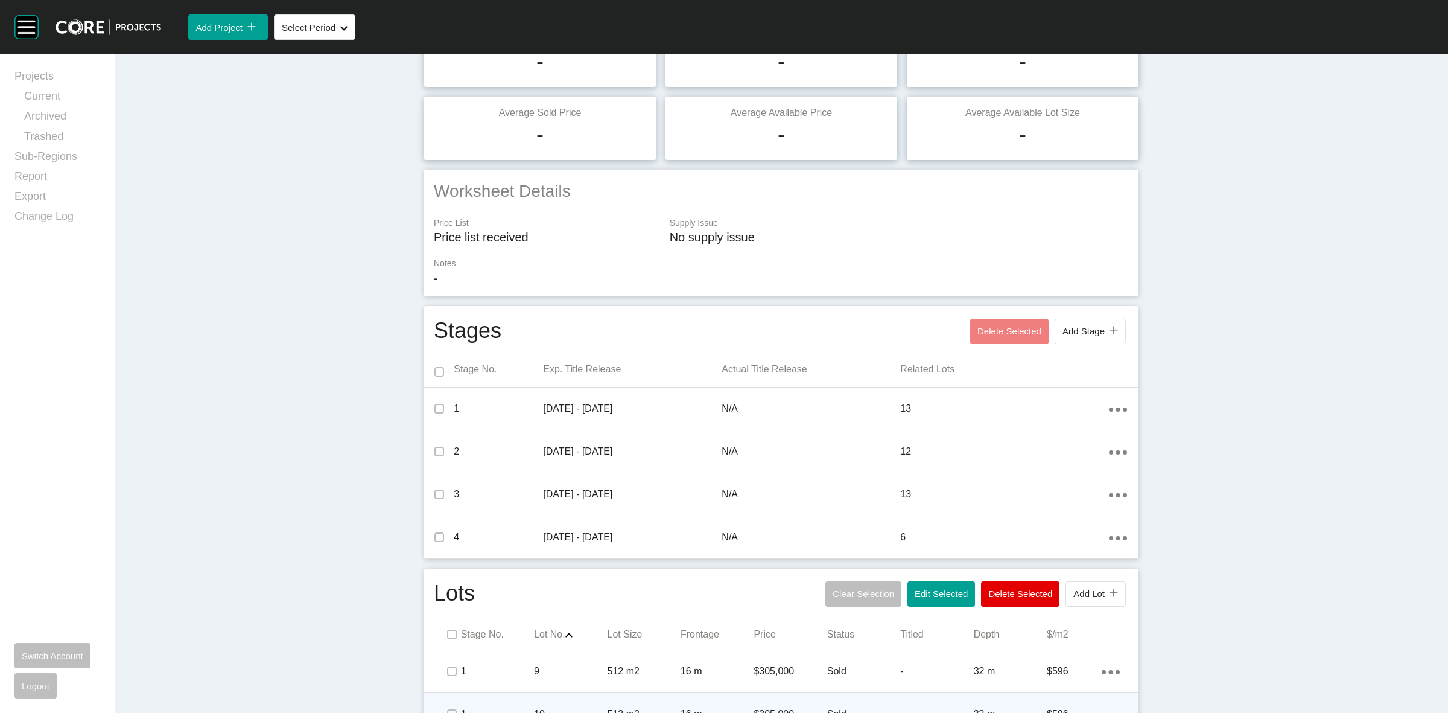
scroll to position [314, 0]
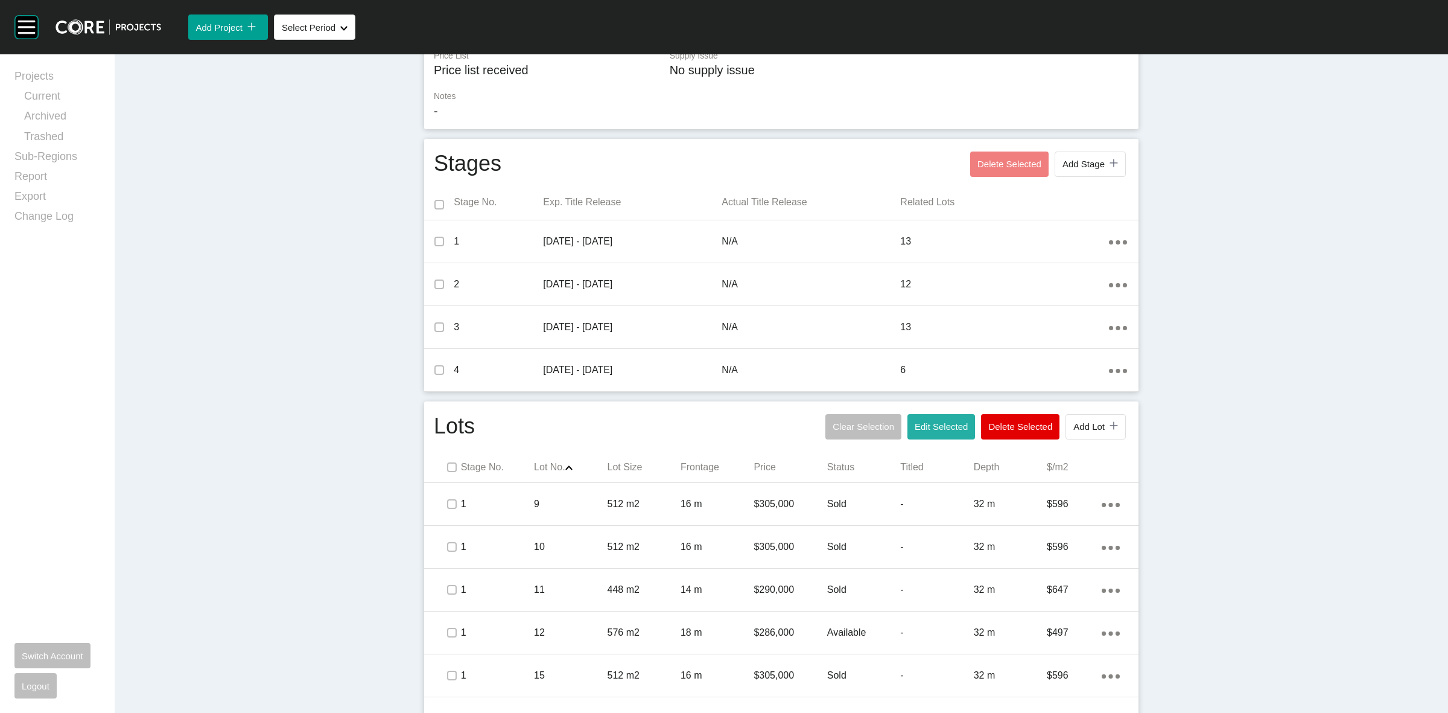
click at [943, 427] on span "Edit Selected" at bounding box center [941, 426] width 53 height 10
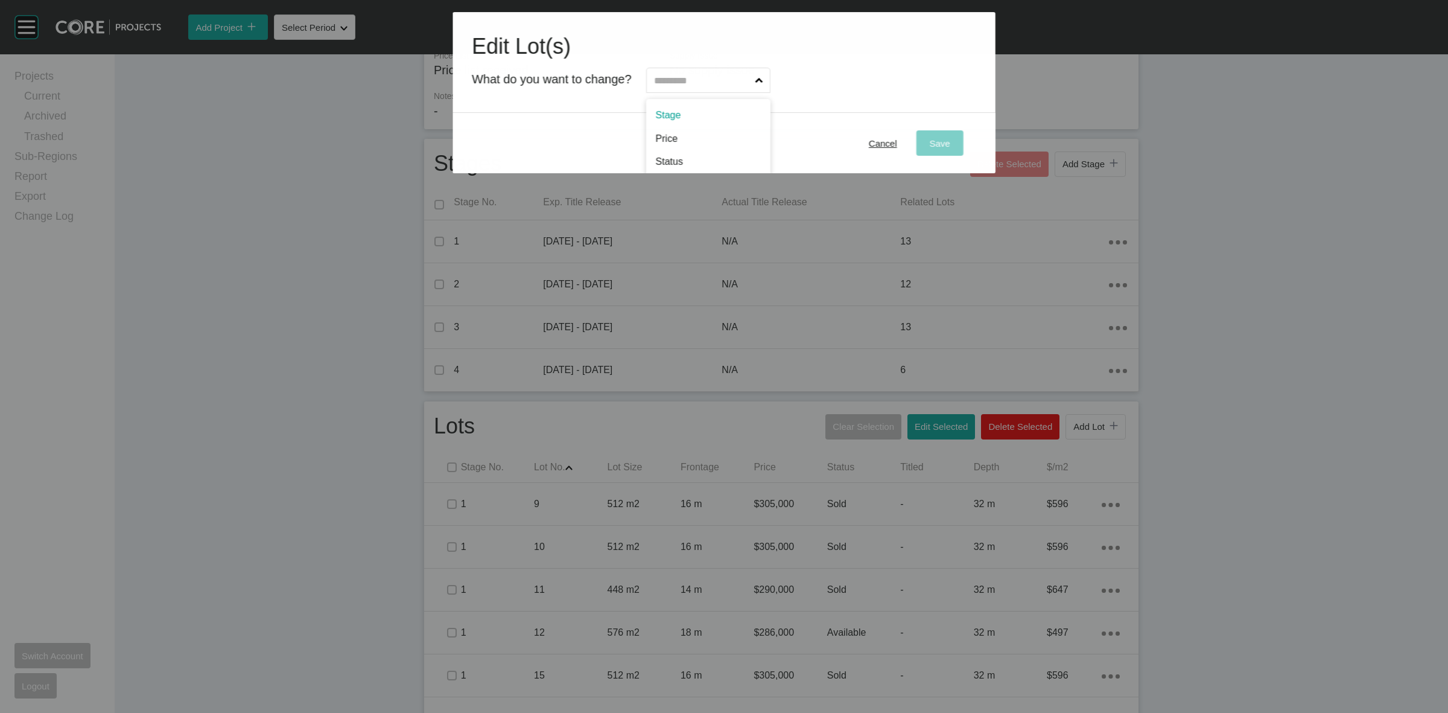
click at [717, 73] on input "text" at bounding box center [702, 80] width 101 height 24
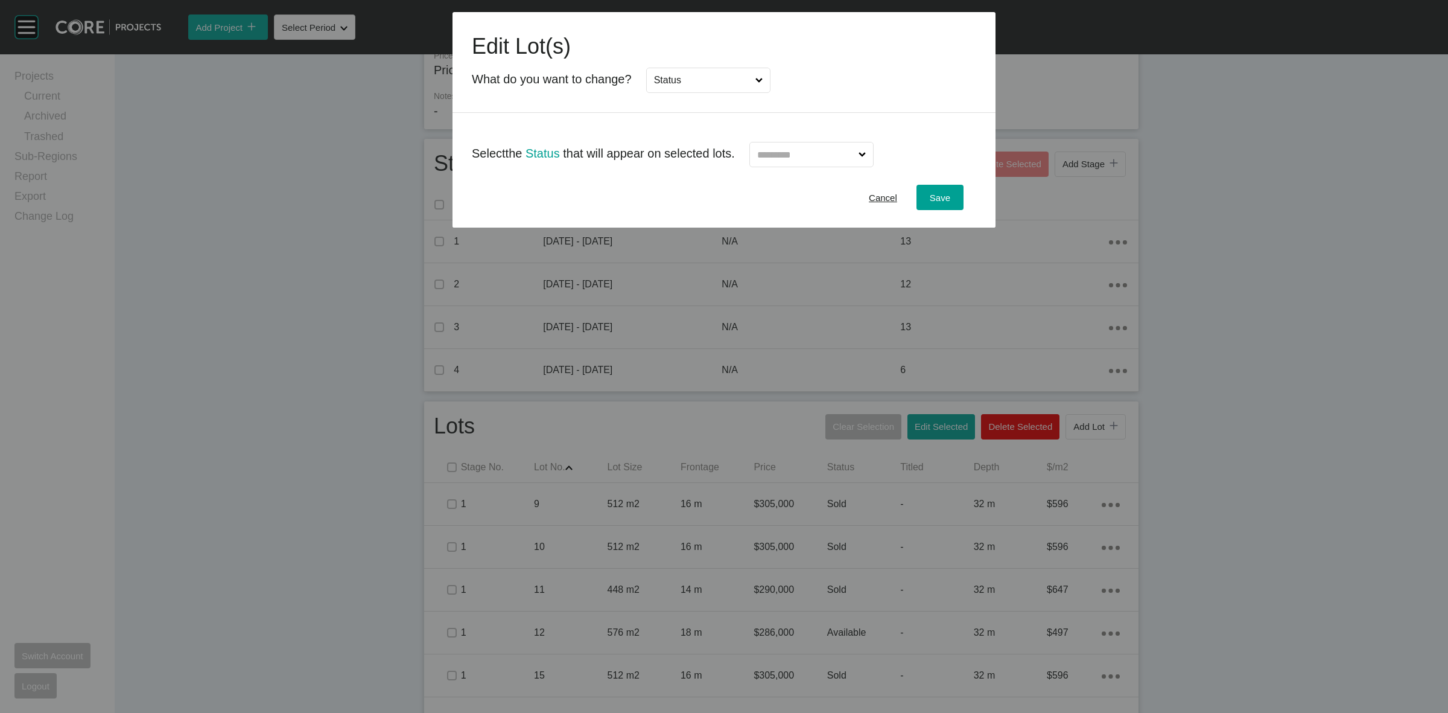
drag, startPoint x: 676, startPoint y: 163, endPoint x: 752, endPoint y: 167, distance: 75.5
click at [770, 154] on input "text" at bounding box center [805, 154] width 101 height 24
click at [932, 194] on span "Save" at bounding box center [940, 197] width 21 height 10
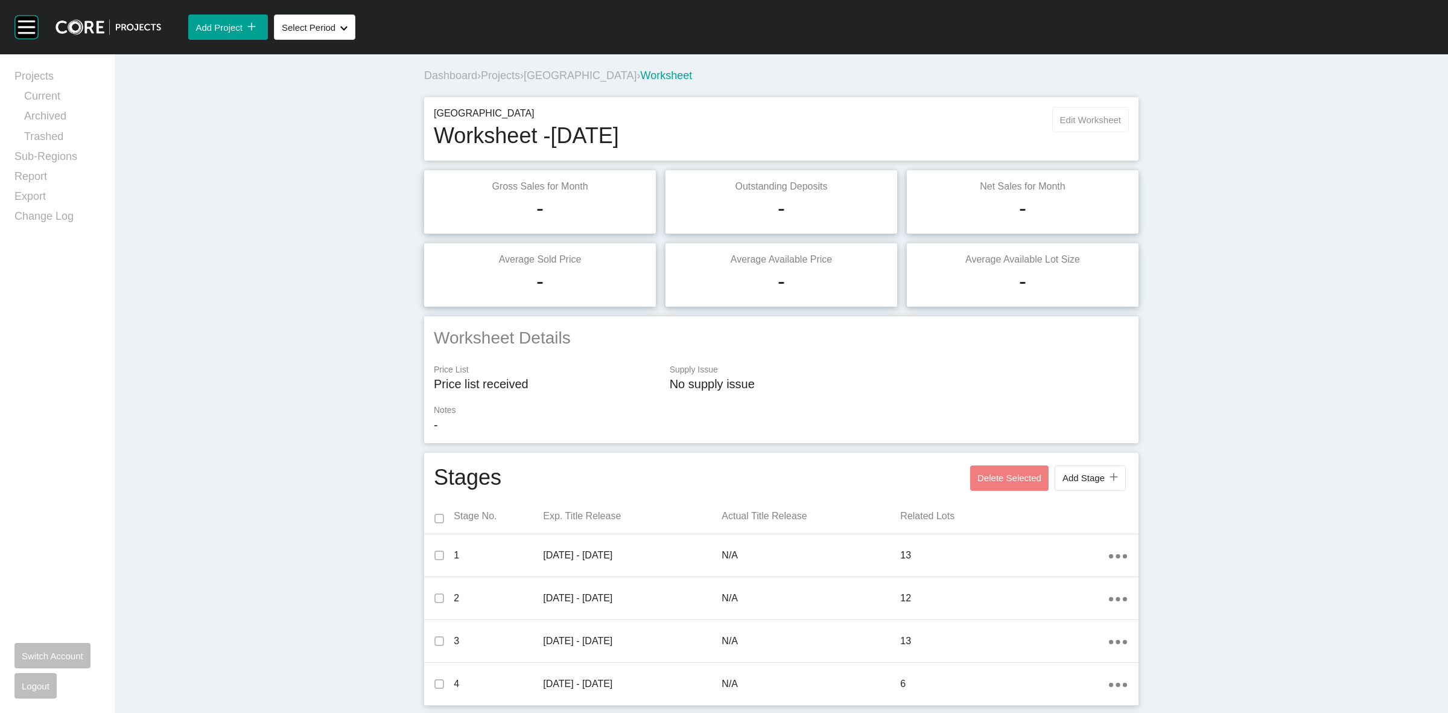
click at [1062, 118] on span "Edit Worksheet" at bounding box center [1090, 120] width 61 height 10
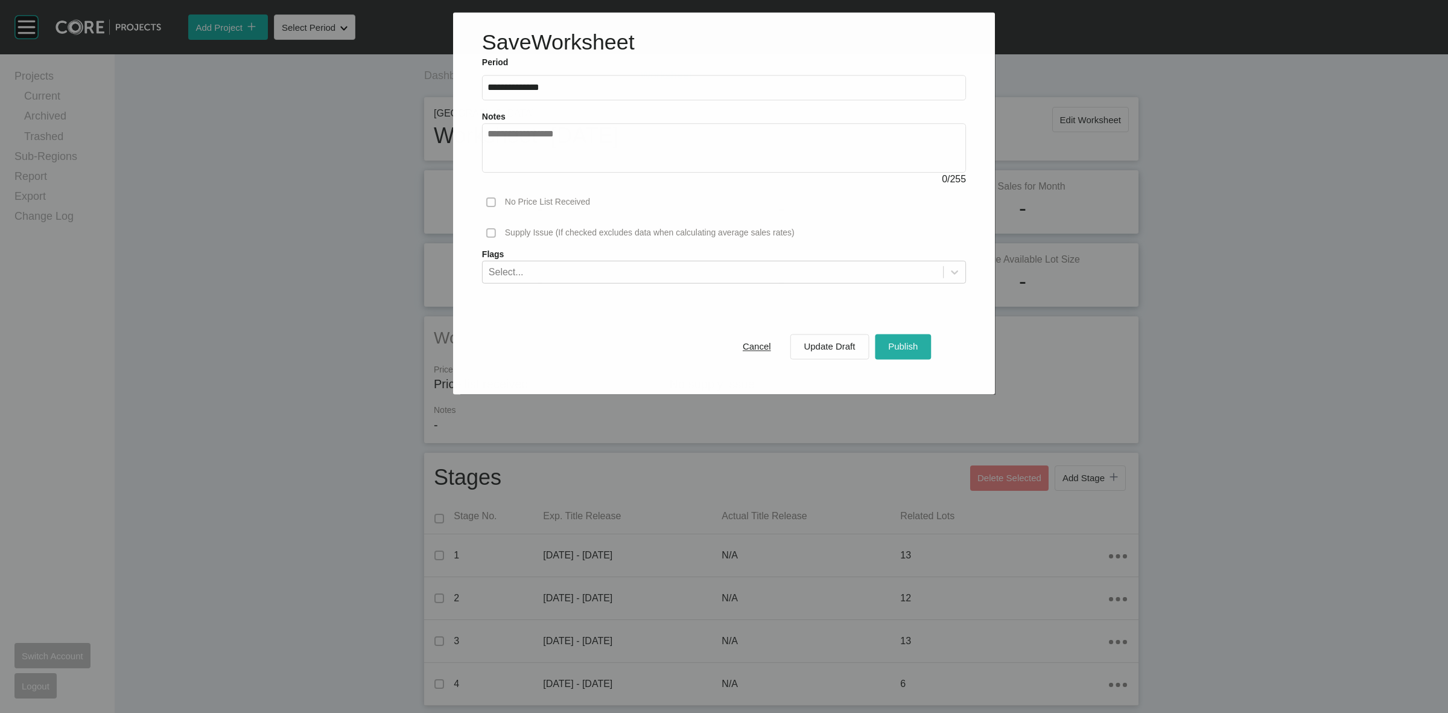
click at [893, 343] on span "Publish" at bounding box center [903, 346] width 30 height 10
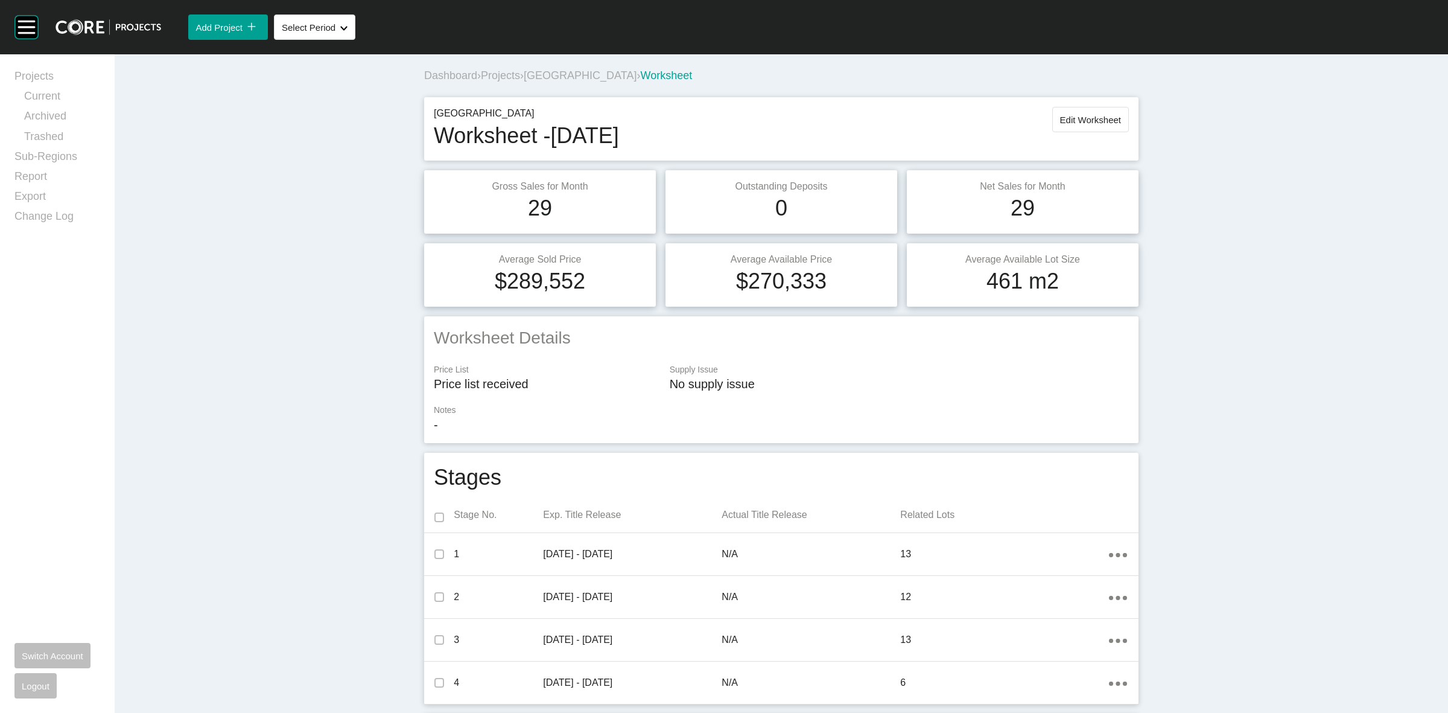
click at [541, 75] on span "[GEOGRAPHIC_DATA]" at bounding box center [580, 75] width 113 height 12
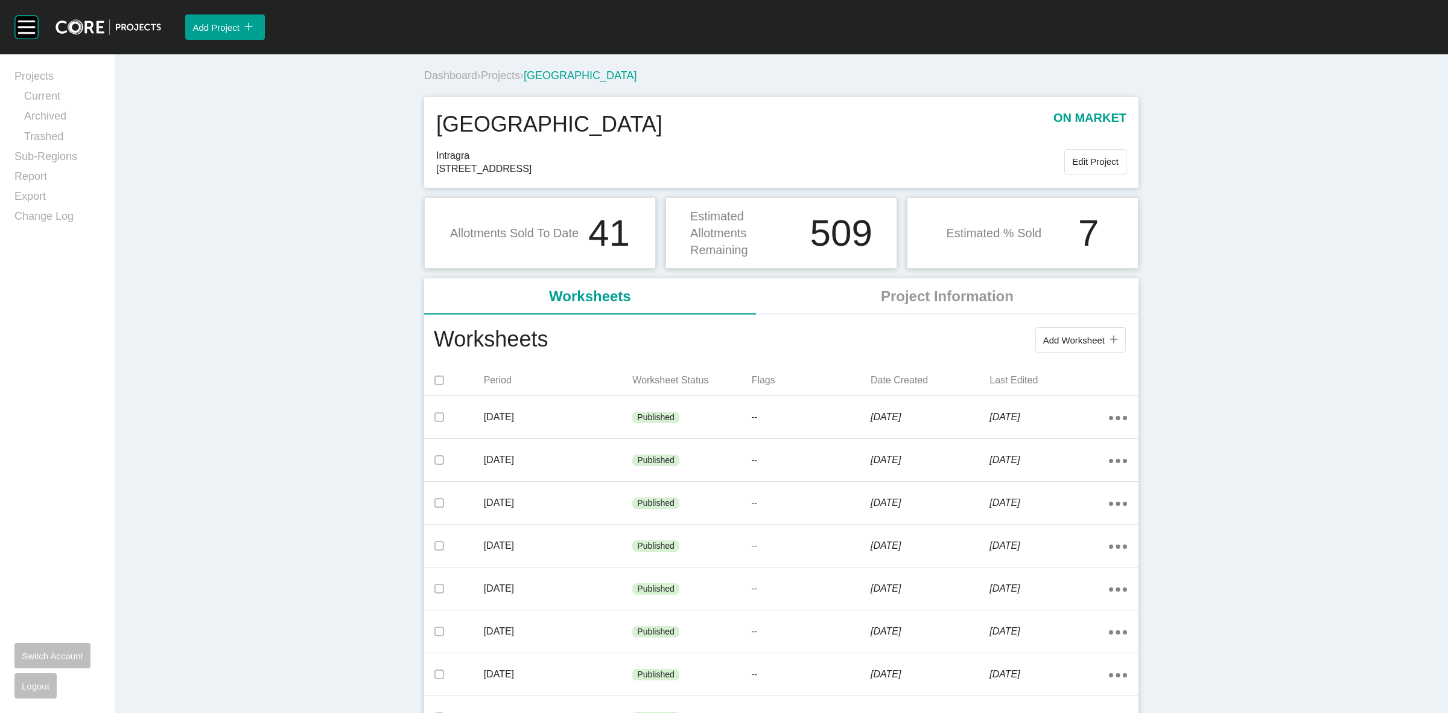
click at [510, 77] on span "Projects" at bounding box center [500, 75] width 39 height 12
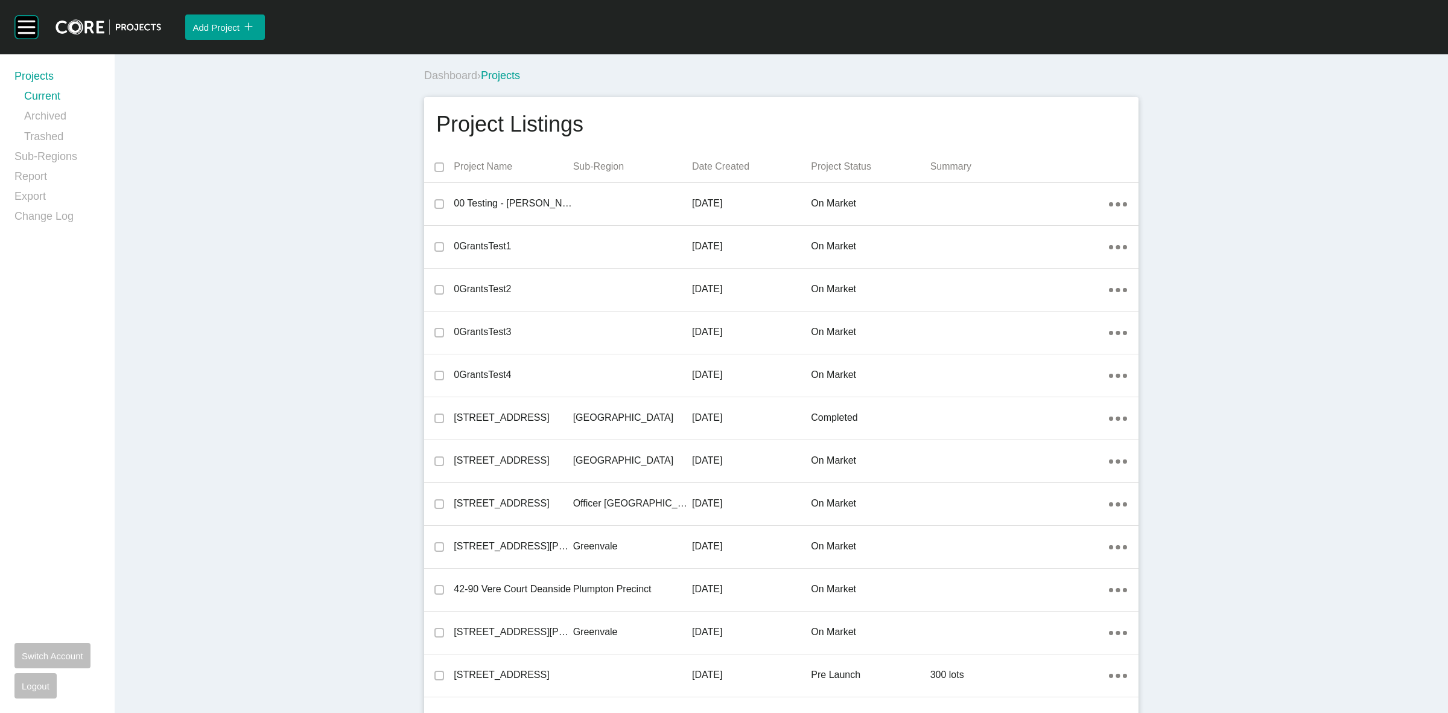
scroll to position [27811, 0]
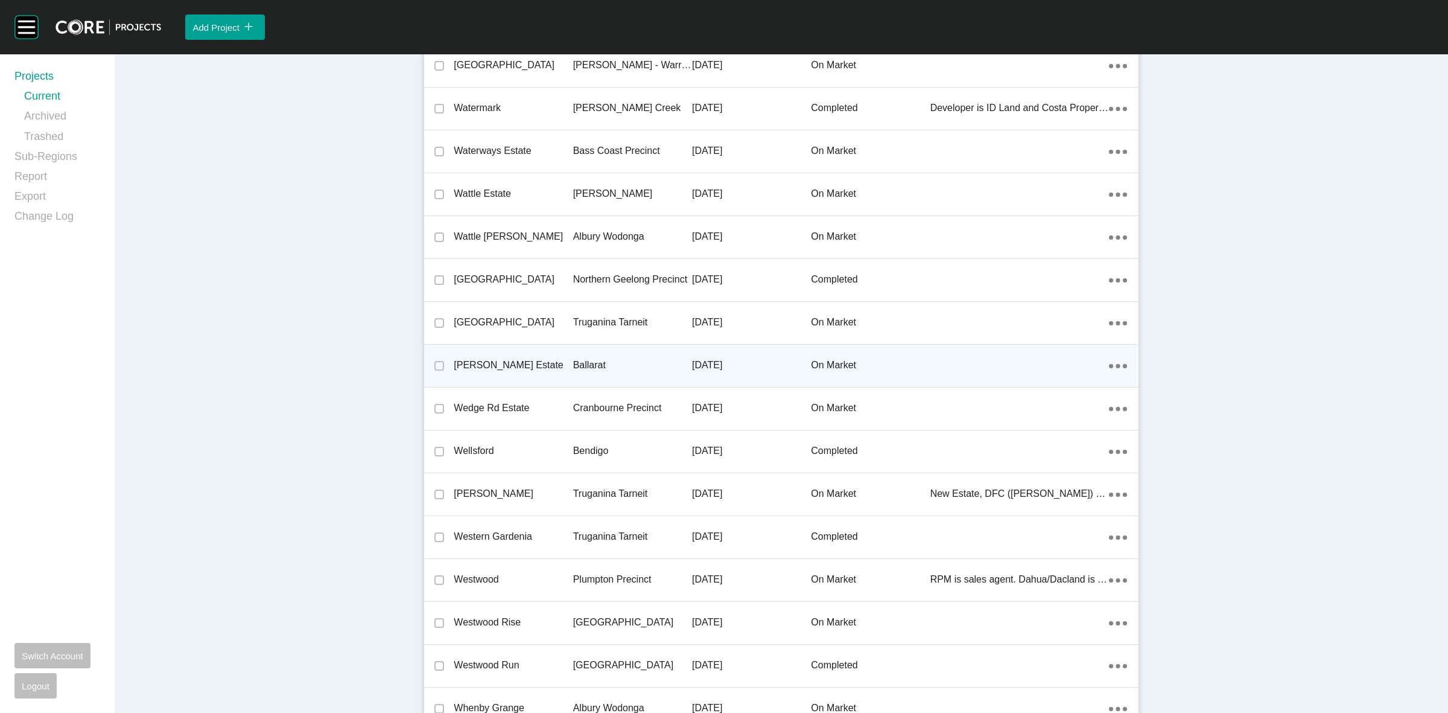
click at [578, 358] on p "Ballarat" at bounding box center [632, 364] width 119 height 13
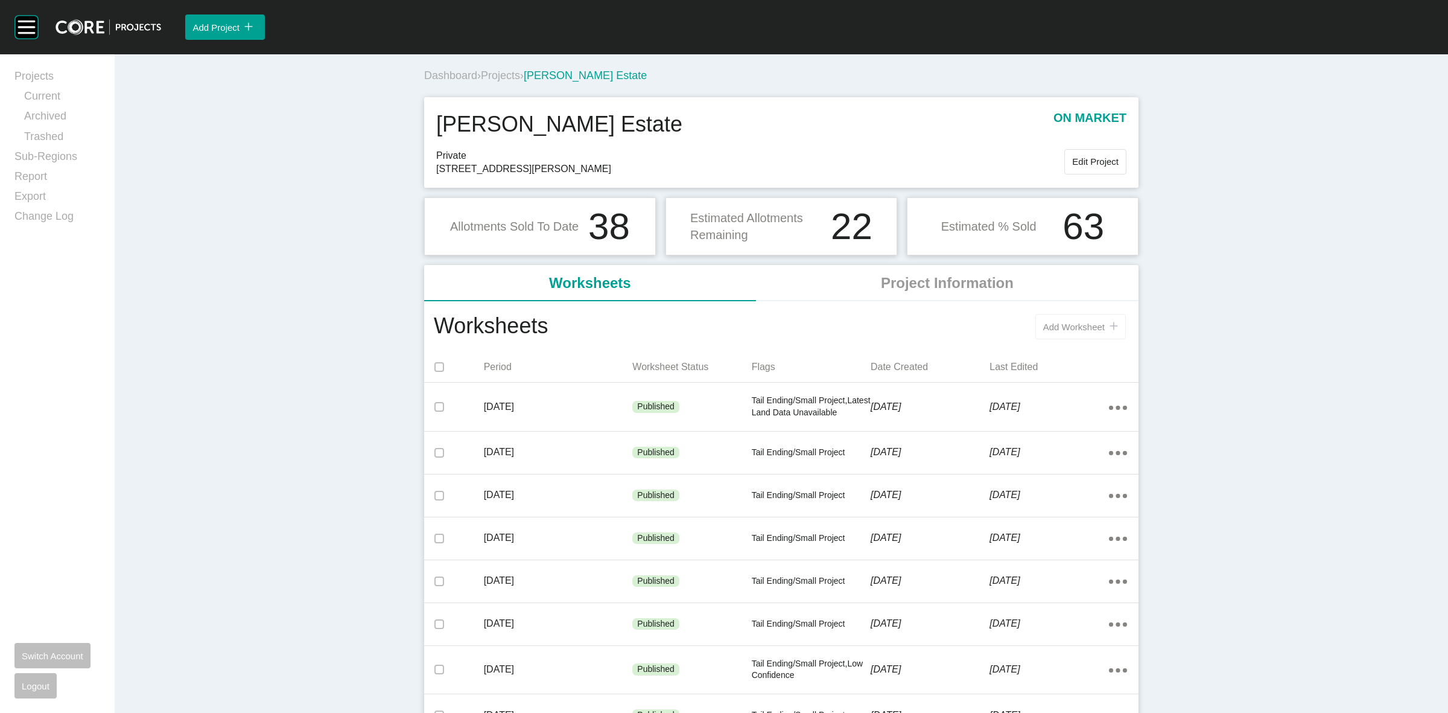
click at [1066, 325] on span "Add Worksheet" at bounding box center [1074, 327] width 62 height 10
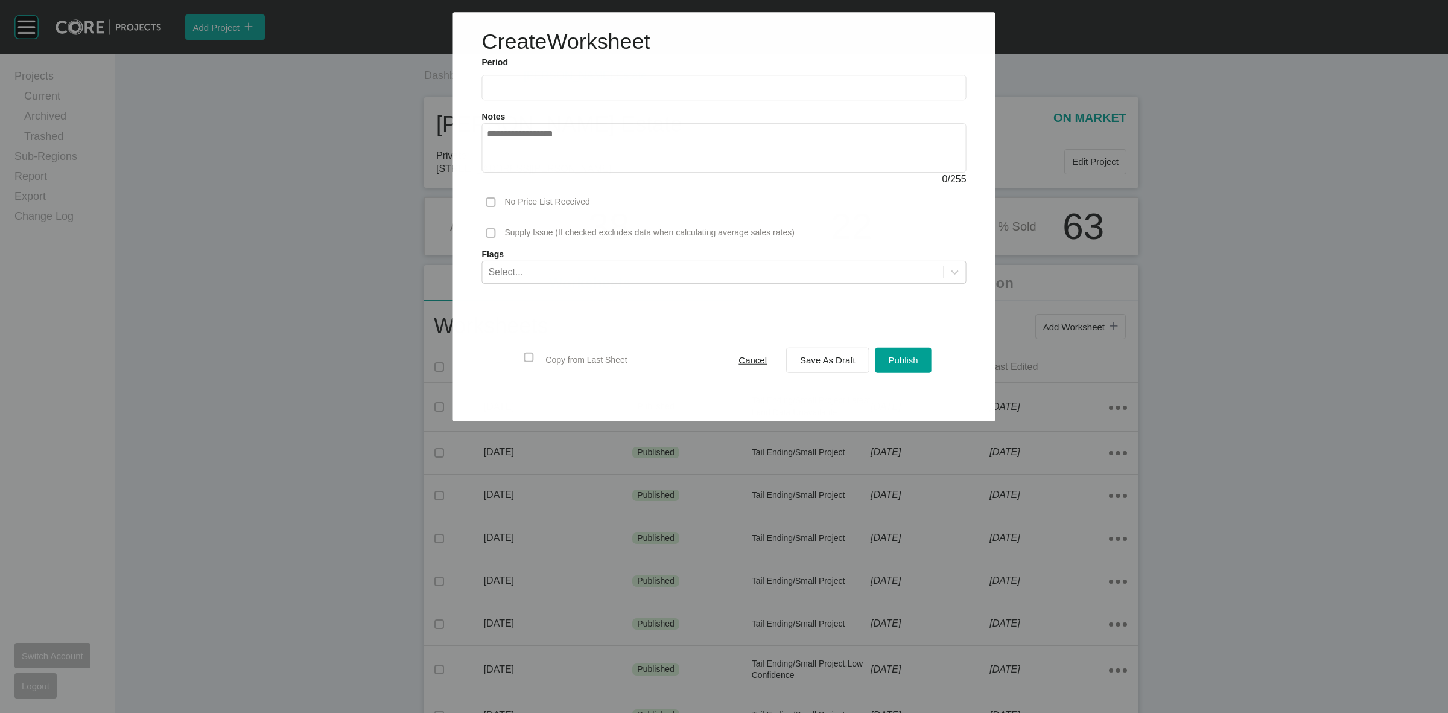
click at [689, 84] on input "text" at bounding box center [724, 88] width 474 height 10
click at [586, 170] on li "Sep" at bounding box center [585, 175] width 40 height 21
type input "**********"
click at [825, 356] on span "Save As Draft" at bounding box center [828, 360] width 56 height 10
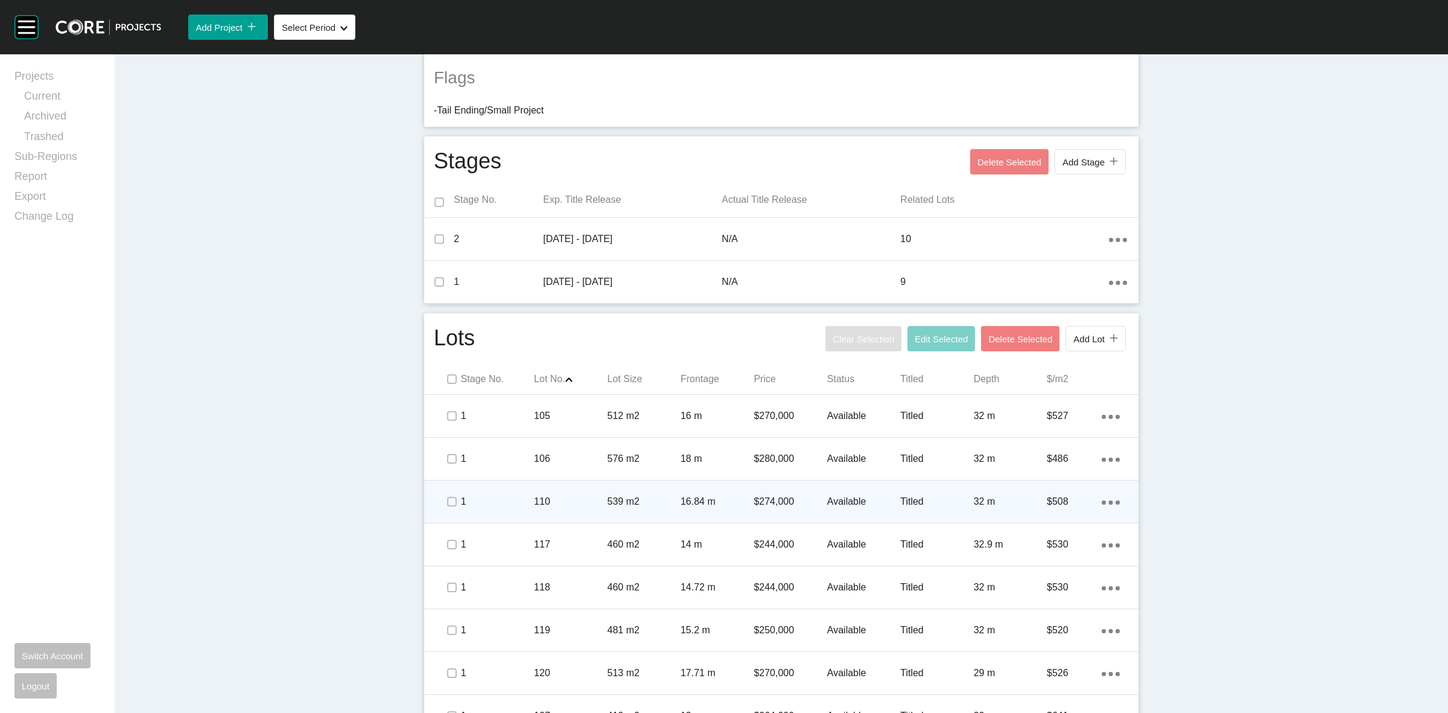
scroll to position [528, 0]
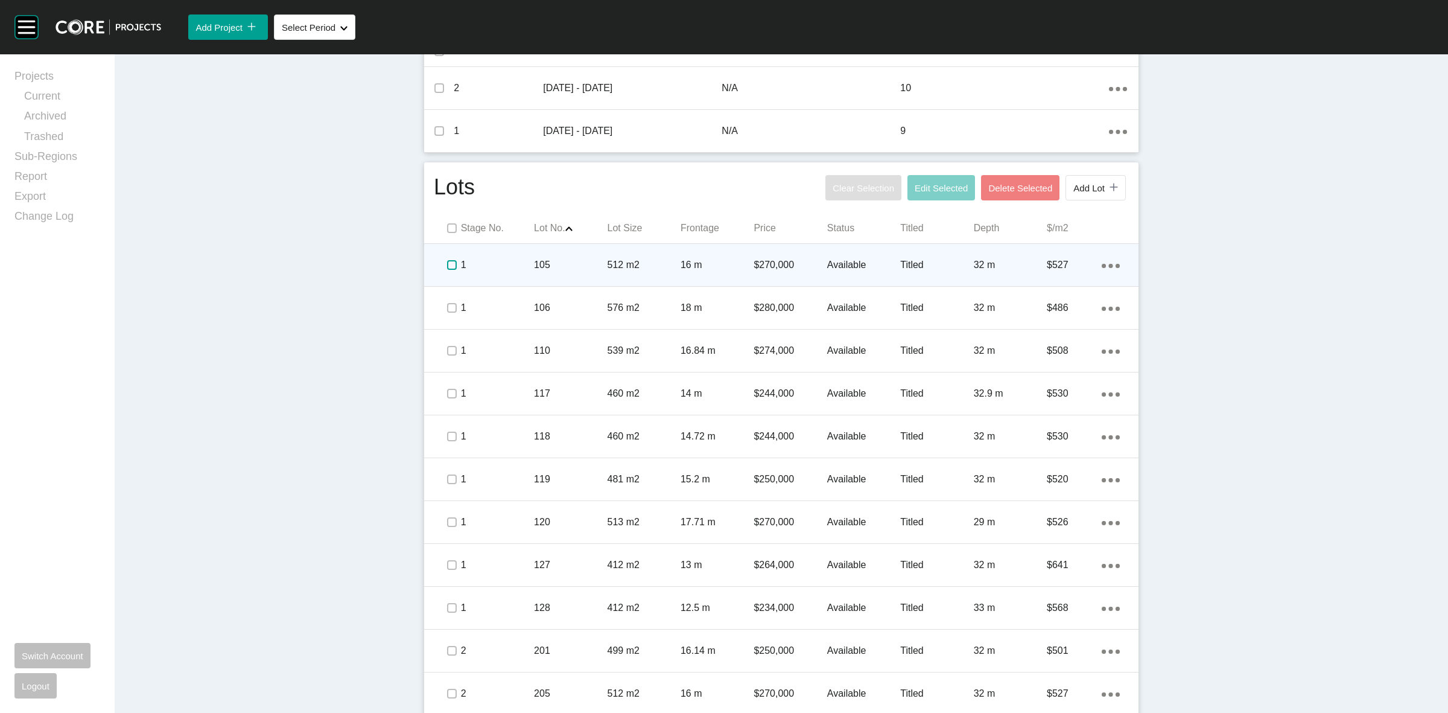
click at [447, 267] on label at bounding box center [452, 265] width 10 height 10
click at [509, 269] on p "1" at bounding box center [497, 264] width 73 height 13
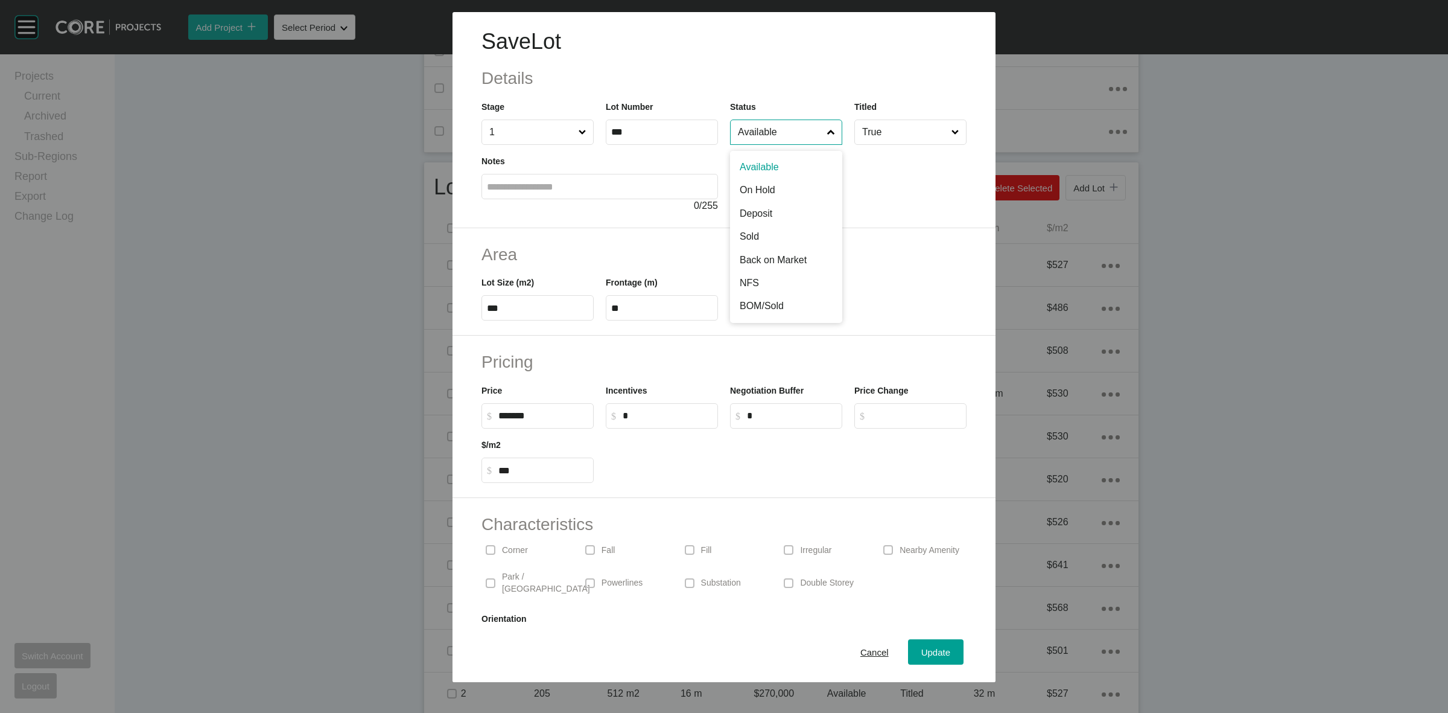
click at [783, 141] on input "Available" at bounding box center [779, 132] width 89 height 24
click at [941, 644] on div "Update" at bounding box center [935, 652] width 35 height 16
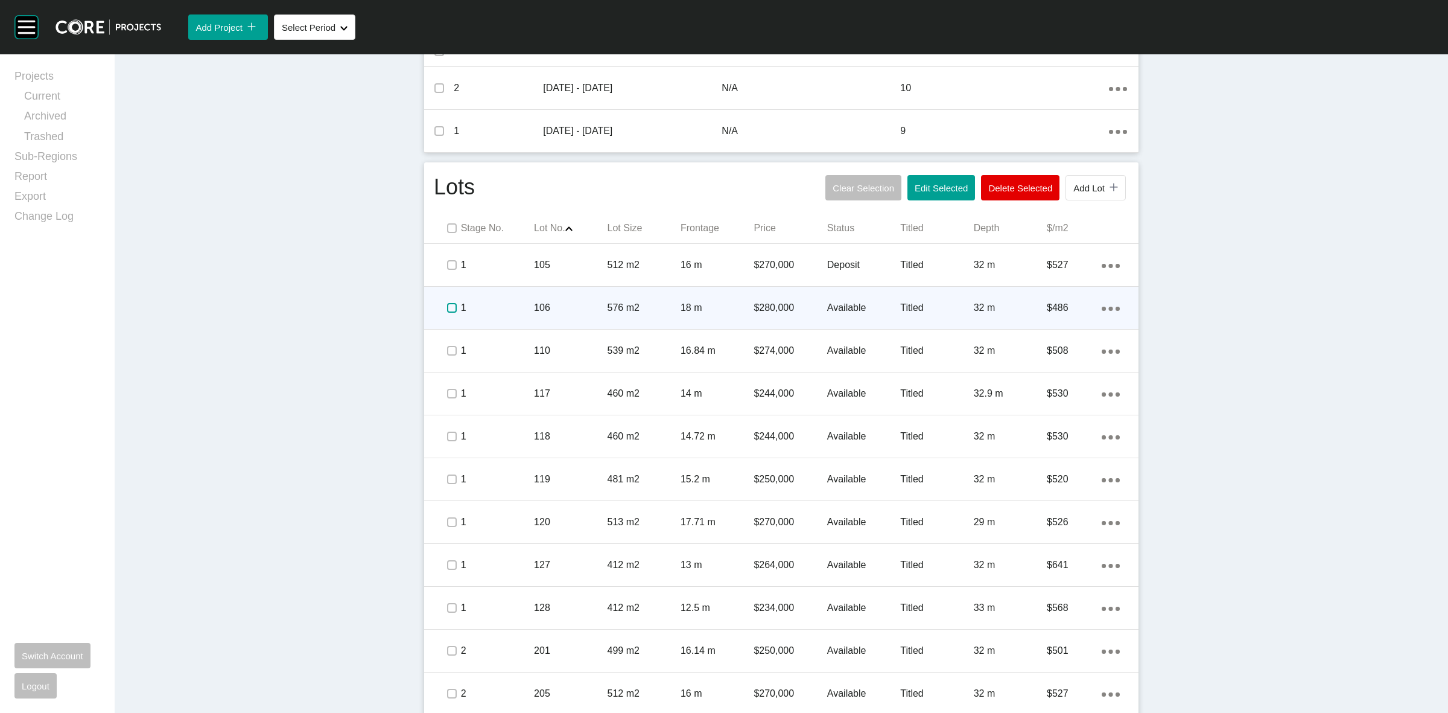
drag, startPoint x: 451, startPoint y: 308, endPoint x: 459, endPoint y: 340, distance: 32.9
click at [453, 308] on span at bounding box center [451, 308] width 18 height 18
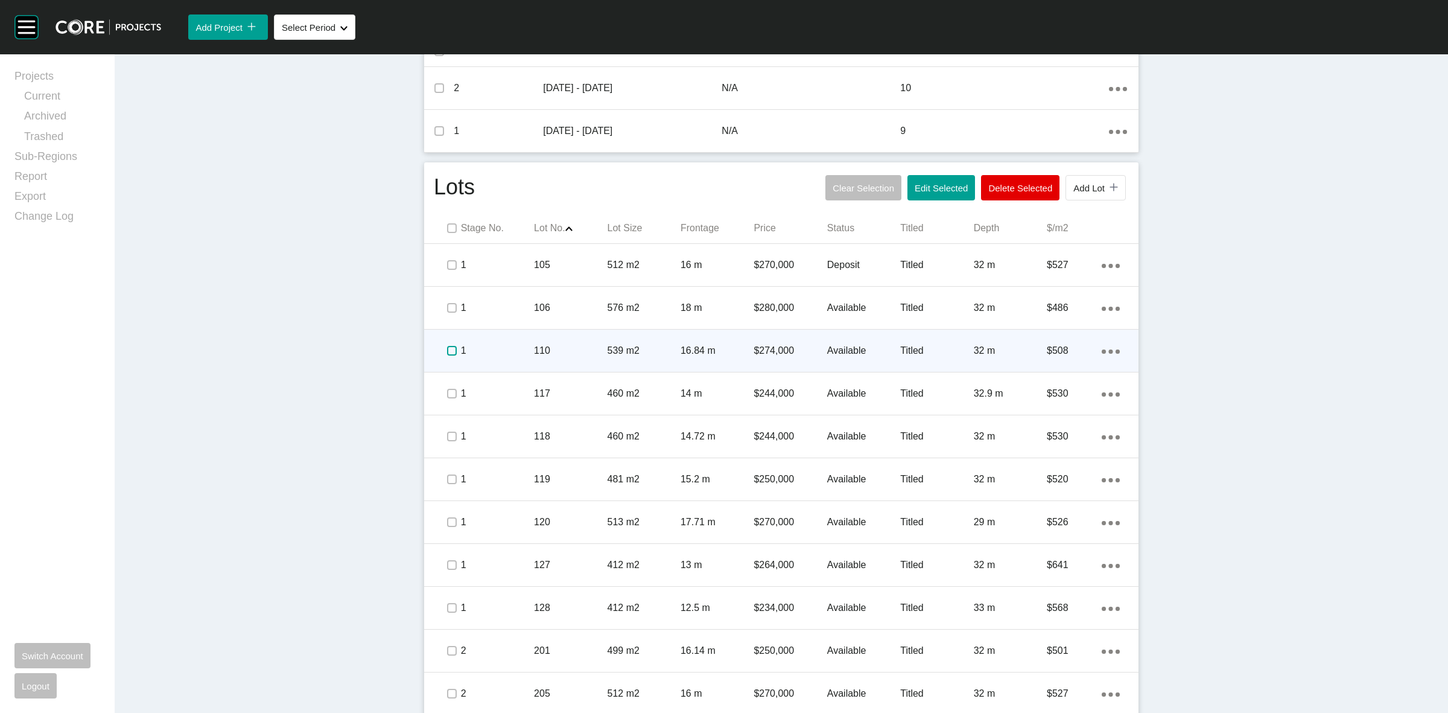
click at [448, 351] on label at bounding box center [452, 351] width 10 height 10
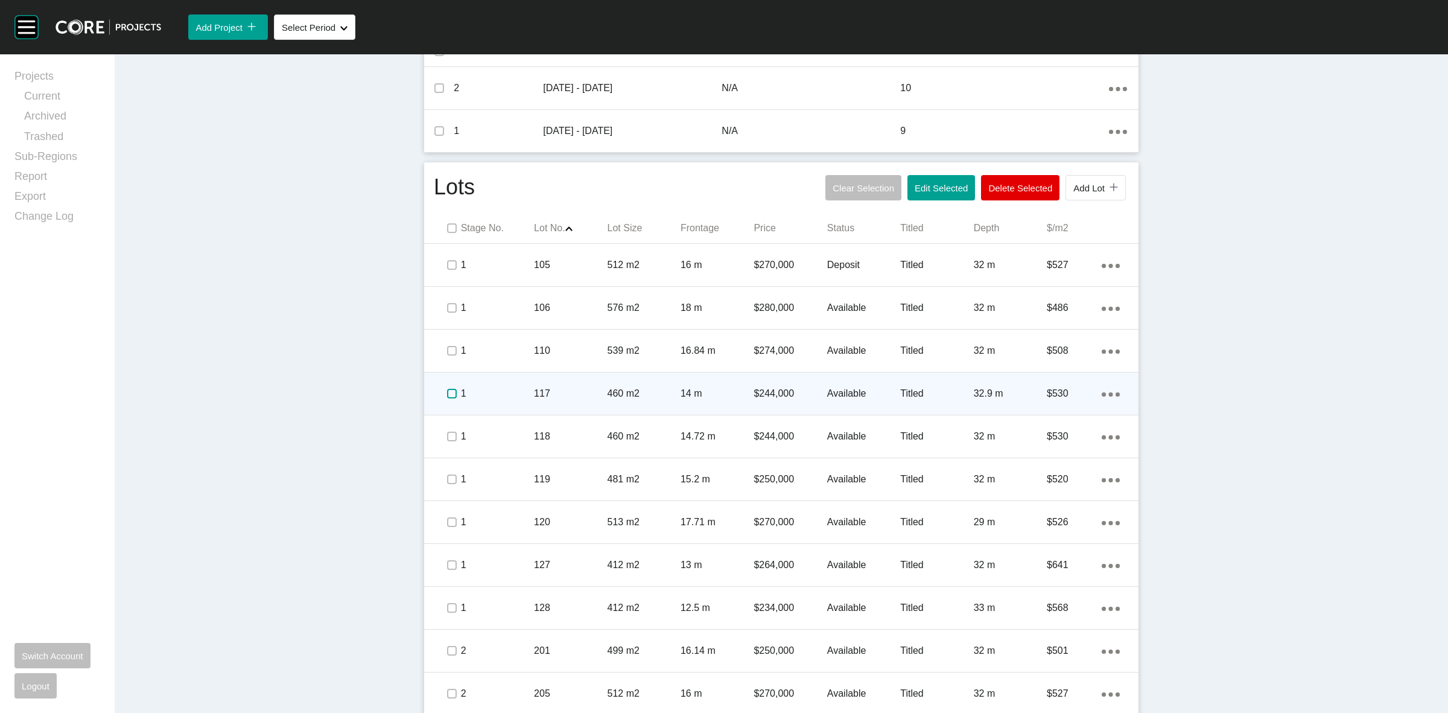
click at [447, 393] on label at bounding box center [452, 394] width 10 height 10
click at [519, 390] on p "1" at bounding box center [497, 393] width 73 height 13
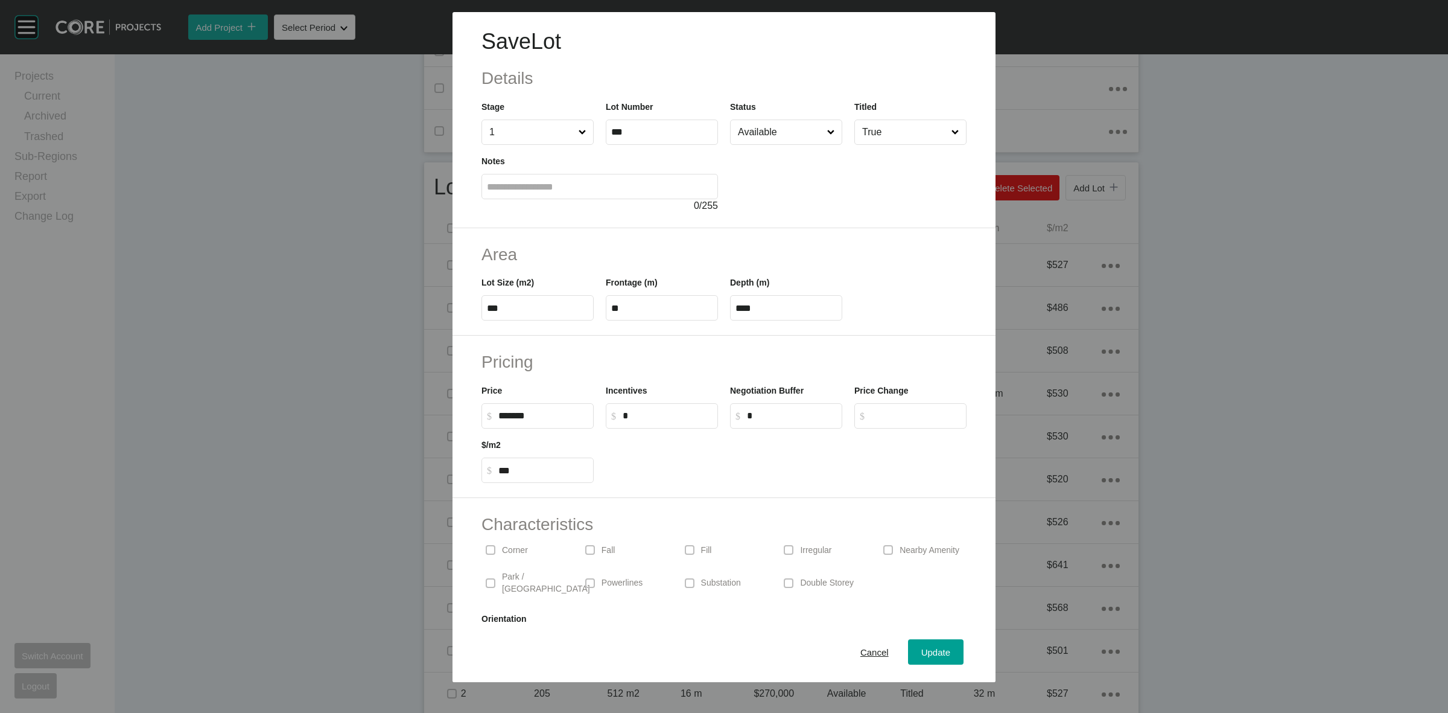
click at [752, 137] on input "Available" at bounding box center [779, 132] width 89 height 24
click at [936, 644] on div "Update" at bounding box center [935, 652] width 35 height 16
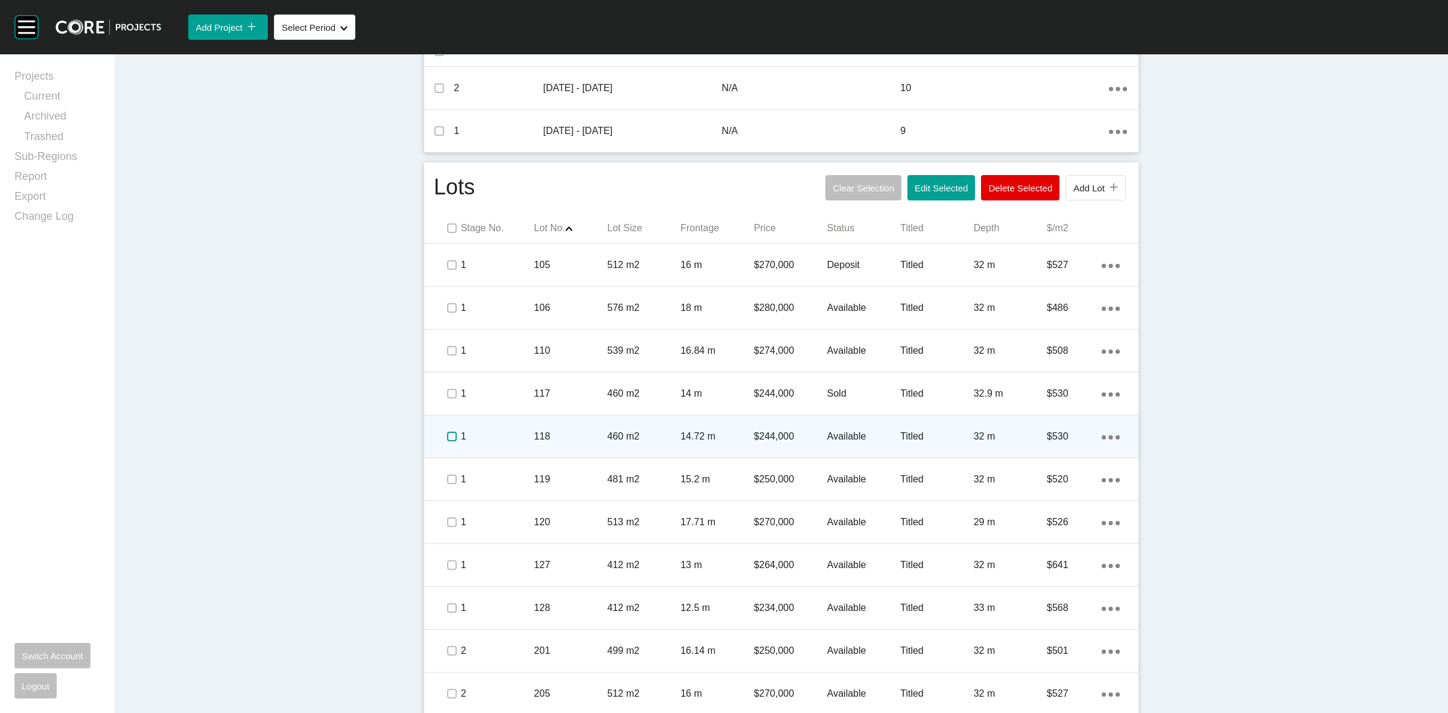
click at [447, 437] on label at bounding box center [452, 436] width 10 height 10
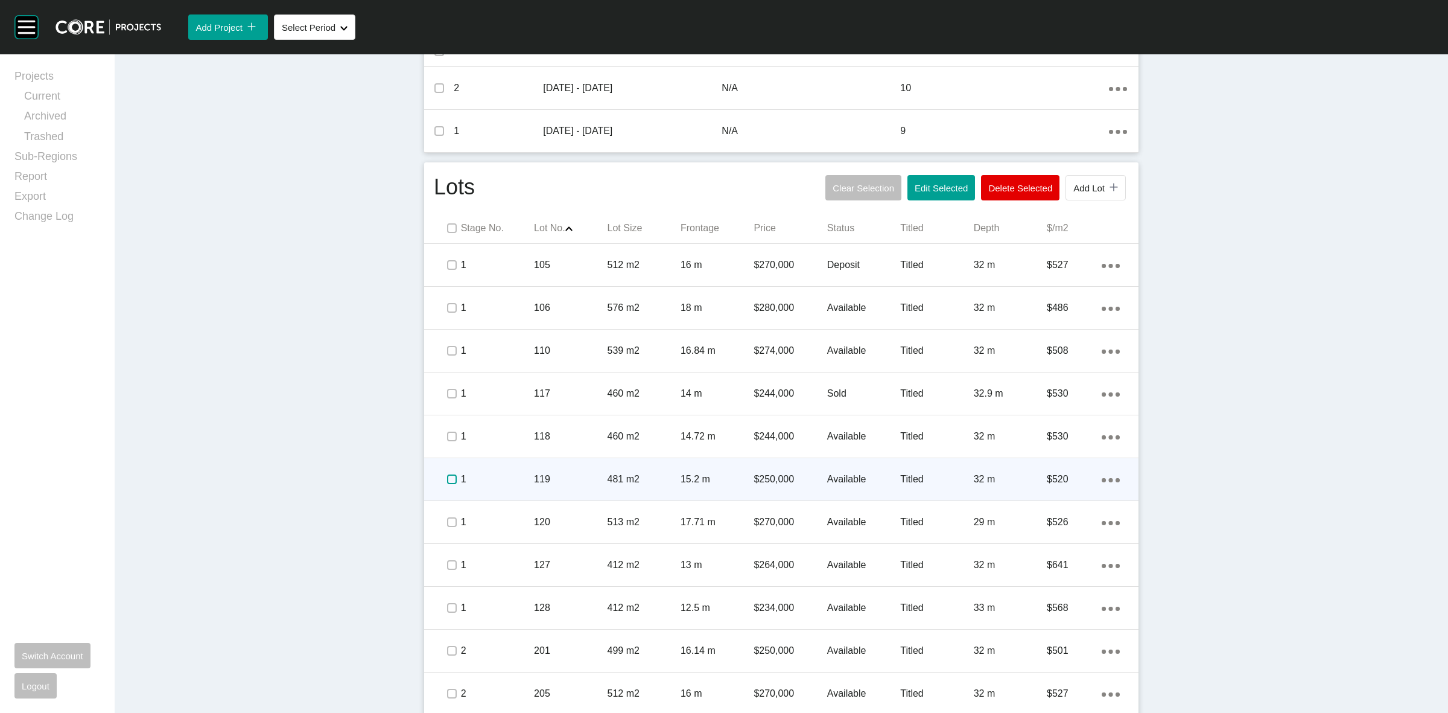
click at [447, 475] on label at bounding box center [452, 479] width 10 height 10
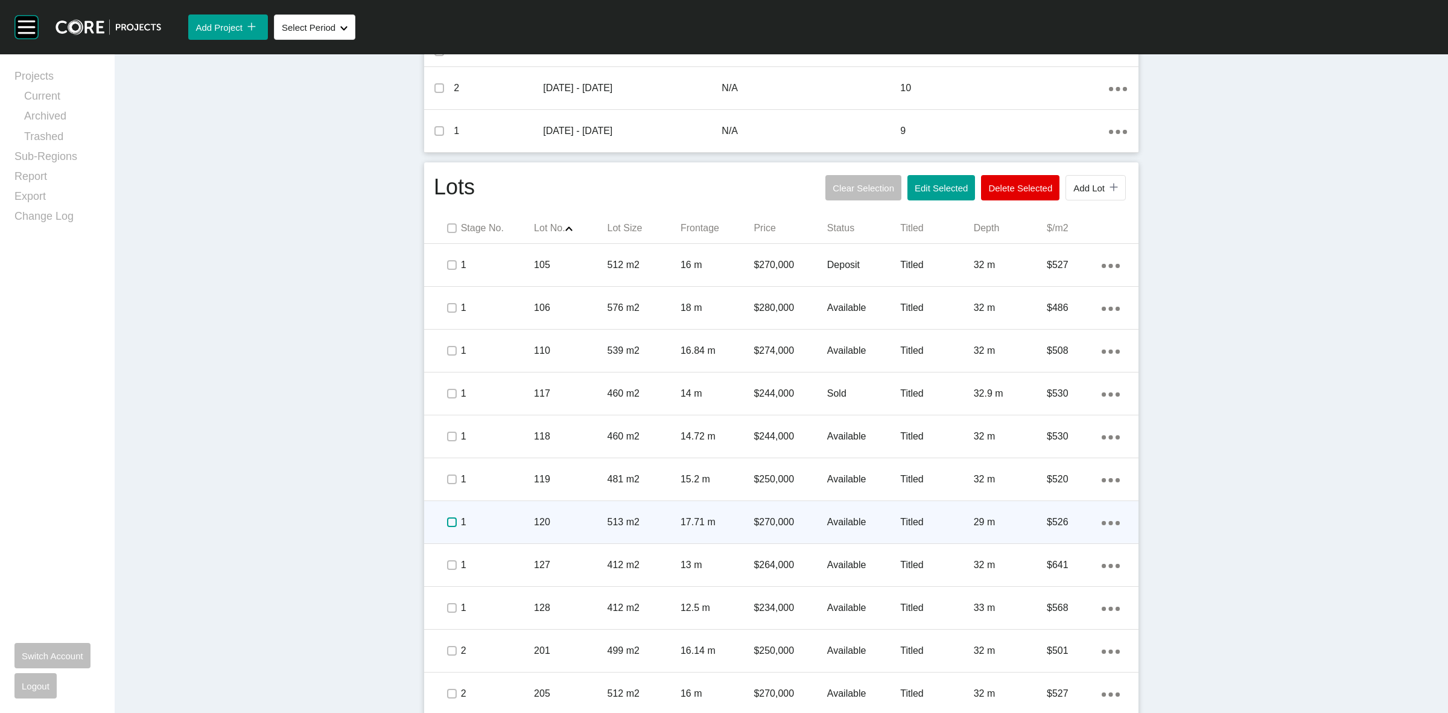
click at [447, 522] on label at bounding box center [452, 522] width 10 height 10
click at [1105, 519] on div "Action Menu Dots Copy 6 Created with Sketch." at bounding box center [1111, 521] width 18 height 13
click at [1067, 519] on link "Duplicate" at bounding box center [1055, 525] width 45 height 18
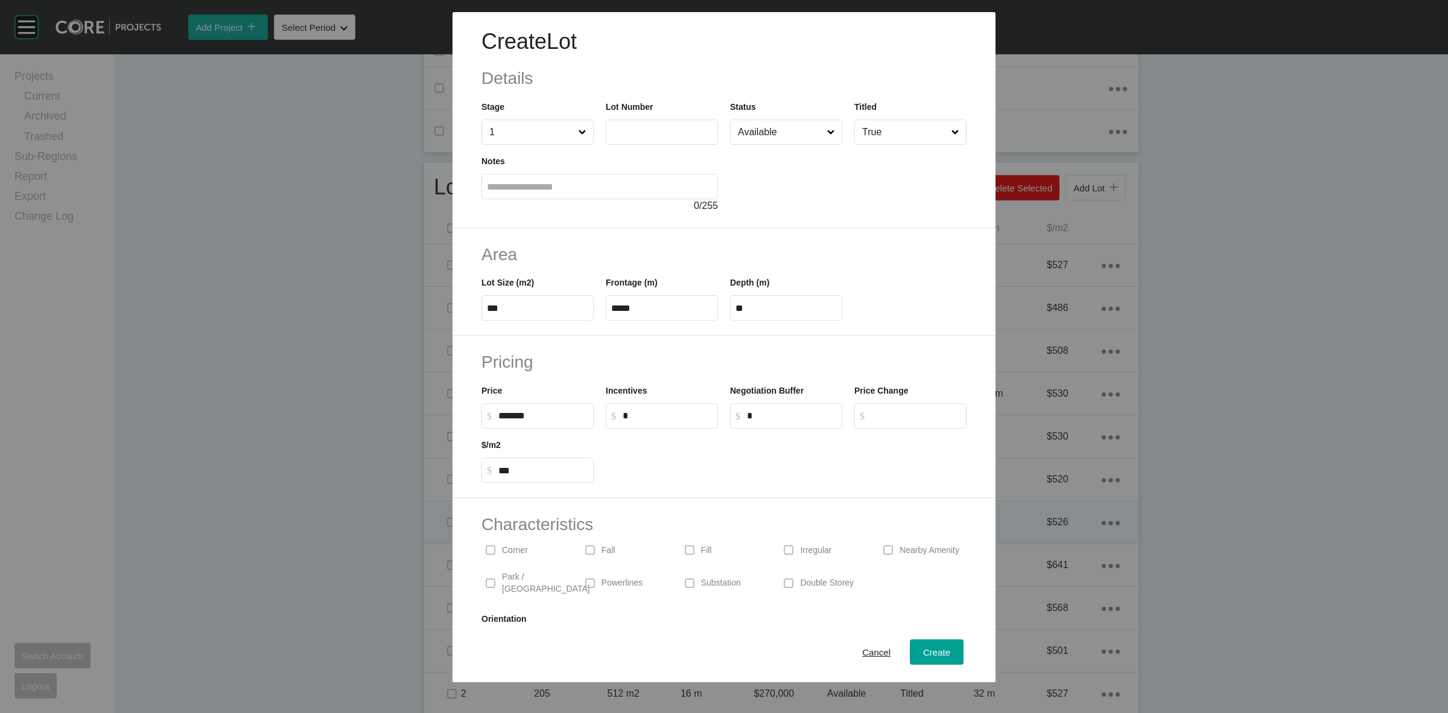
click at [626, 130] on input "text" at bounding box center [661, 132] width 101 height 10
type input "***"
click at [576, 309] on input "***" at bounding box center [537, 308] width 101 height 10
type input "*******"
type input "***"
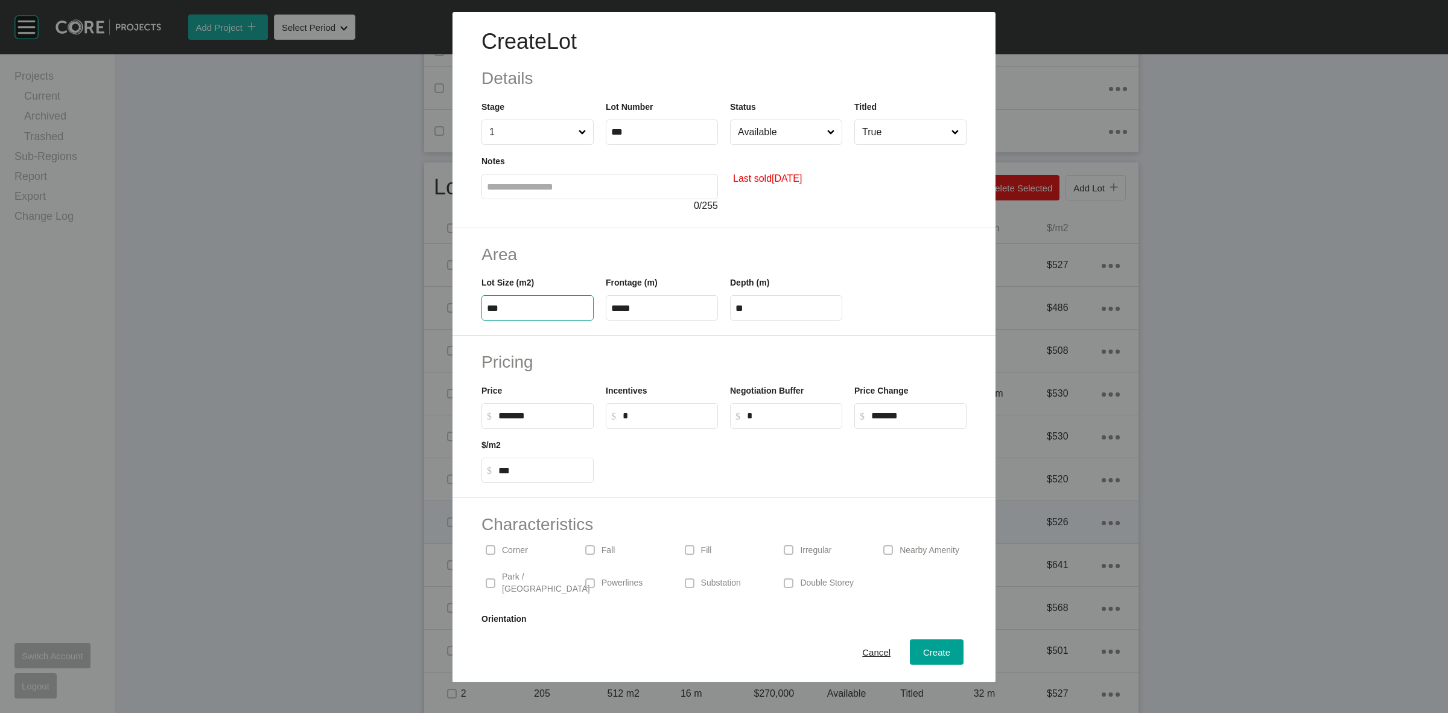
type input "****"
type input "***"
click at [801, 136] on input "Available" at bounding box center [779, 132] width 89 height 24
click at [923, 647] on span "Create" at bounding box center [936, 652] width 27 height 10
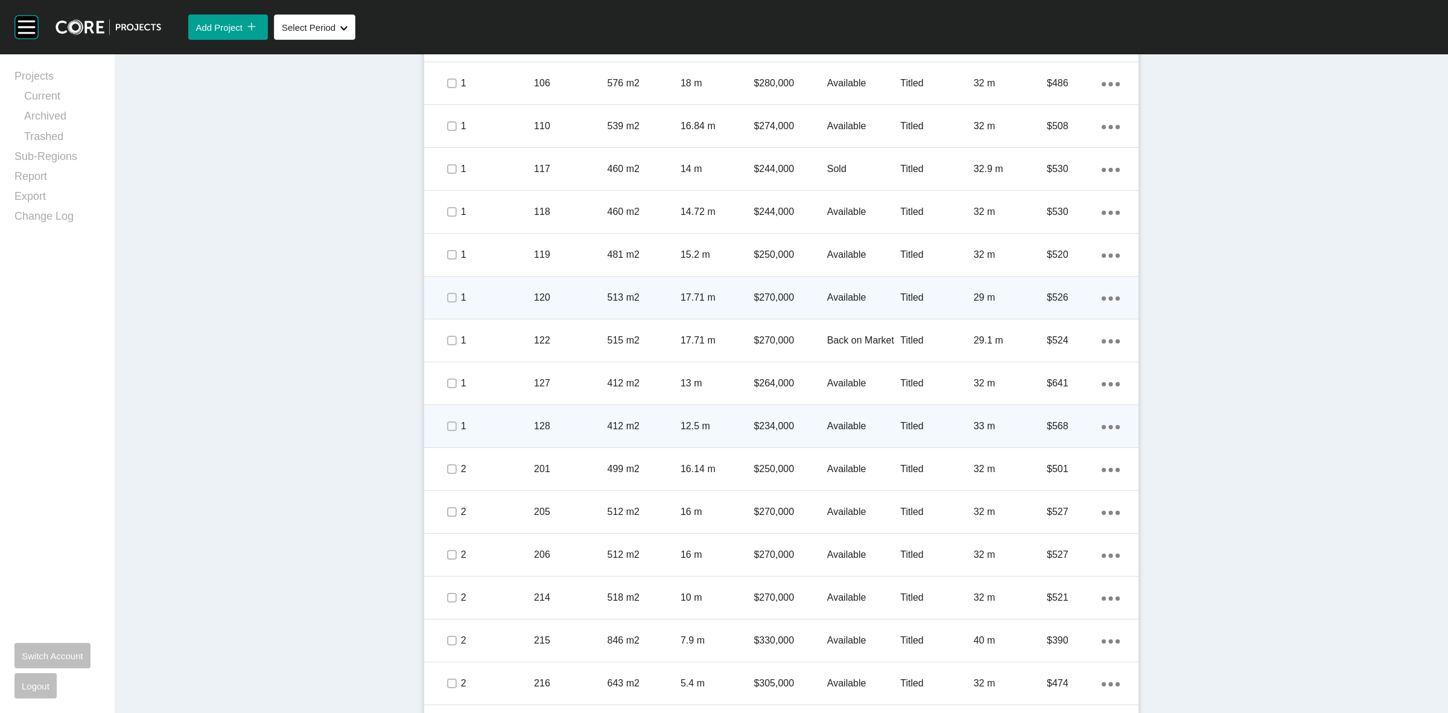
scroll to position [754, 0]
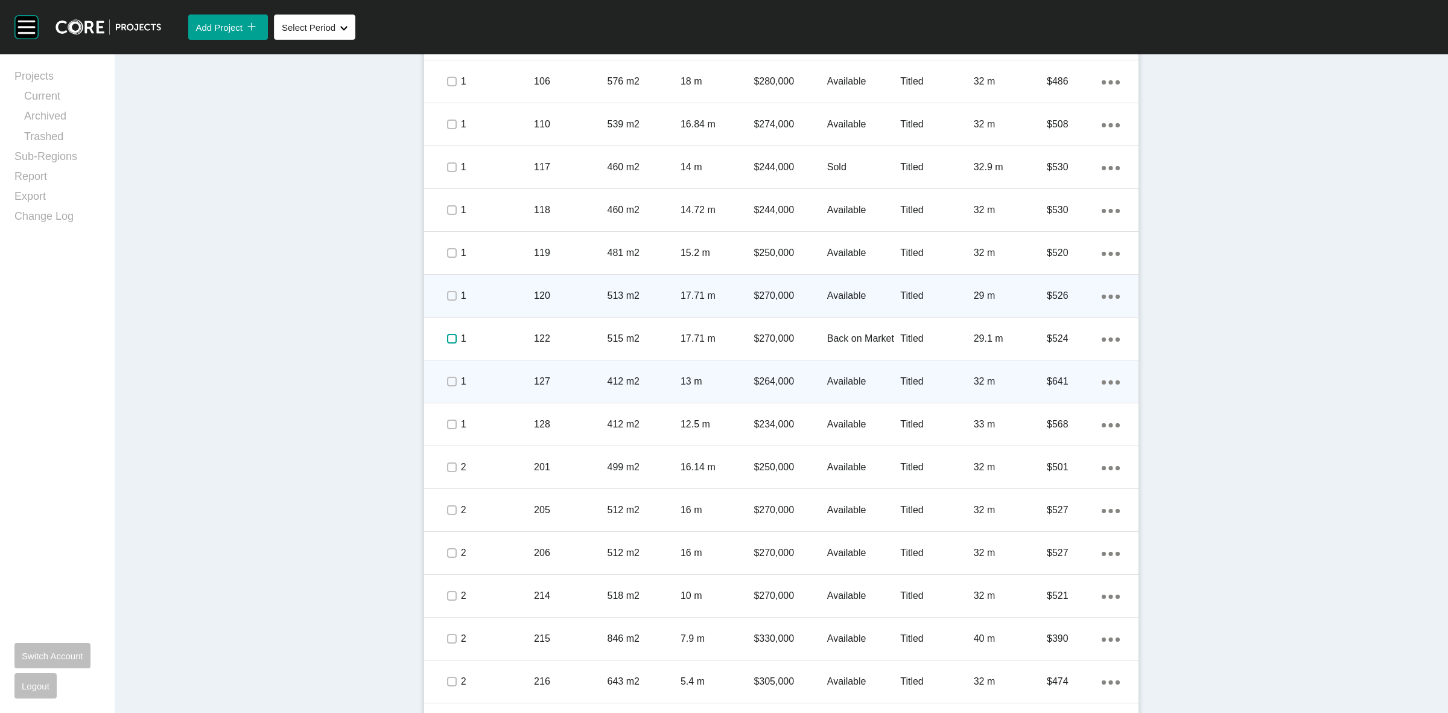
click at [447, 335] on label at bounding box center [452, 339] width 10 height 10
click at [447, 378] on label at bounding box center [452, 381] width 10 height 10
click at [505, 382] on p "1" at bounding box center [497, 381] width 73 height 13
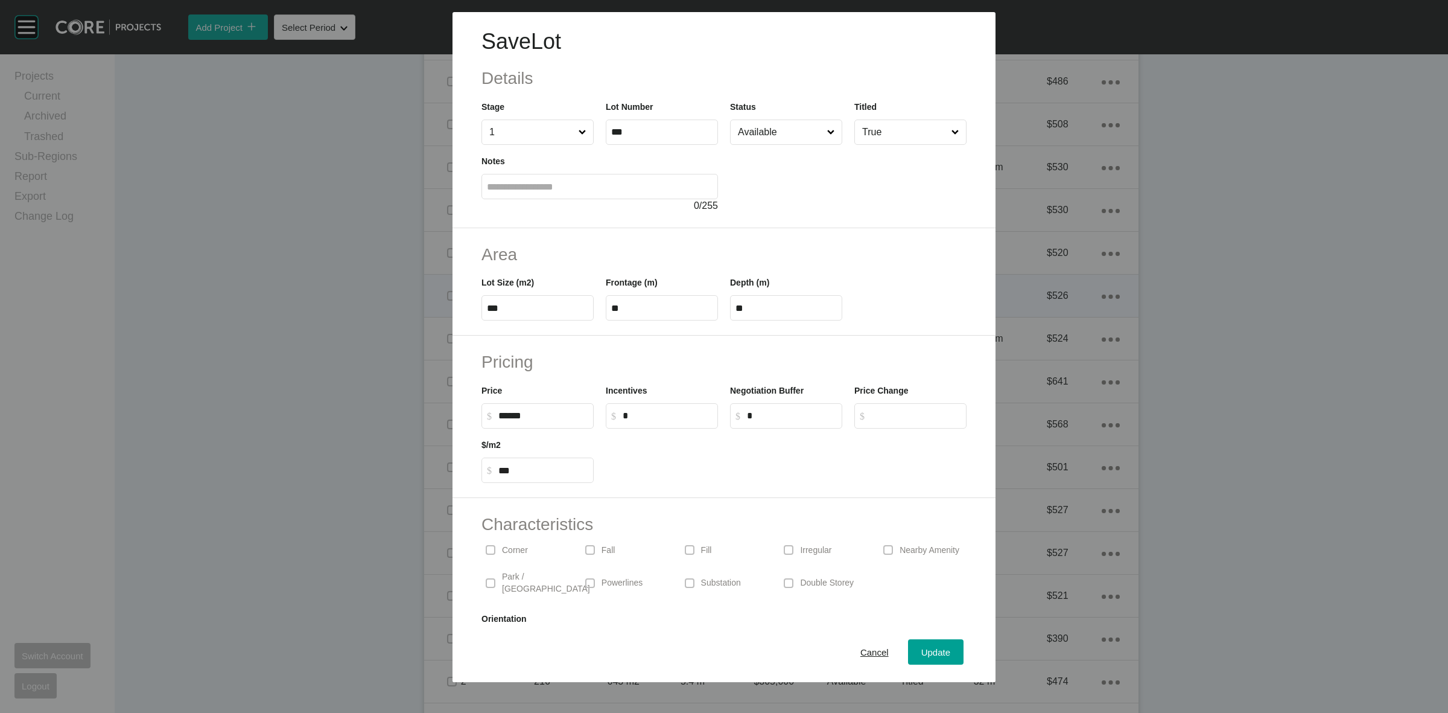
click at [510, 417] on input "******" at bounding box center [543, 415] width 90 height 10
type input "*******"
type input "***"
drag, startPoint x: 755, startPoint y: 129, endPoint x: 758, endPoint y: 145, distance: 16.7
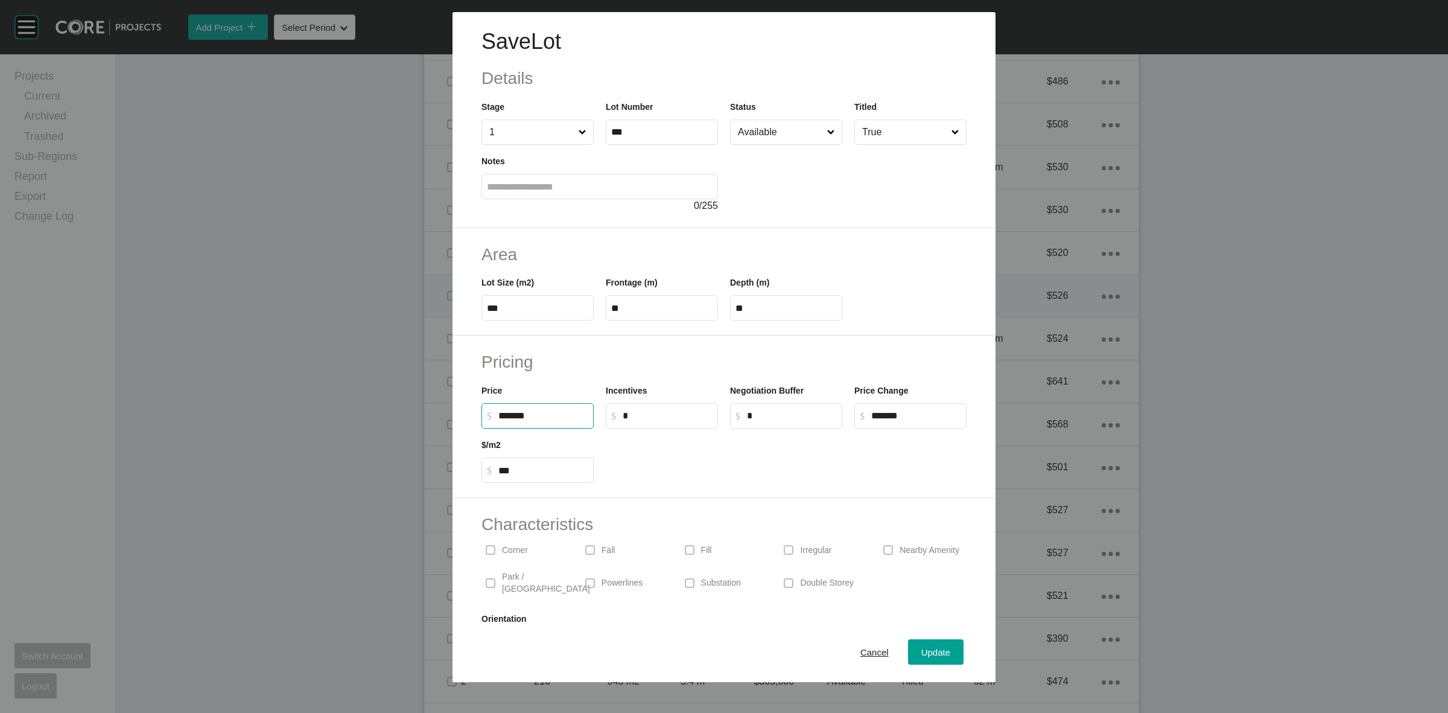
click at [758, 133] on input "Available" at bounding box center [779, 132] width 89 height 24
click at [921, 652] on span "Update" at bounding box center [935, 652] width 29 height 10
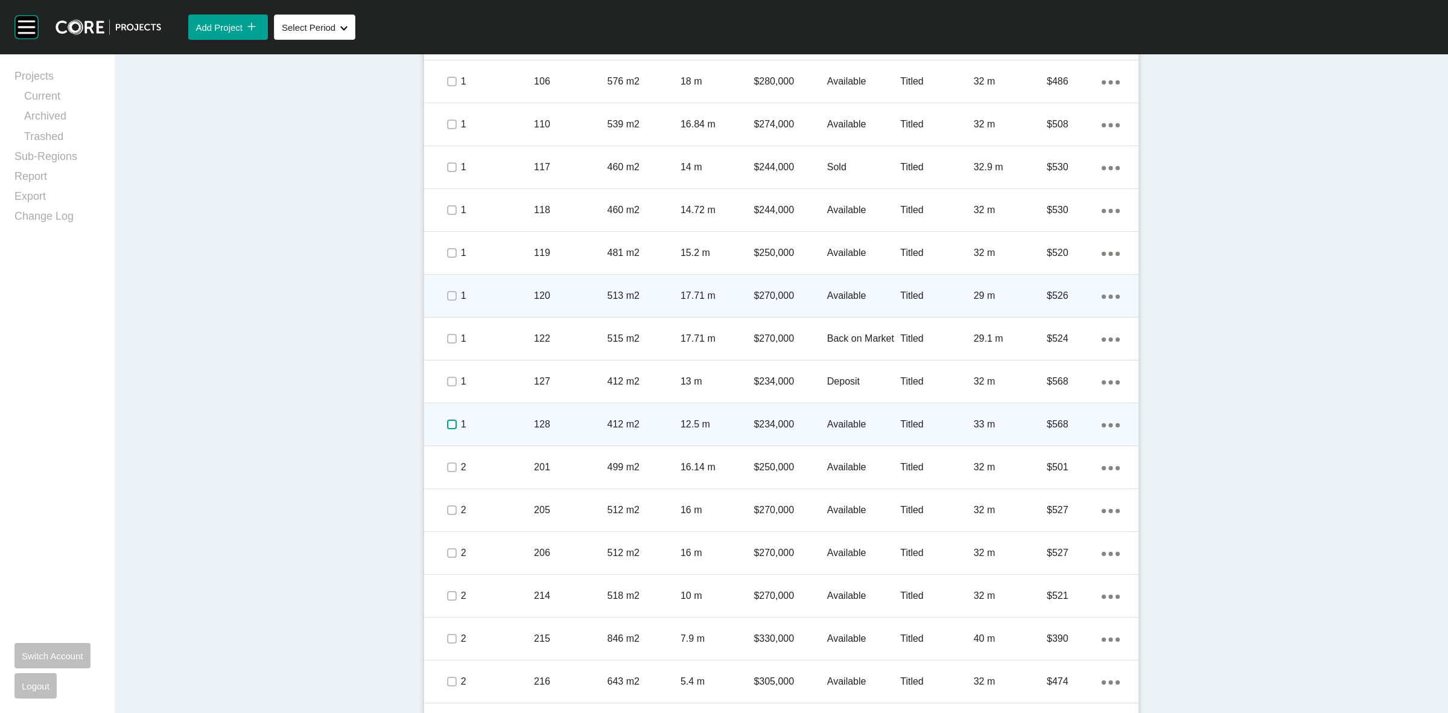
click at [447, 427] on label at bounding box center [452, 424] width 10 height 10
click at [484, 421] on p "1" at bounding box center [497, 424] width 73 height 13
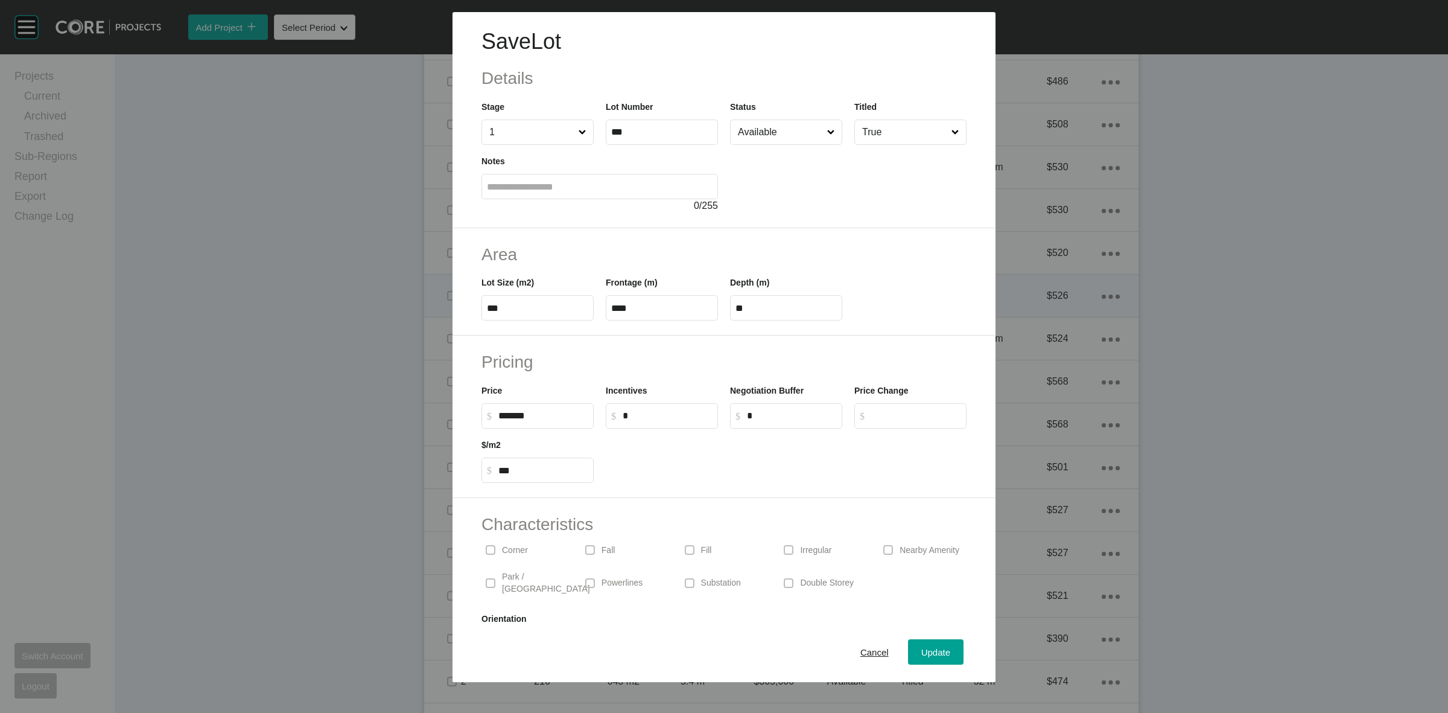
click at [777, 133] on input "Available" at bounding box center [779, 132] width 89 height 24
click at [908, 646] on button "Update" at bounding box center [936, 651] width 56 height 25
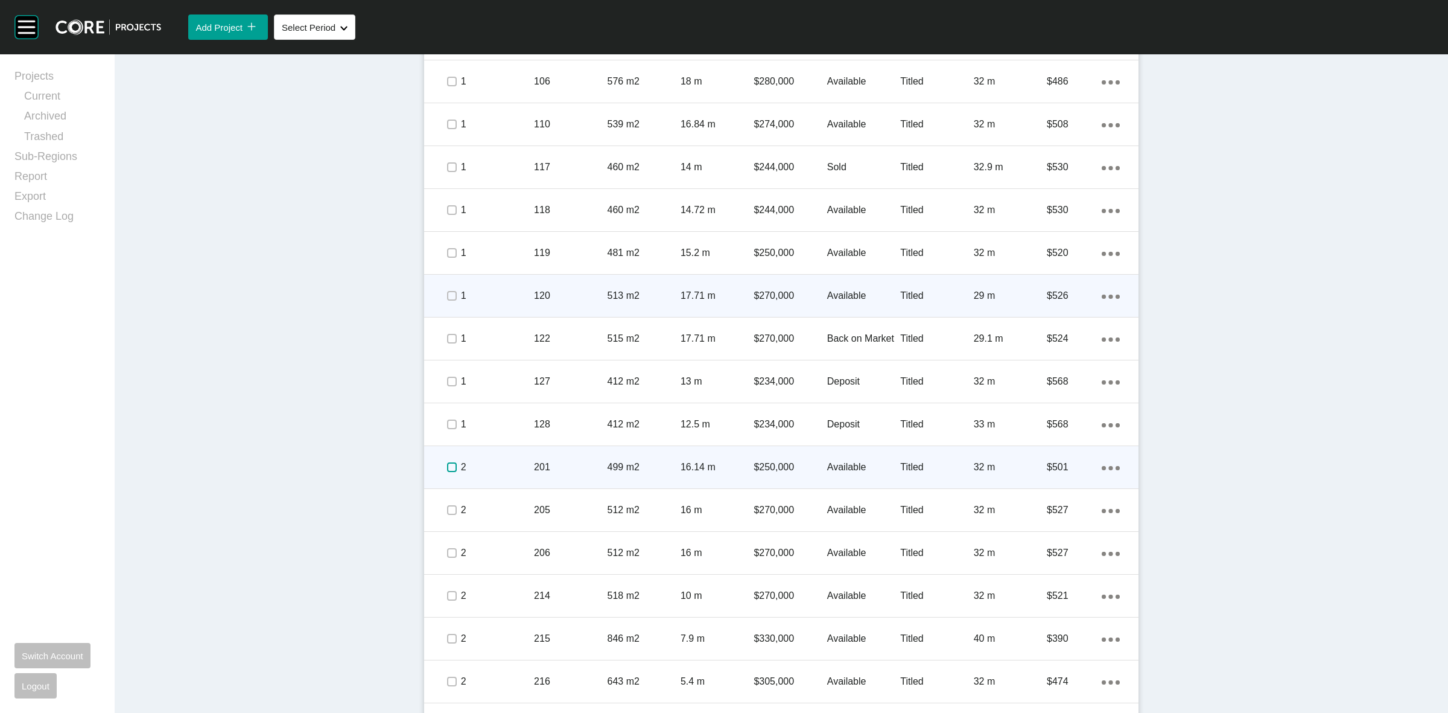
click at [448, 469] on label at bounding box center [452, 467] width 10 height 10
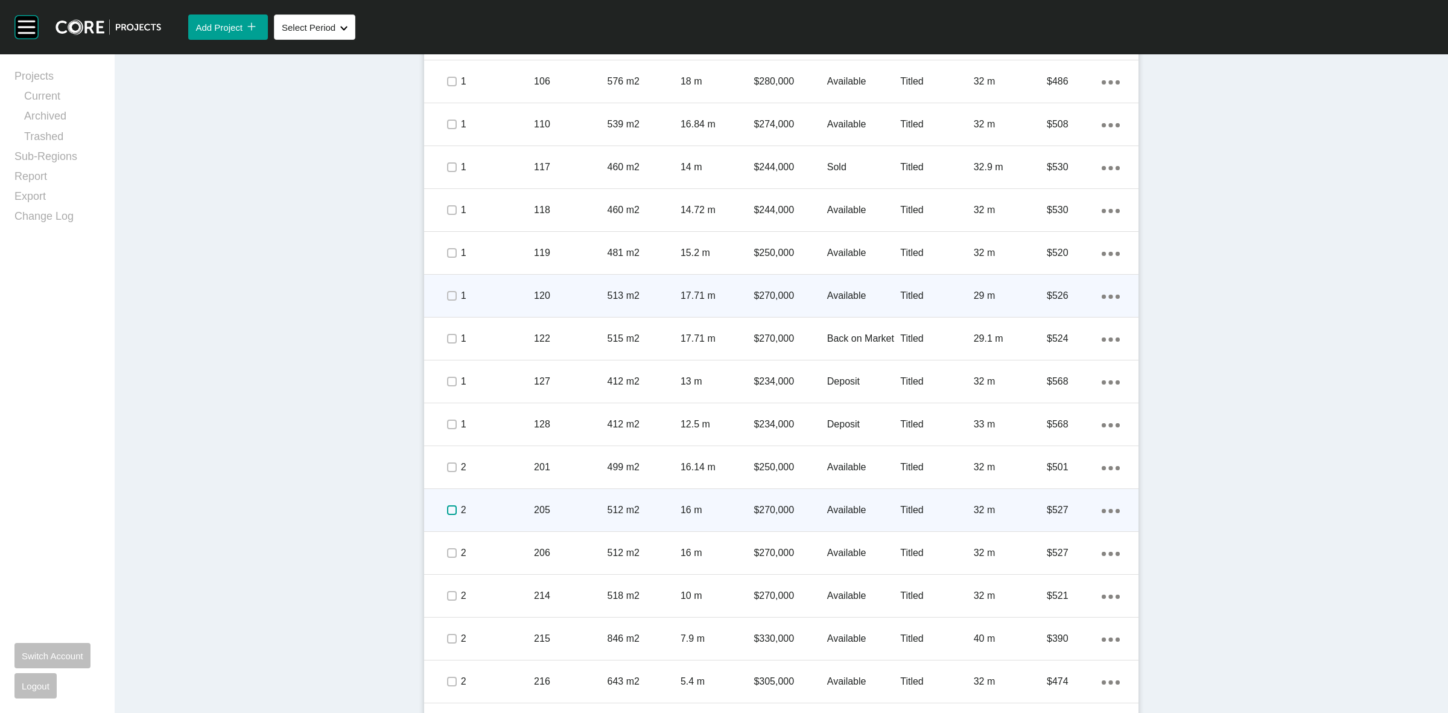
click at [447, 515] on label at bounding box center [452, 510] width 10 height 10
click at [534, 502] on div "205" at bounding box center [570, 509] width 73 height 37
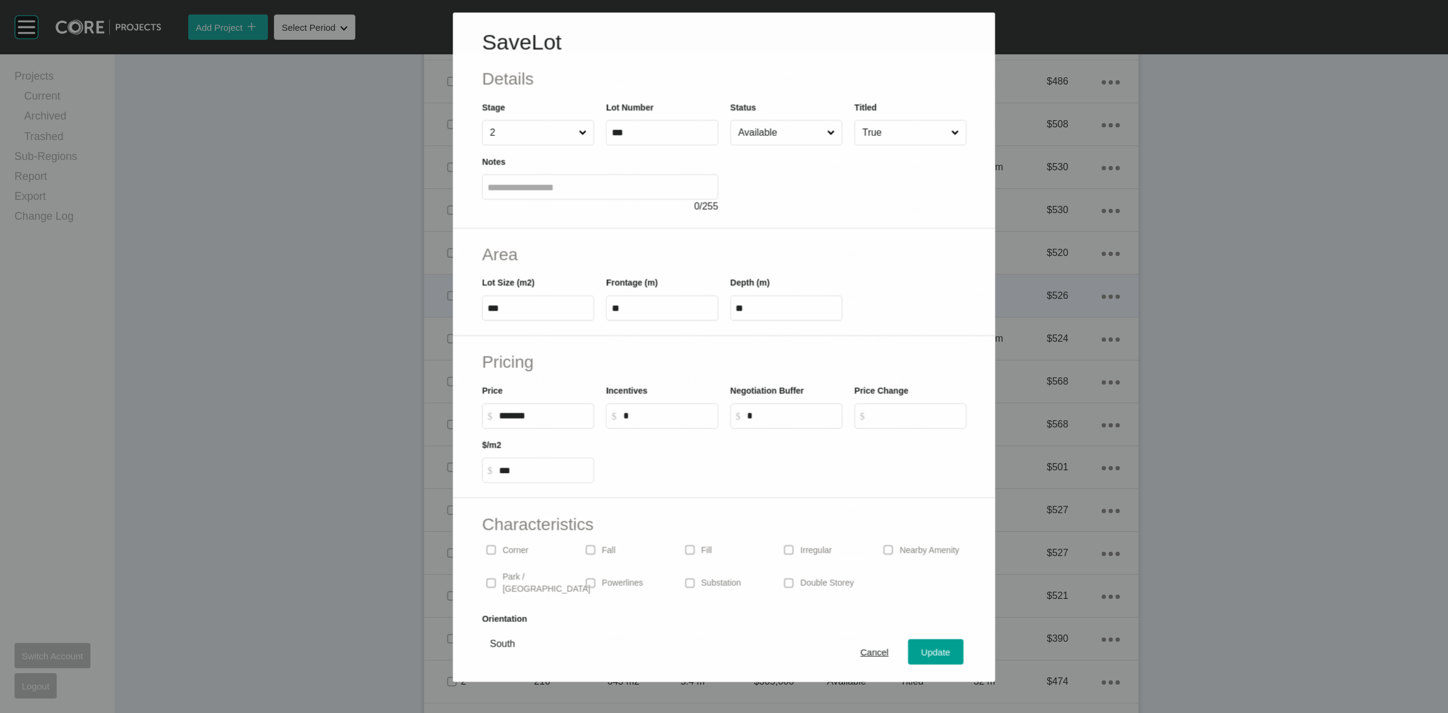
click at [778, 130] on input "Available" at bounding box center [779, 132] width 89 height 24
click at [918, 647] on div "Update" at bounding box center [935, 652] width 35 height 16
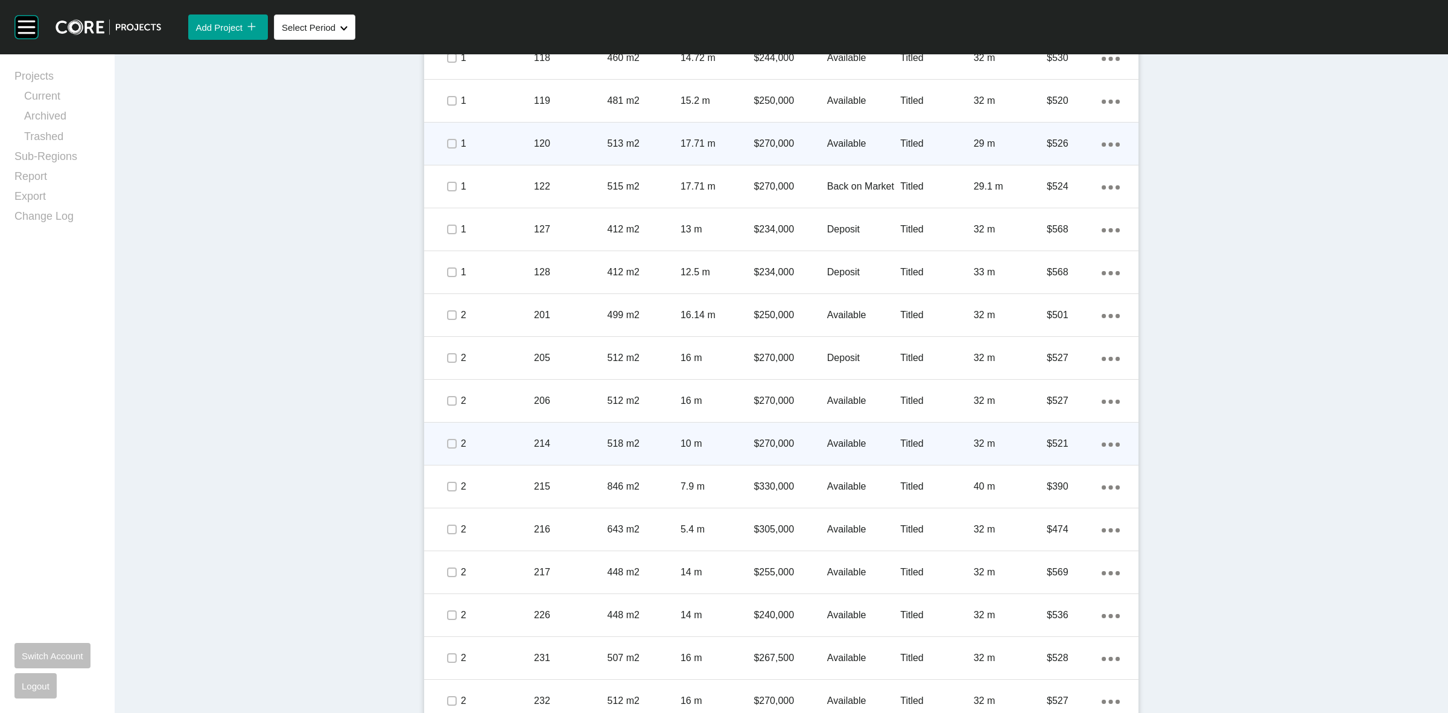
scroll to position [921, 0]
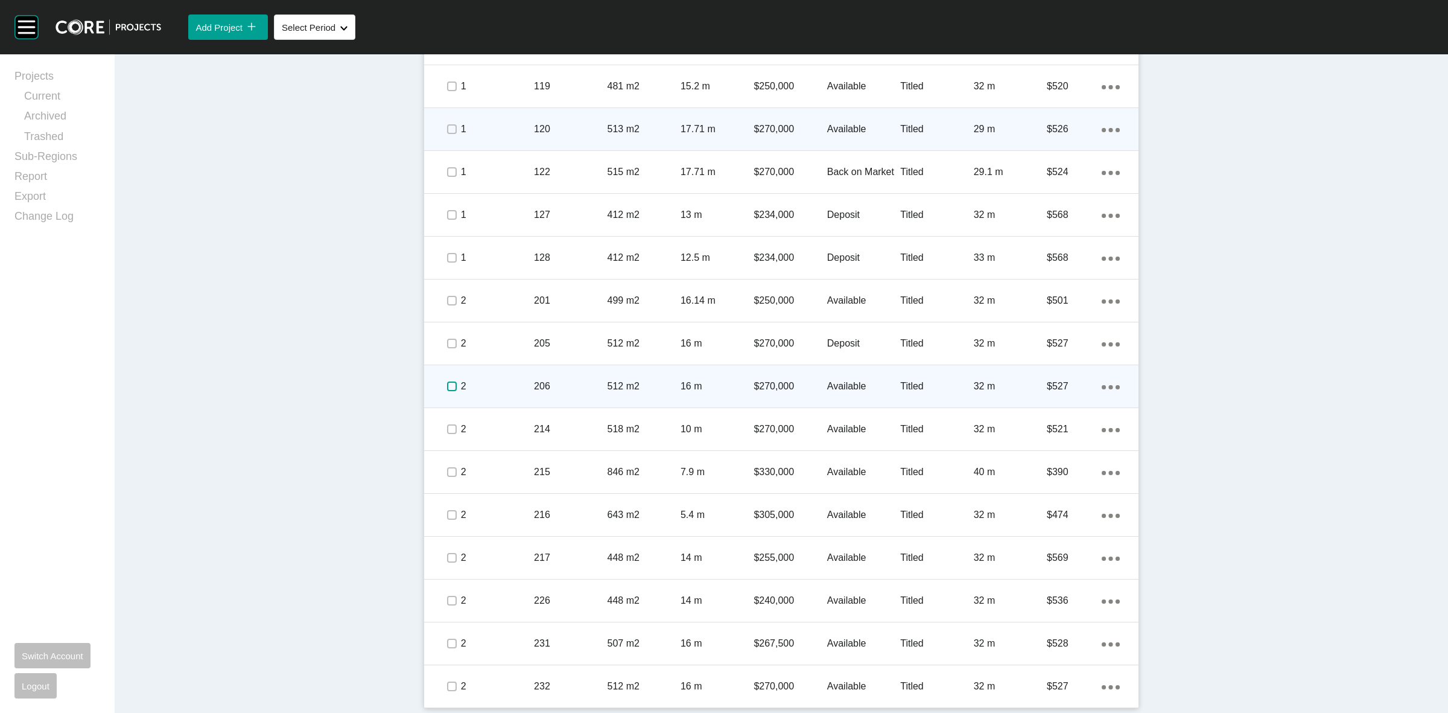
click at [447, 381] on label at bounding box center [452, 386] width 10 height 10
click at [1102, 387] on icon "Action Menu Dots Copy 6 Created with Sketch." at bounding box center [1111, 387] width 18 height 4
click at [1061, 388] on link "Duplicate" at bounding box center [1055, 389] width 45 height 18
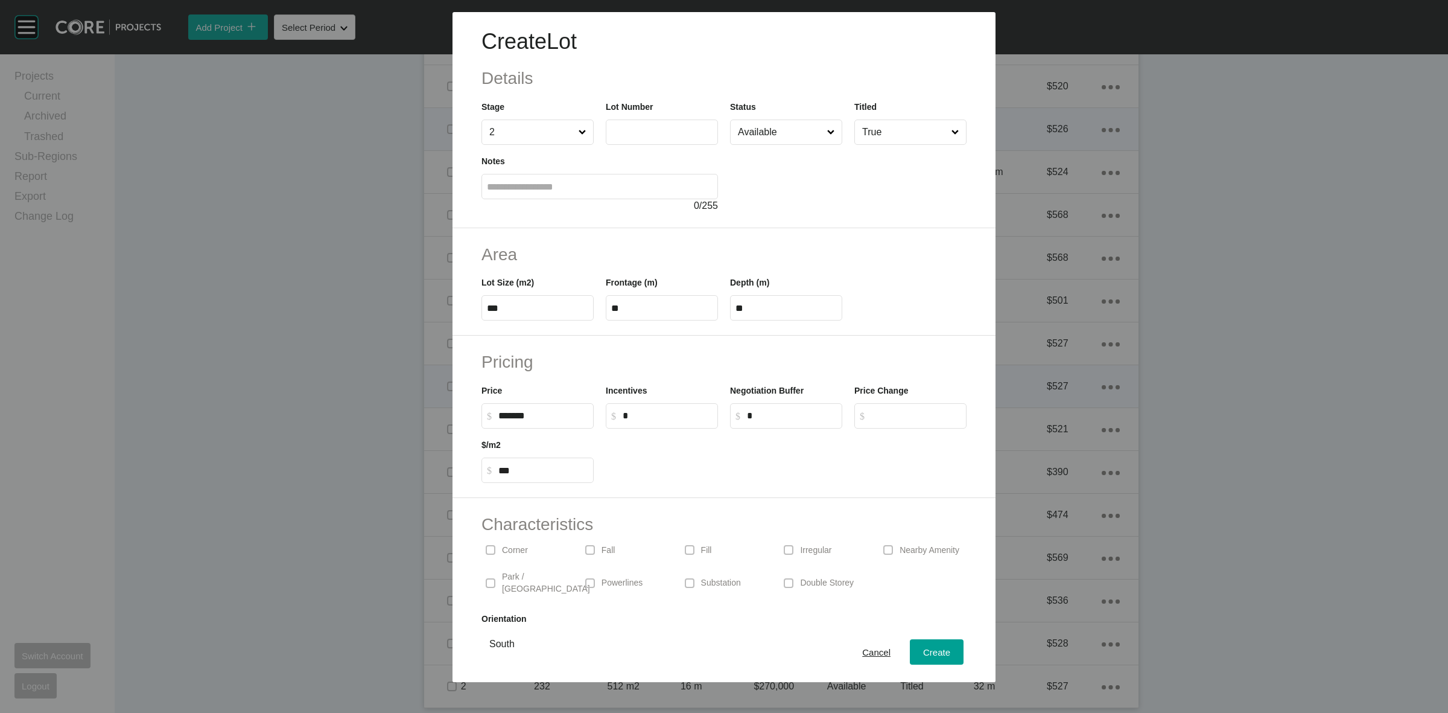
click at [668, 134] on input "text" at bounding box center [661, 132] width 101 height 10
type input "***"
click at [774, 166] on div at bounding box center [848, 179] width 237 height 68
type input "*******"
click at [770, 134] on input "Available" at bounding box center [779, 132] width 89 height 24
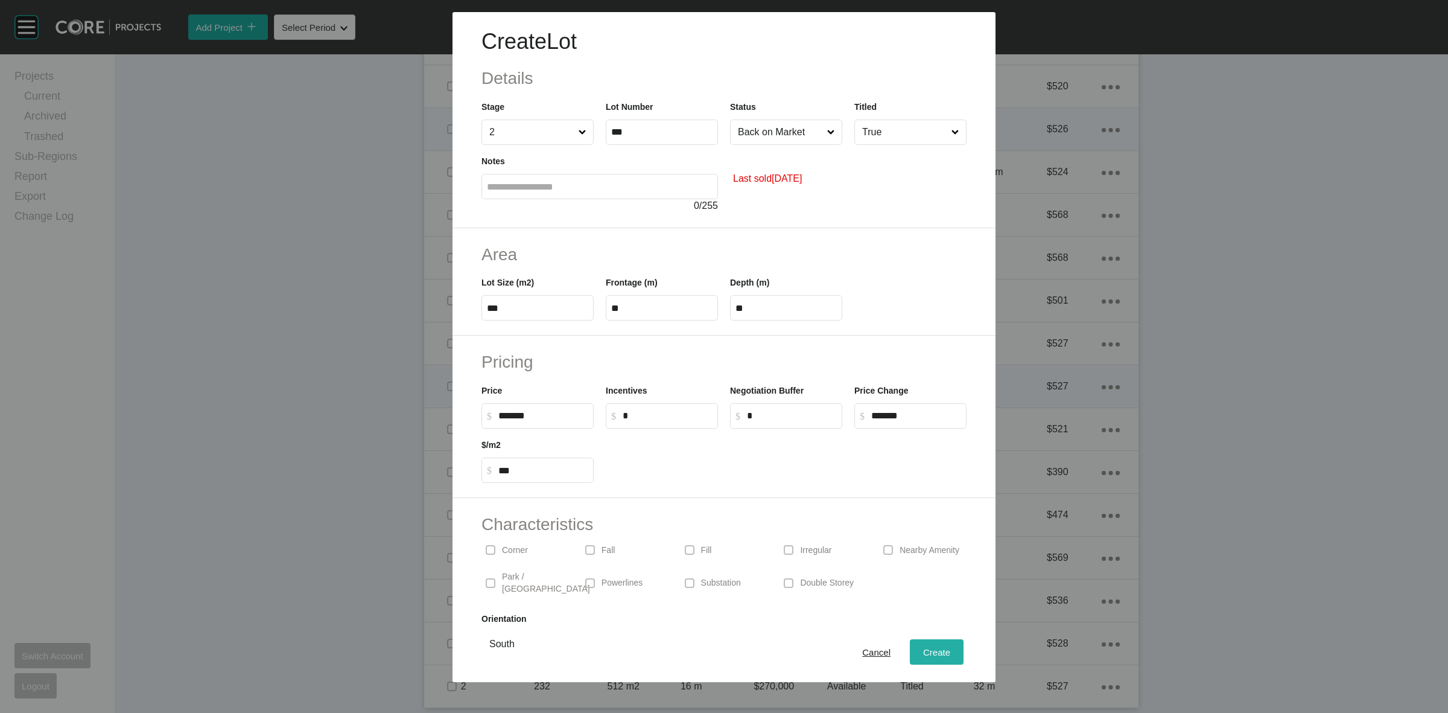
click at [923, 652] on span "Create" at bounding box center [936, 652] width 27 height 10
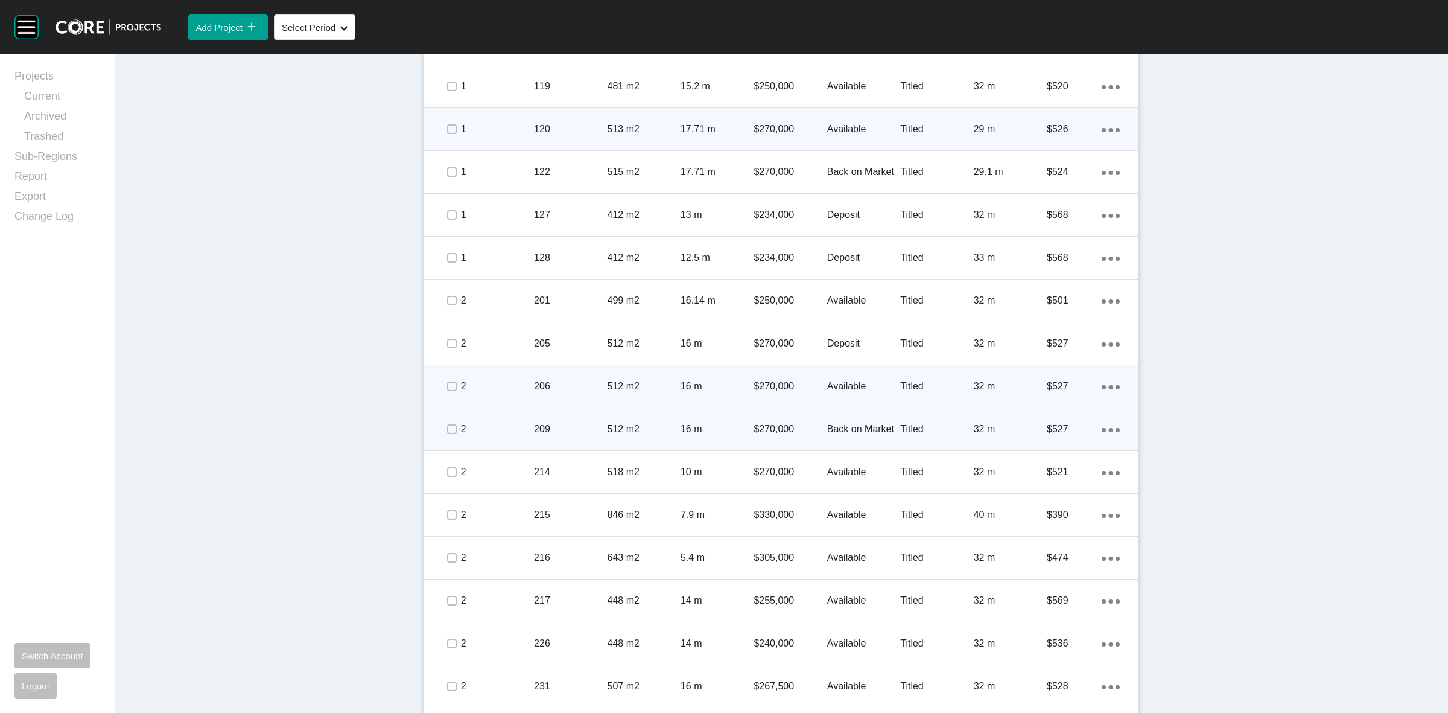
click at [1109, 430] on ellipse at bounding box center [1111, 430] width 4 height 4
click at [1043, 435] on link "Duplicate" at bounding box center [1055, 431] width 45 height 18
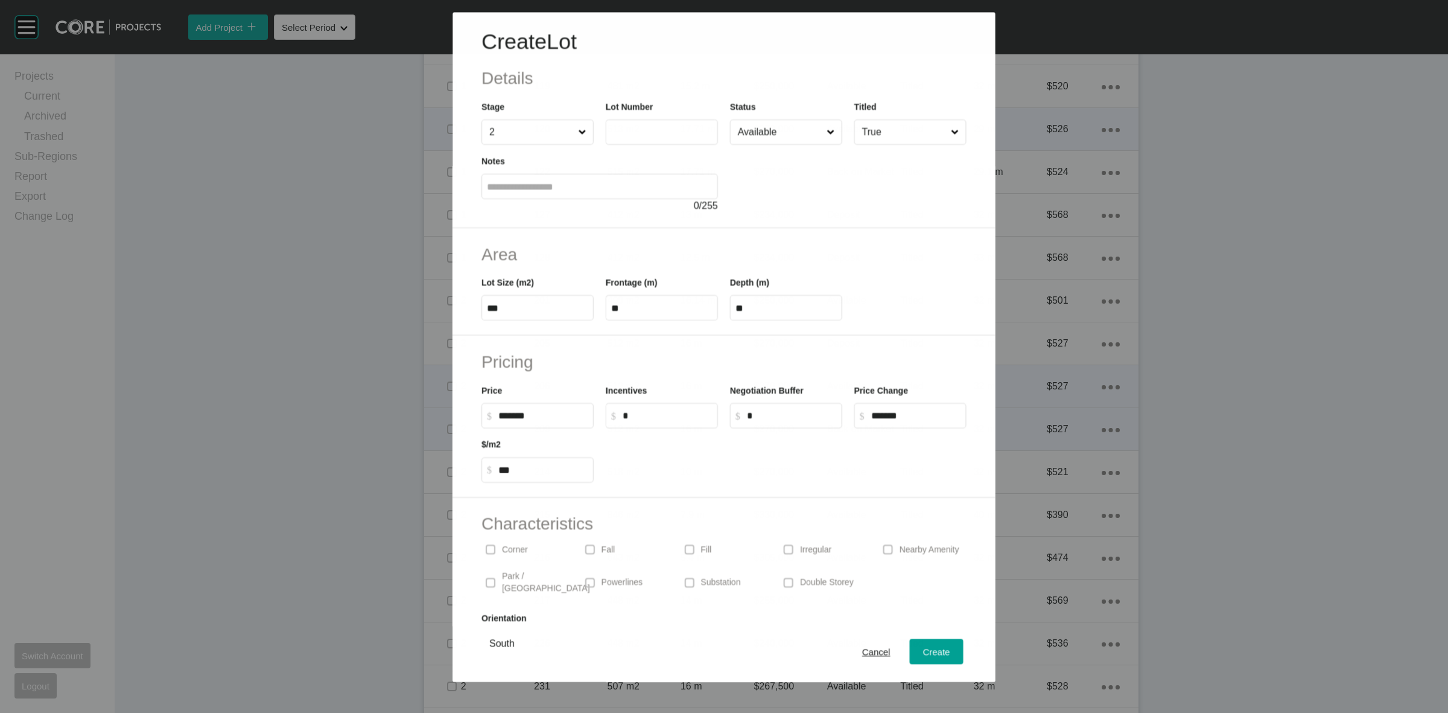
click at [676, 134] on input "text" at bounding box center [661, 132] width 101 height 10
type input "***"
click at [761, 194] on div at bounding box center [848, 179] width 237 height 68
click at [767, 127] on input "Available" at bounding box center [779, 132] width 89 height 24
click at [927, 652] on span "Create" at bounding box center [936, 652] width 27 height 10
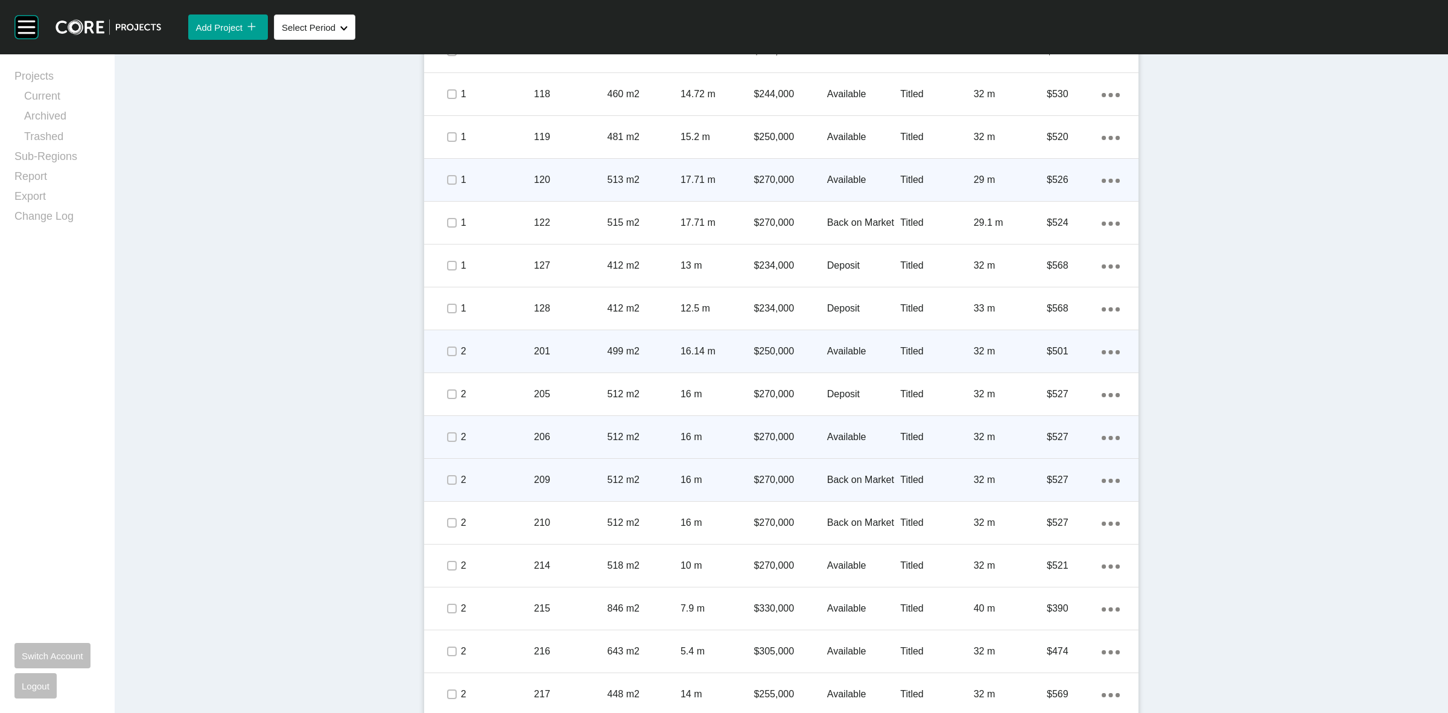
scroll to position [845, 0]
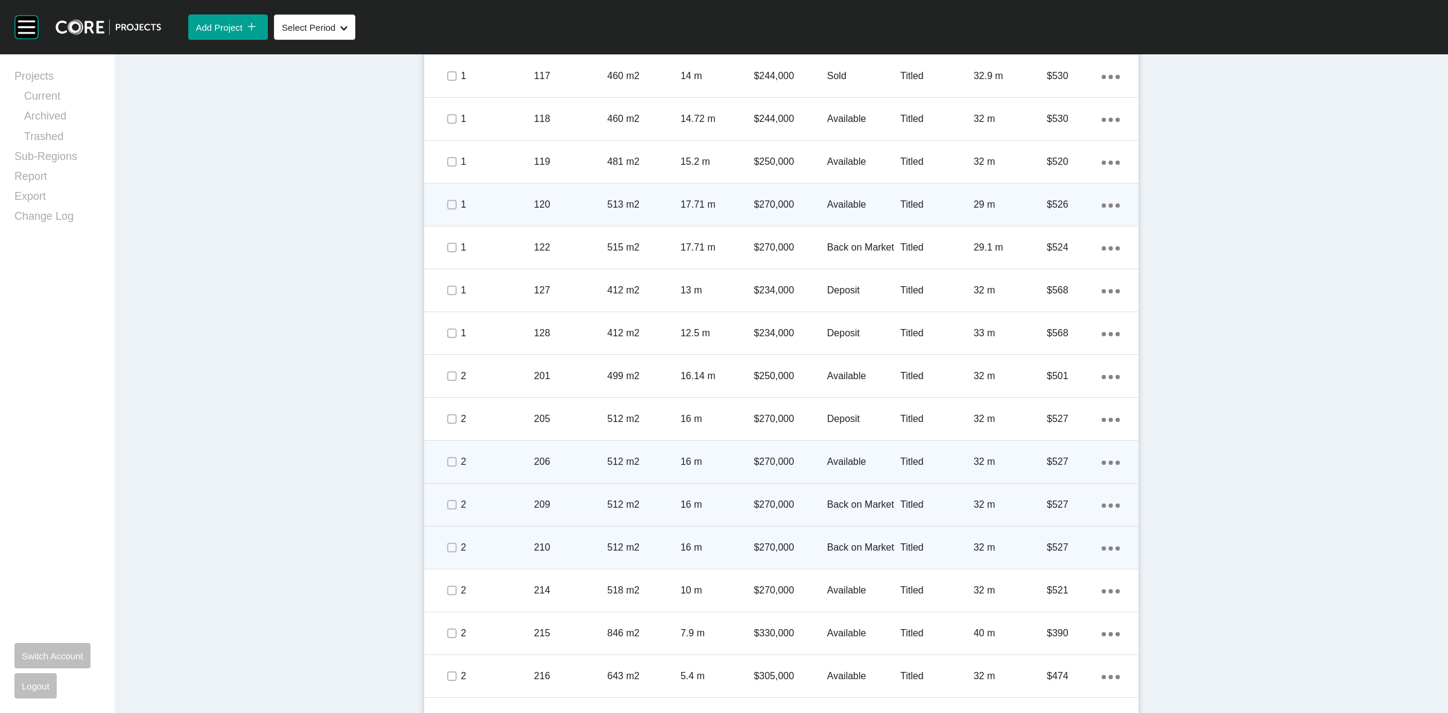
click at [1109, 547] on ellipse at bounding box center [1111, 548] width 4 height 4
click at [1055, 547] on link "Duplicate" at bounding box center [1055, 550] width 45 height 18
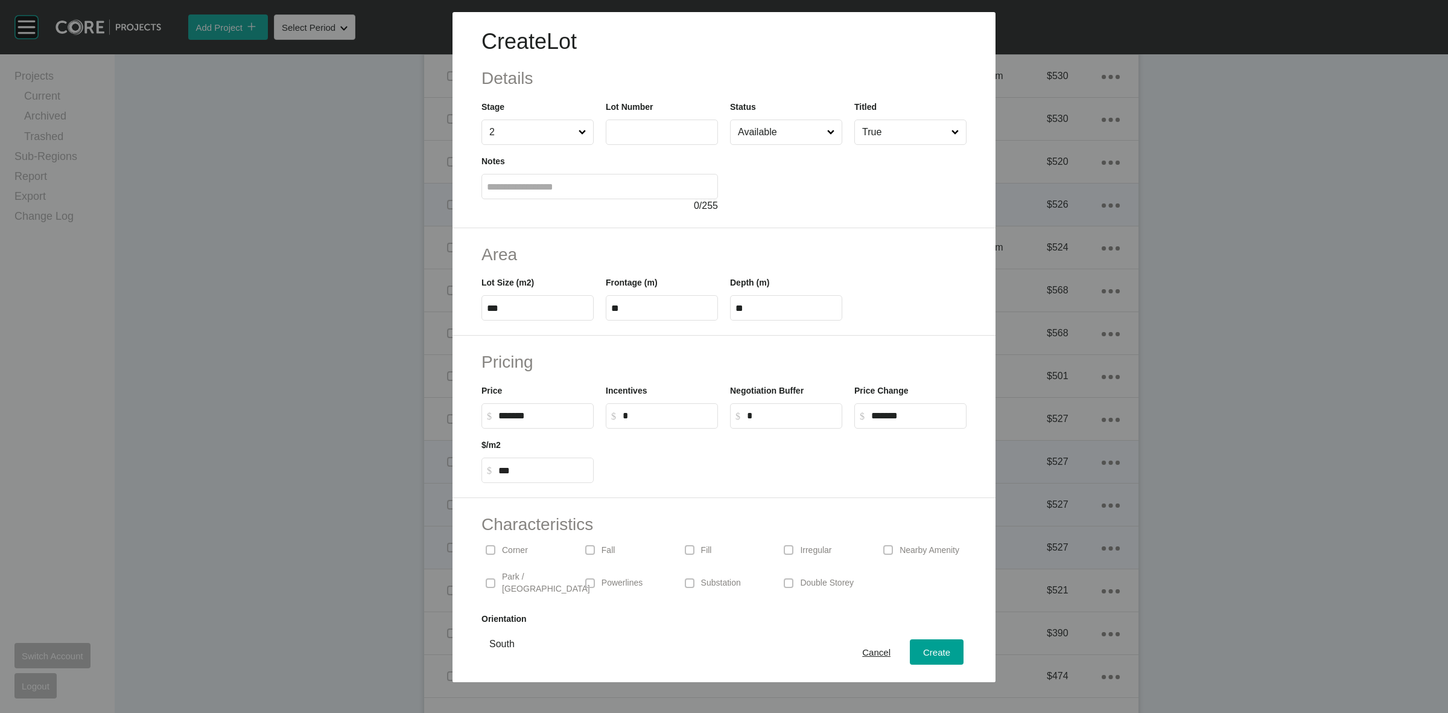
click at [679, 133] on input "text" at bounding box center [661, 132] width 101 height 10
type input "***"
click at [860, 234] on div "Area Lot Size (m2) *** Frontage (m) ** Depth (m) **" at bounding box center [724, 282] width 543 height 108
click at [781, 137] on input "Available" at bounding box center [779, 132] width 89 height 24
click at [923, 649] on span "Create" at bounding box center [936, 652] width 27 height 10
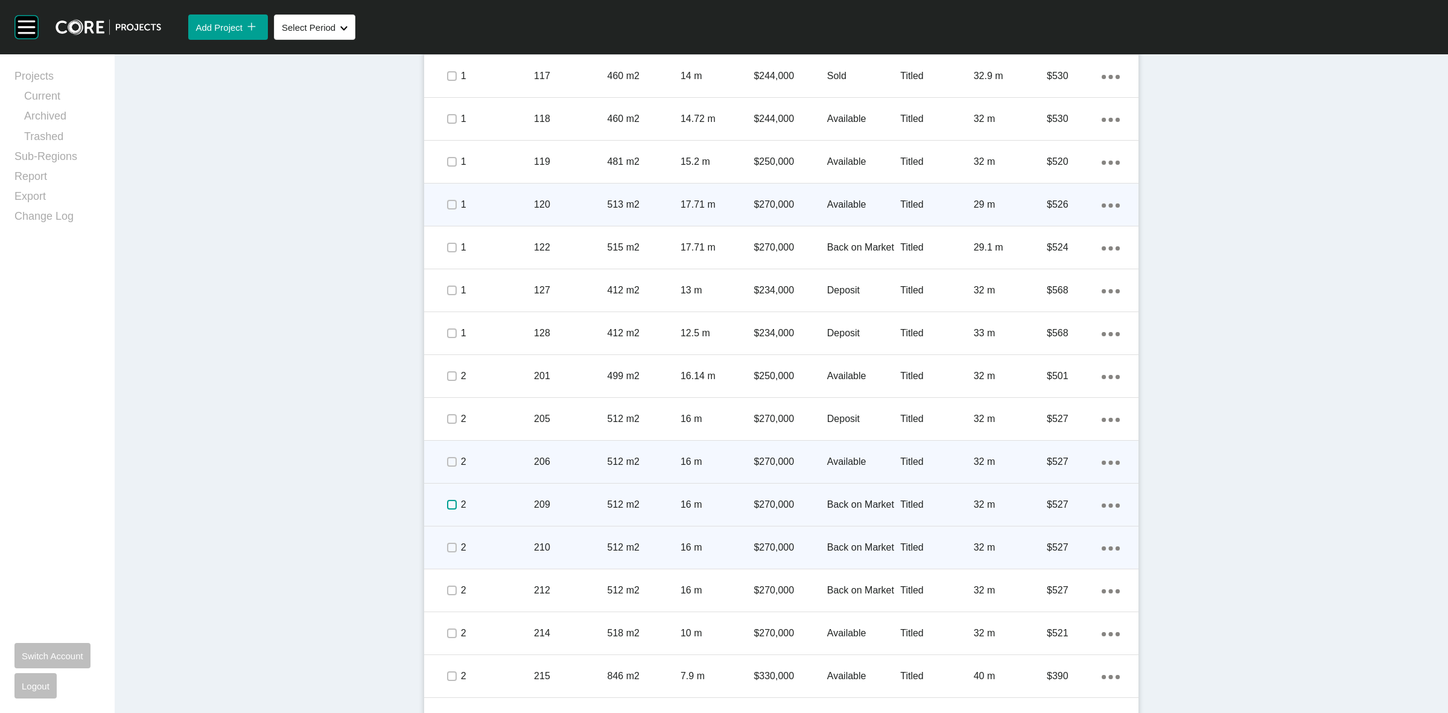
click at [447, 504] on label at bounding box center [452, 505] width 10 height 10
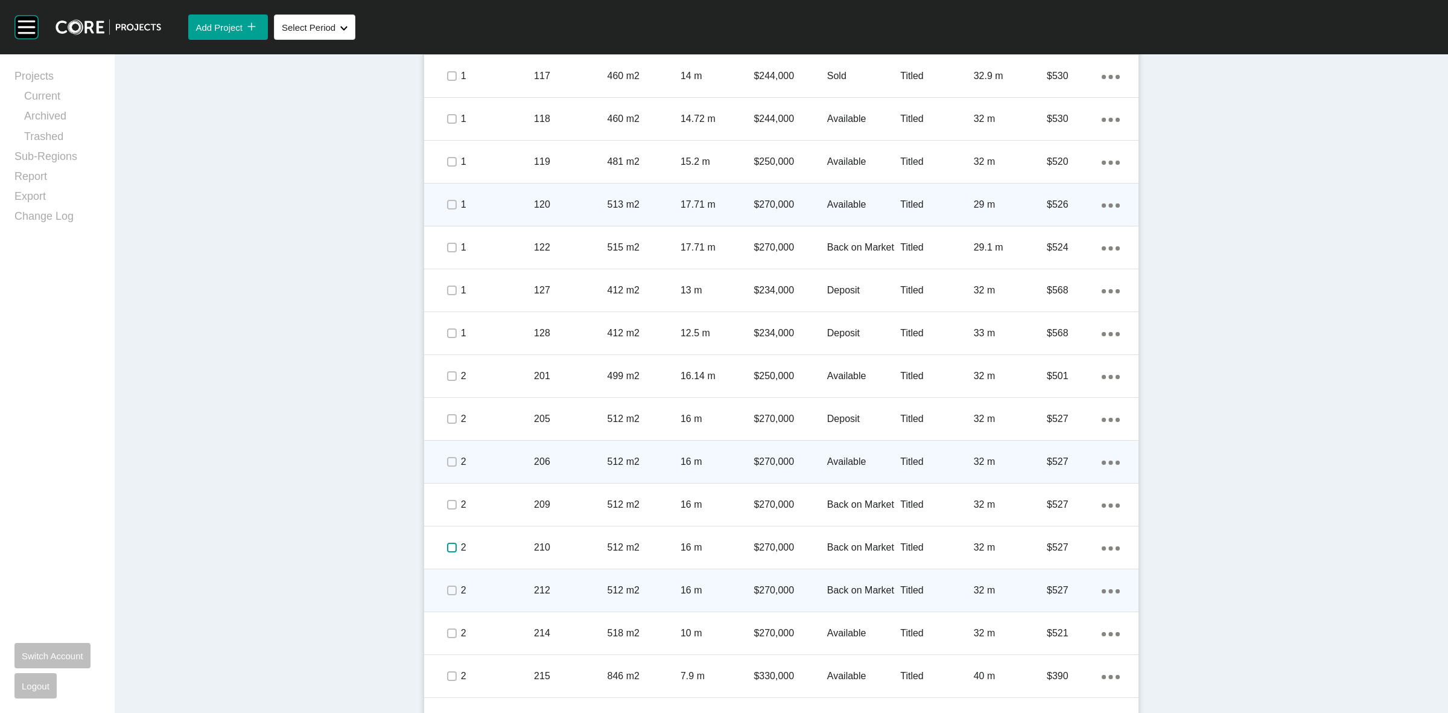
drag, startPoint x: 447, startPoint y: 547, endPoint x: 449, endPoint y: 589, distance: 42.3
click at [448, 551] on label at bounding box center [452, 547] width 10 height 10
drag, startPoint x: 449, startPoint y: 591, endPoint x: 448, endPoint y: 604, distance: 12.8
click at [448, 595] on label at bounding box center [452, 590] width 10 height 10
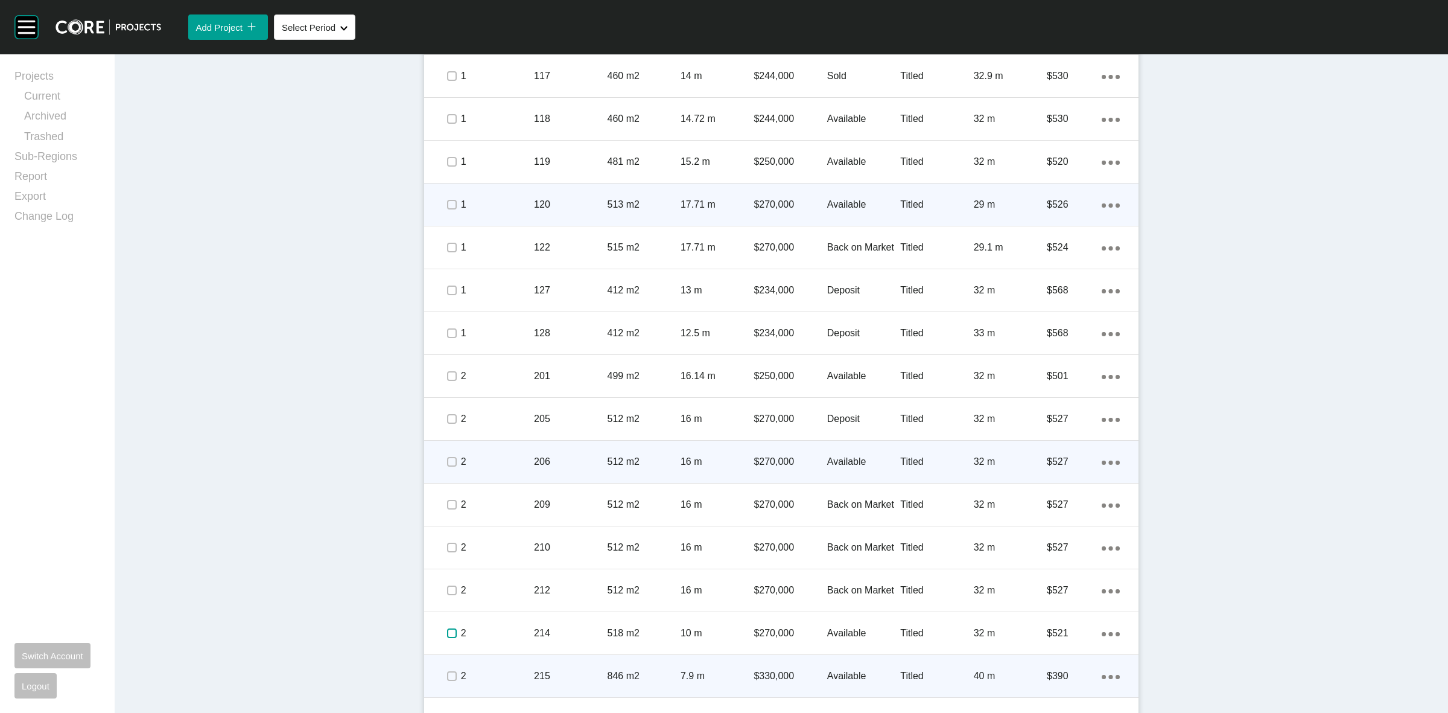
drag, startPoint x: 446, startPoint y: 628, endPoint x: 448, endPoint y: 674, distance: 45.9
click at [448, 638] on label at bounding box center [452, 633] width 10 height 10
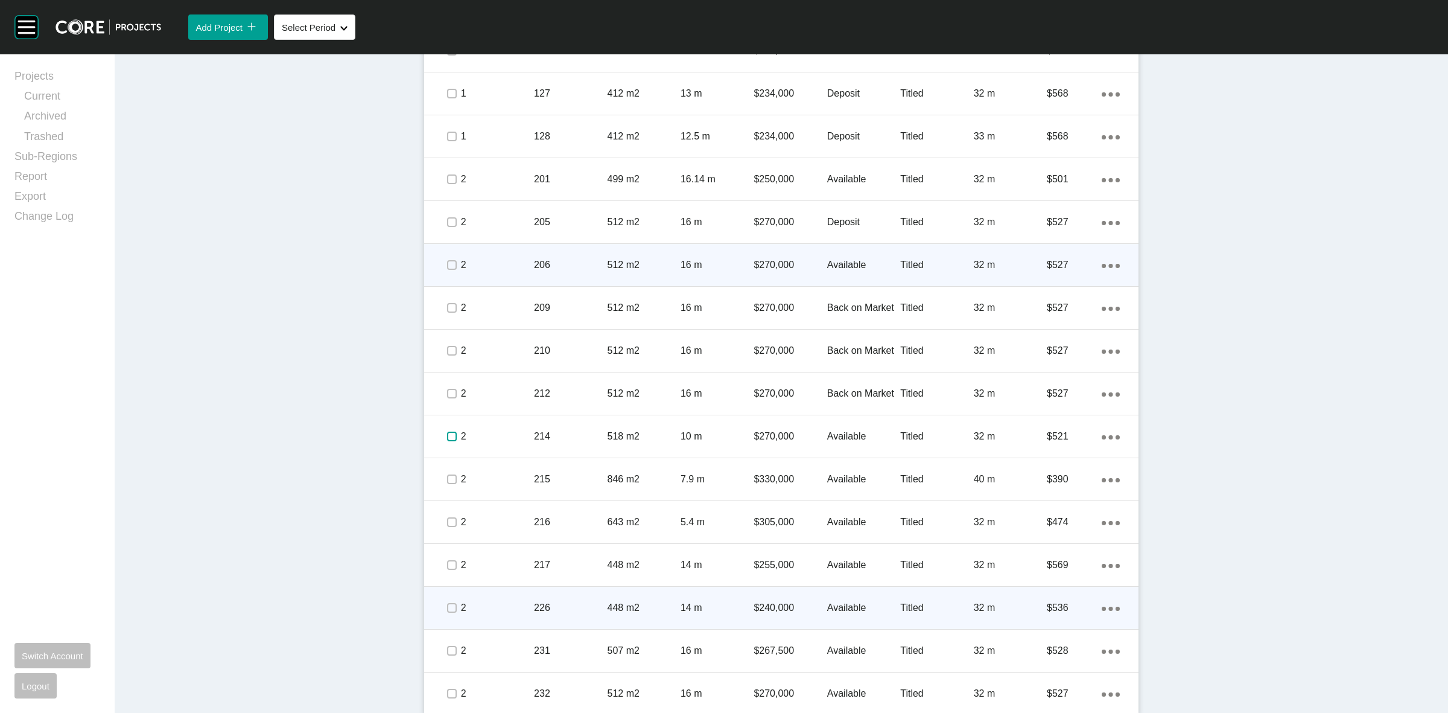
scroll to position [1049, 0]
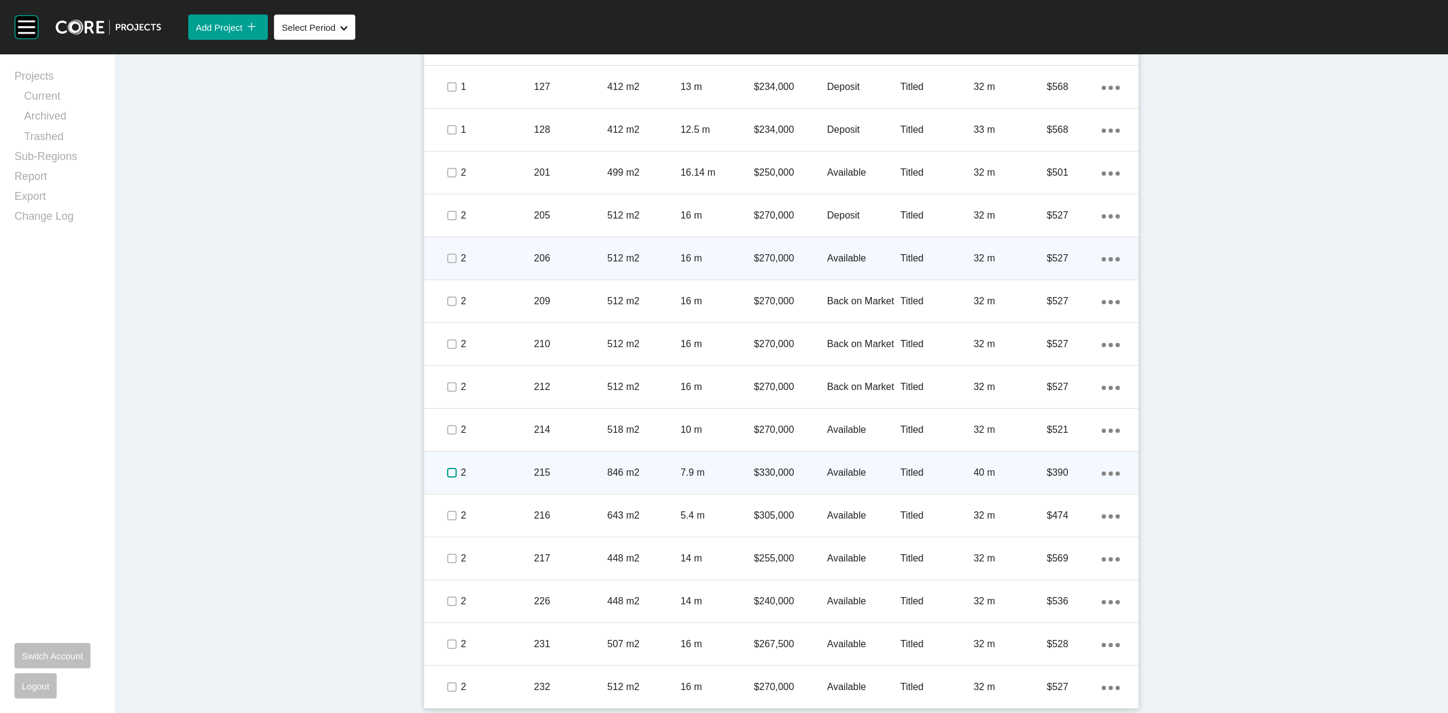
click at [447, 471] on label at bounding box center [452, 473] width 10 height 10
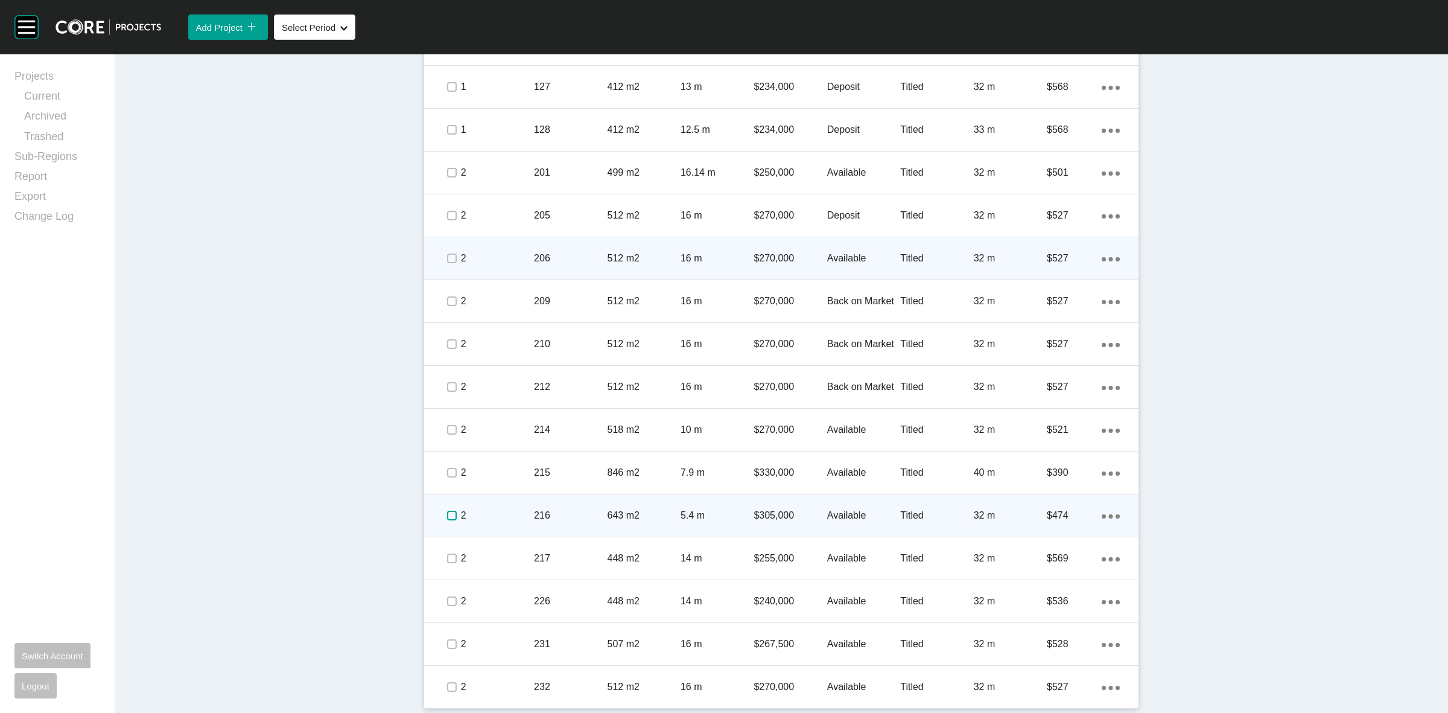
click at [448, 513] on label at bounding box center [452, 515] width 10 height 10
click at [478, 510] on p "2" at bounding box center [497, 515] width 73 height 13
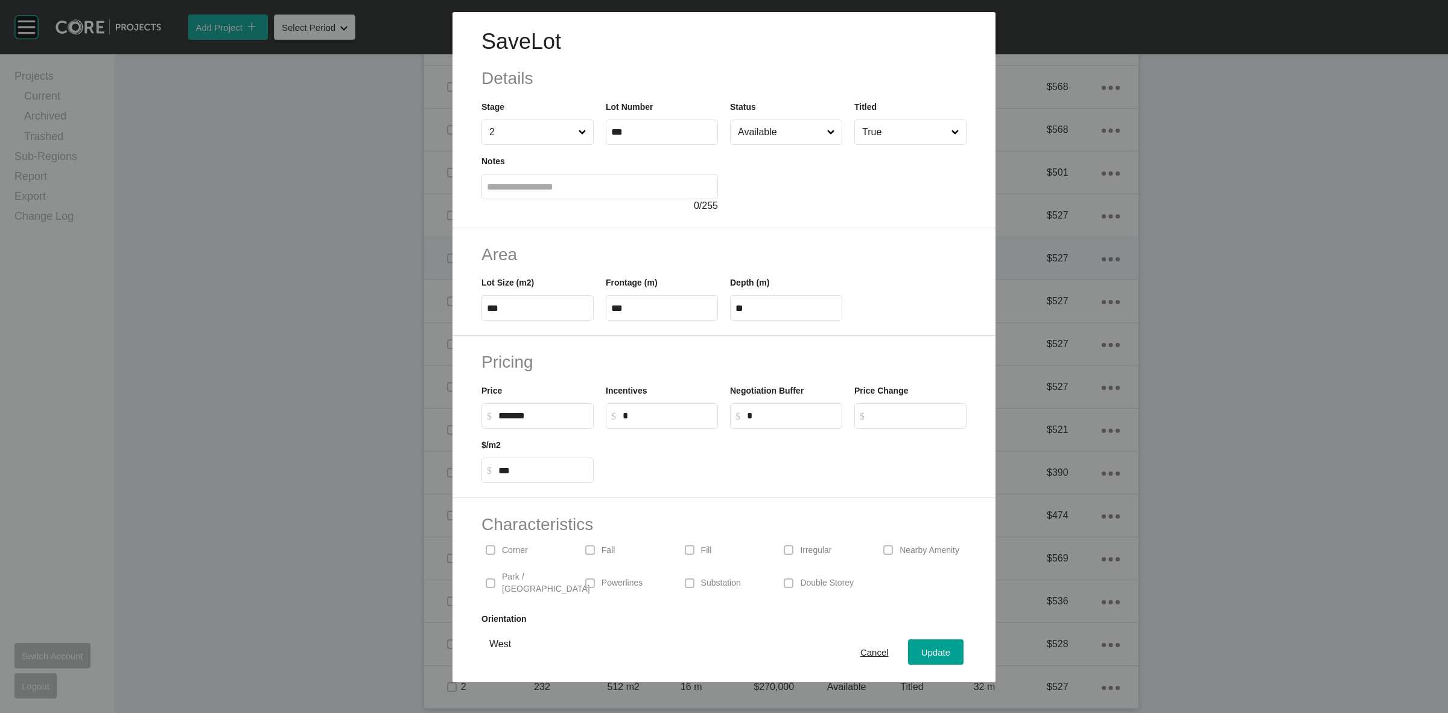
click at [743, 139] on input "Available" at bounding box center [779, 132] width 89 height 24
click at [921, 649] on span "Update" at bounding box center [935, 652] width 29 height 10
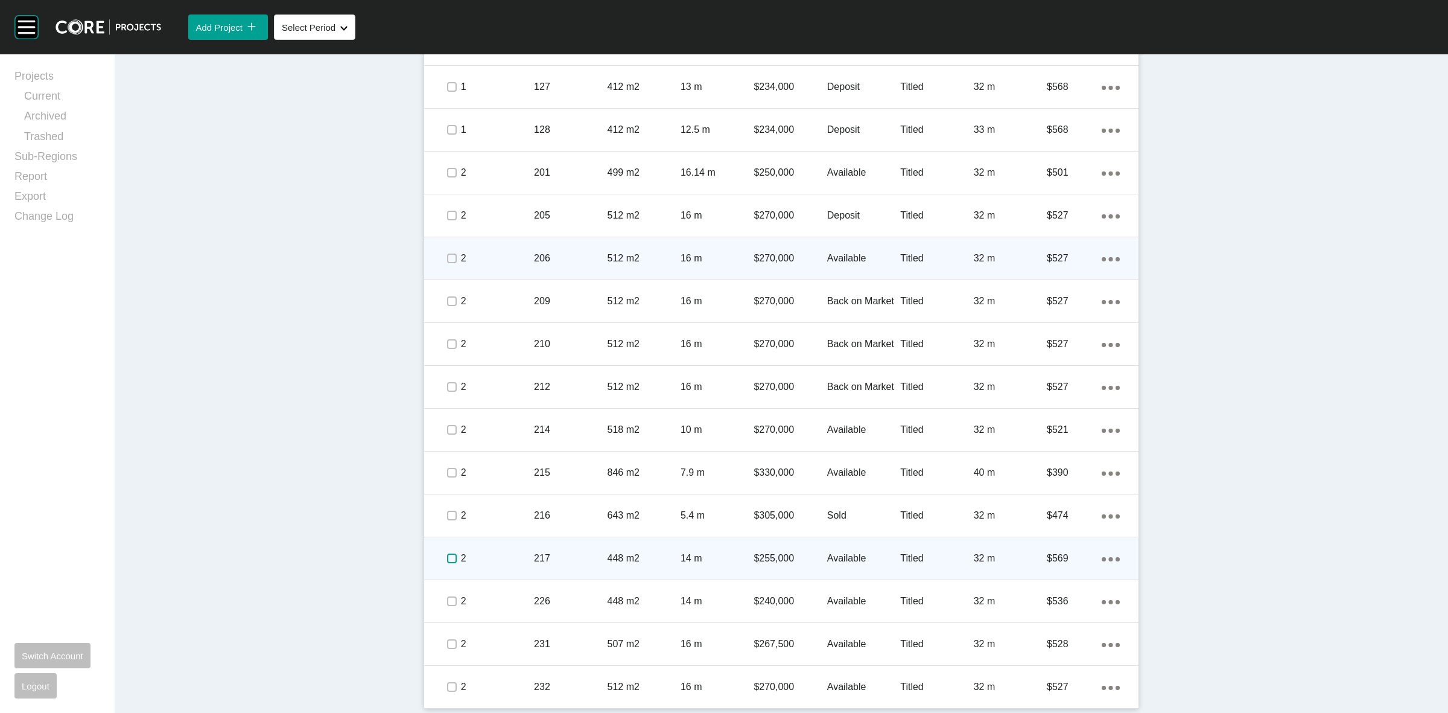
click at [447, 556] on label at bounding box center [452, 558] width 10 height 10
click at [508, 554] on p "2" at bounding box center [497, 557] width 73 height 13
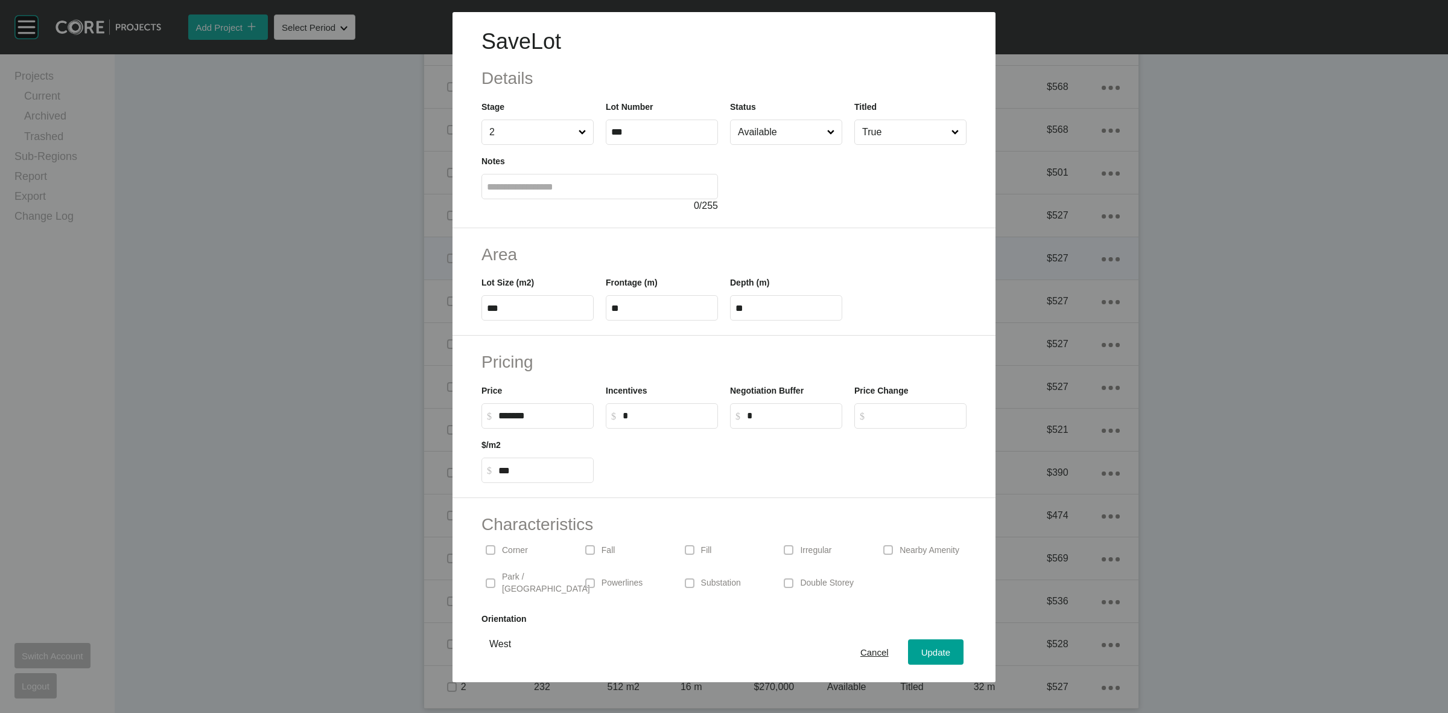
click at [756, 135] on input "Available" at bounding box center [779, 132] width 89 height 24
drag, startPoint x: 483, startPoint y: 425, endPoint x: 472, endPoint y: 424, distance: 10.4
click at [474, 424] on div "Pricing Price $ Created with Sketch. $ ****** Incentives $ Created with Sketch.…" at bounding box center [724, 416] width 543 height 162
type input "*******"
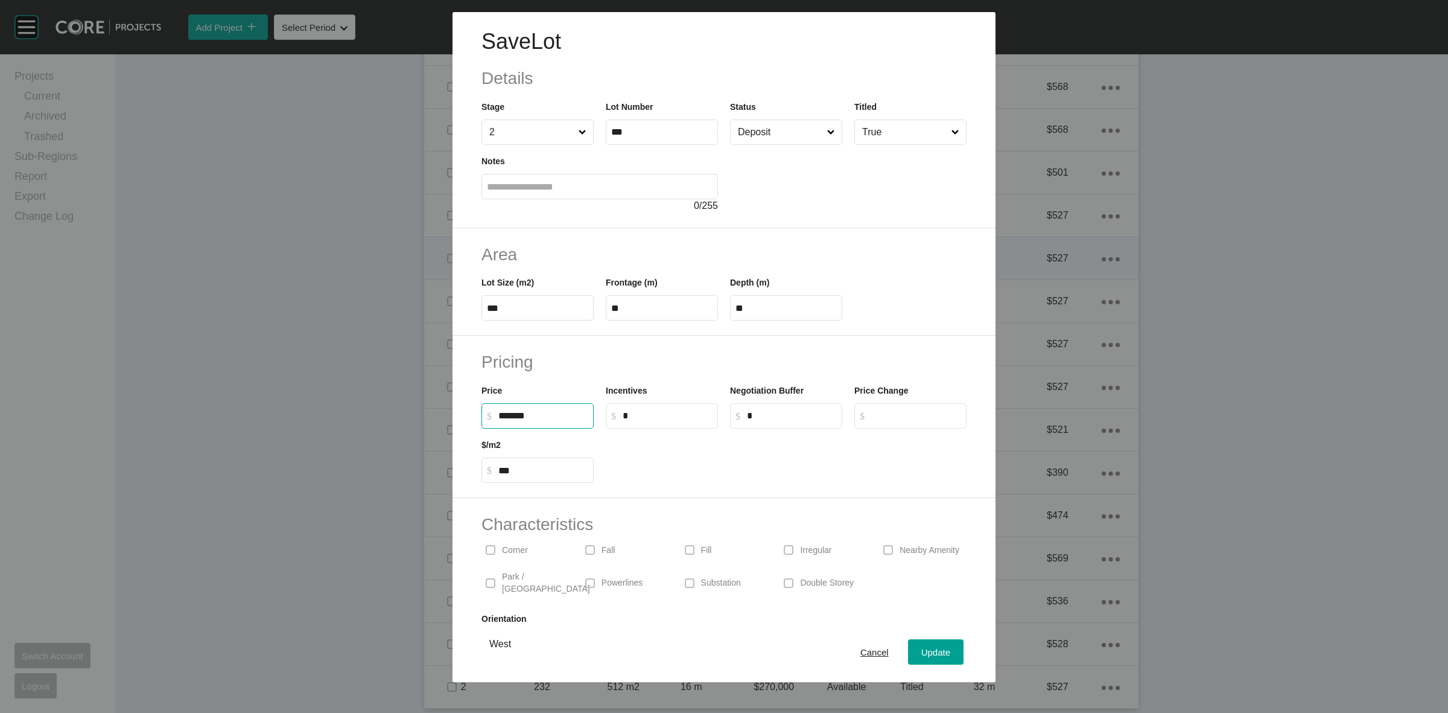
type input "***"
click at [629, 357] on h2 "Pricing" at bounding box center [723, 362] width 485 height 24
click at [927, 652] on span "Update" at bounding box center [935, 652] width 29 height 10
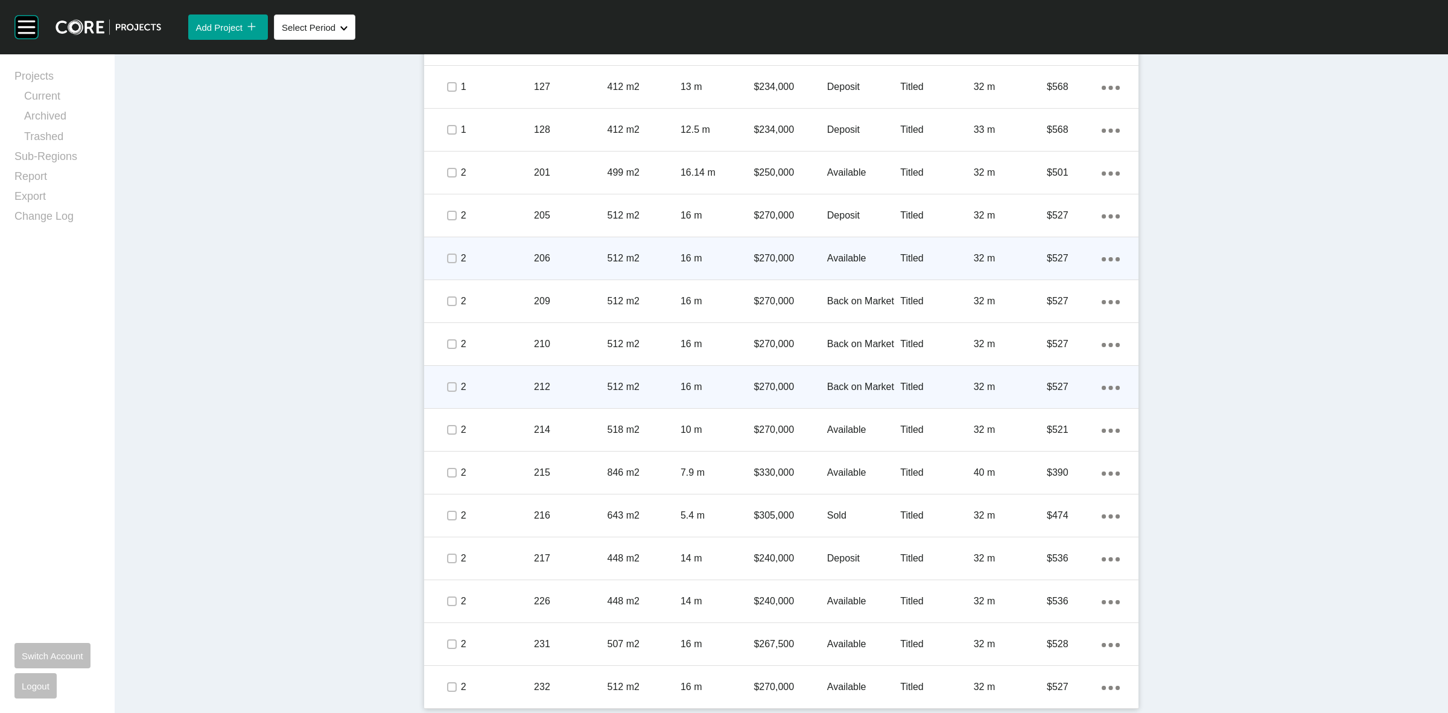
click at [1102, 389] on icon "Action Menu Dots Copy 6 Created with Sketch." at bounding box center [1111, 388] width 18 height 4
click at [1041, 392] on link "Duplicate" at bounding box center [1055, 389] width 45 height 18
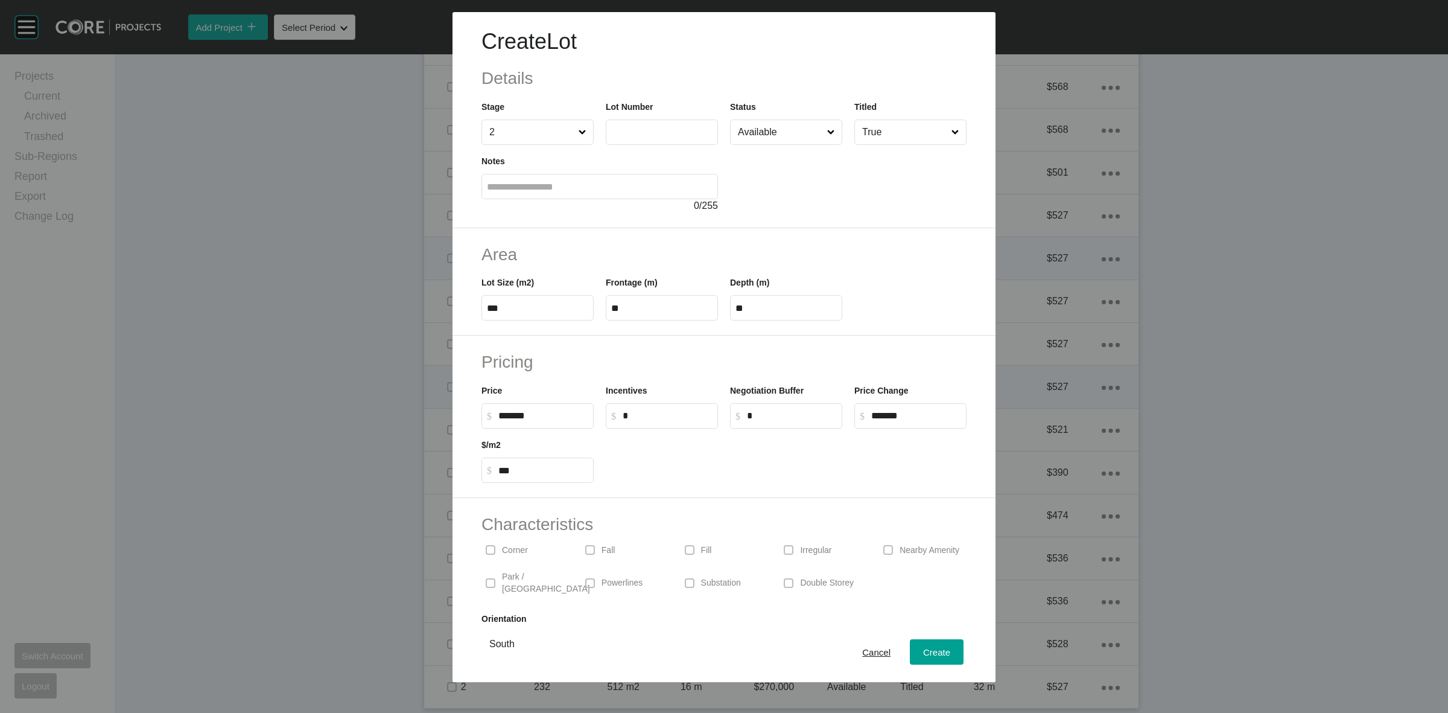
click at [685, 131] on input "text" at bounding box center [661, 132] width 101 height 10
type input "***"
click at [833, 154] on div at bounding box center [848, 179] width 237 height 68
click at [786, 130] on input "Available" at bounding box center [779, 132] width 89 height 24
click at [923, 655] on span "Create" at bounding box center [936, 652] width 27 height 10
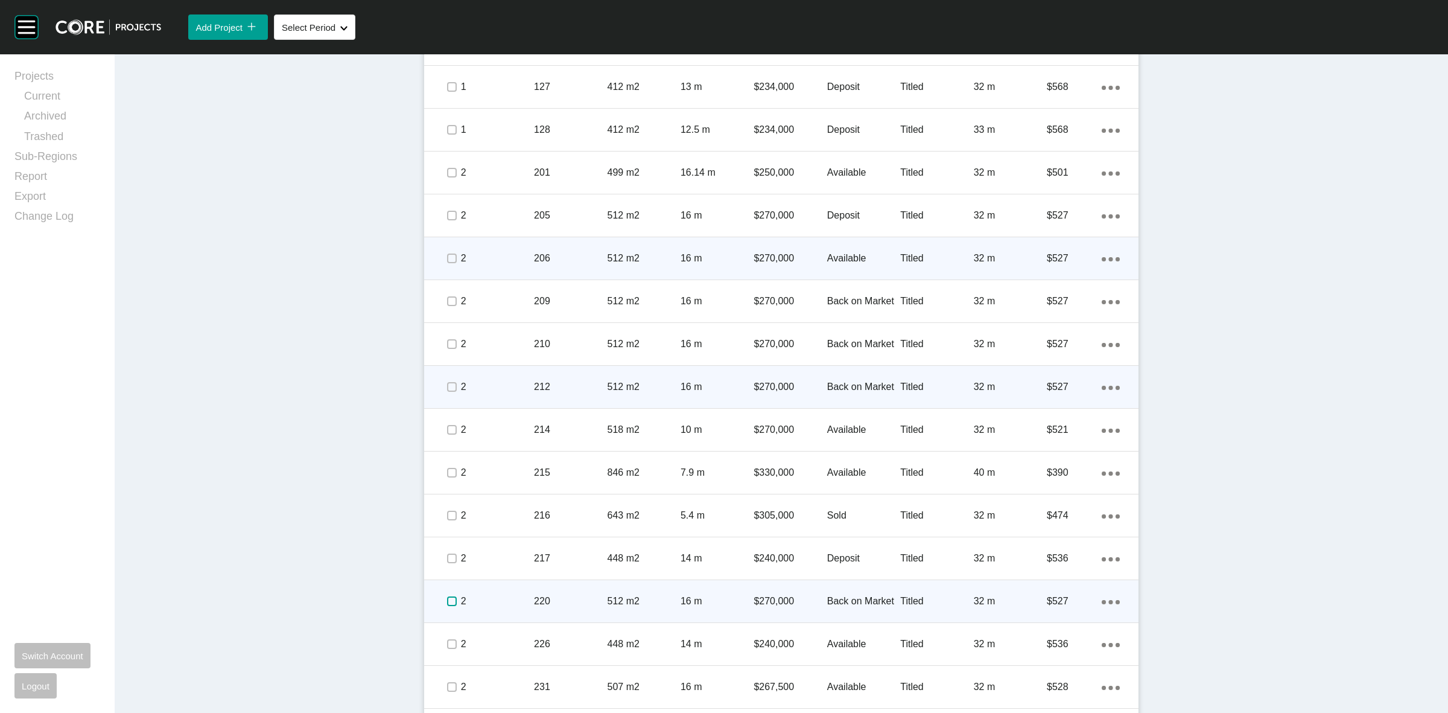
click at [447, 602] on label at bounding box center [452, 601] width 10 height 10
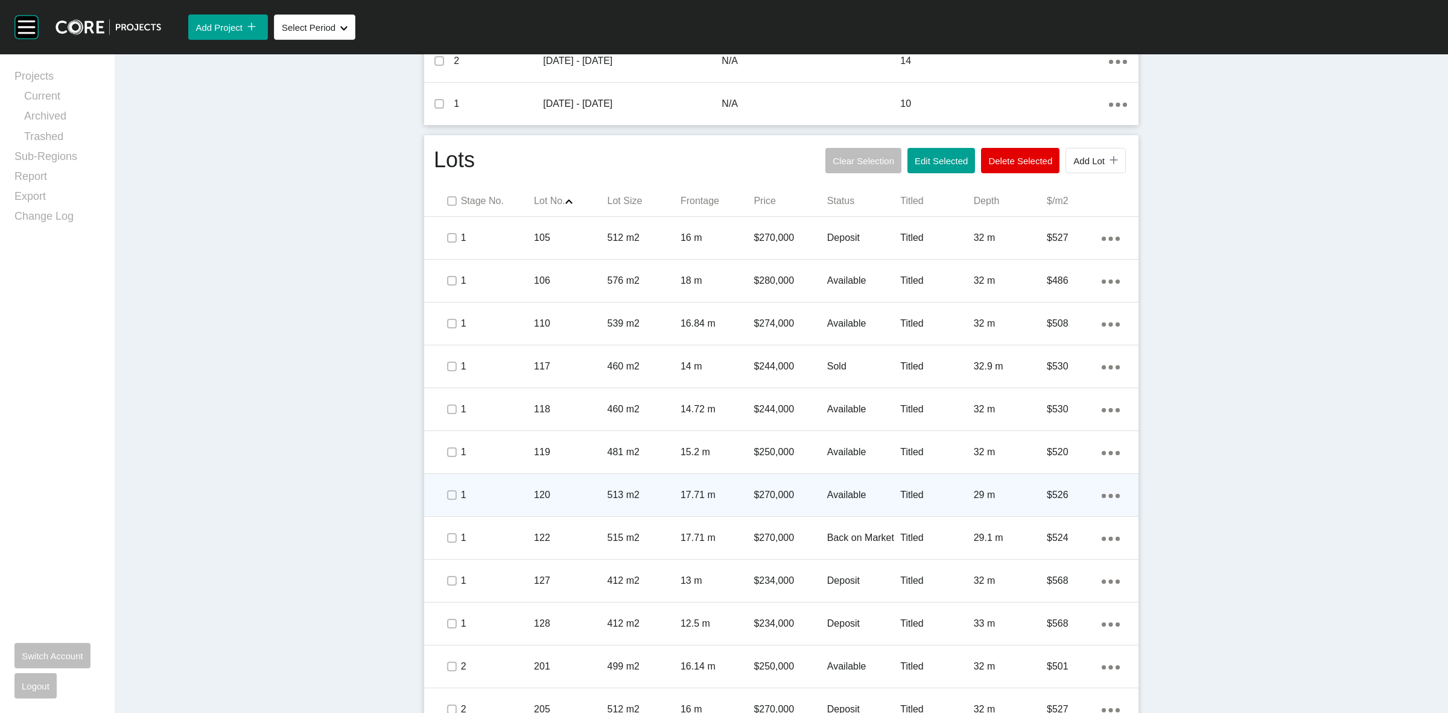
scroll to position [521, 0]
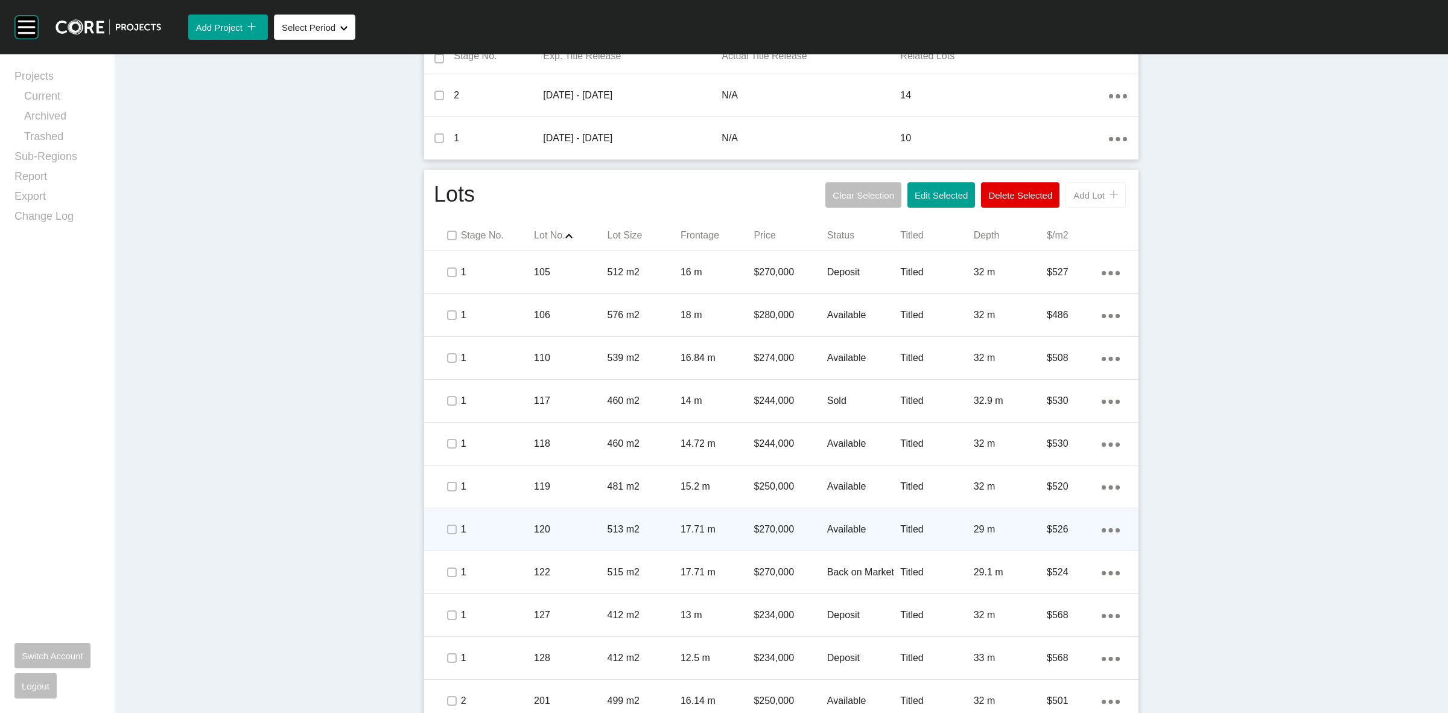
click at [1089, 197] on span "Add Lot" at bounding box center [1088, 195] width 31 height 10
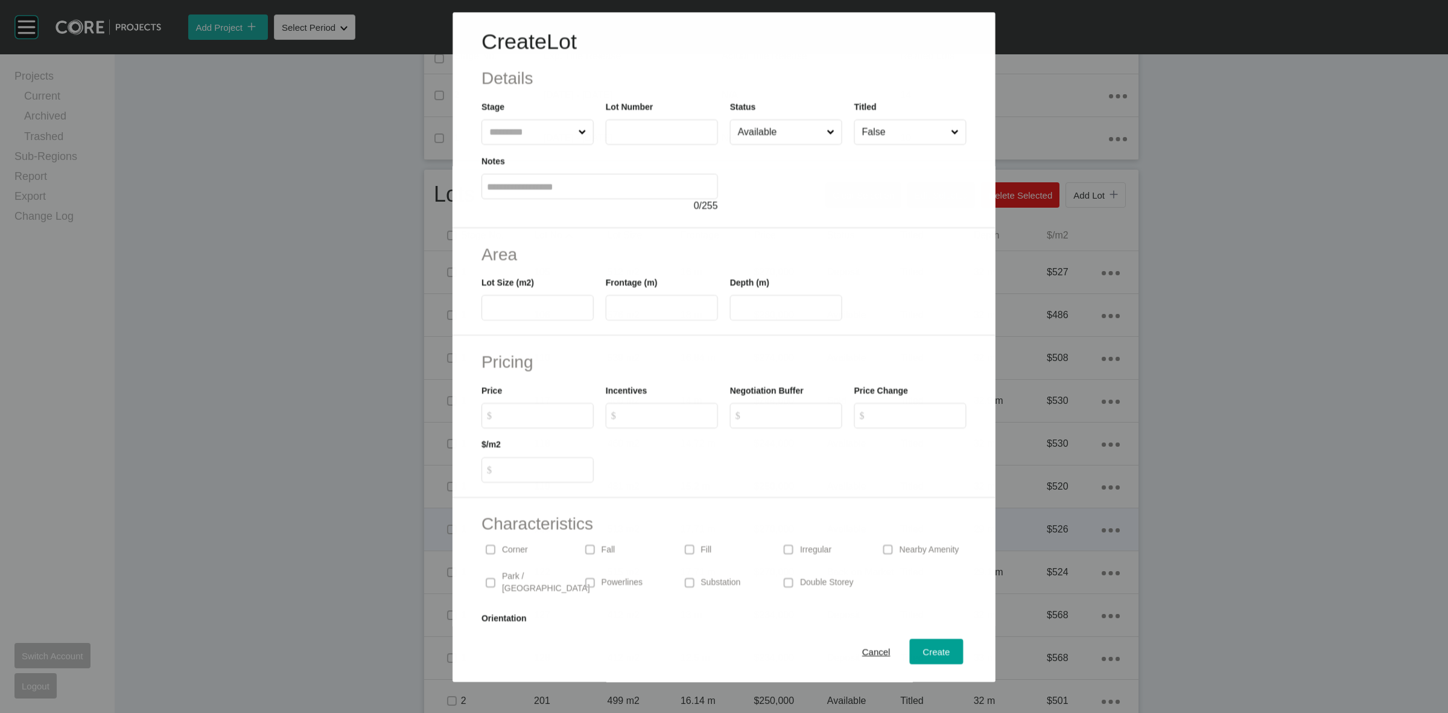
click at [554, 132] on input "text" at bounding box center [531, 132] width 89 height 24
type input "**"
click at [553, 132] on input "text" at bounding box center [531, 132] width 89 height 24
type input "*"
type input "***"
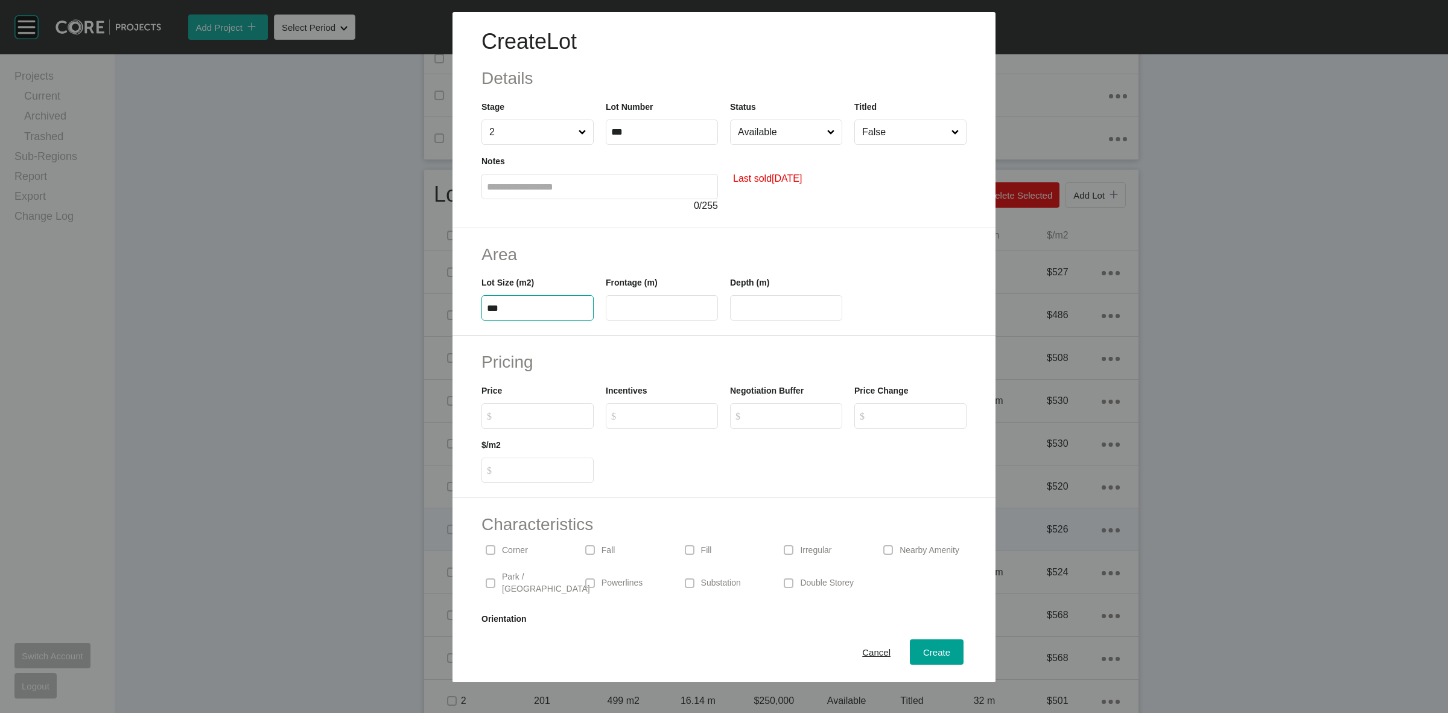
type input "***"
type input "**"
type input "****"
click at [812, 211] on div "Last sold [DATE]" at bounding box center [848, 179] width 237 height 68
click at [784, 128] on input "Available" at bounding box center [779, 132] width 89 height 24
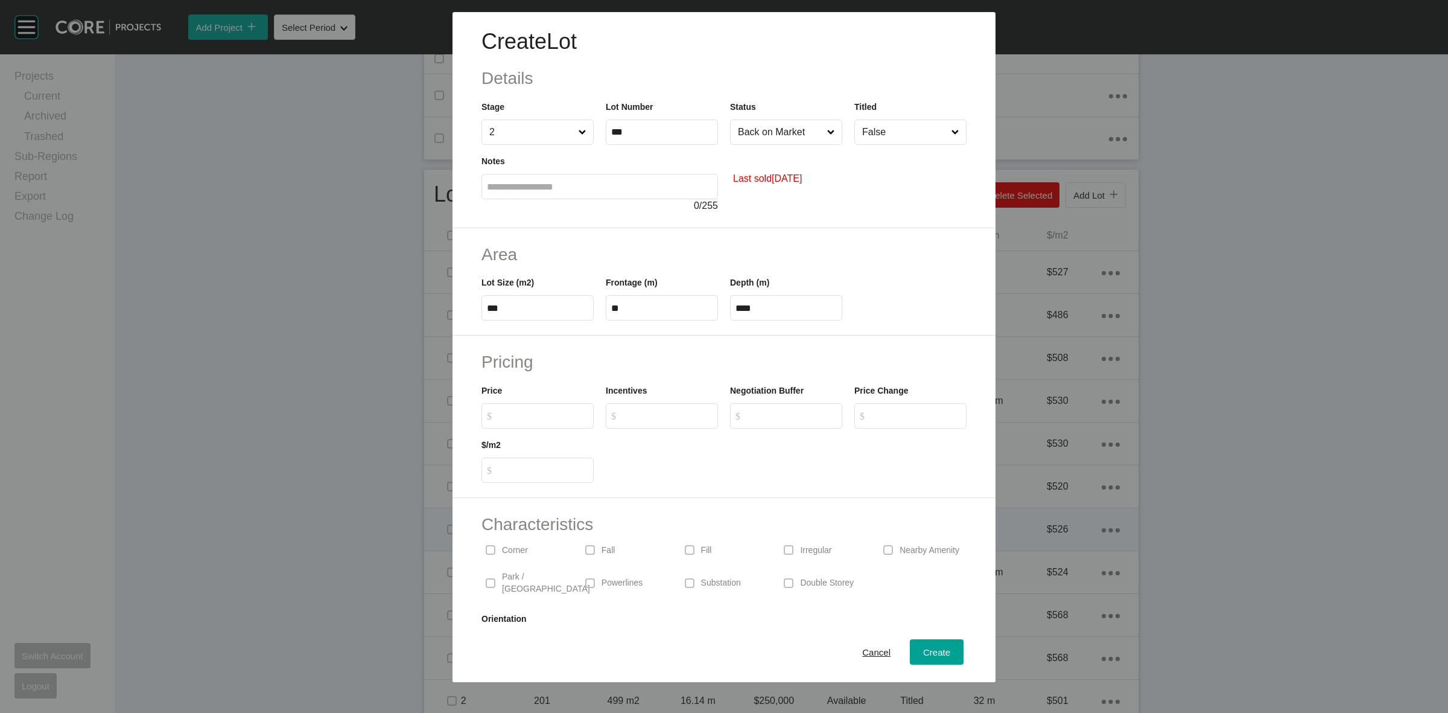
click at [551, 418] on input "$ Created with Sketch. $" at bounding box center [543, 415] width 90 height 10
type input "*******"
type input "***"
type input "*"
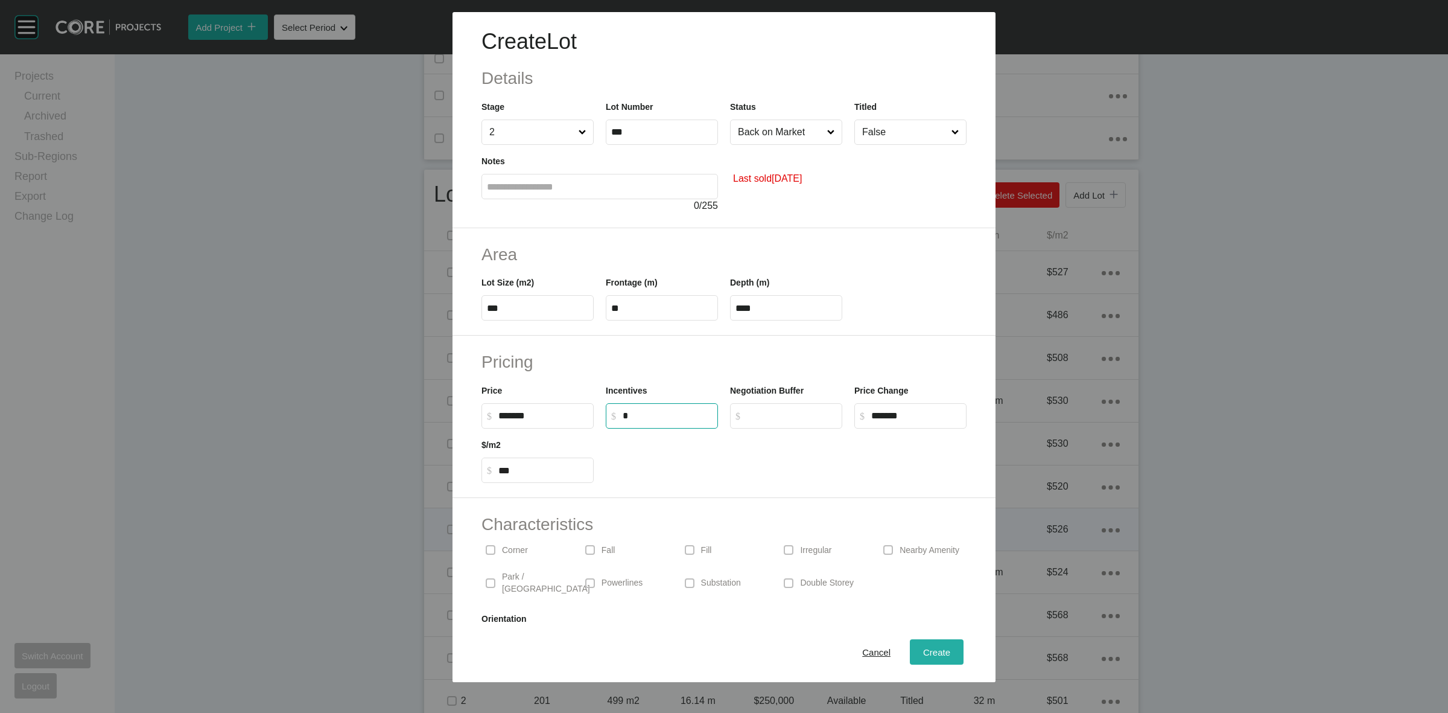
click at [930, 647] on span "Create" at bounding box center [936, 652] width 27 height 10
type input "*"
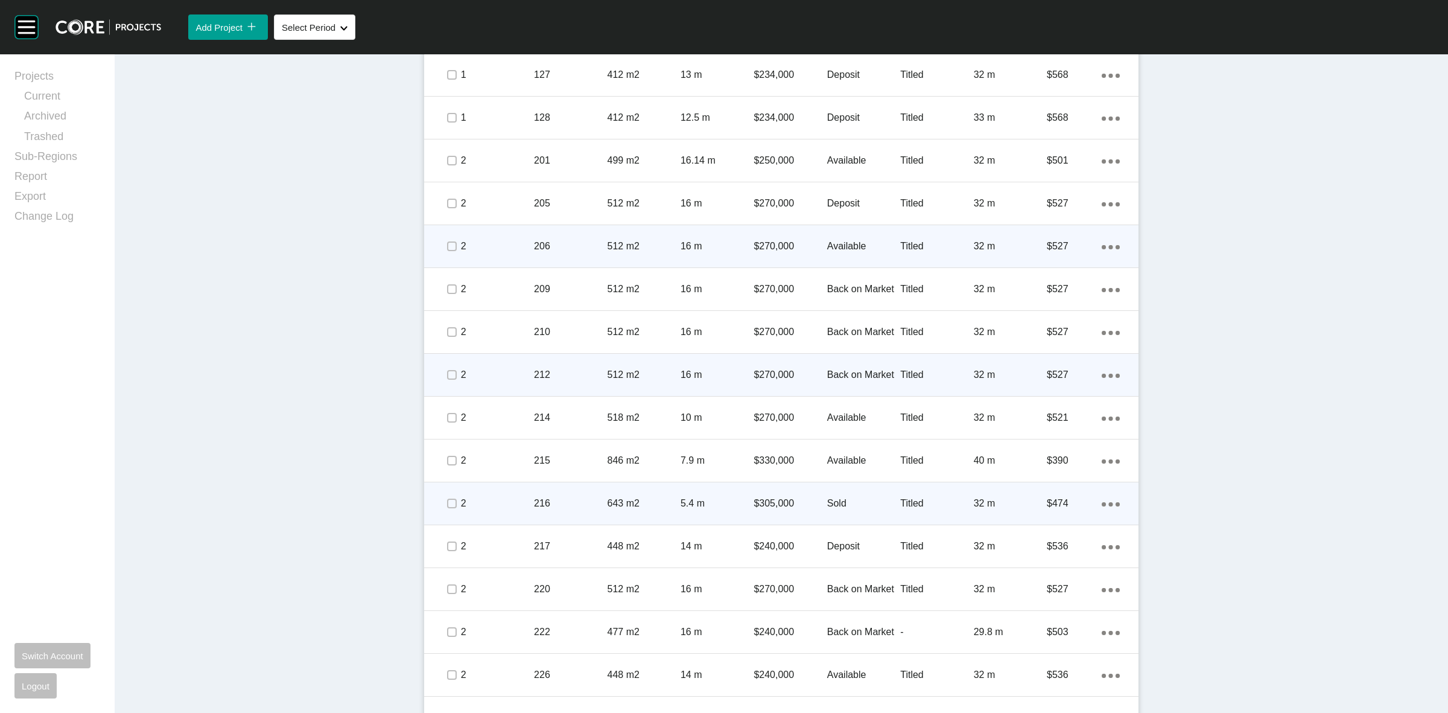
scroll to position [1135, 0]
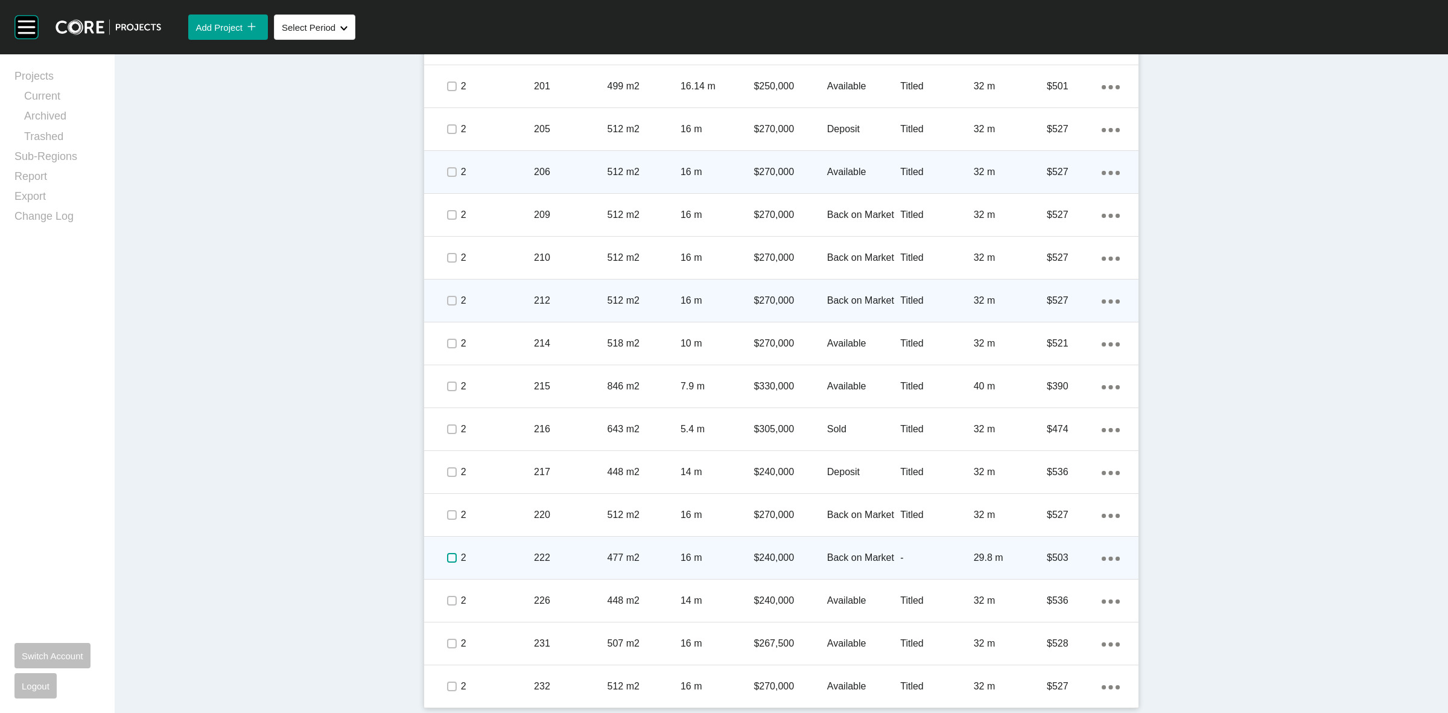
click at [447, 556] on label at bounding box center [452, 558] width 10 height 10
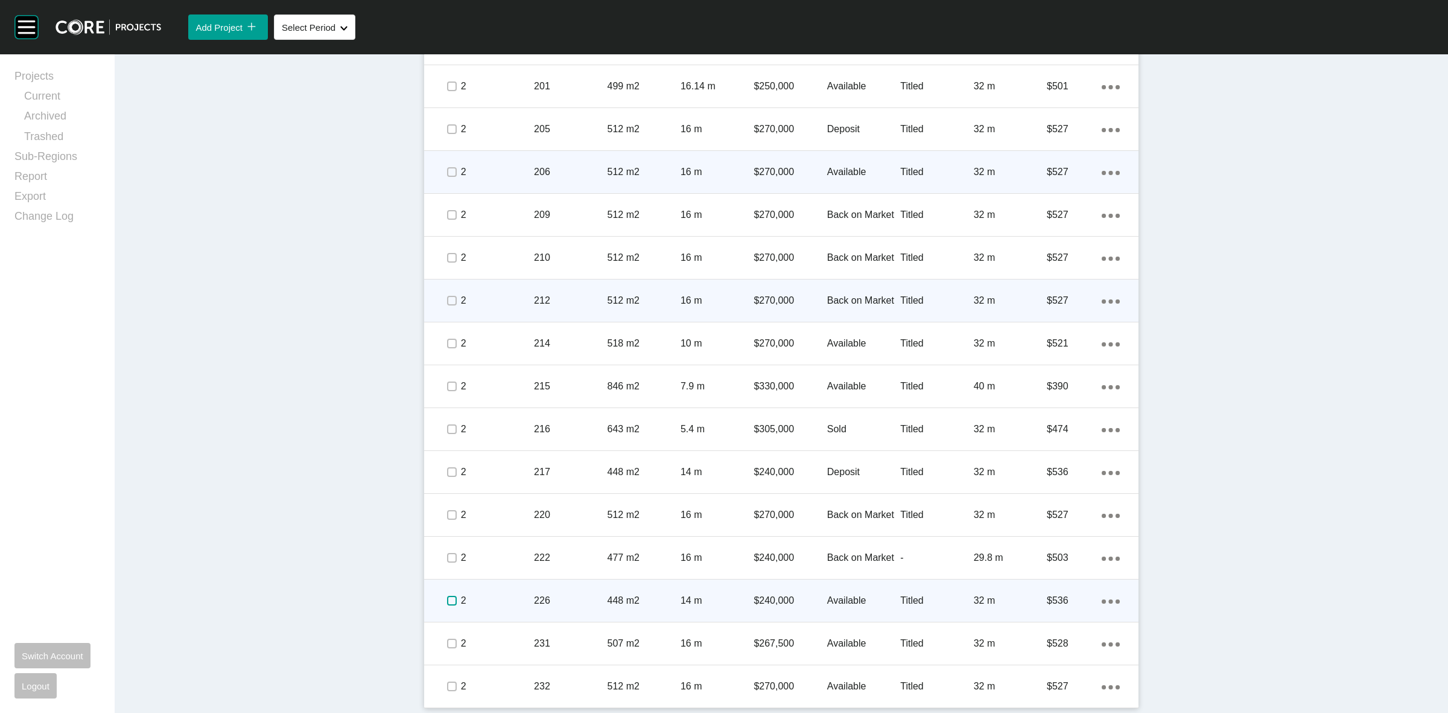
click at [447, 600] on label at bounding box center [452, 601] width 10 height 10
click at [487, 594] on p "2" at bounding box center [497, 600] width 73 height 13
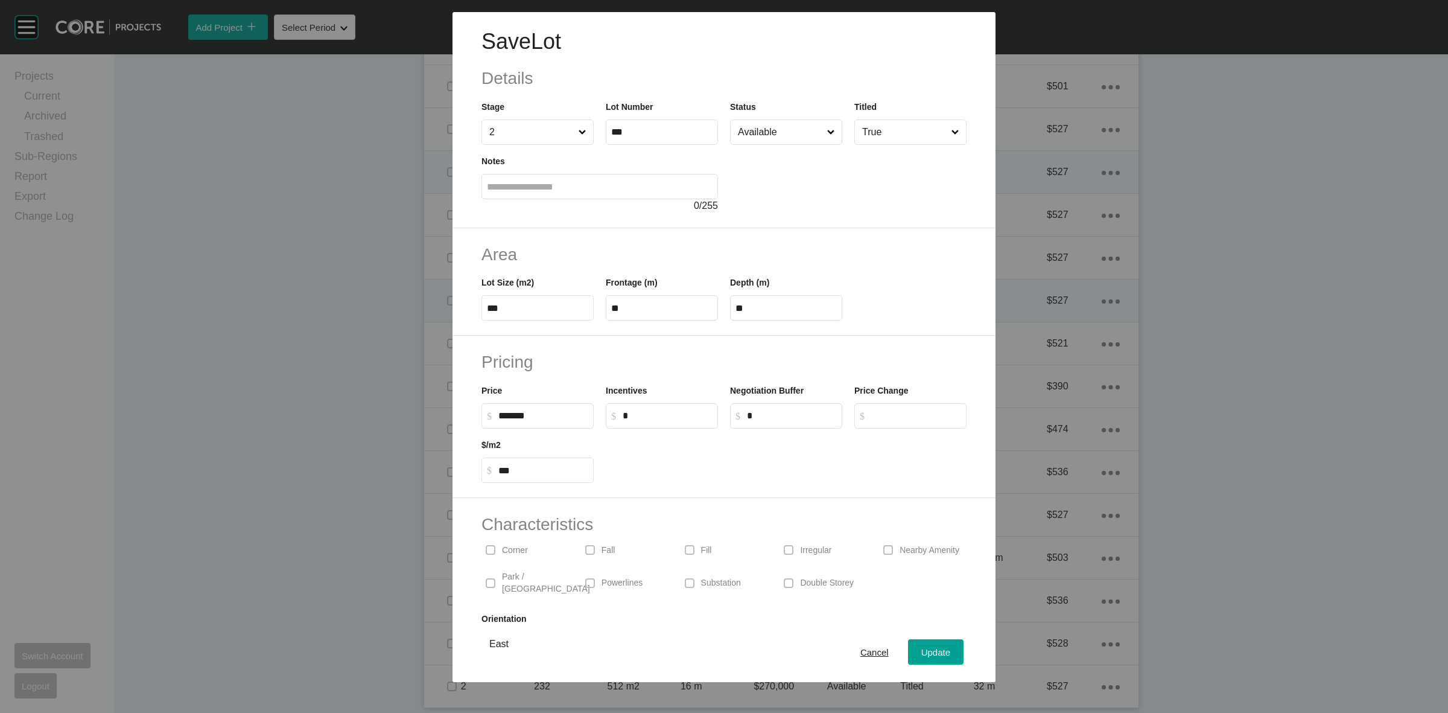
click at [778, 127] on input "Available" at bounding box center [779, 132] width 89 height 24
click at [924, 656] on span "Update" at bounding box center [935, 652] width 29 height 10
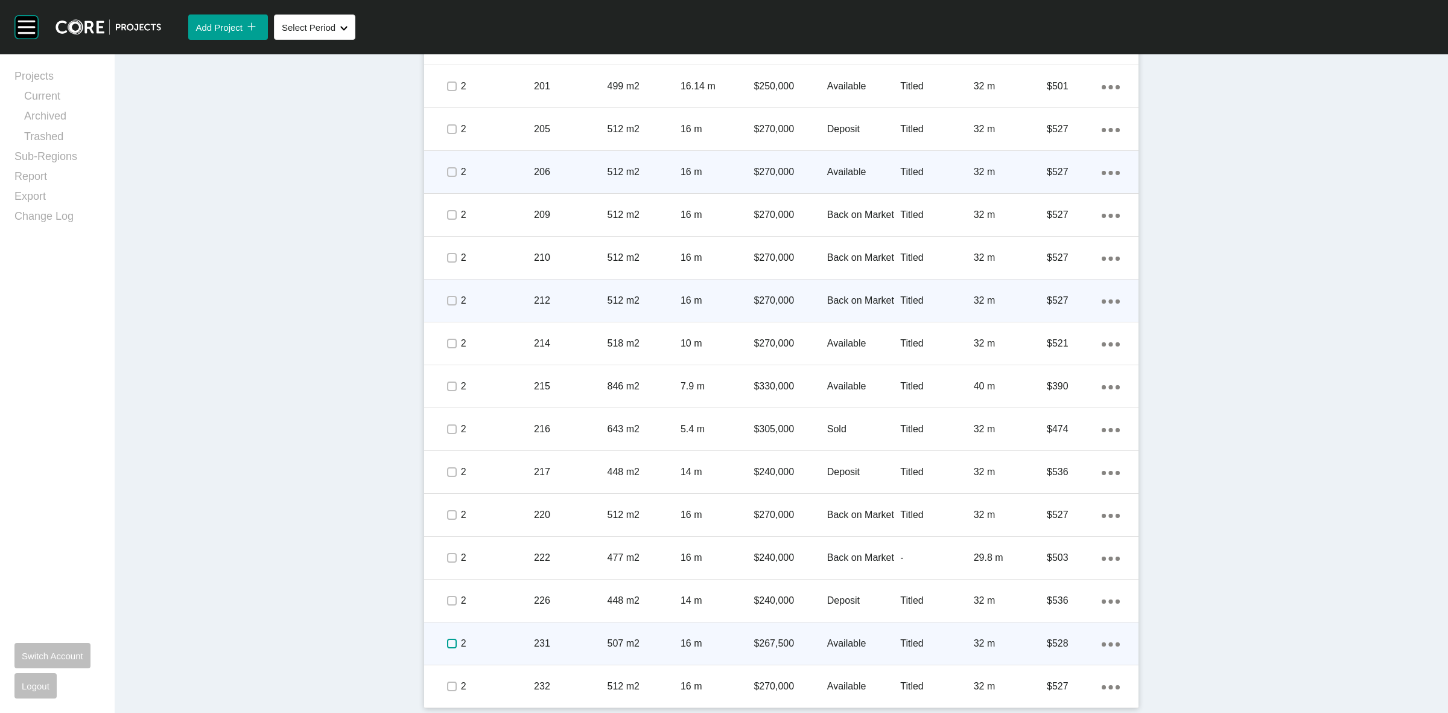
click at [448, 641] on label at bounding box center [452, 643] width 10 height 10
click at [493, 640] on p "2" at bounding box center [497, 643] width 73 height 13
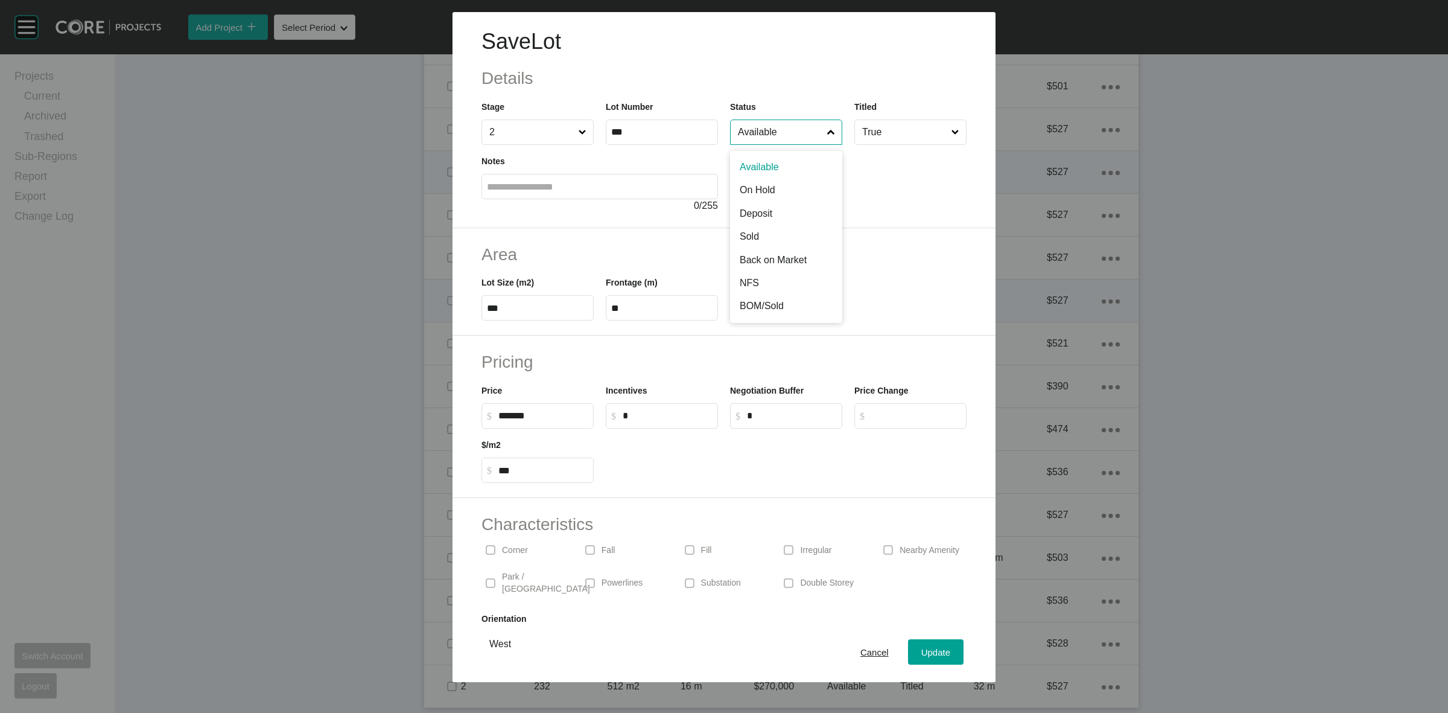
click at [770, 127] on input "Available" at bounding box center [779, 132] width 89 height 24
click at [752, 219] on div "Save Lot Details Stage 2 Lot Number *** Status Deposit Titled True Notes 0 / 255" at bounding box center [724, 120] width 543 height 216
drag, startPoint x: 752, startPoint y: 219, endPoint x: 921, endPoint y: 653, distance: 465.5
click at [921, 653] on span "Update" at bounding box center [935, 652] width 29 height 10
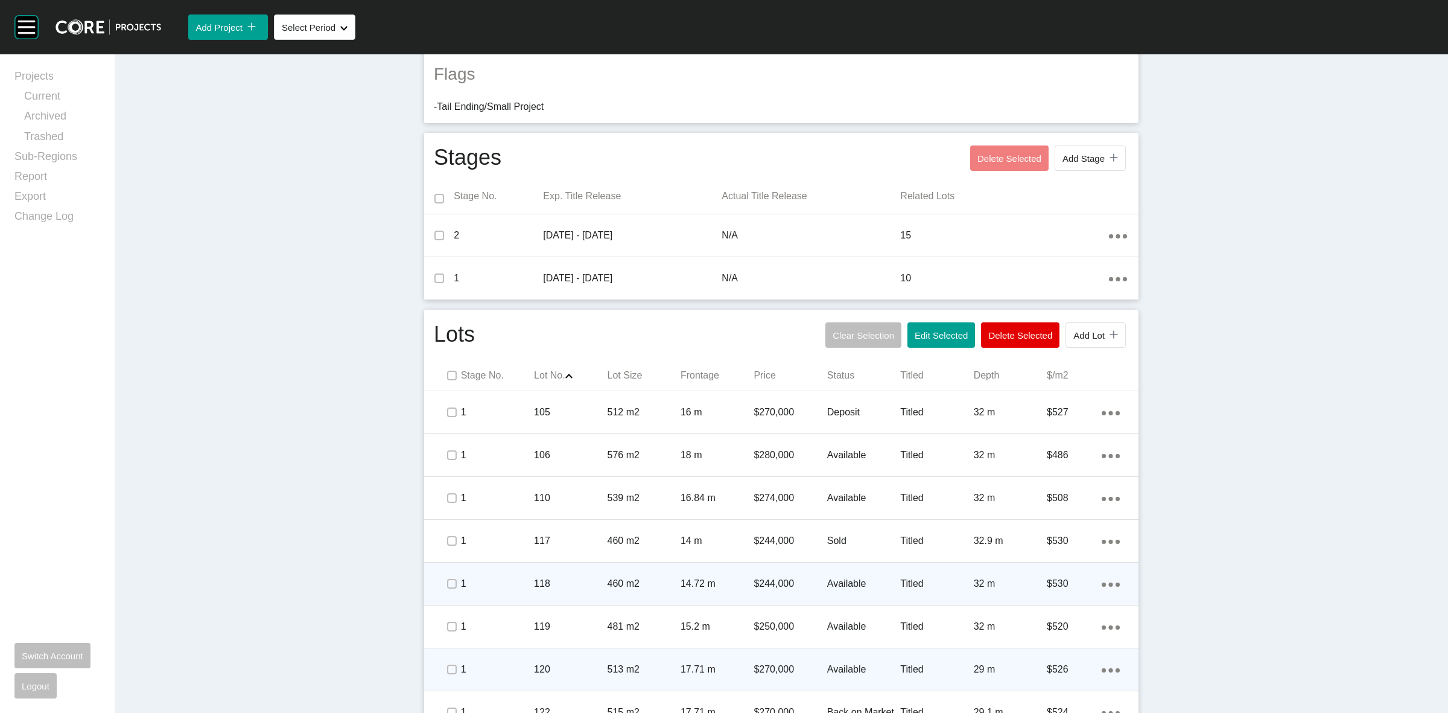
scroll to position [0, 0]
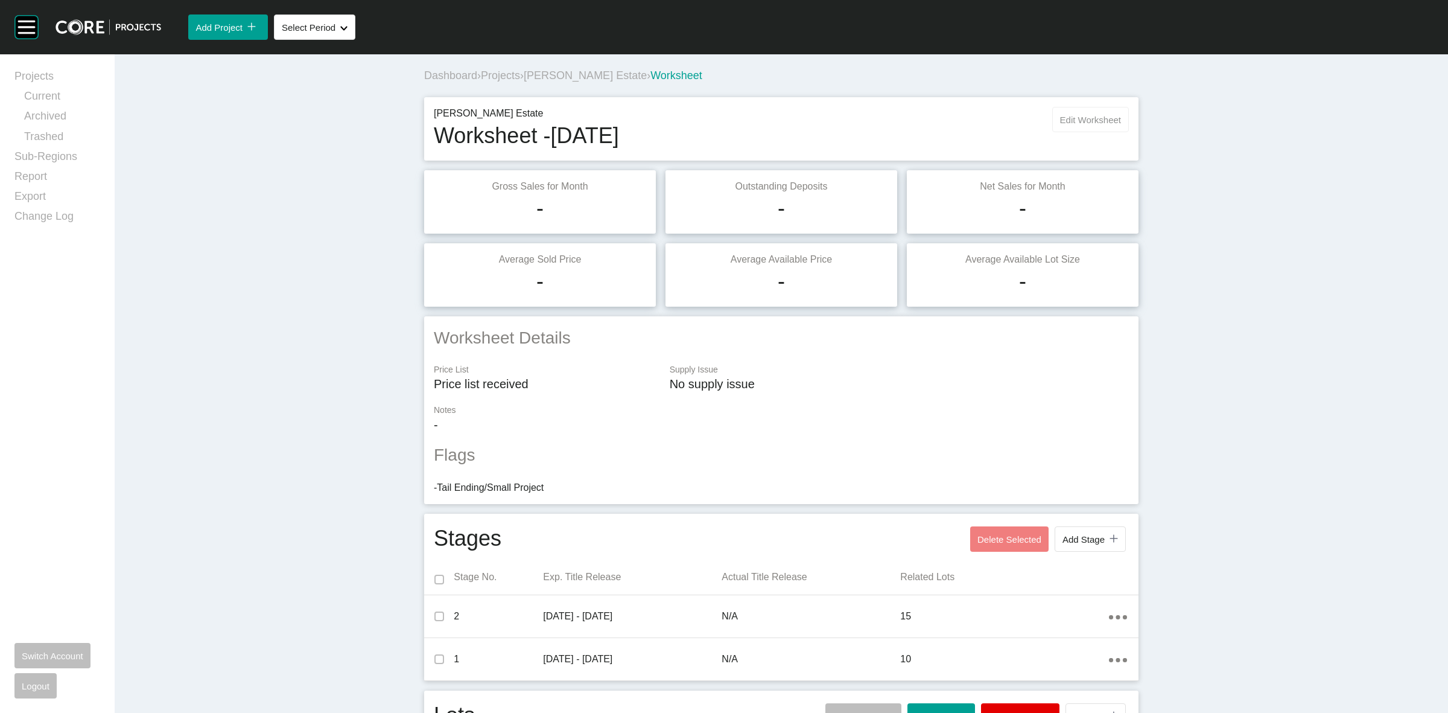
click at [1089, 116] on span "Edit Worksheet" at bounding box center [1090, 120] width 61 height 10
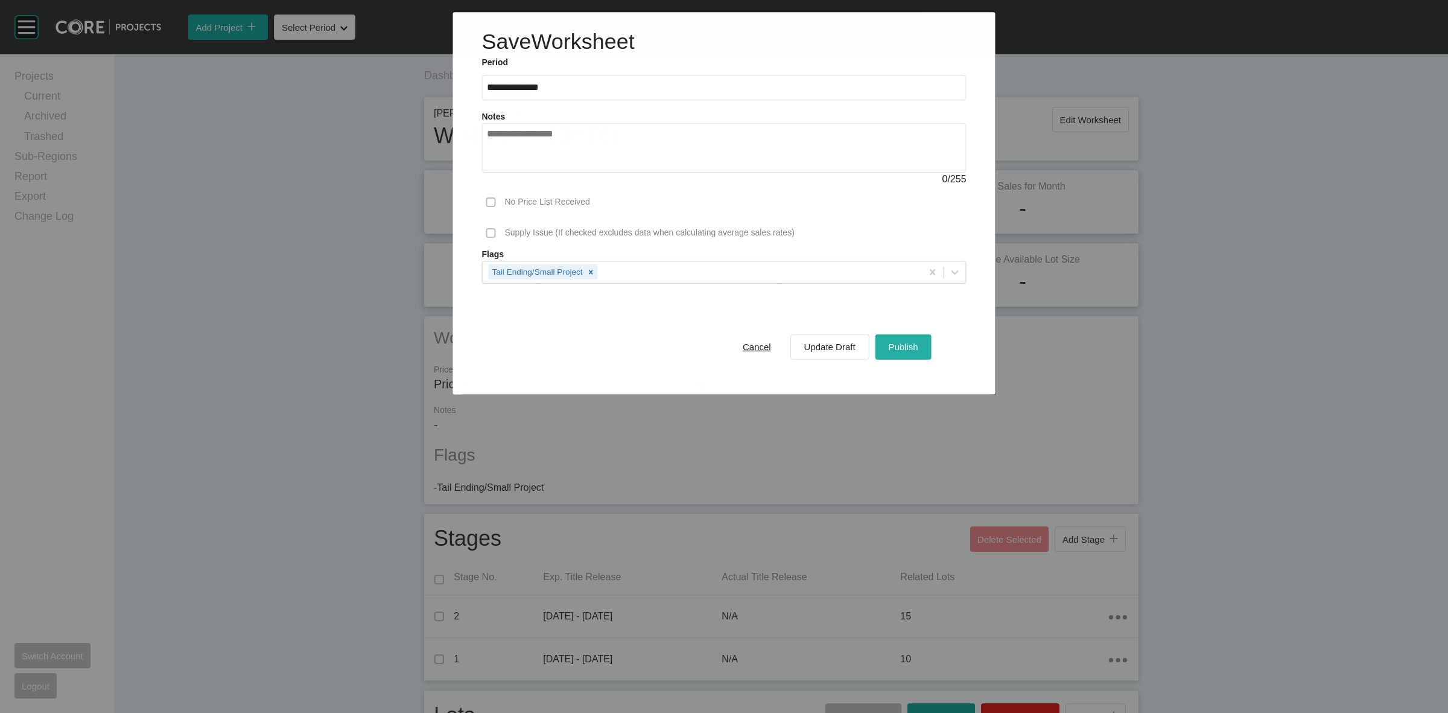
click at [888, 352] on div "Publish" at bounding box center [903, 346] width 36 height 16
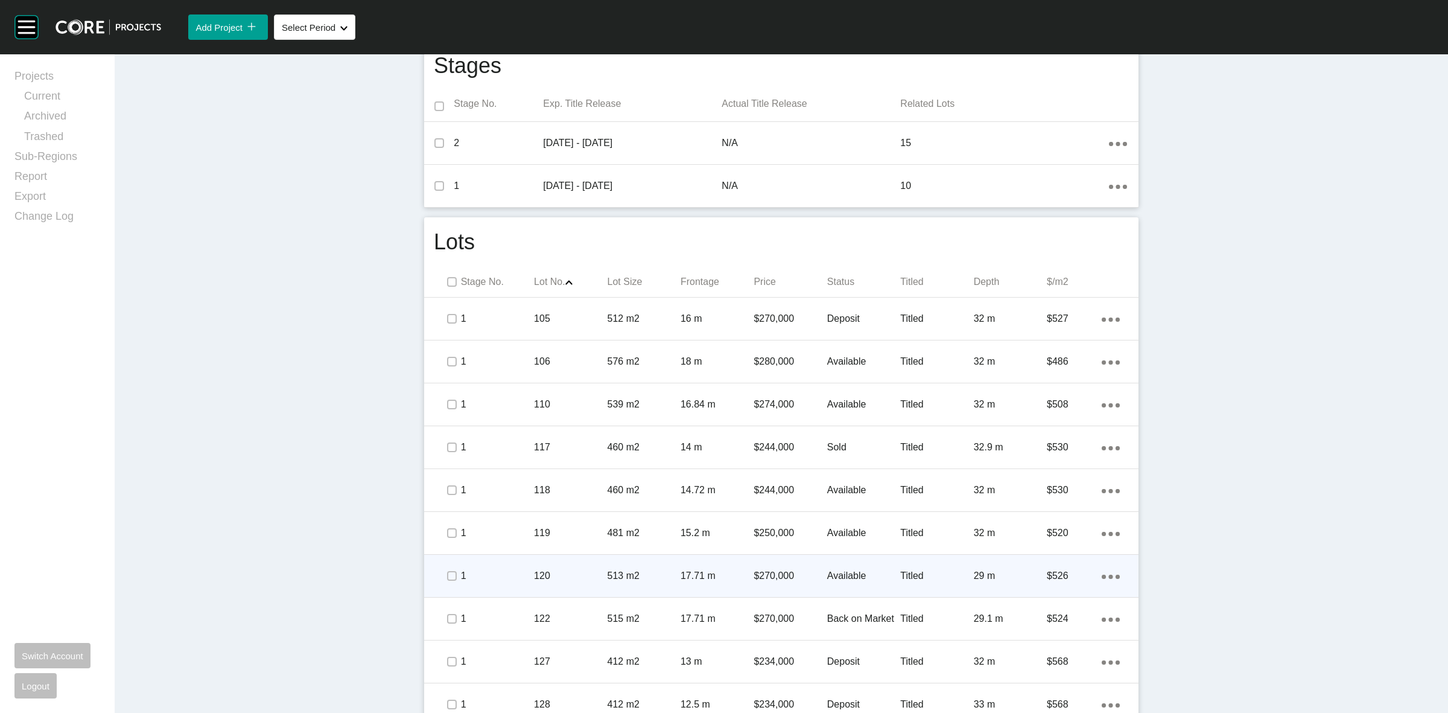
scroll to position [830, 0]
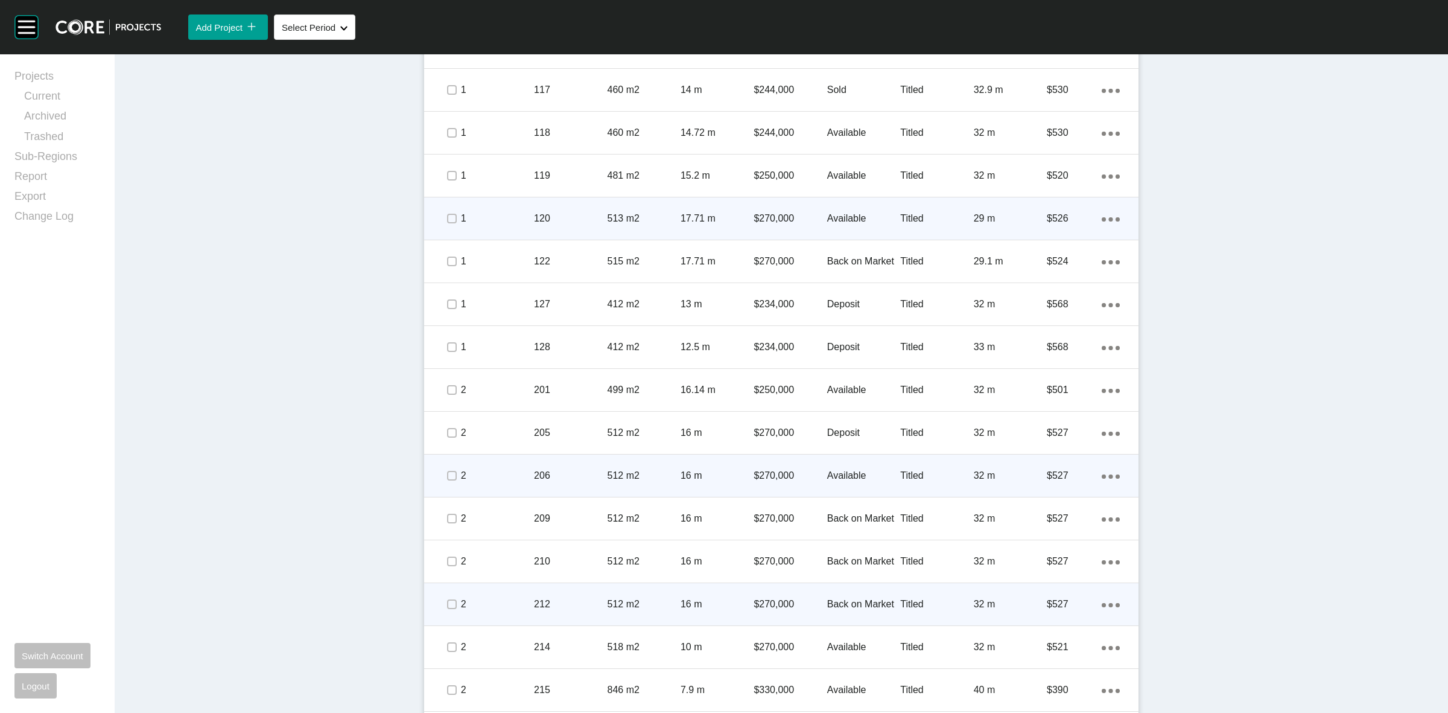
click at [631, 477] on p "512 m2" at bounding box center [644, 475] width 73 height 13
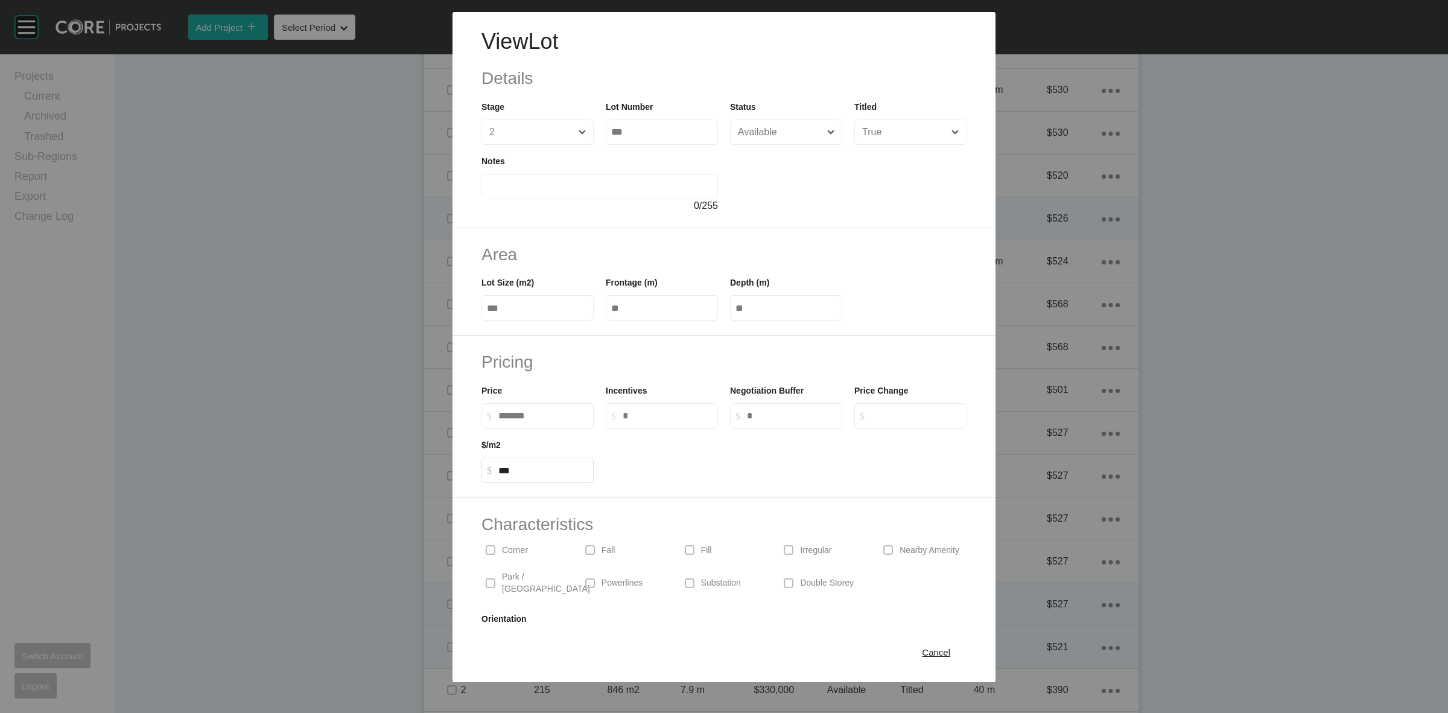
drag, startPoint x: 921, startPoint y: 652, endPoint x: 900, endPoint y: 629, distance: 30.8
click at [922, 652] on span "Cancel" at bounding box center [936, 652] width 28 height 10
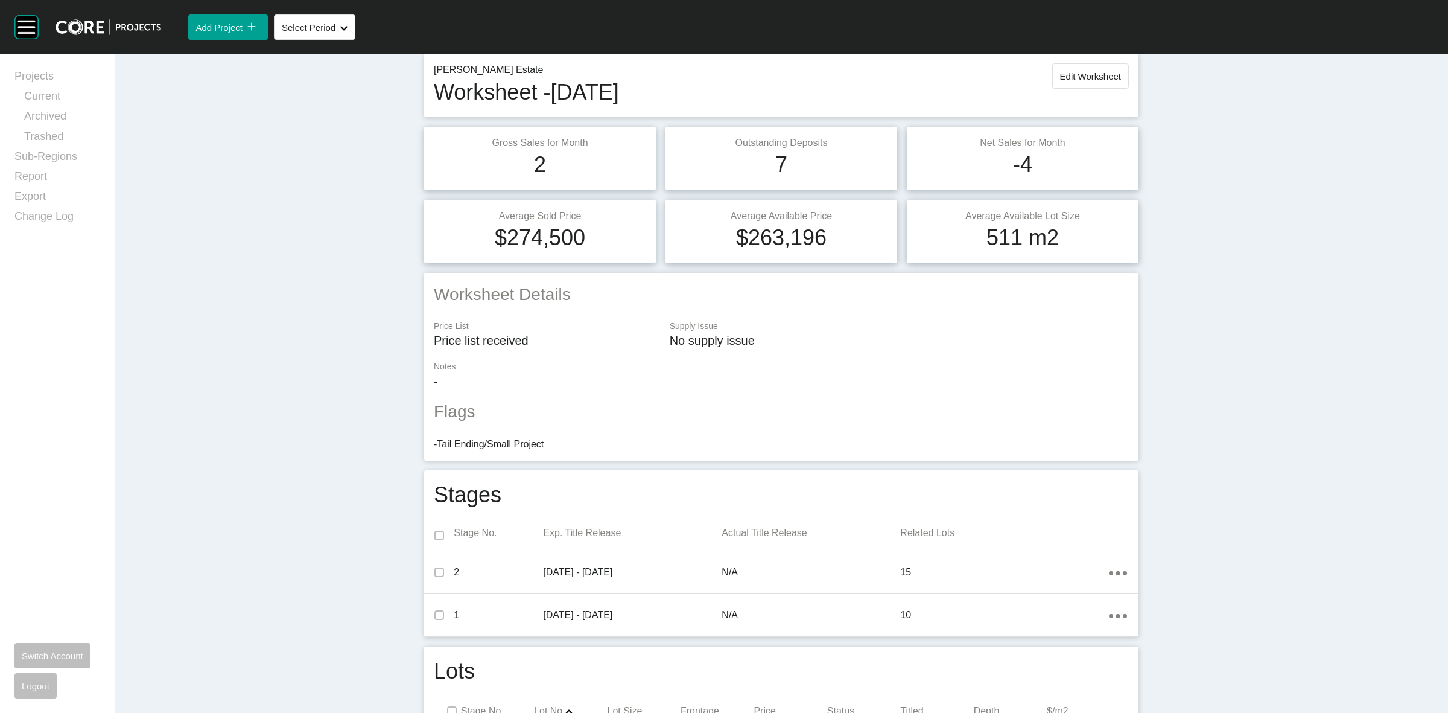
scroll to position [0, 0]
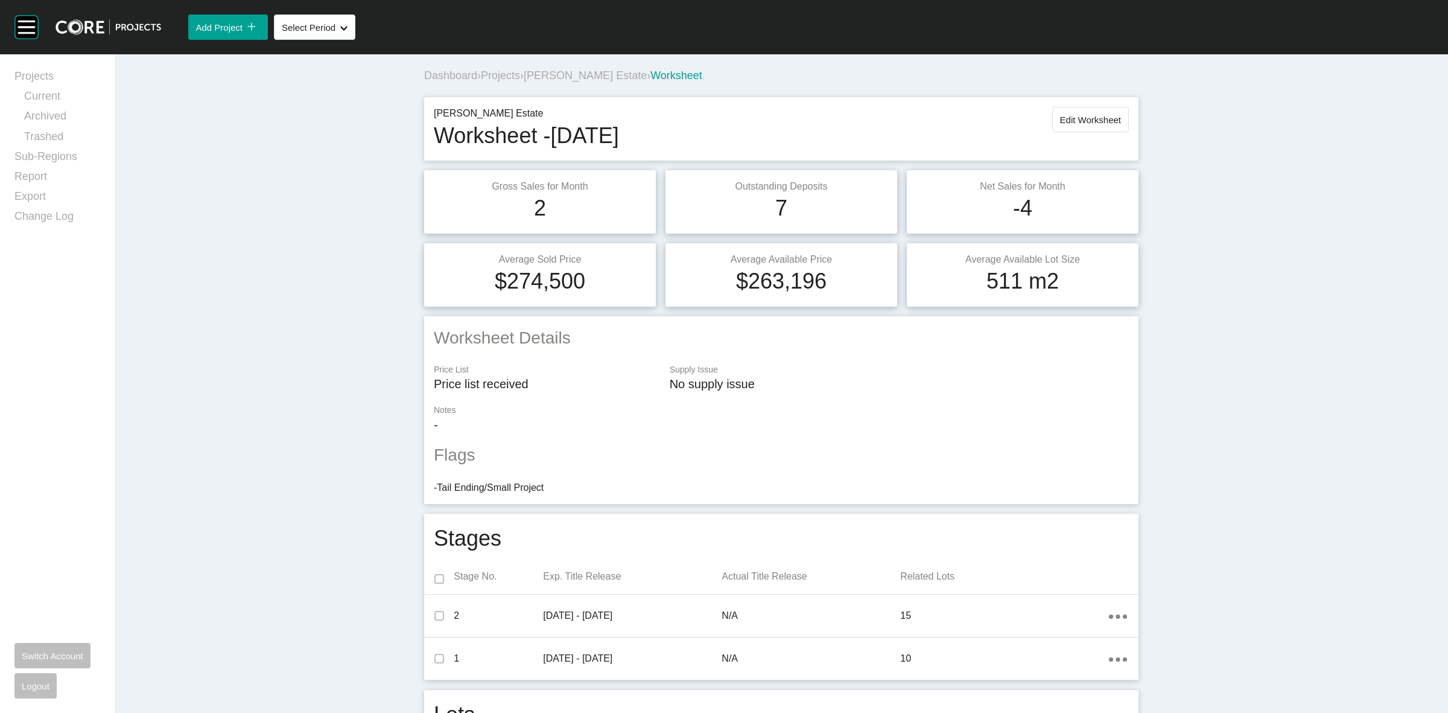
click at [583, 75] on span "[PERSON_NAME] Estate" at bounding box center [585, 75] width 123 height 12
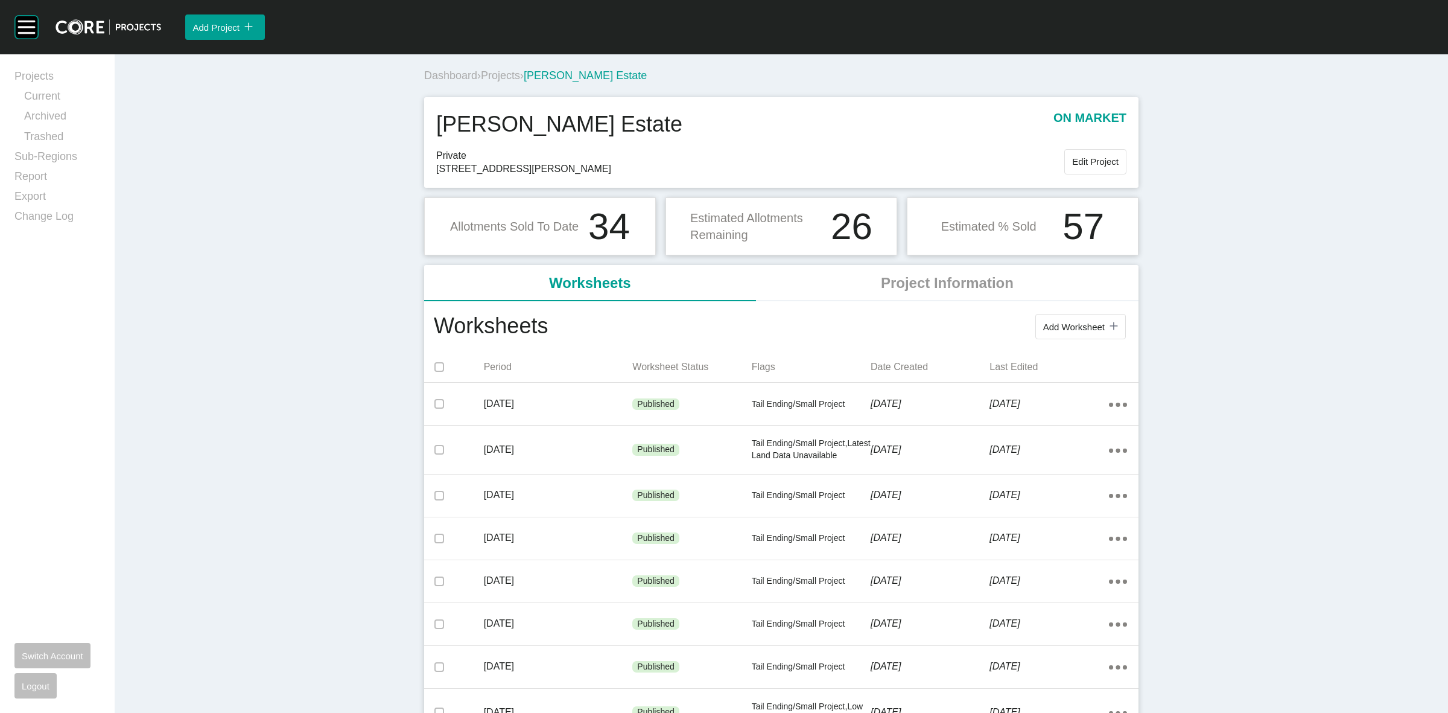
click at [1198, 679] on div "Dashboard › Projects › [PERSON_NAME] Estate [PERSON_NAME] Estate on market Priv…" at bounding box center [781, 586] width 1333 height 1064
click at [495, 76] on span "Projects" at bounding box center [500, 75] width 39 height 12
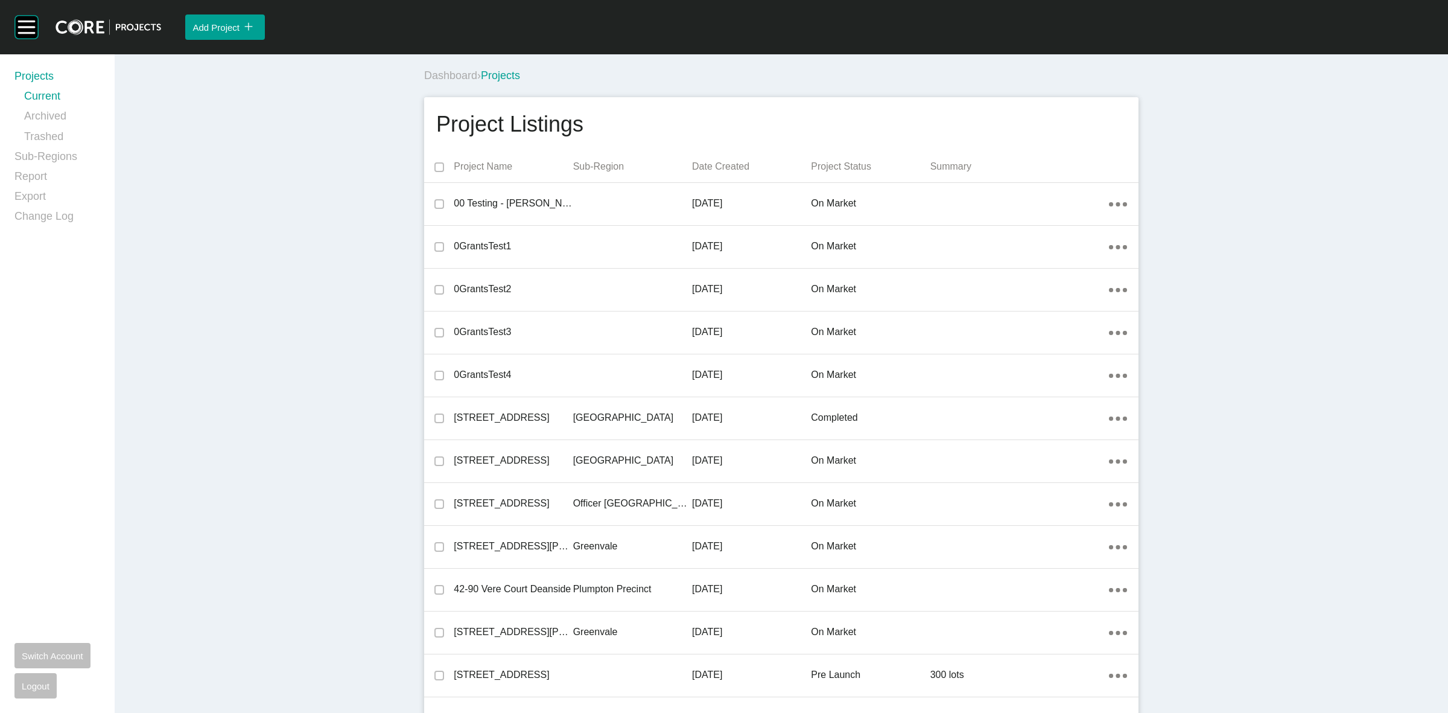
scroll to position [21088, 0]
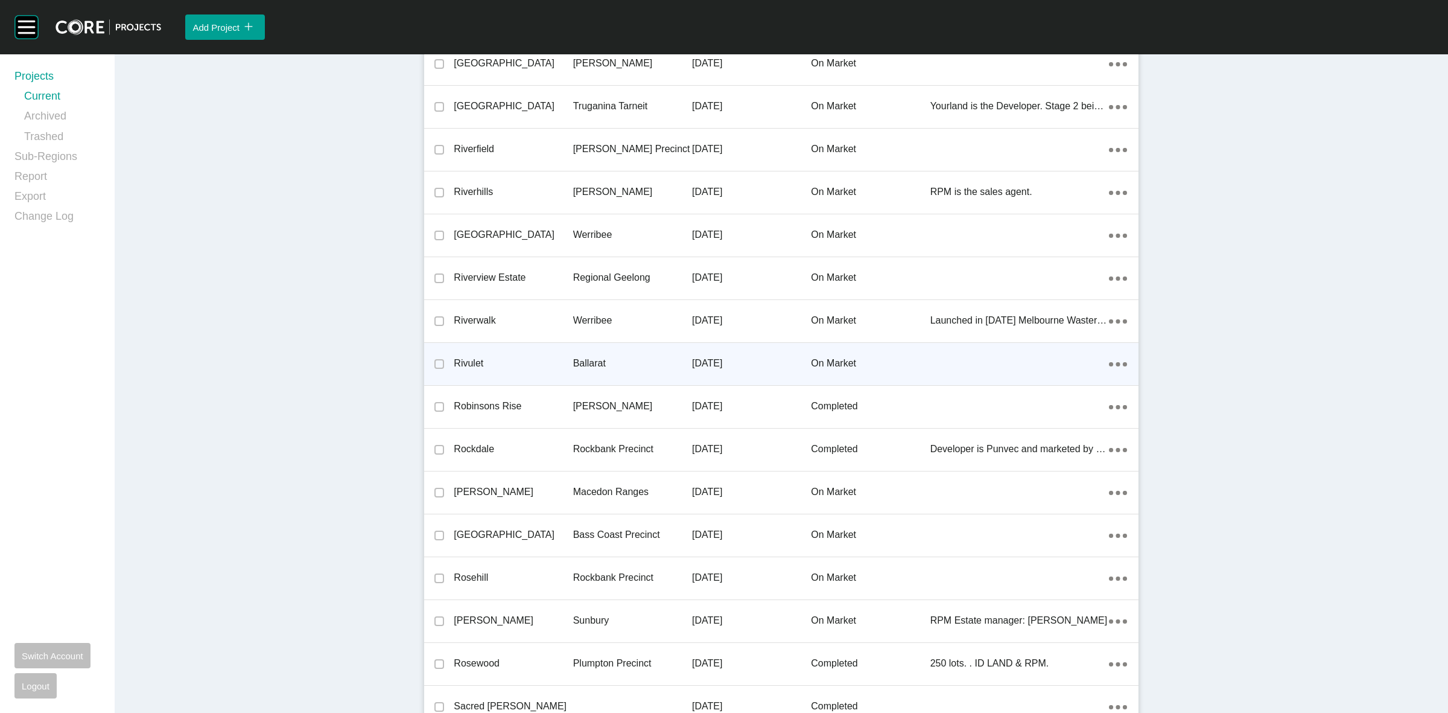
click at [721, 357] on p "[DATE]" at bounding box center [751, 363] width 119 height 13
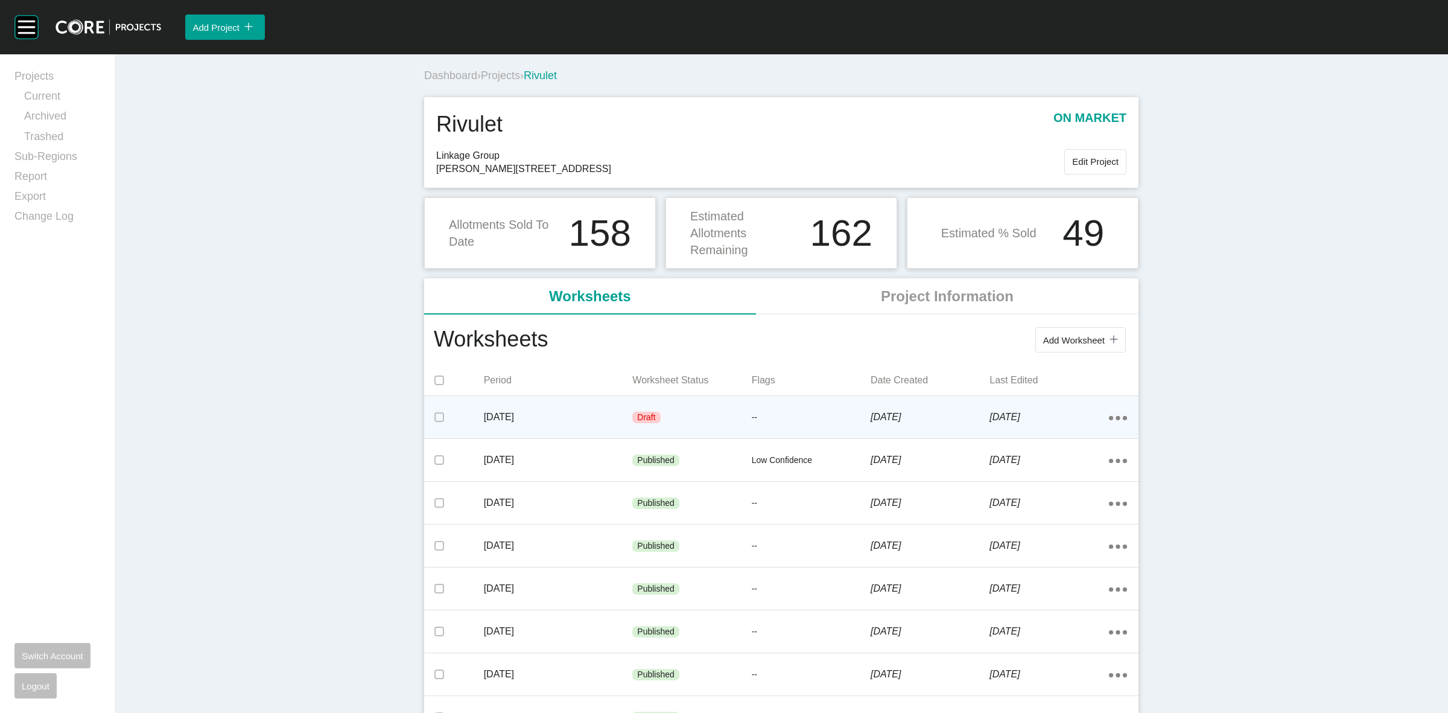
click at [1112, 415] on div "Action Menu Dots Copy 6 Created with Sketch." at bounding box center [1118, 416] width 18 height 13
click at [1065, 418] on link "Edit" at bounding box center [1068, 420] width 33 height 18
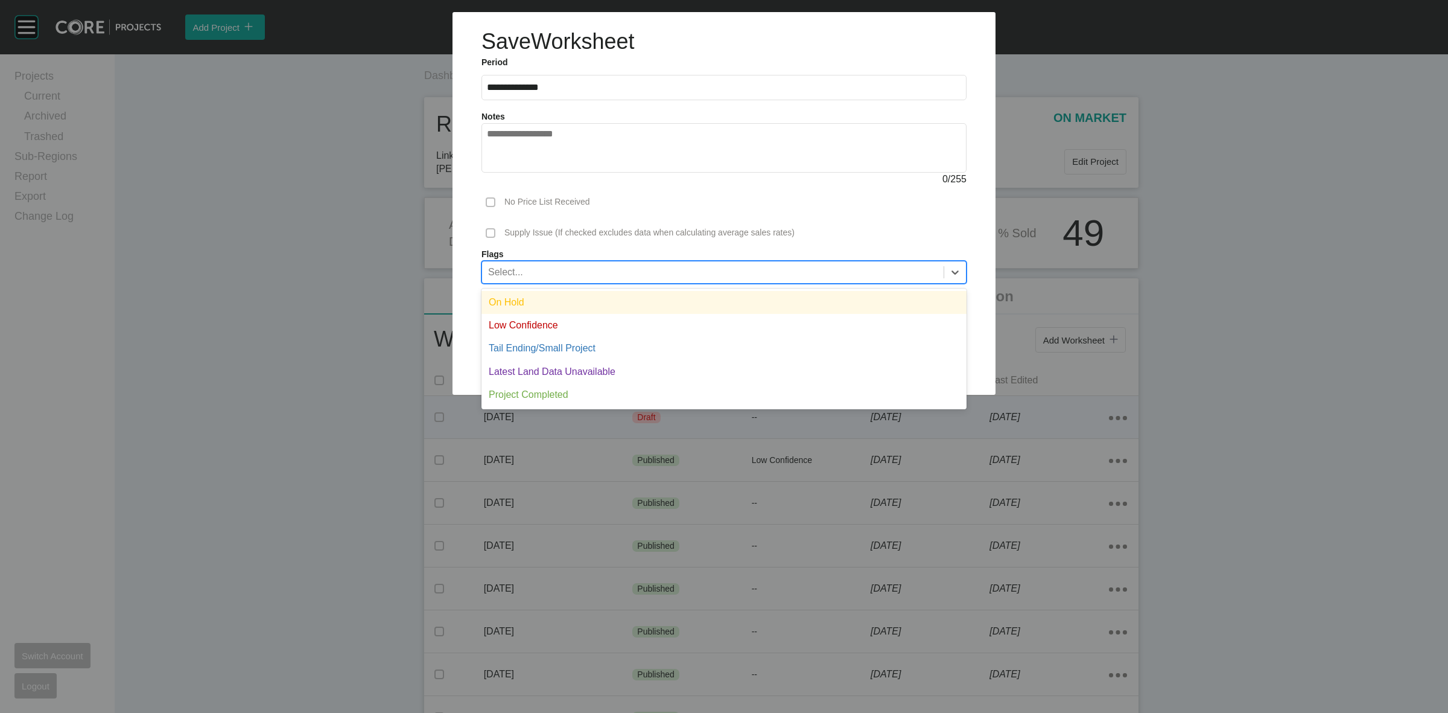
click at [568, 278] on div "Select..." at bounding box center [713, 271] width 462 height 21
click at [552, 327] on div "Low Confidence" at bounding box center [723, 325] width 485 height 23
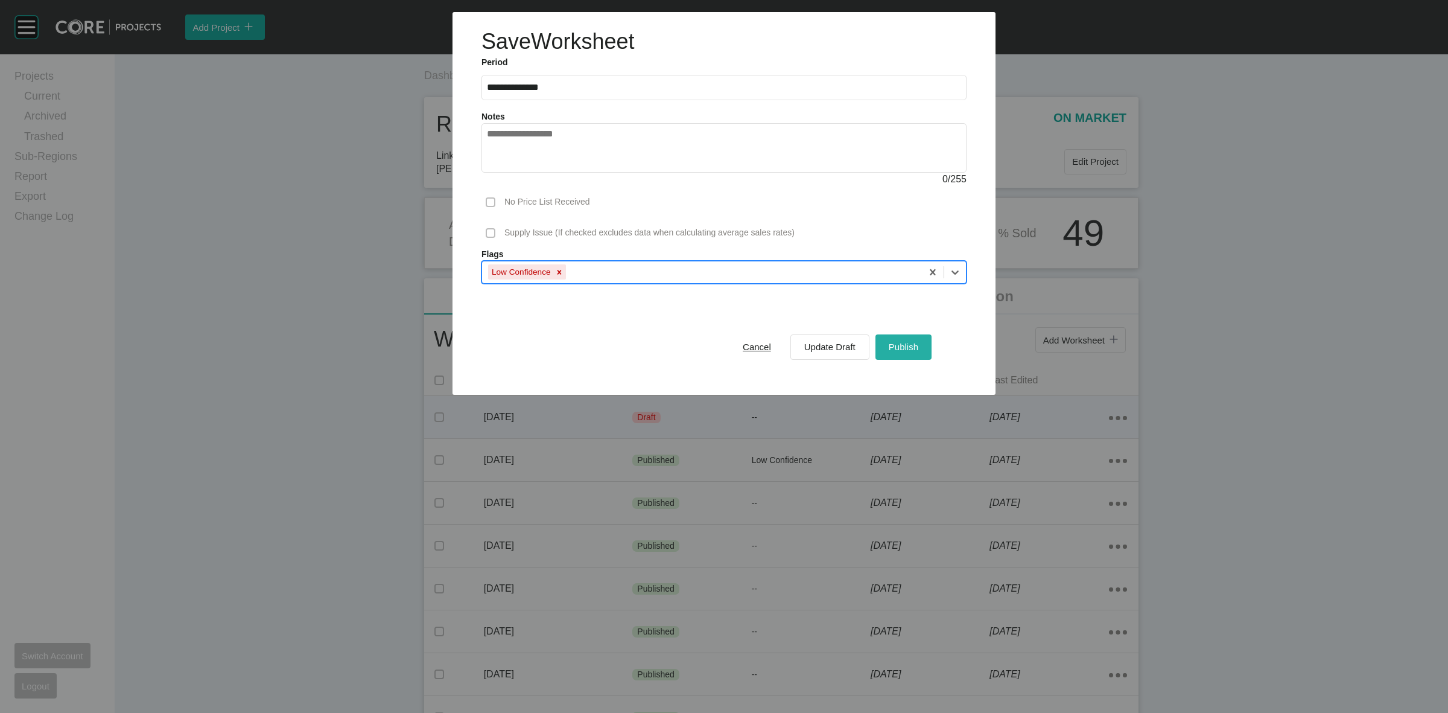
click at [910, 348] on span "Publish" at bounding box center [904, 346] width 30 height 10
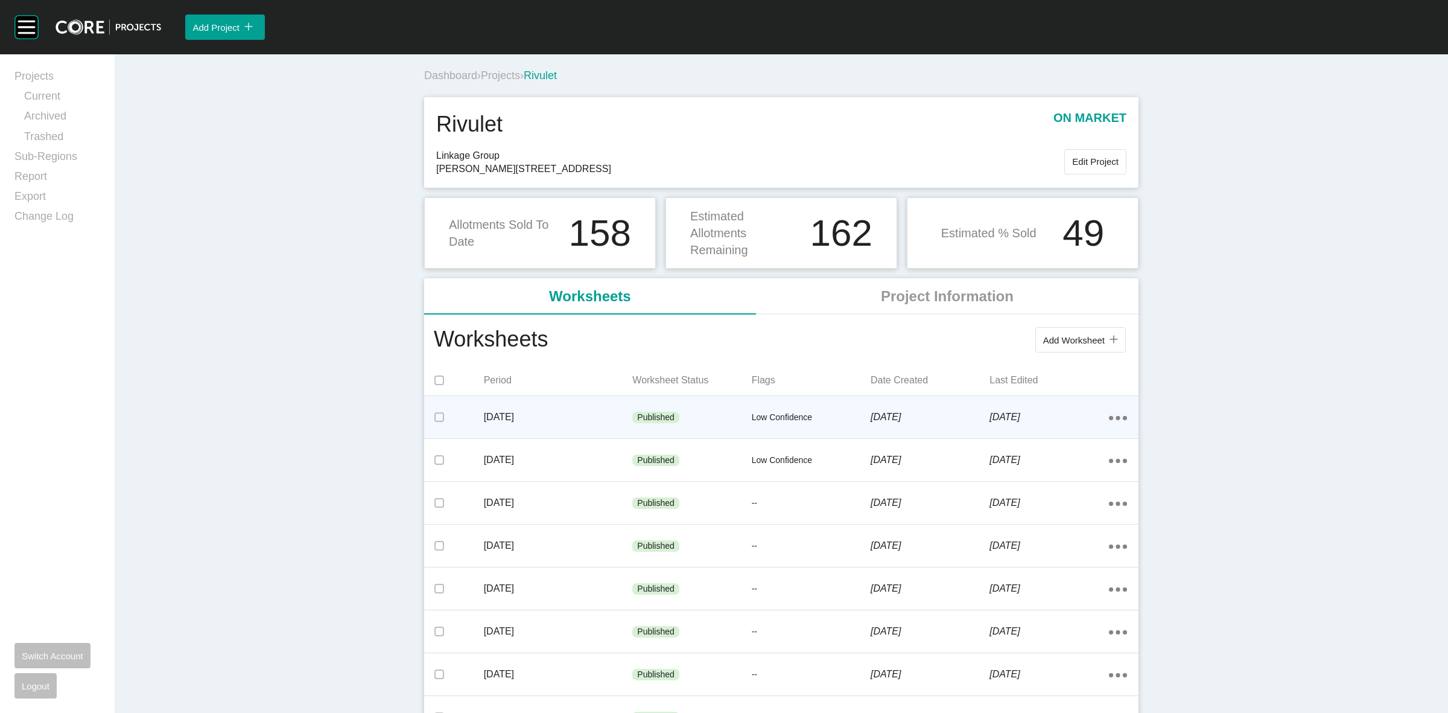
click at [1307, 268] on div "Dashboard › Projects › Rivulet Rivulet on market Linkage Group [PERSON_NAME][ST…" at bounding box center [781, 567] width 1333 height 1026
click at [37, 173] on link "Report" at bounding box center [57, 179] width 86 height 20
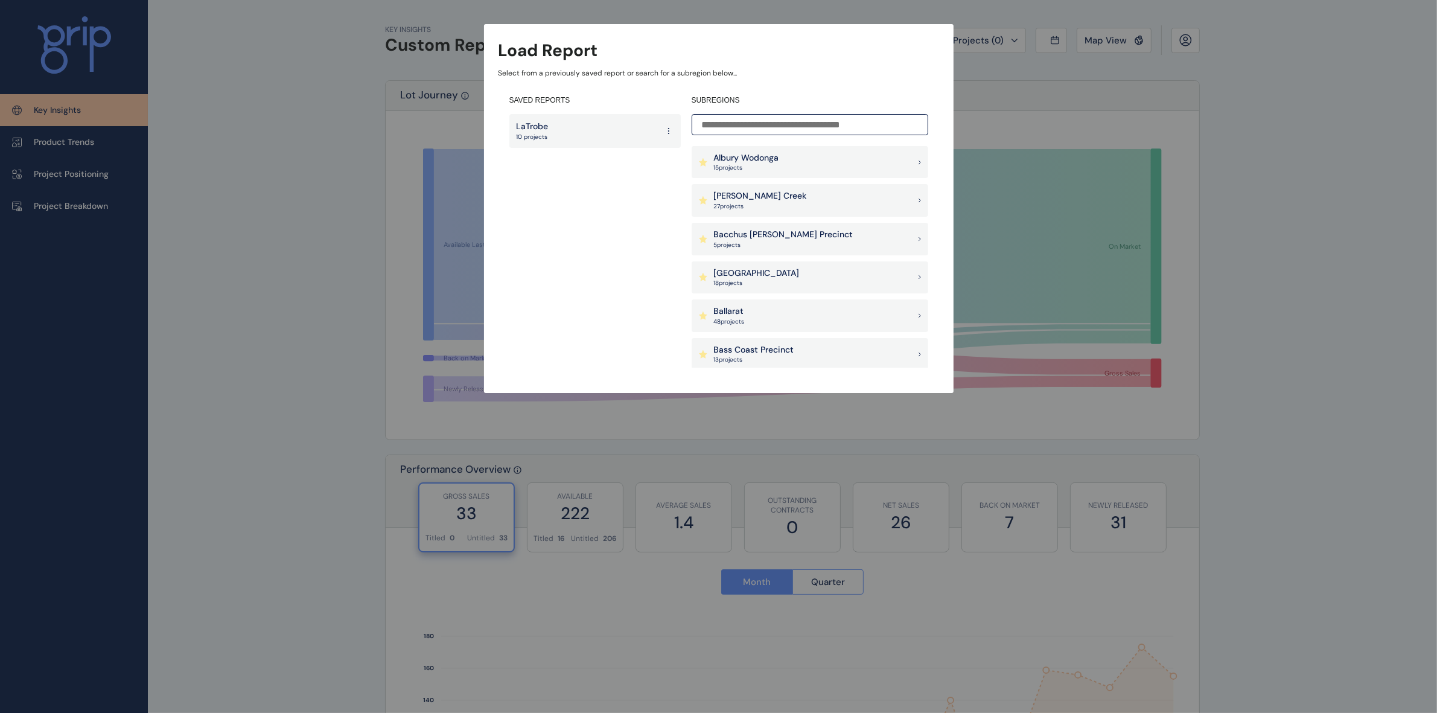
click at [892, 122] on input at bounding box center [809, 124] width 237 height 21
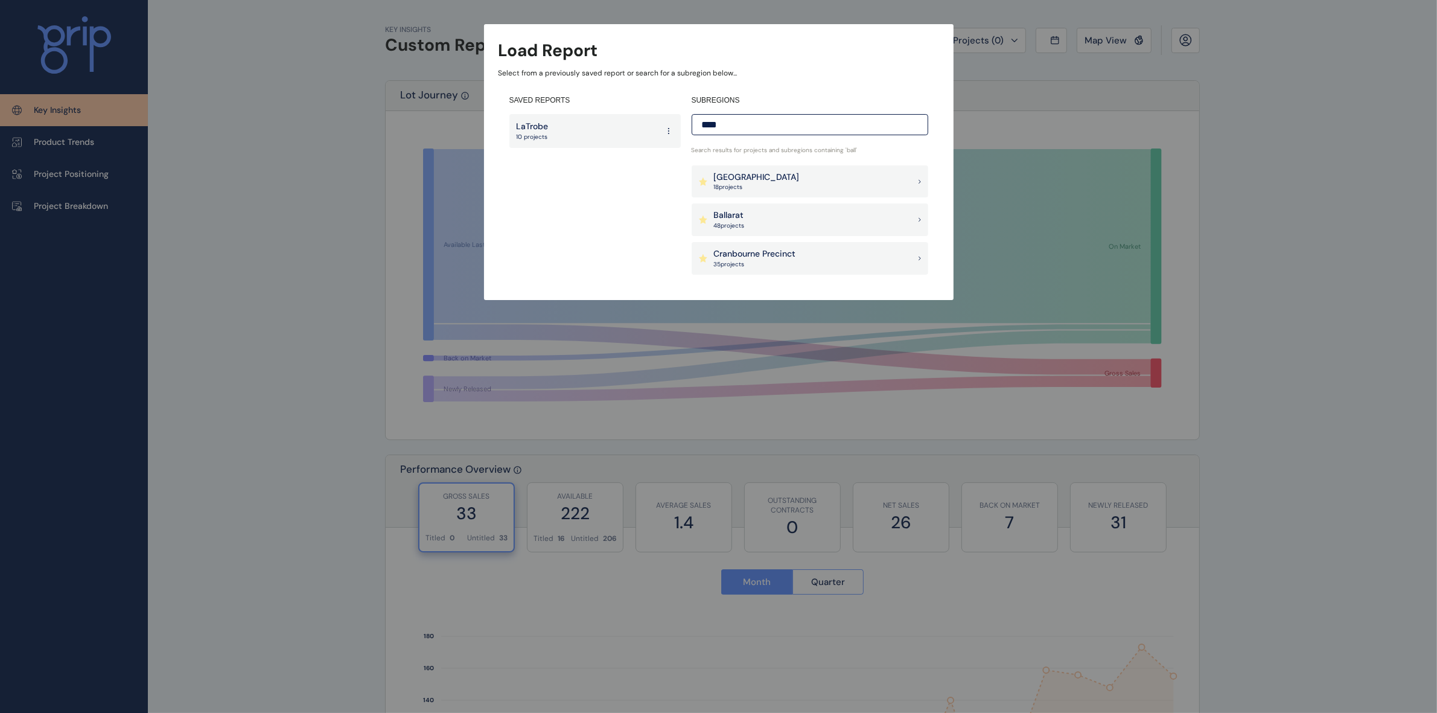
type input "****"
click at [741, 209] on p "Ballarat" at bounding box center [729, 215] width 31 height 12
